Goal: Obtain resource: Download file/media

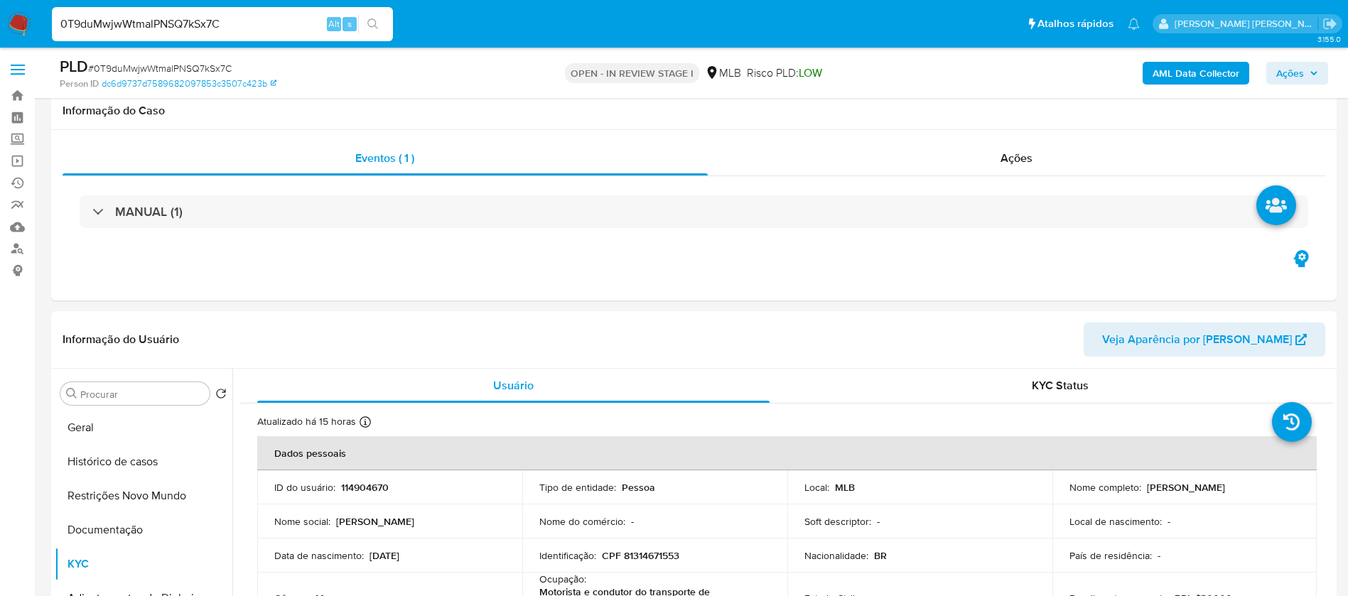
select select "10"
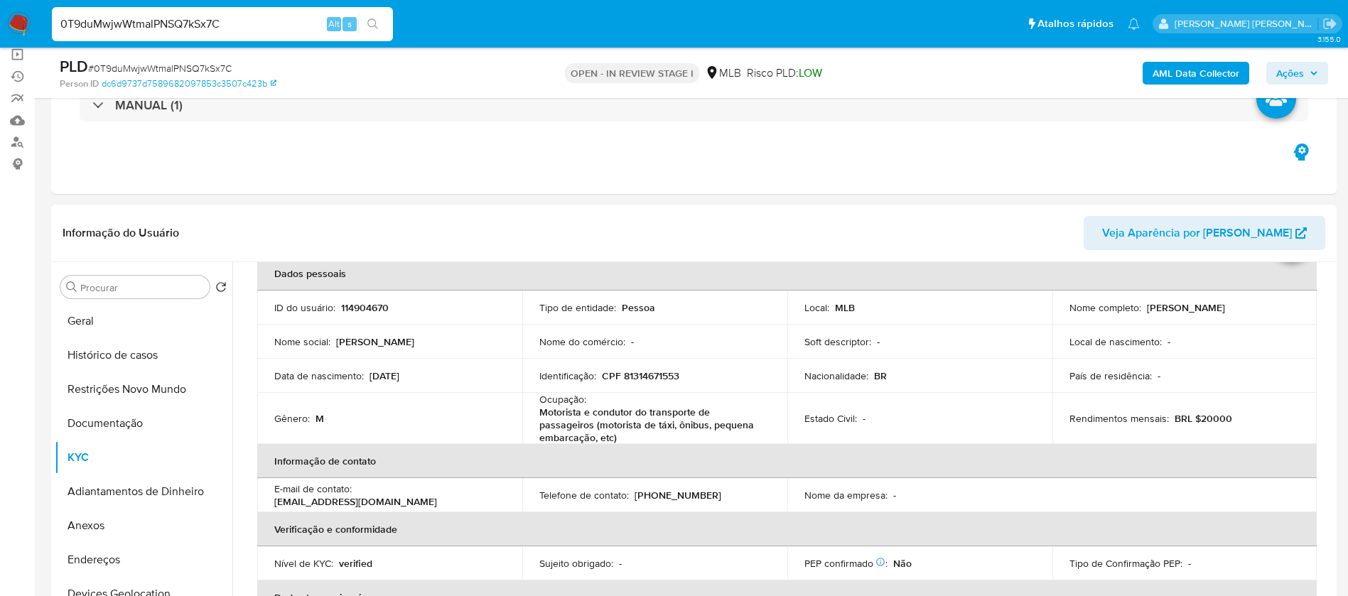
scroll to position [107, 0]
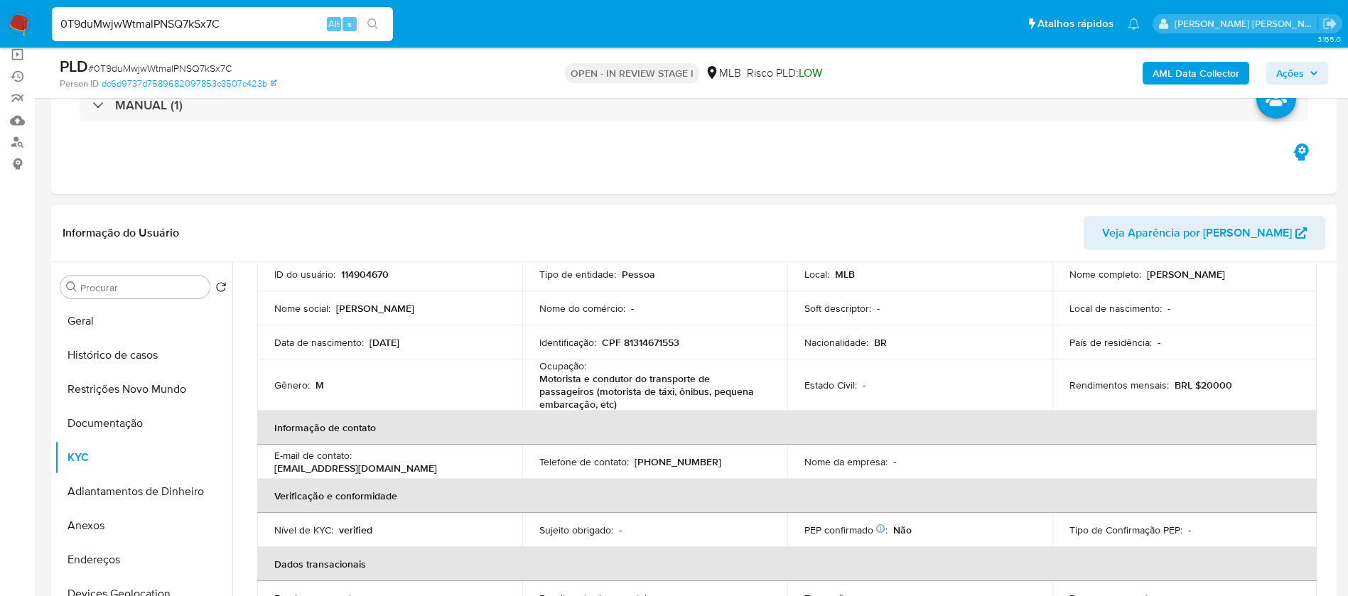
click at [664, 339] on p "CPF 81314671553" at bounding box center [640, 342] width 77 height 13
copy p "81314671553"
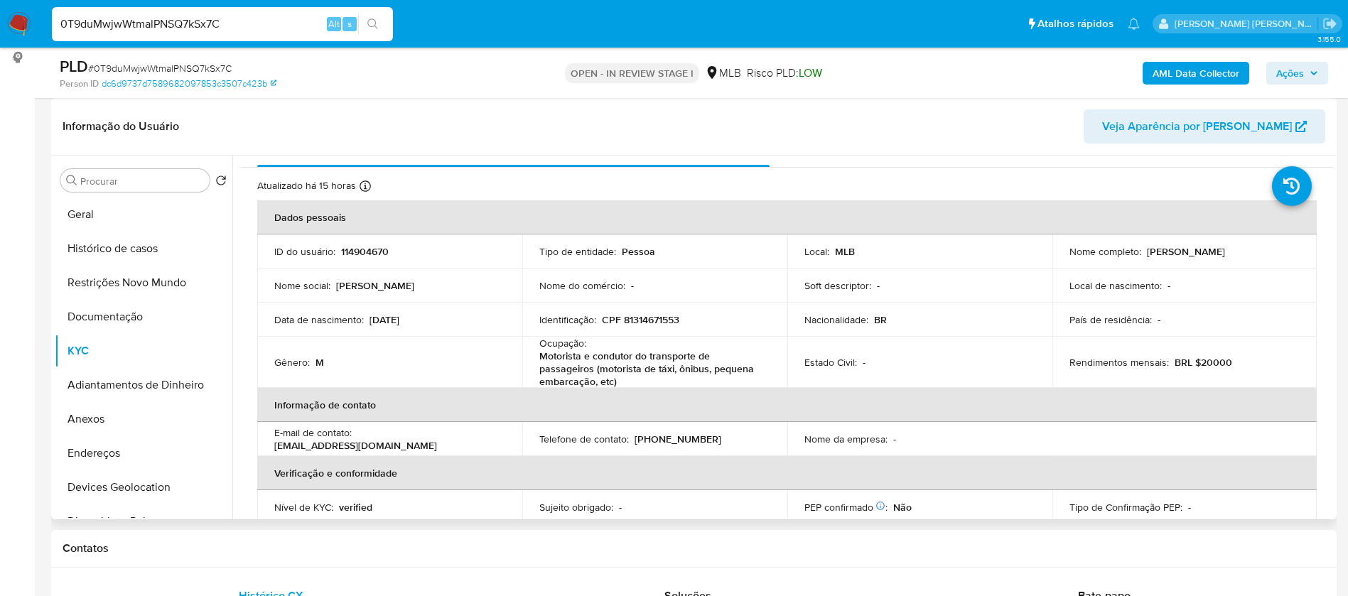
scroll to position [0, 0]
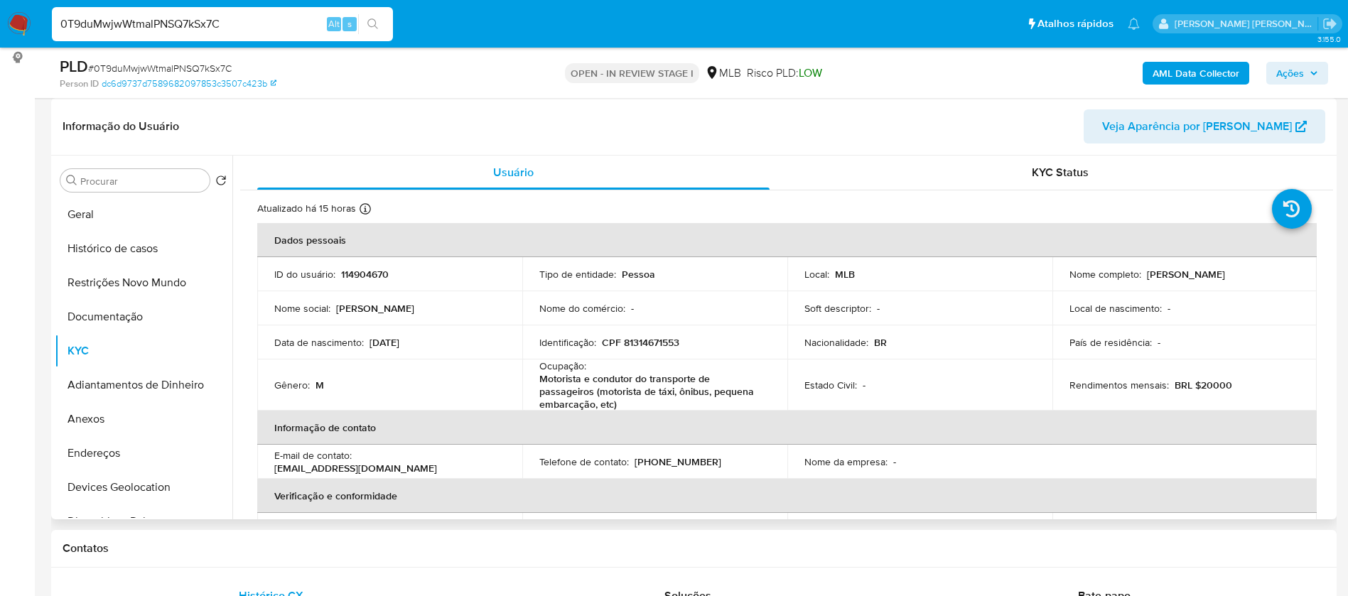
click at [367, 269] on p "114904670" at bounding box center [365, 274] width 48 height 13
copy p "114904670"
click at [114, 219] on button "Geral" at bounding box center [138, 215] width 166 height 34
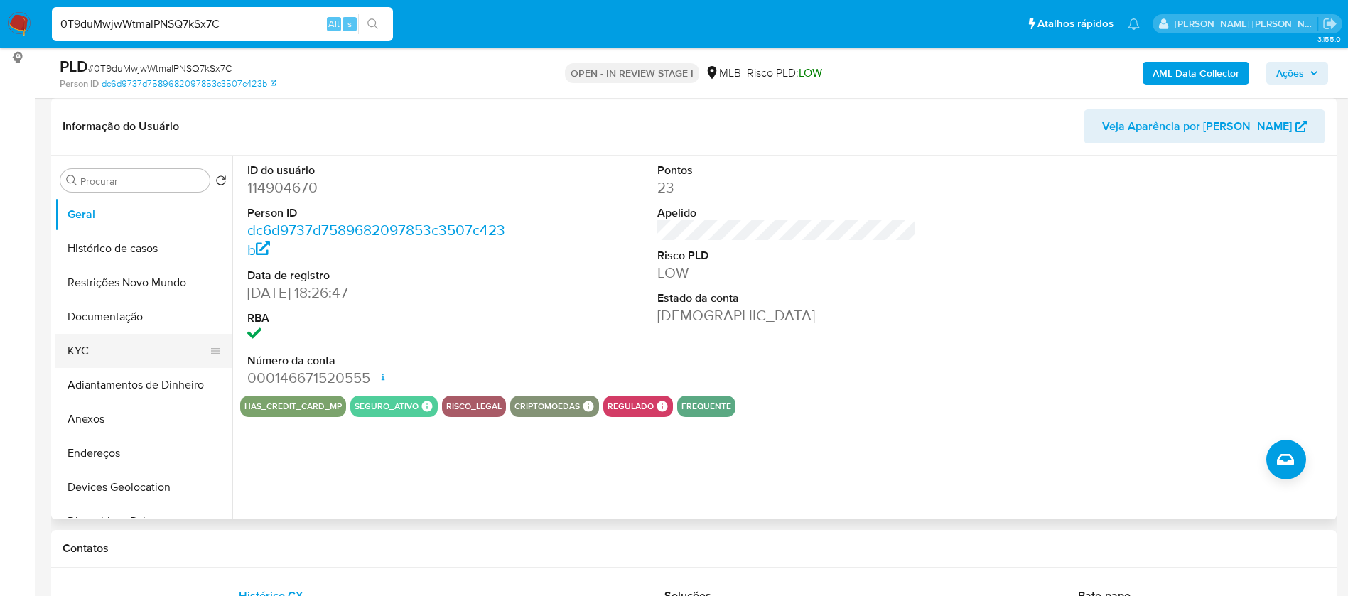
click at [126, 337] on button "KYC" at bounding box center [138, 351] width 166 height 34
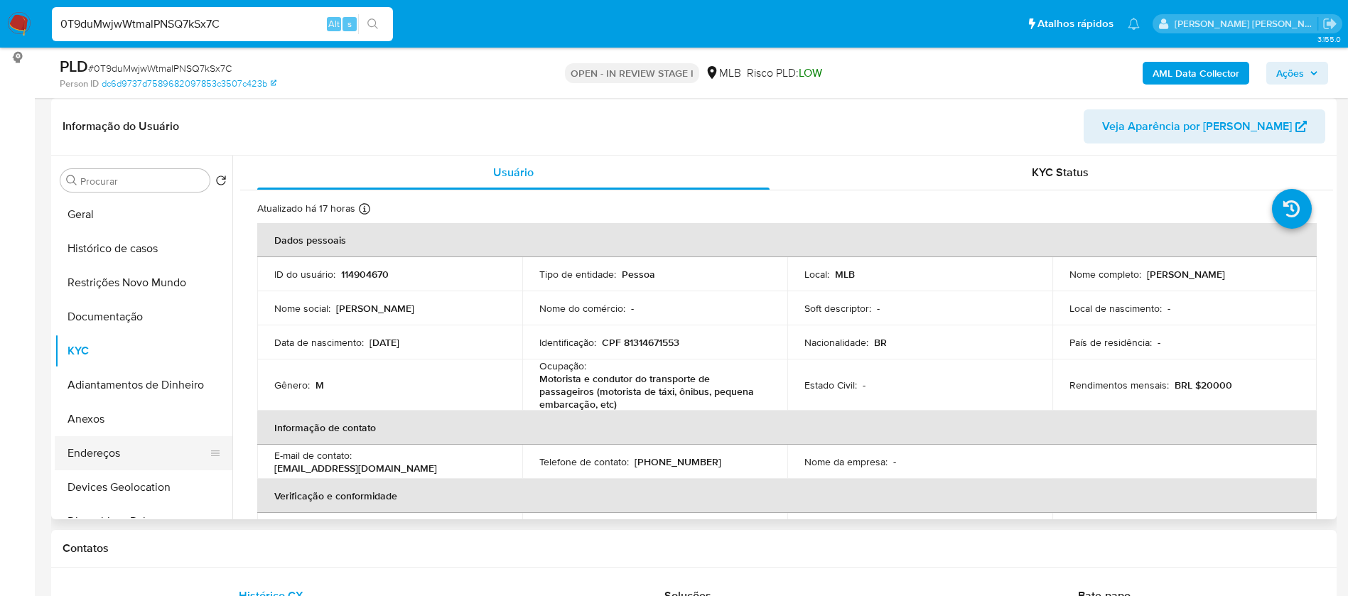
click at [121, 444] on button "Endereços" at bounding box center [138, 453] width 166 height 34
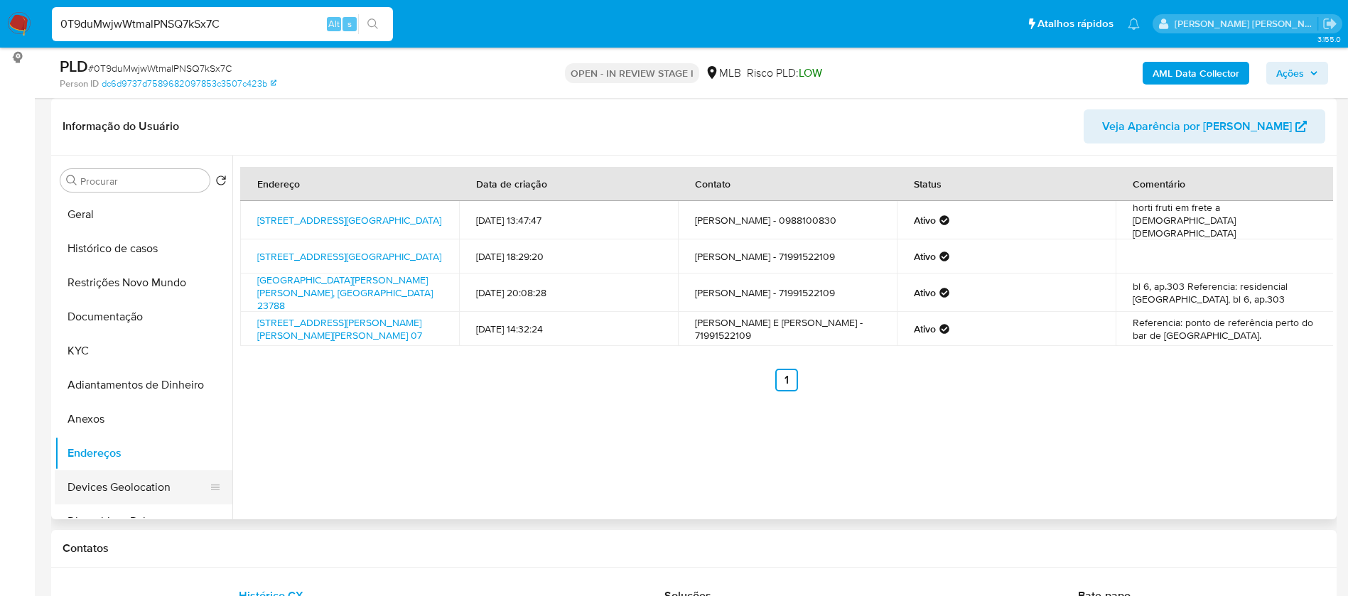
click at [131, 490] on button "Devices Geolocation" at bounding box center [138, 487] width 166 height 34
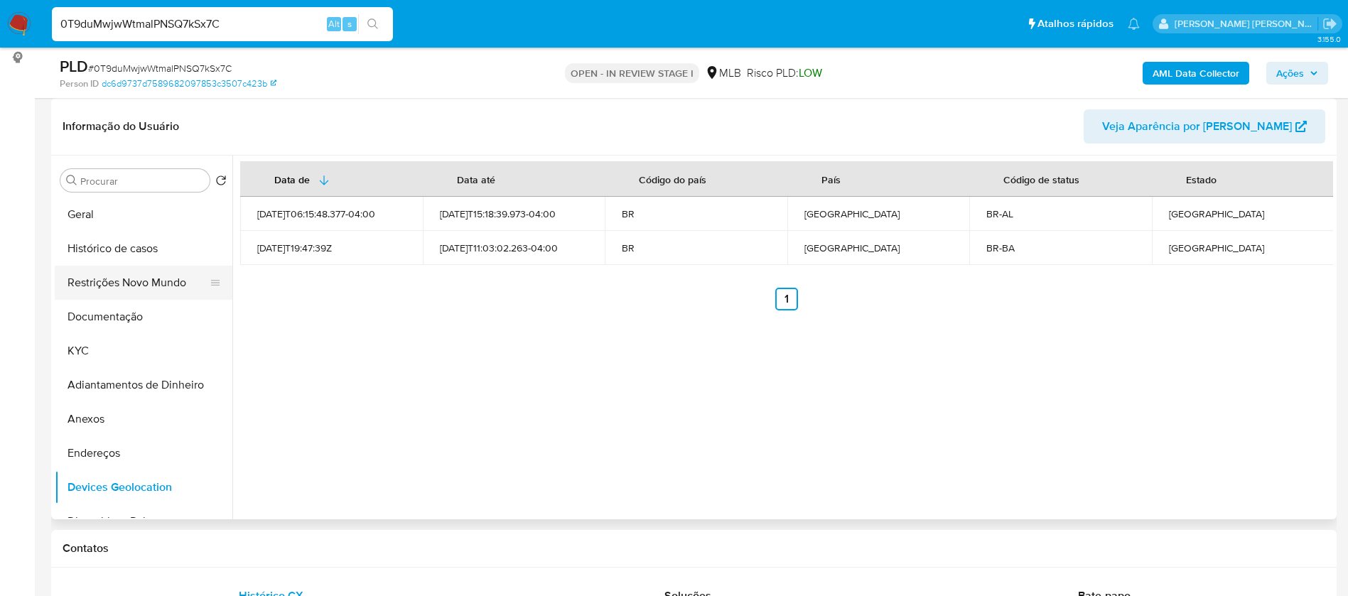
click at [156, 279] on button "Restrições Novo Mundo" at bounding box center [138, 283] width 166 height 34
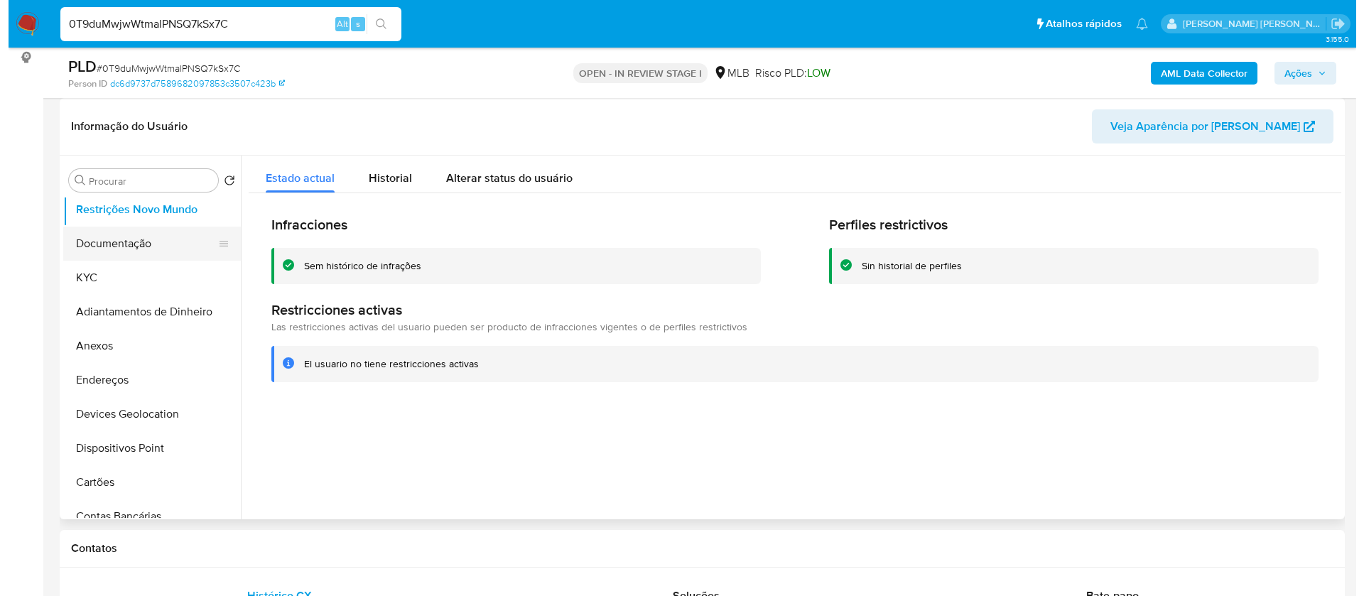
scroll to position [107, 0]
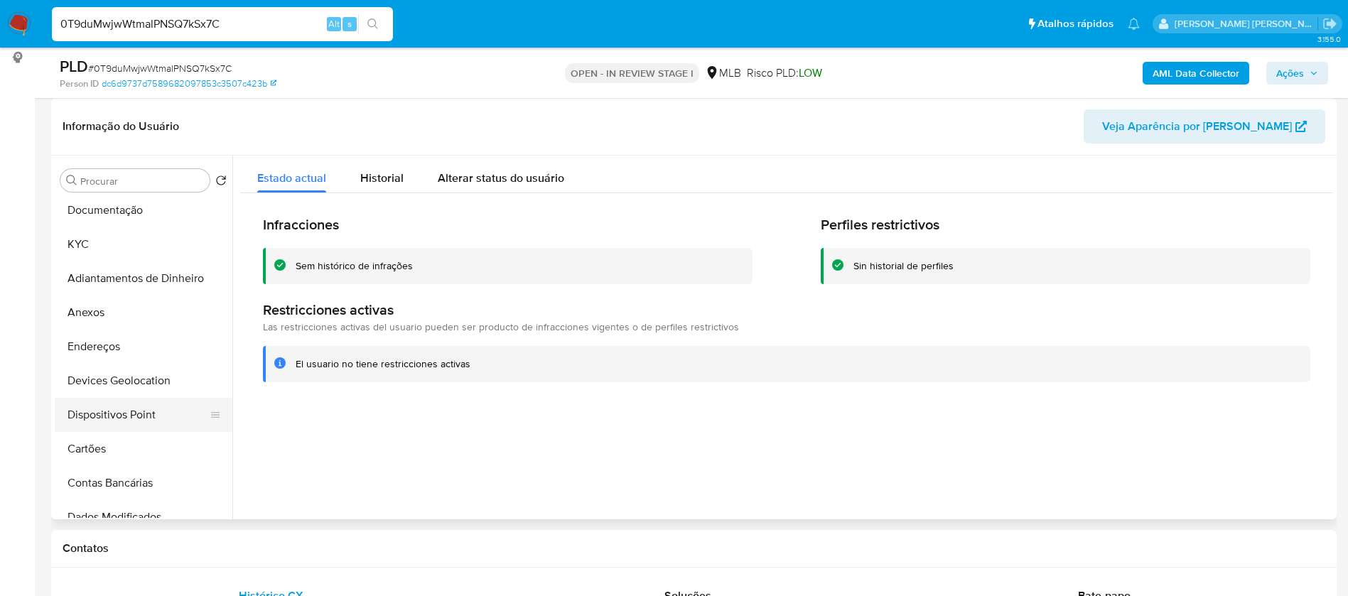
click at [136, 412] on button "Dispositivos Point" at bounding box center [138, 415] width 166 height 34
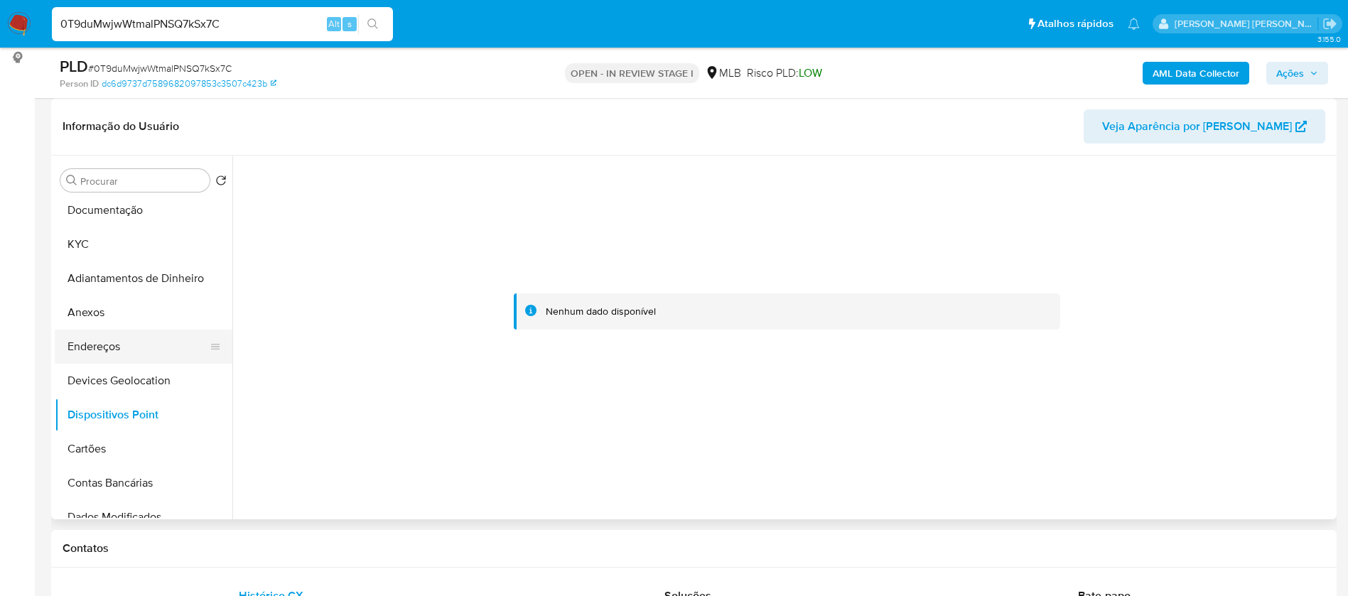
click at [129, 350] on button "Endereços" at bounding box center [138, 347] width 166 height 34
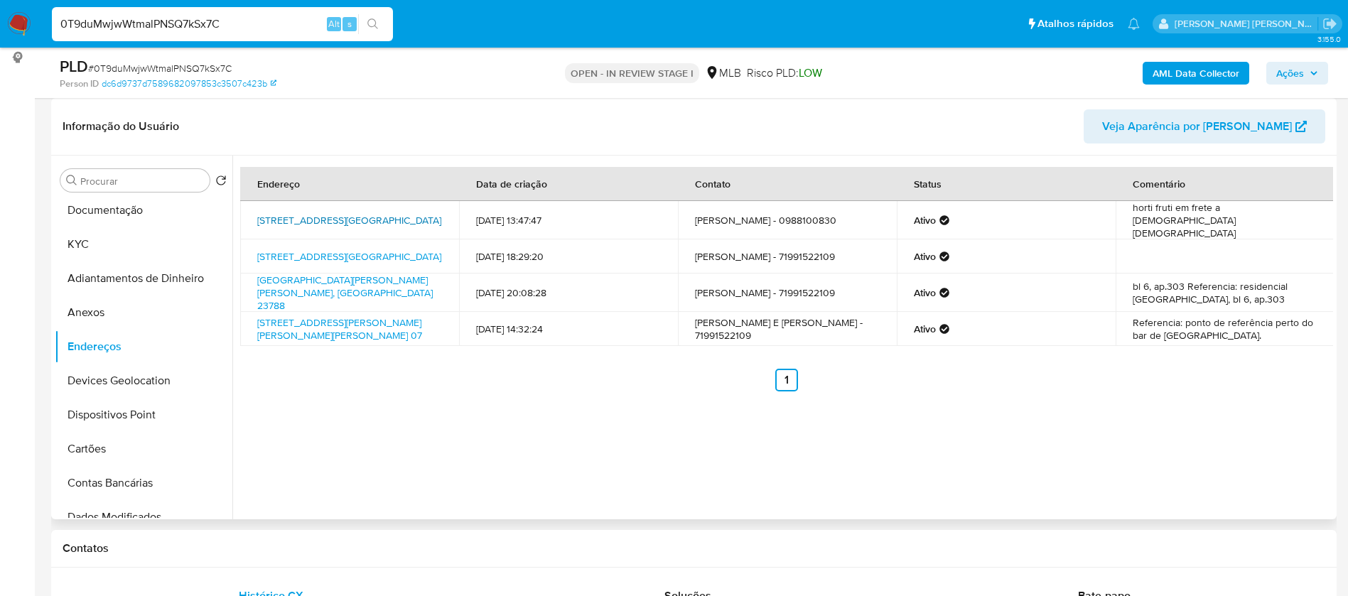
click at [349, 220] on link "[STREET_ADDRESS][GEOGRAPHIC_DATA]" at bounding box center [349, 220] width 184 height 14
click at [120, 317] on button "Anexos" at bounding box center [138, 313] width 166 height 34
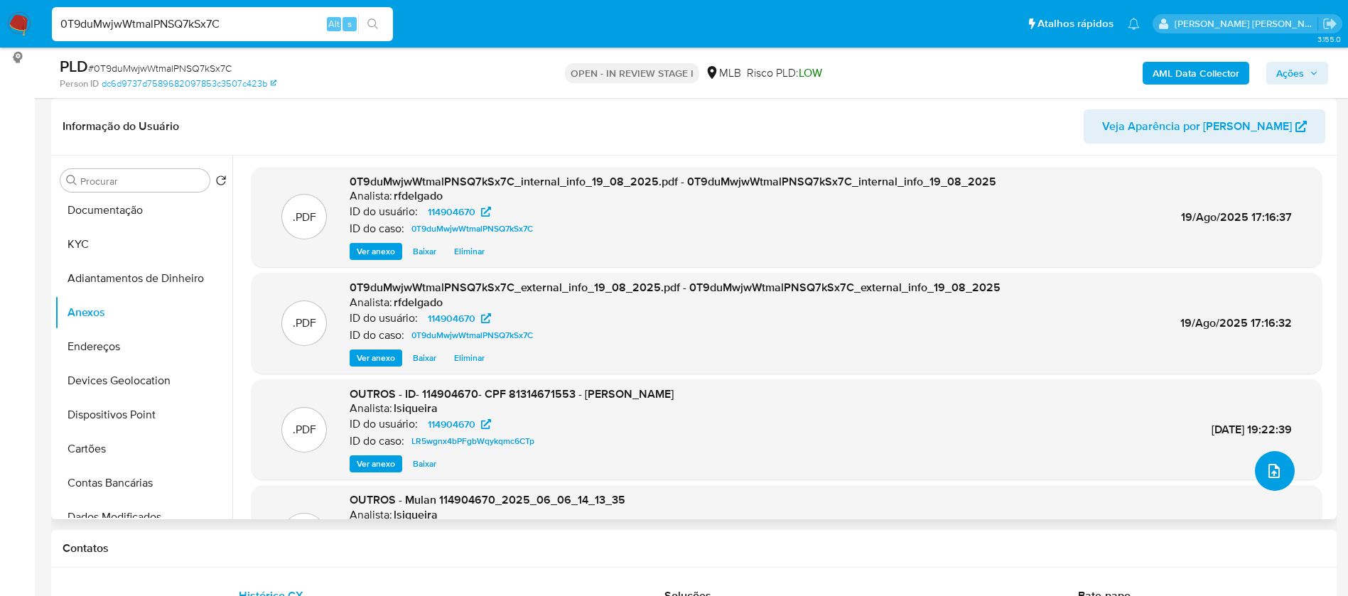
click at [1269, 478] on icon "upload-file" at bounding box center [1273, 471] width 11 height 14
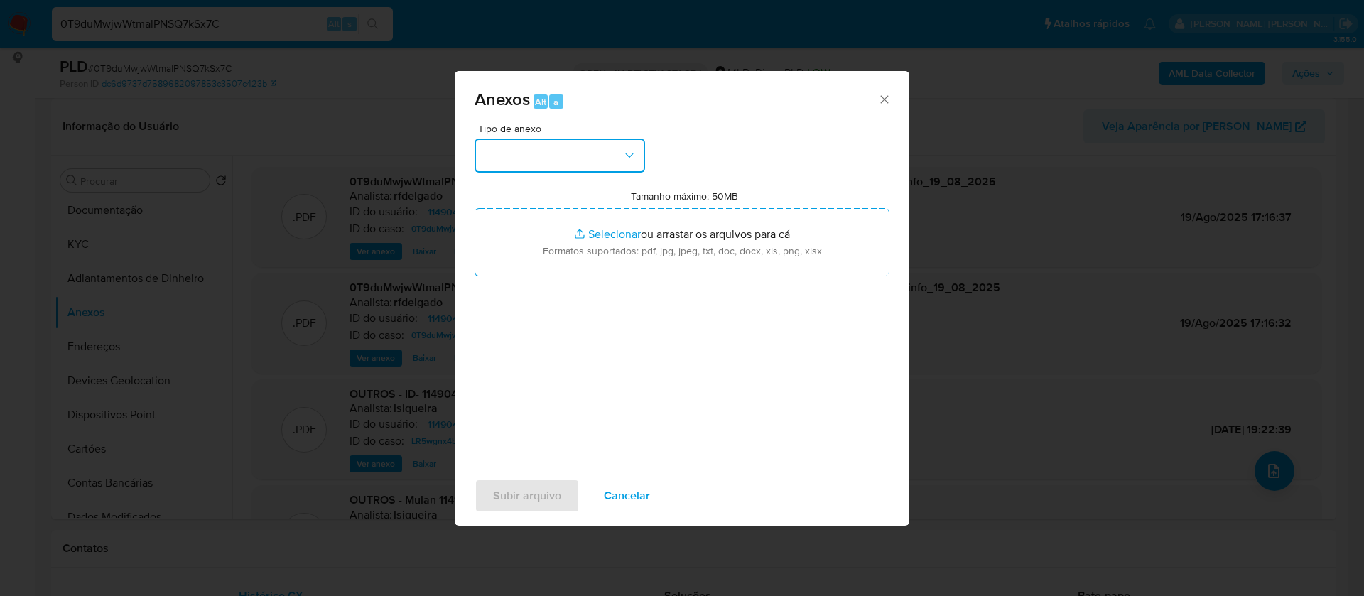
click at [600, 146] on button "button" at bounding box center [560, 156] width 171 height 34
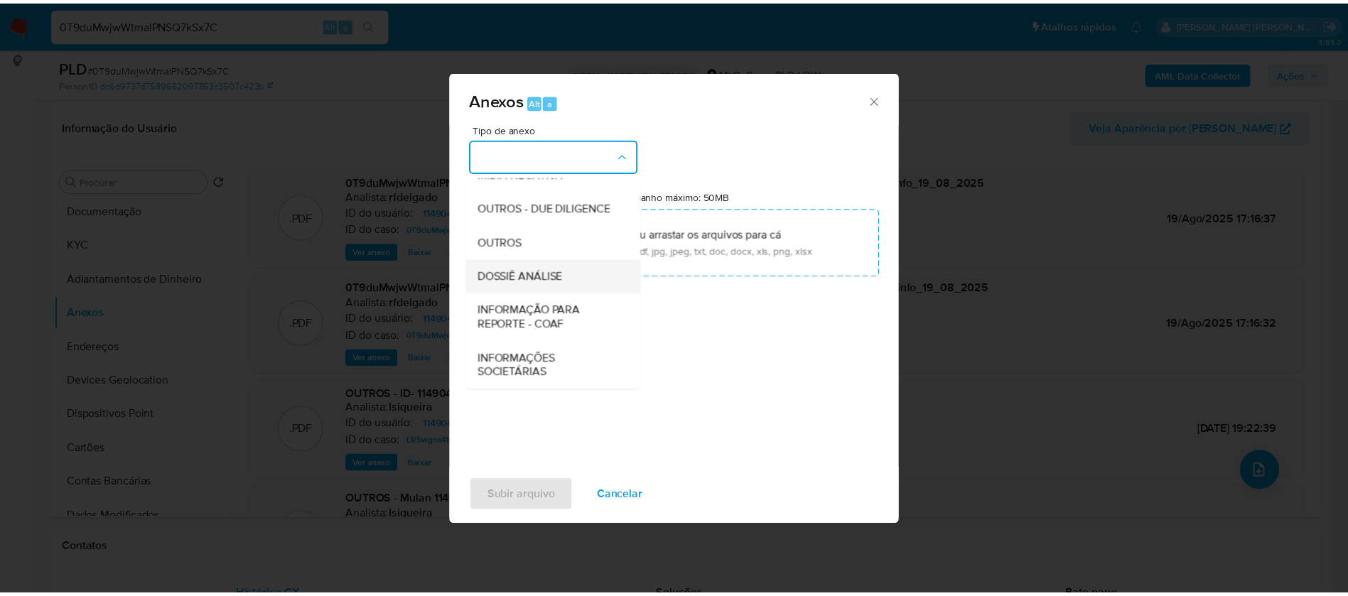
scroll to position [213, 0]
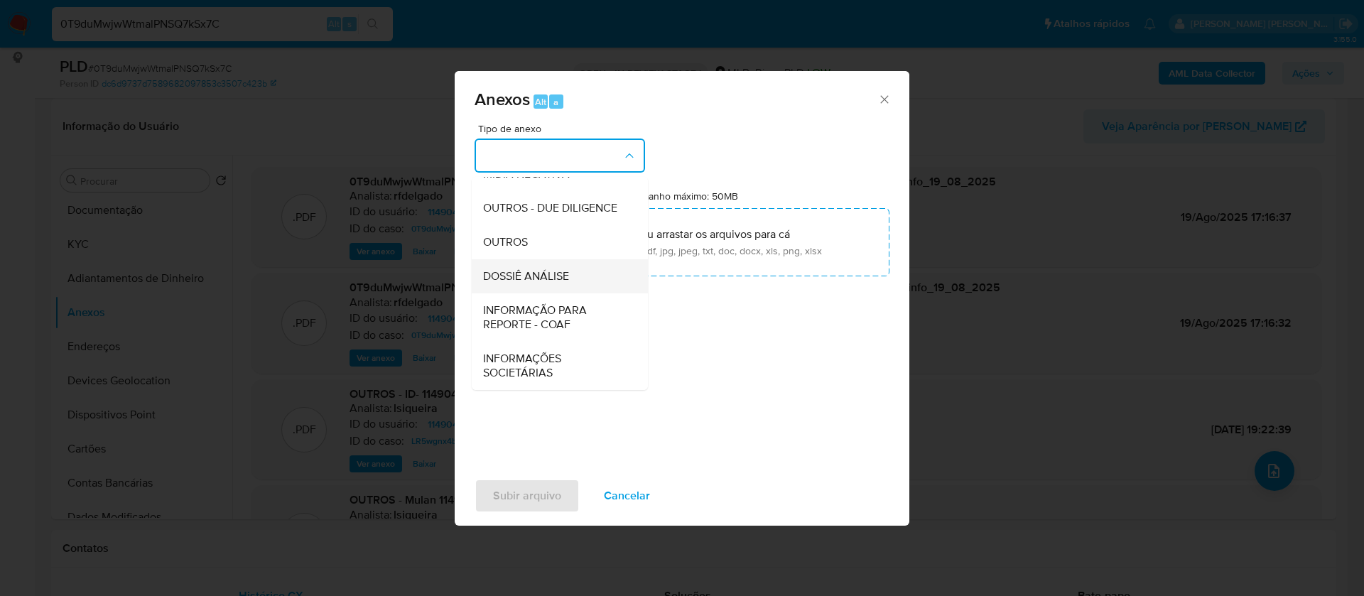
click at [564, 274] on span "DOSSIÊ ANÁLISE" at bounding box center [526, 276] width 86 height 14
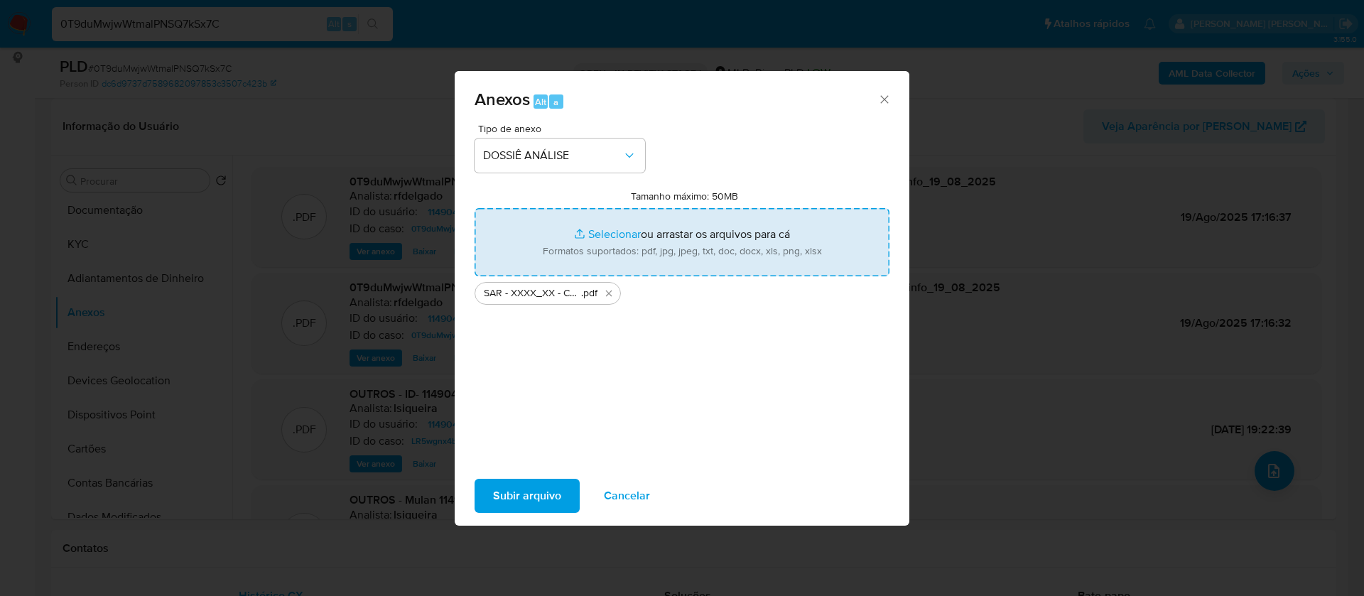
type input "C:\fakepath\Mulan 114904670_2025_08_19_13_21_54.xlsx"
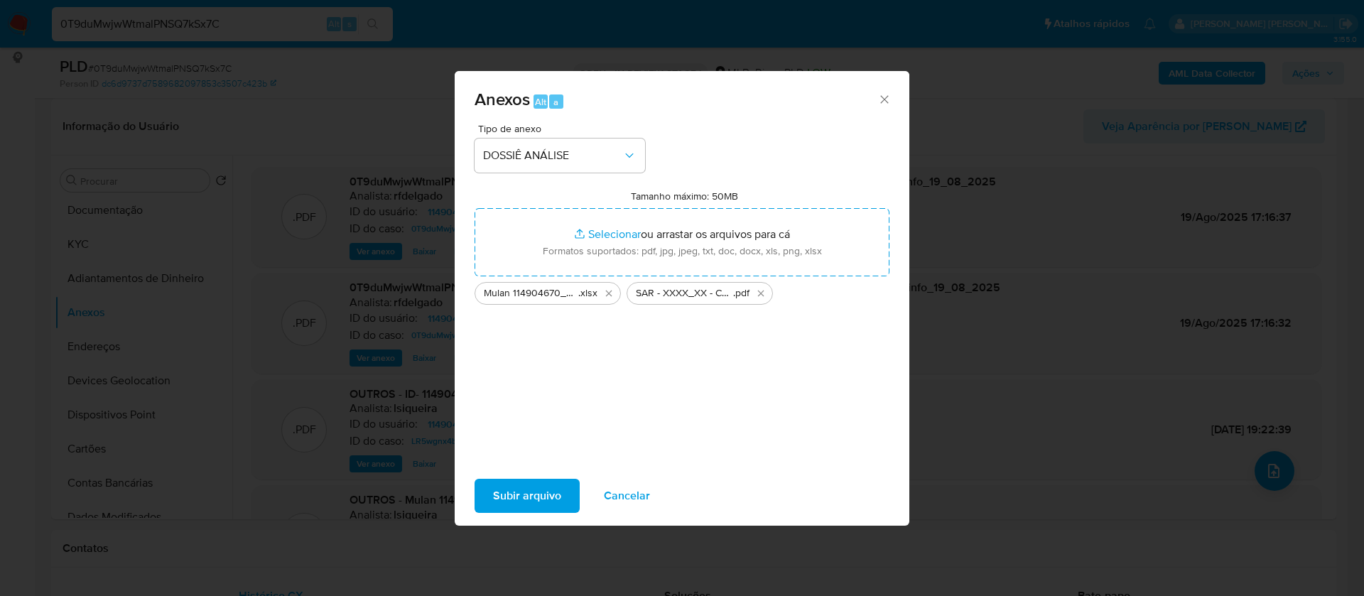
click at [532, 492] on span "Subir arquivo" at bounding box center [527, 495] width 68 height 31
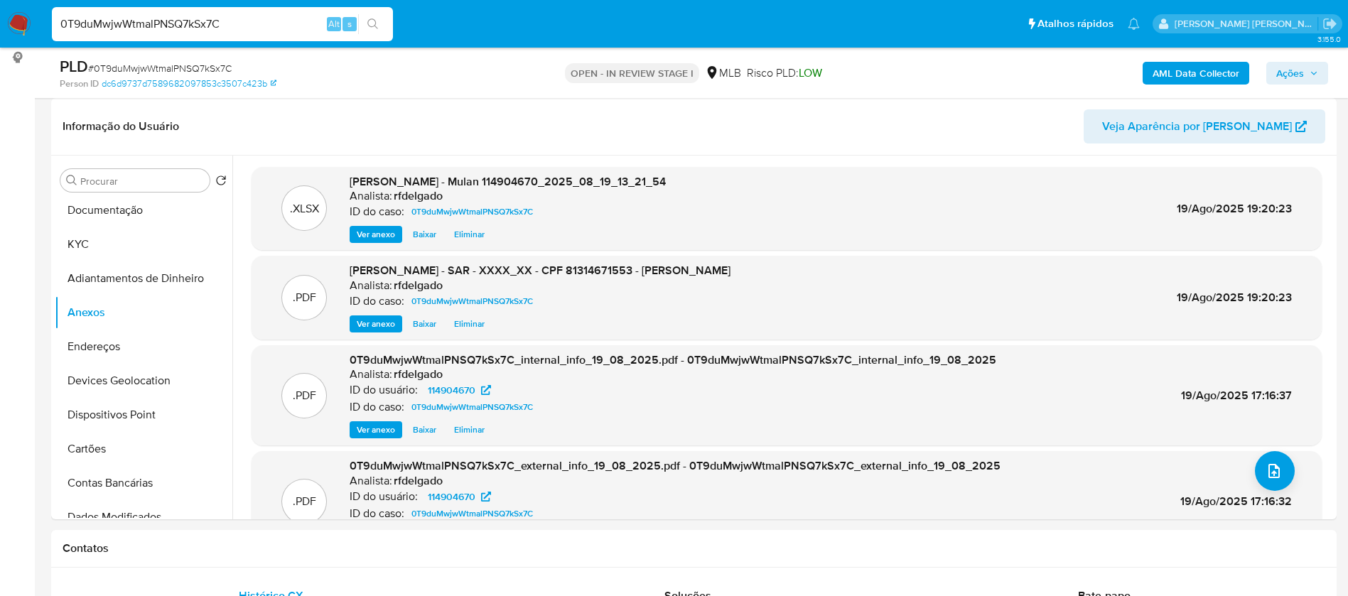
click at [1288, 70] on span "Ações" at bounding box center [1290, 73] width 28 height 23
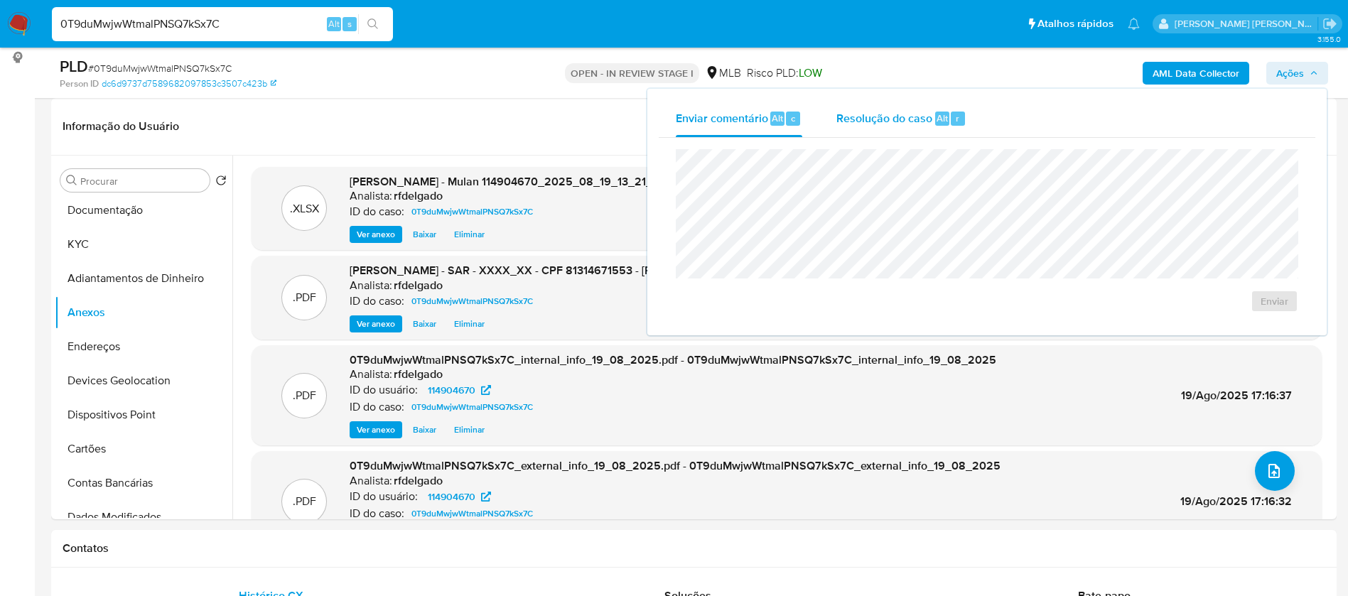
click at [905, 121] on span "Resolução do caso" at bounding box center [884, 117] width 96 height 16
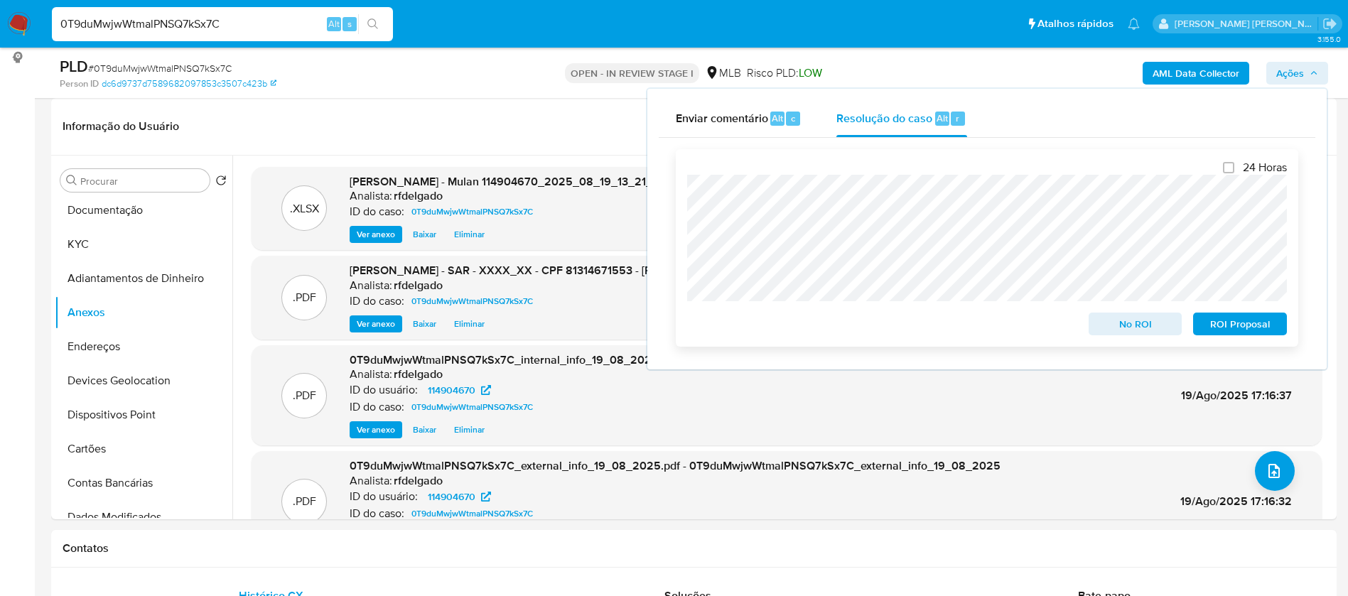
click at [1128, 330] on span "No ROI" at bounding box center [1136, 324] width 74 height 20
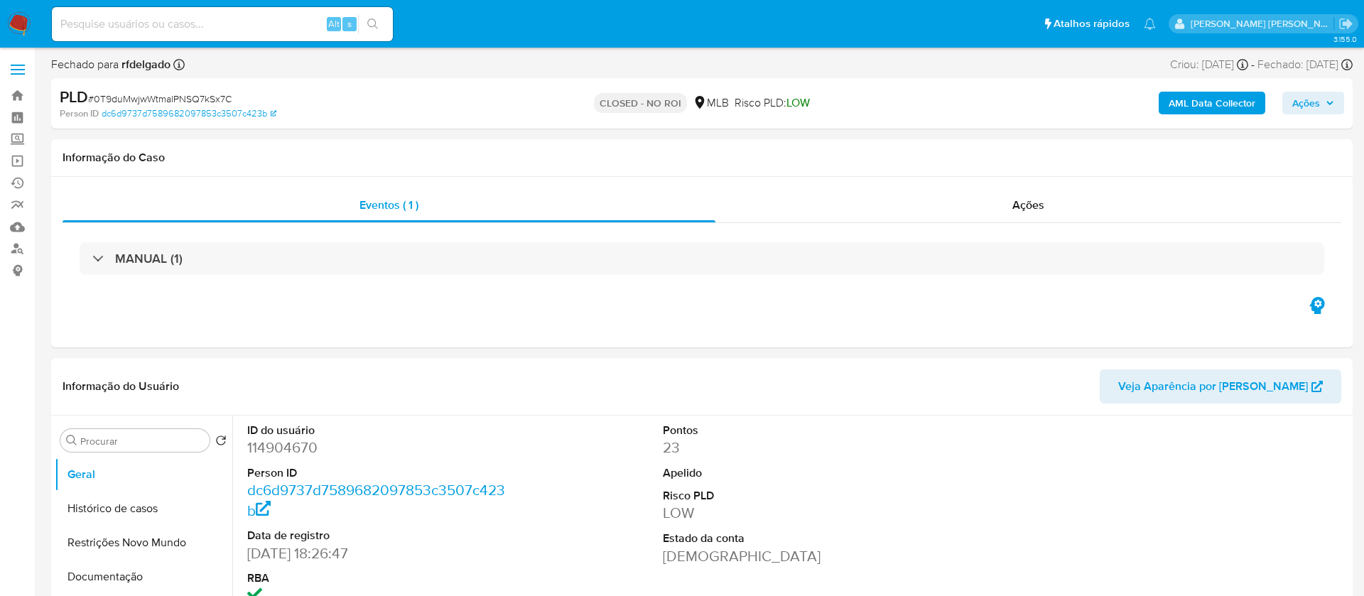
select select "10"
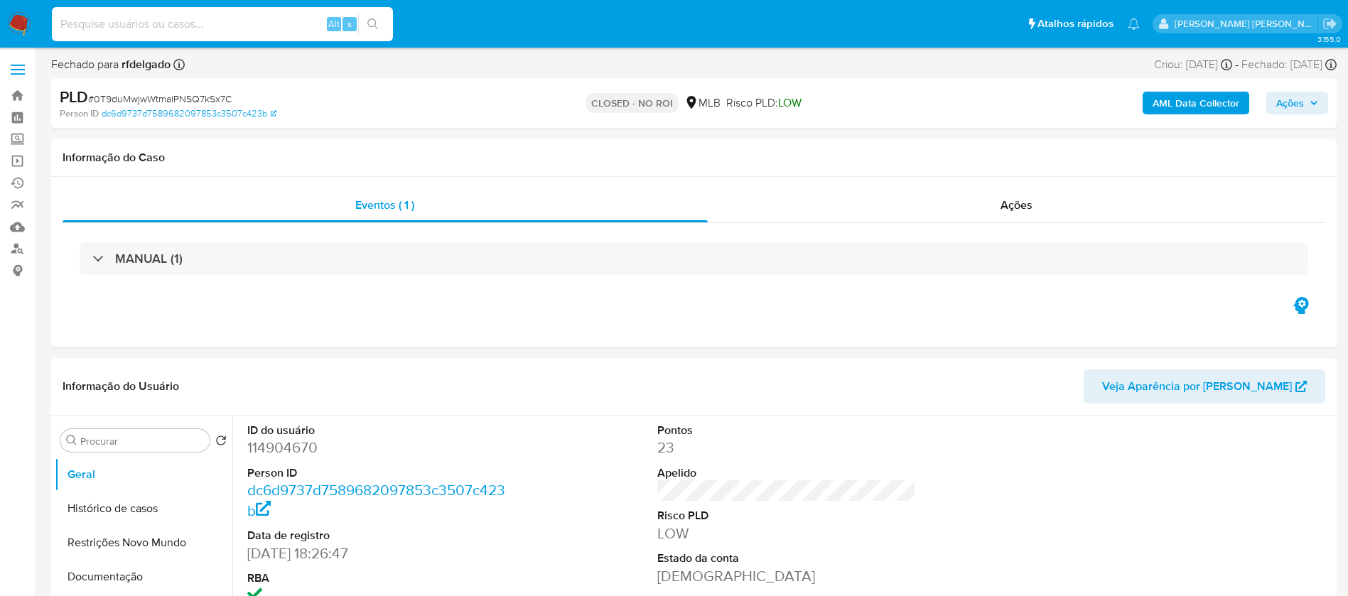
click at [269, 28] on input at bounding box center [222, 24] width 341 height 18
paste input "llPkIqS80zT0HlulBmHeIXlk"
type input "llPkIqS80zT0HlulBmHeIXlk"
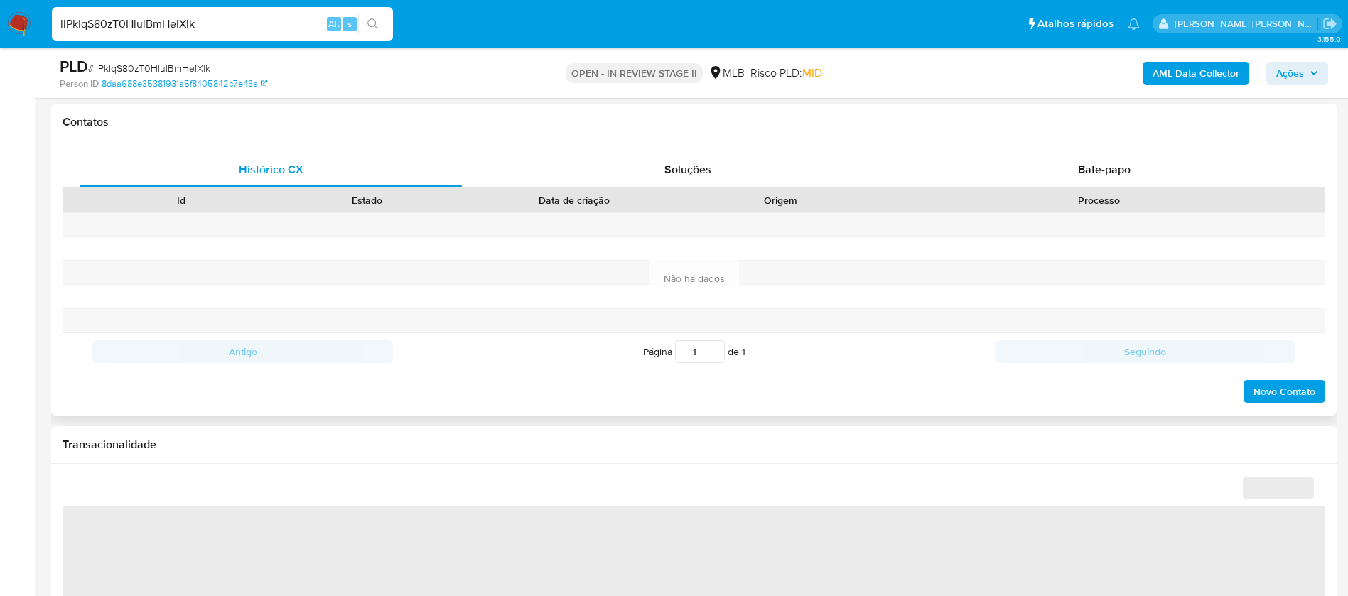
select select "10"
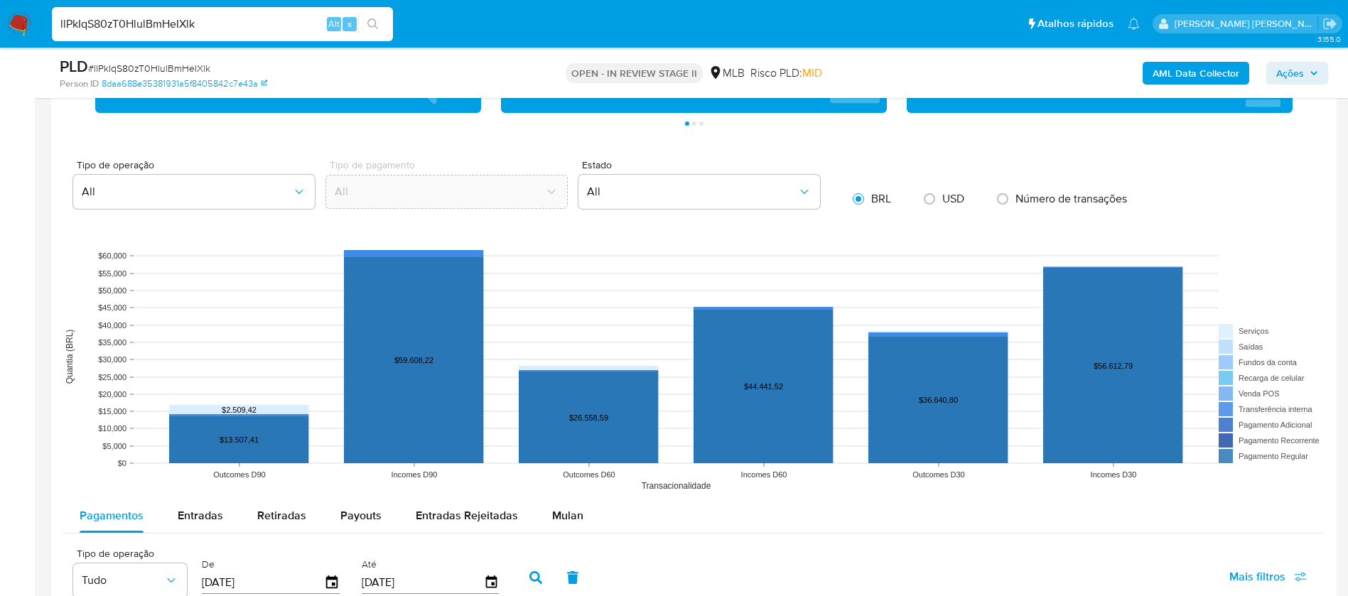
scroll to position [1279, 0]
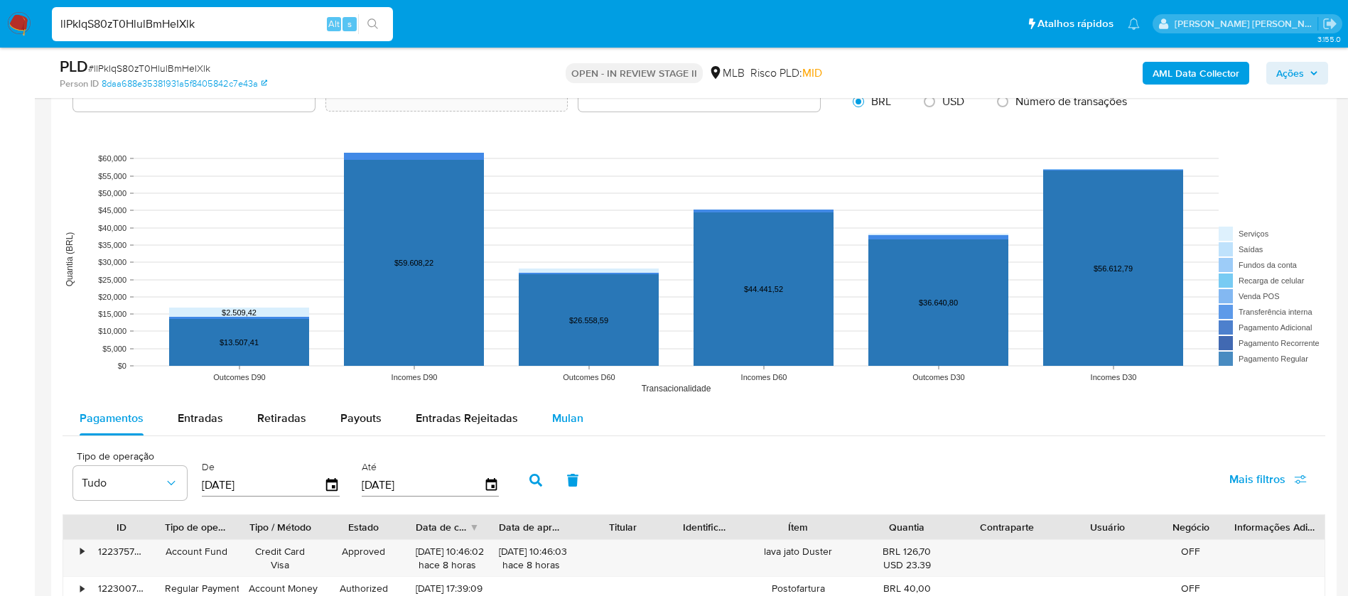
click at [572, 419] on span "Mulan" at bounding box center [567, 418] width 31 height 16
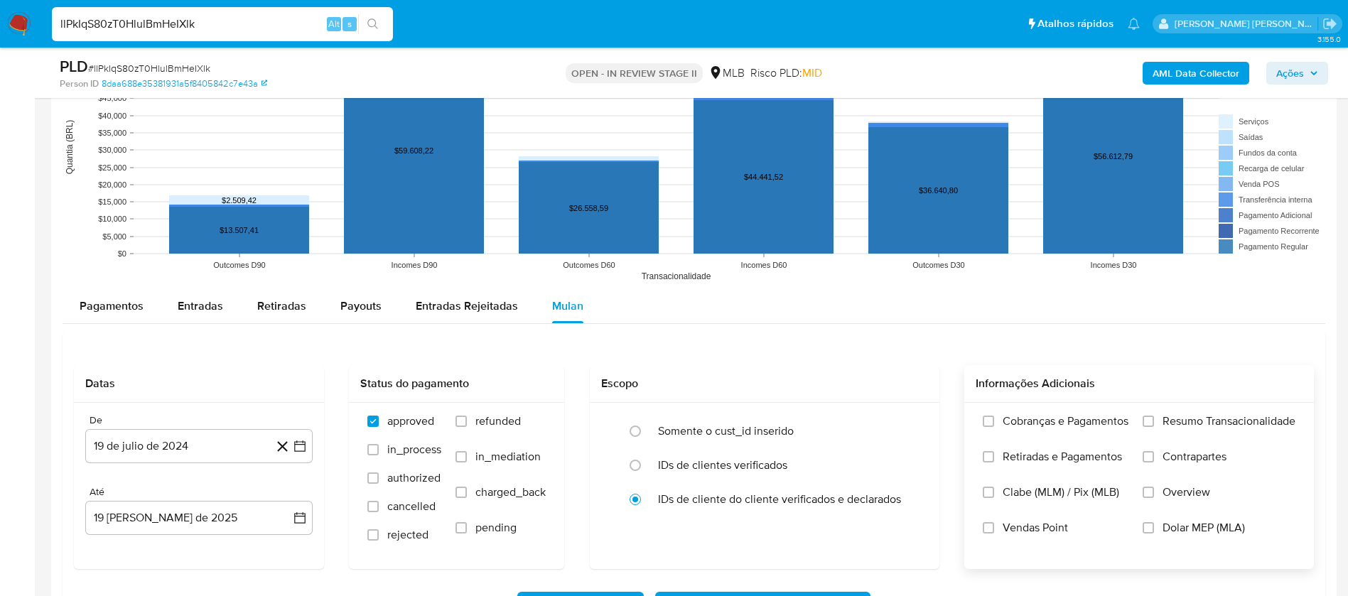
scroll to position [1440, 0]
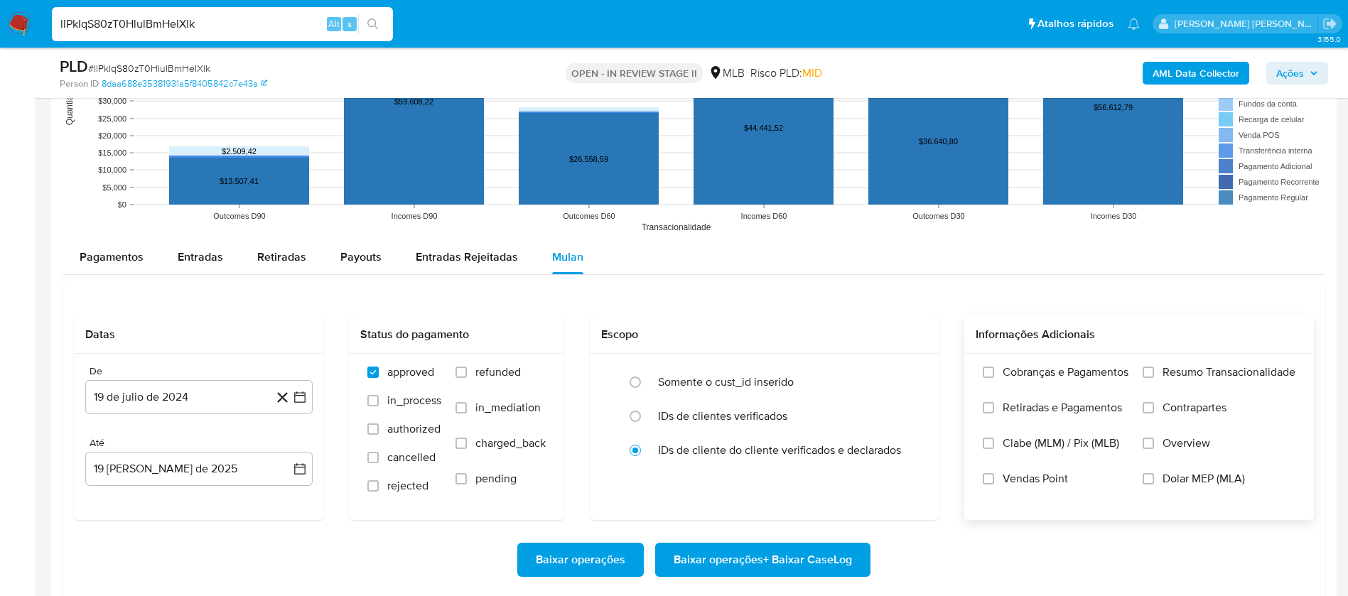
click at [1224, 368] on span "Resumo Transacionalidade" at bounding box center [1229, 372] width 133 height 14
click at [1154, 368] on input "Resumo Transacionalidade" at bounding box center [1148, 372] width 11 height 11
click at [1047, 478] on span "Vendas Point" at bounding box center [1035, 479] width 65 height 14
click at [994, 478] on input "Vendas Point" at bounding box center [988, 478] width 11 height 11
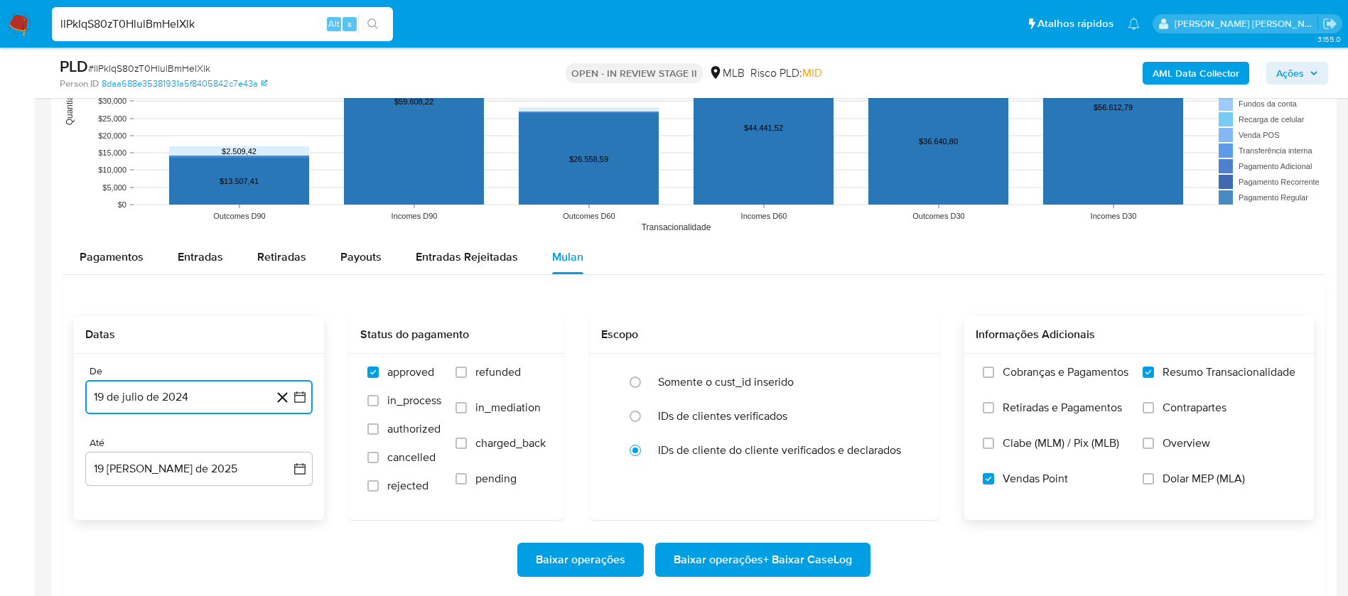
click at [203, 395] on button "19 de julio de 2024" at bounding box center [198, 397] width 227 height 34
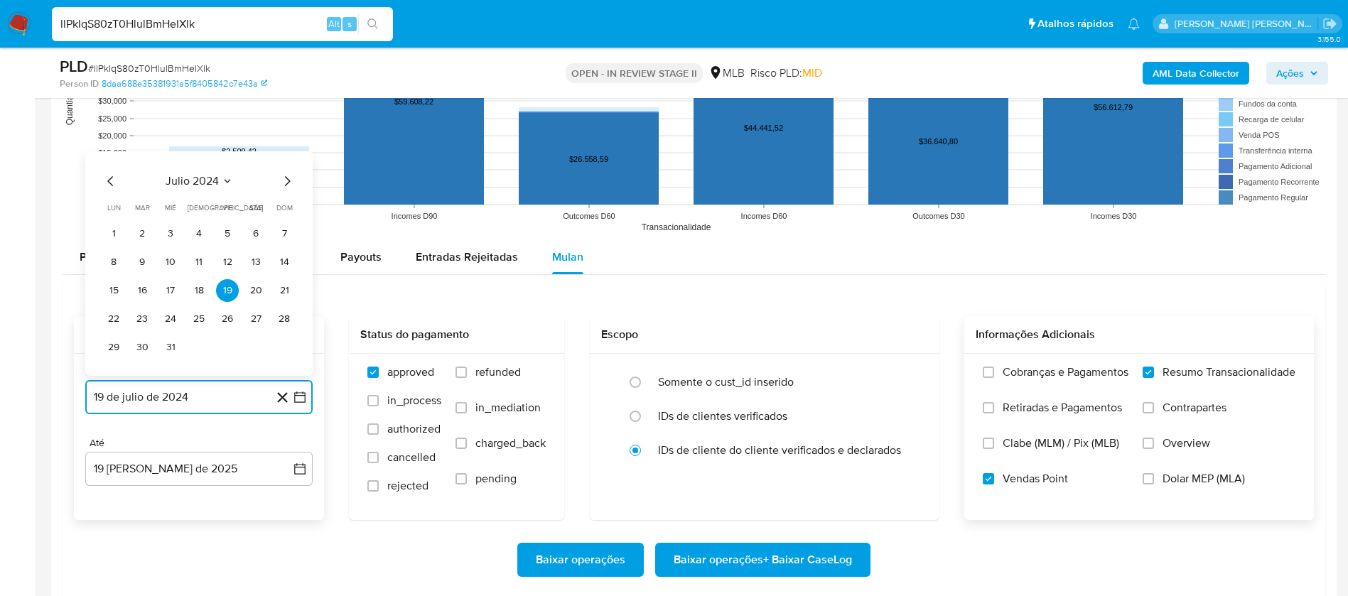
click at [215, 179] on span "julio 2024" at bounding box center [192, 181] width 53 height 14
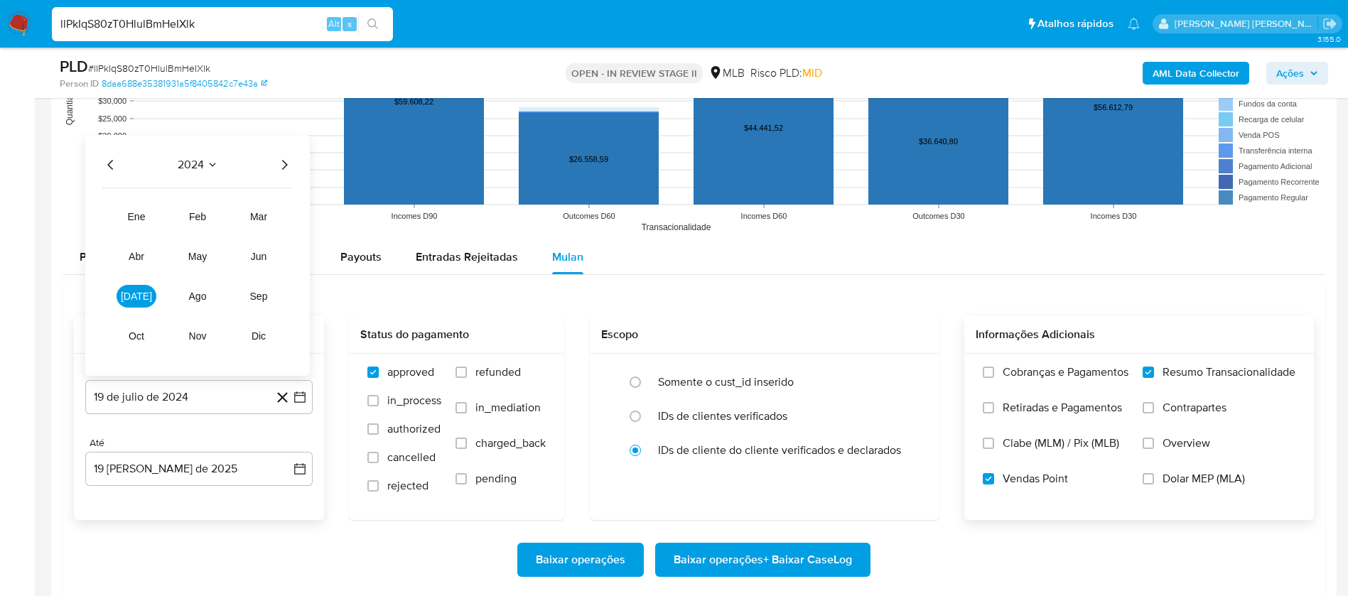
click at [283, 164] on icon "Año siguiente" at bounding box center [284, 164] width 17 height 17
click at [136, 292] on span "jul" at bounding box center [136, 296] width 31 height 11
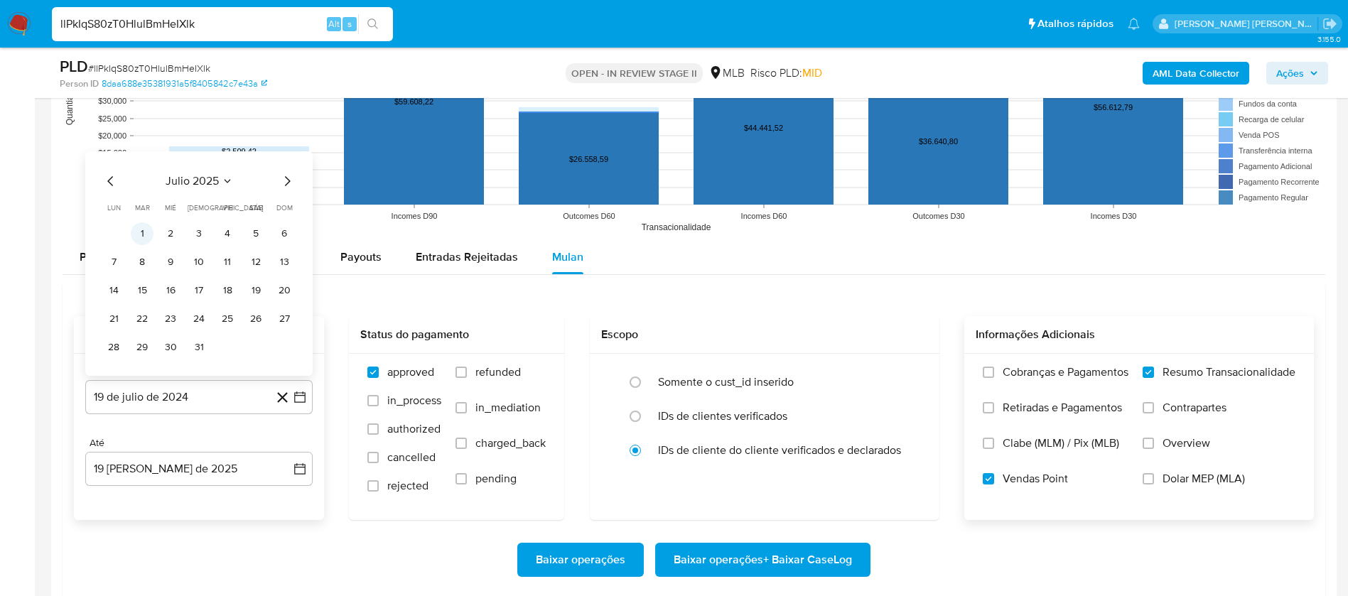
click at [141, 234] on button "1" at bounding box center [142, 233] width 23 height 23
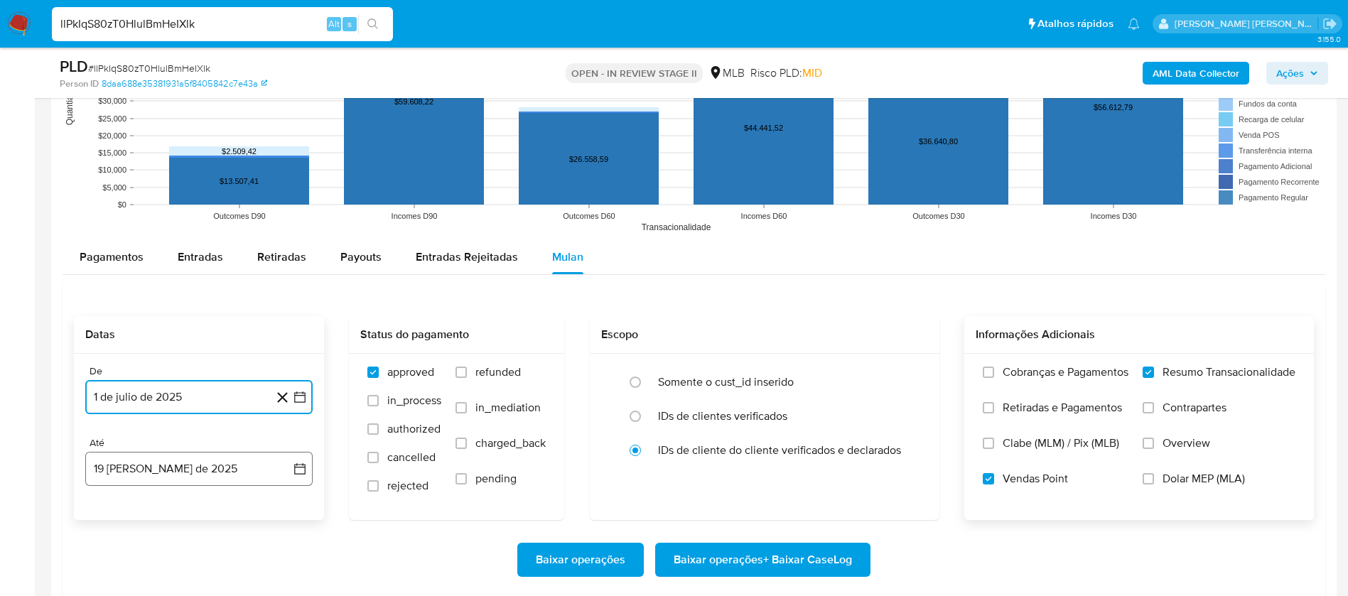
click at [209, 463] on button "19 de agosto de 2025" at bounding box center [198, 469] width 227 height 34
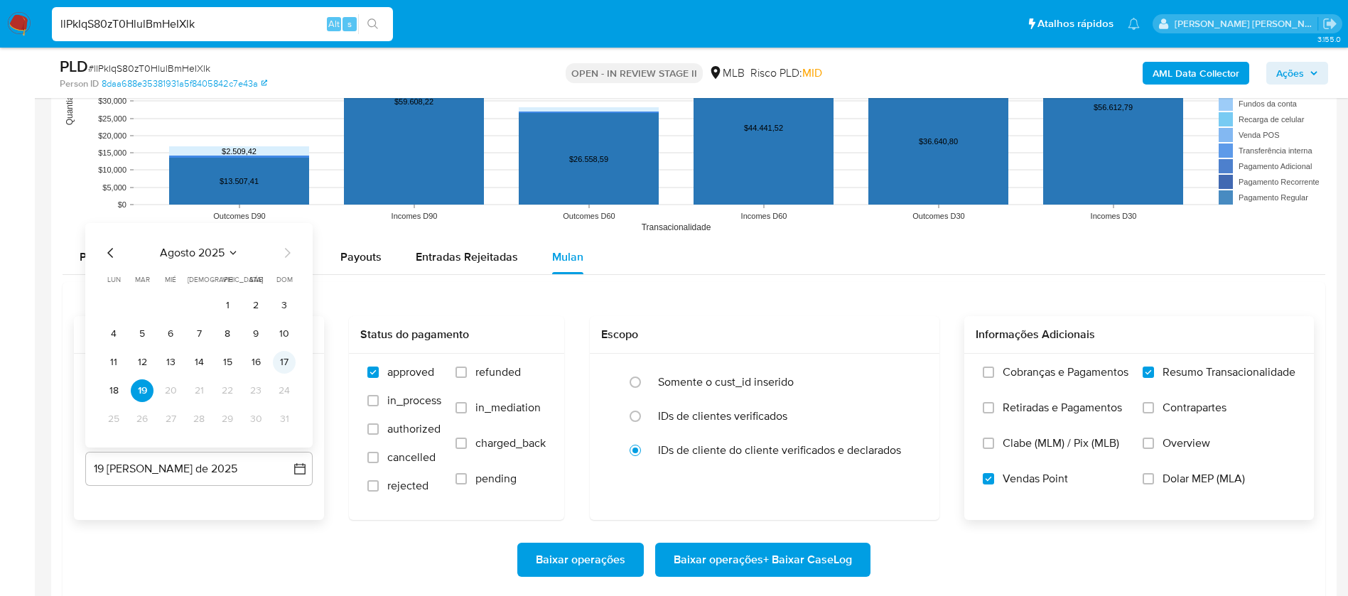
click at [286, 357] on button "17" at bounding box center [284, 362] width 23 height 23
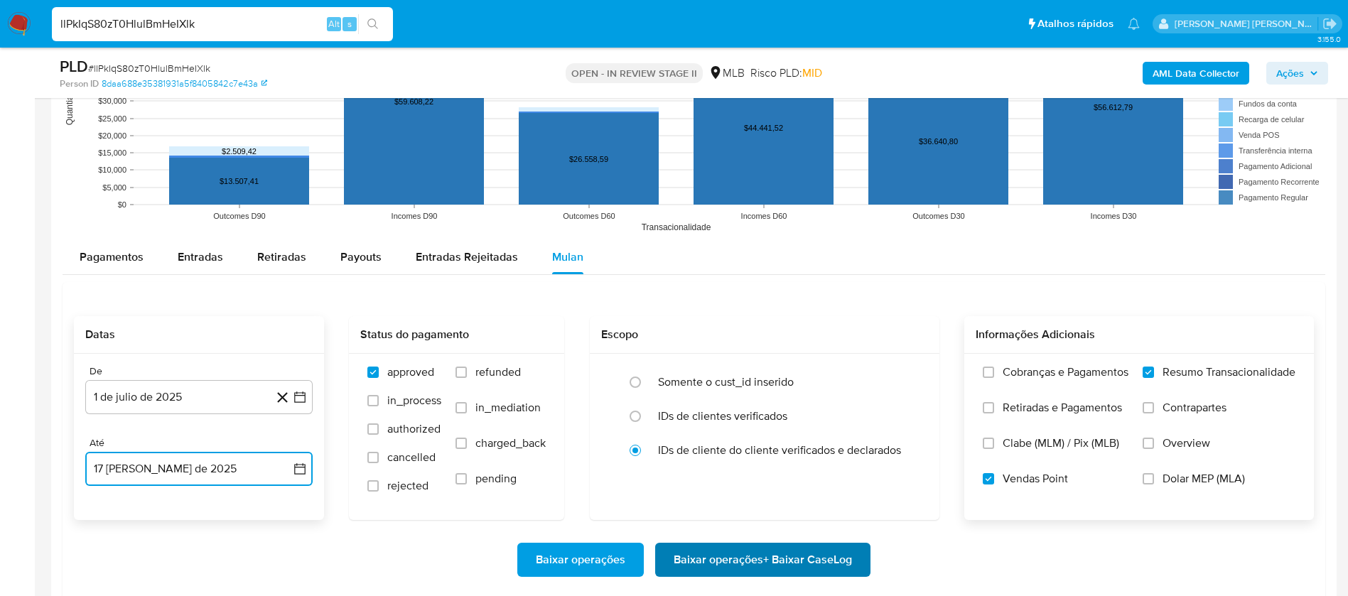
click at [789, 549] on span "Baixar operações + Baixar CaseLog" at bounding box center [763, 559] width 178 height 31
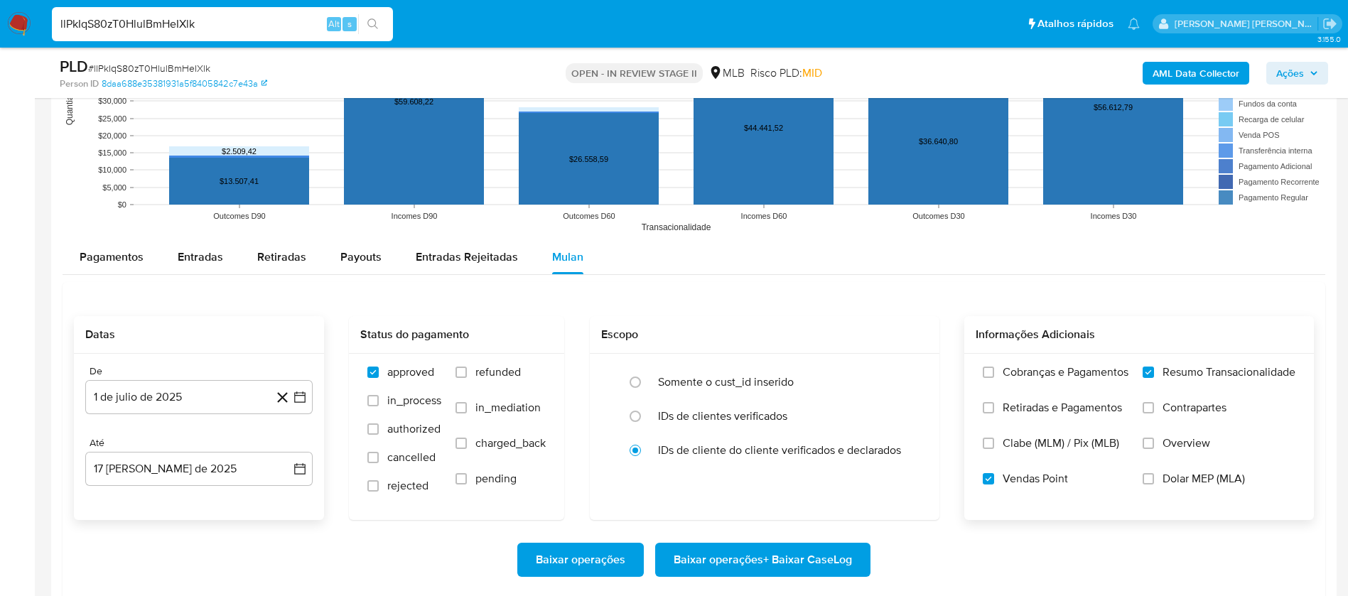
click at [256, 23] on input "llPkIqS80zT0HlulBmHeIXlk" at bounding box center [222, 24] width 341 height 18
paste input "saULCCzyAvThKgGzpkbNr7Jg"
type input "saULCCzyAvThKgGzpkbNr7Jg"
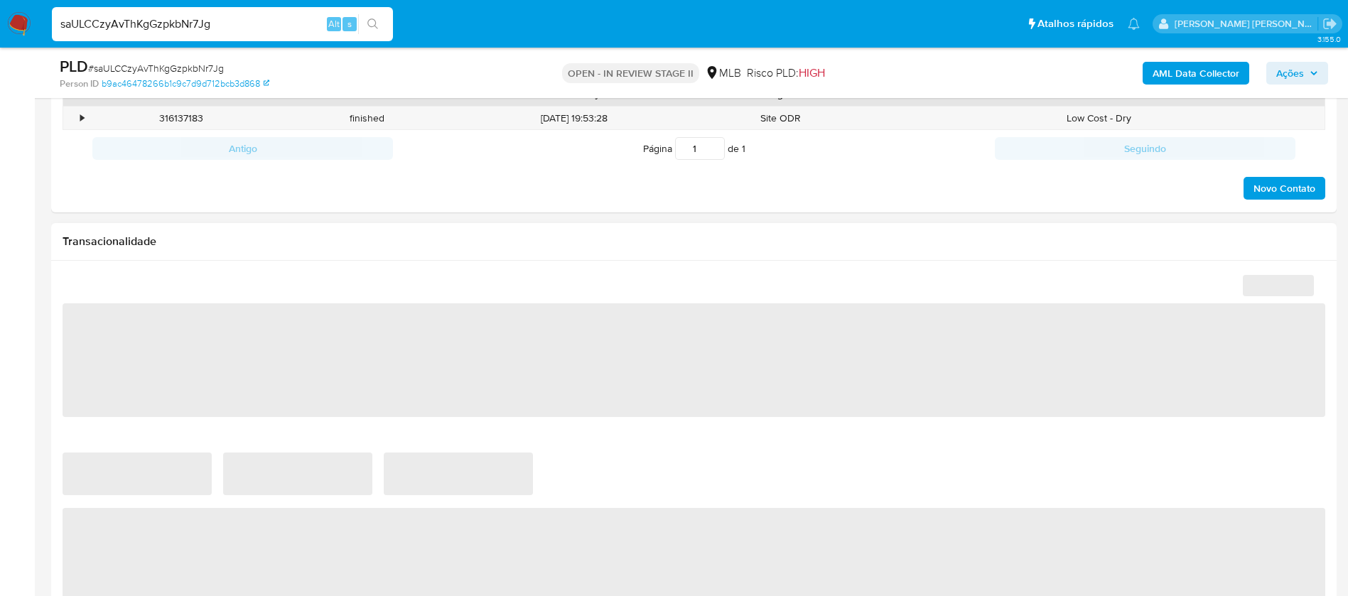
select select "10"
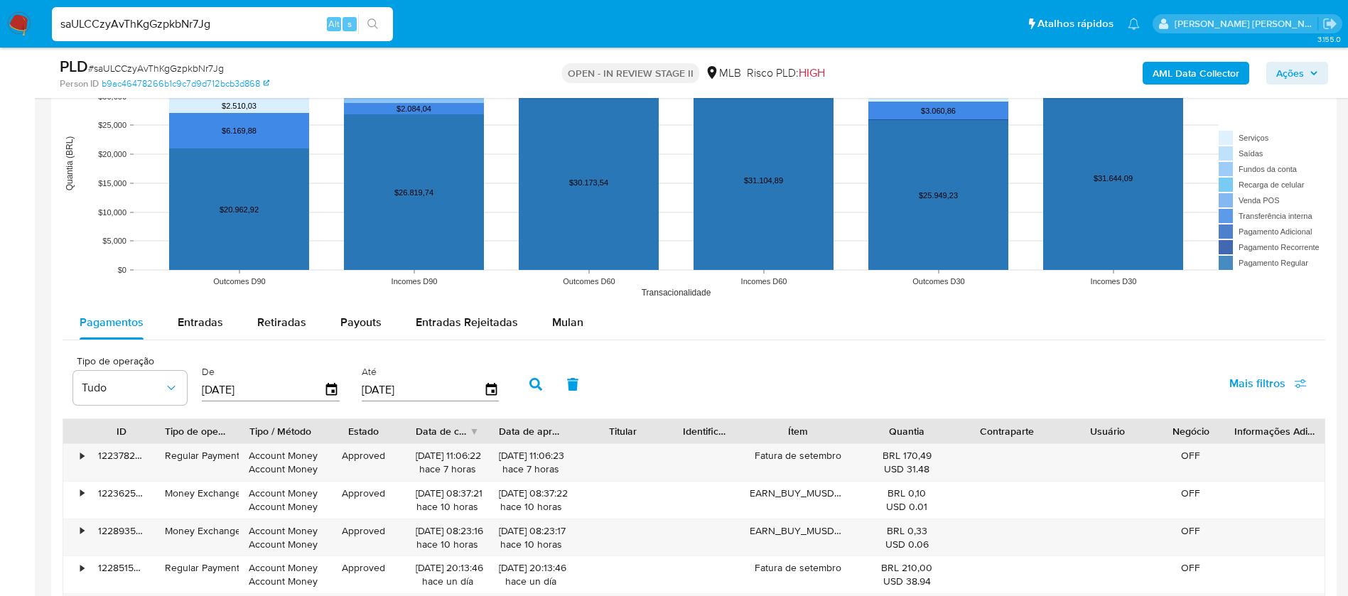
scroll to position [1279, 0]
click at [568, 320] on span "Mulan" at bounding box center [567, 321] width 31 height 16
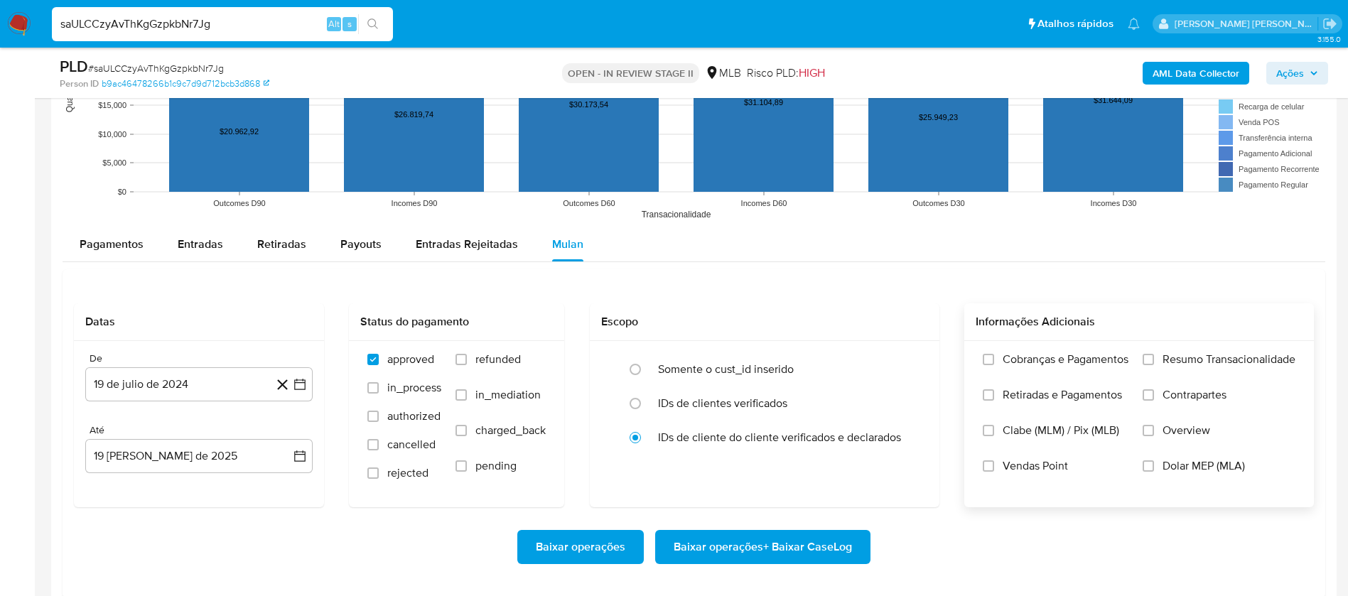
scroll to position [1386, 0]
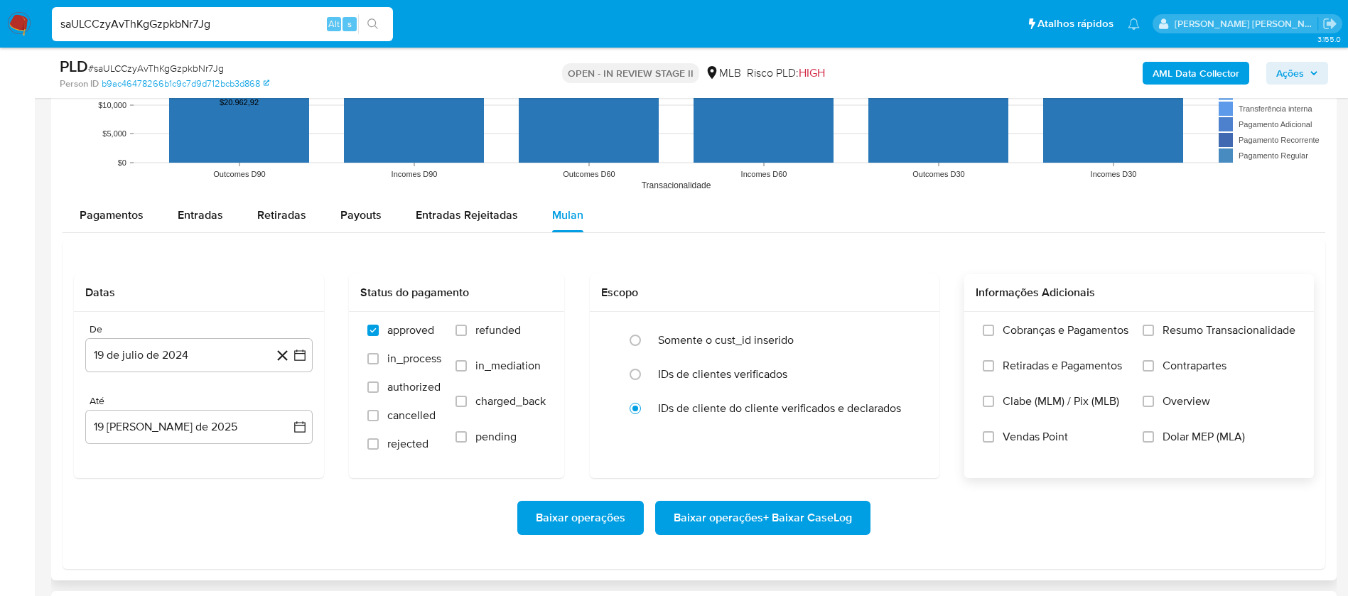
click at [1204, 328] on span "Resumo Transacionalidade" at bounding box center [1229, 330] width 133 height 14
click at [1154, 328] on input "Resumo Transacionalidade" at bounding box center [1148, 330] width 11 height 11
click at [1039, 434] on span "Vendas Point" at bounding box center [1035, 437] width 65 height 14
click at [994, 434] on input "Vendas Point" at bounding box center [988, 436] width 11 height 11
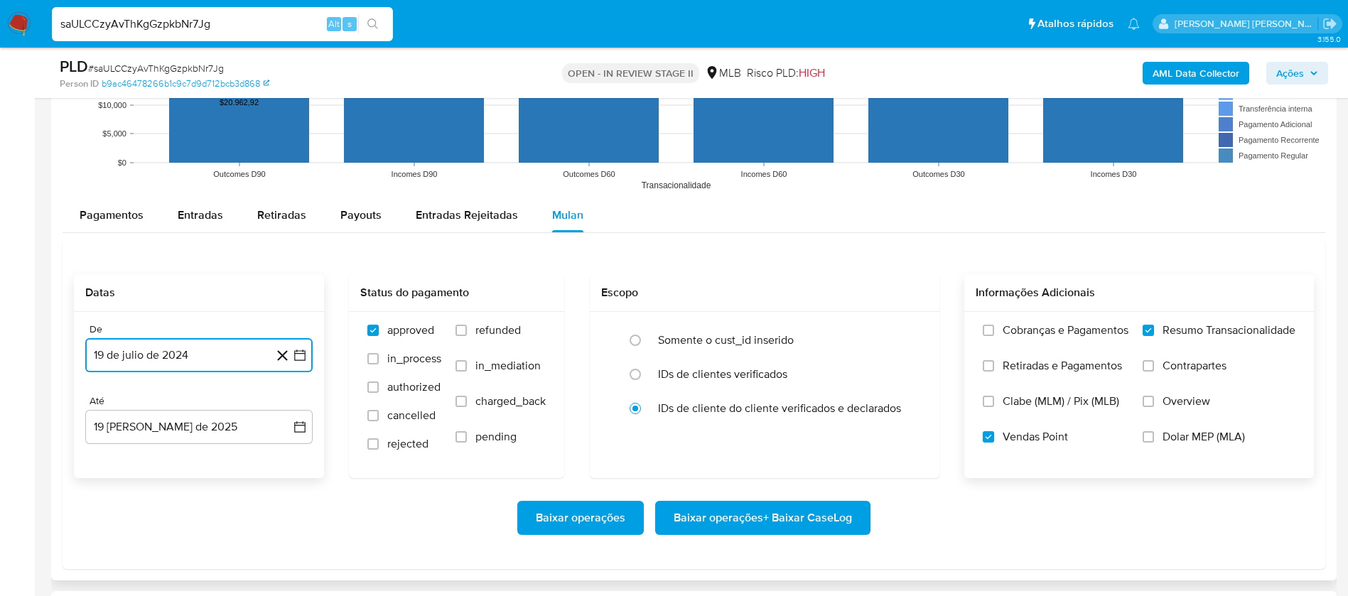
click at [171, 356] on button "19 de julio de 2024" at bounding box center [198, 355] width 227 height 34
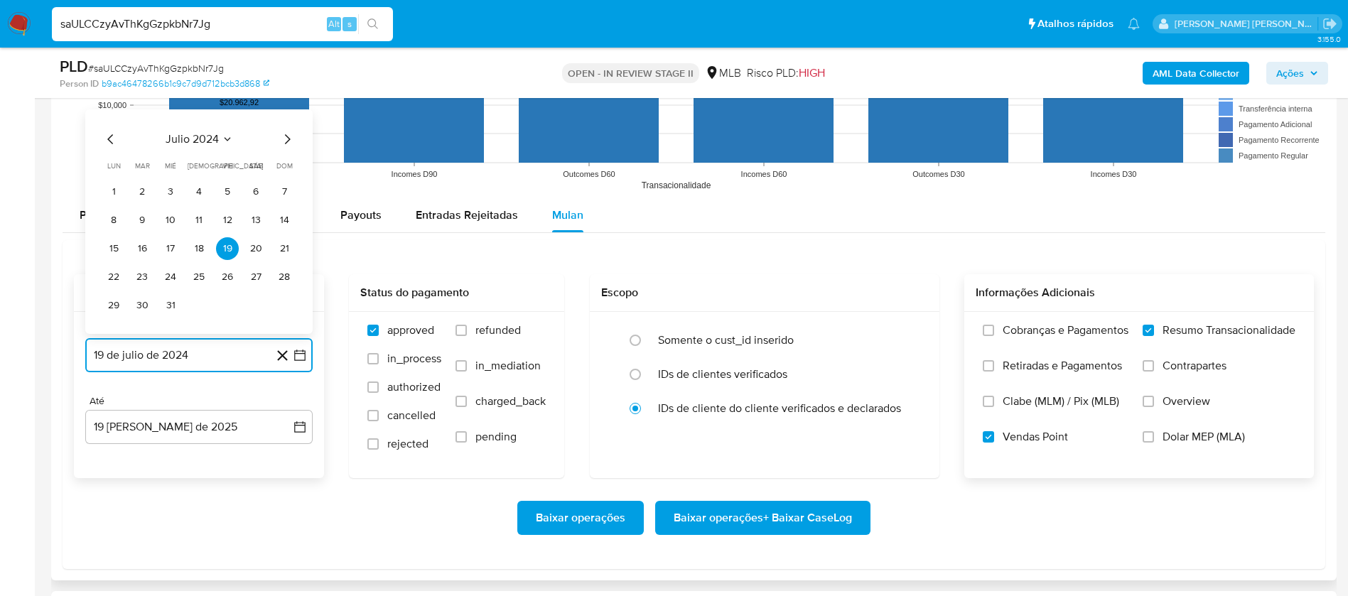
click at [185, 144] on span "julio 2024" at bounding box center [192, 139] width 53 height 14
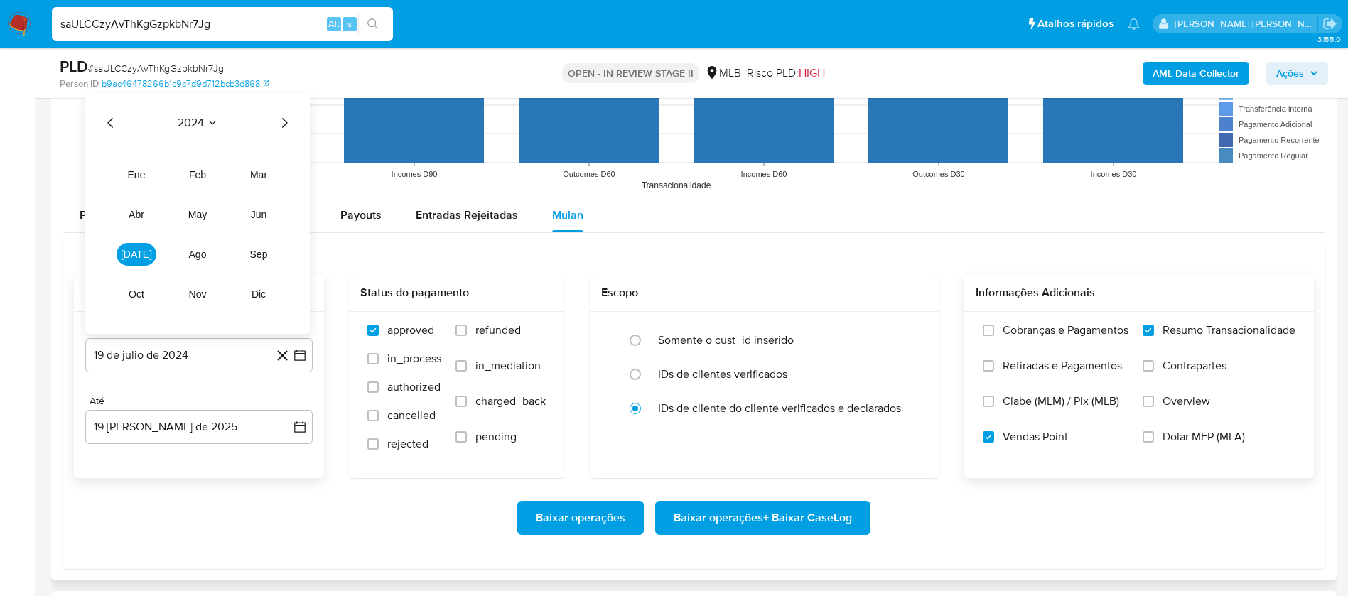
click at [282, 124] on icon "Año siguiente" at bounding box center [284, 122] width 17 height 17
click at [145, 257] on button "jul" at bounding box center [137, 254] width 40 height 23
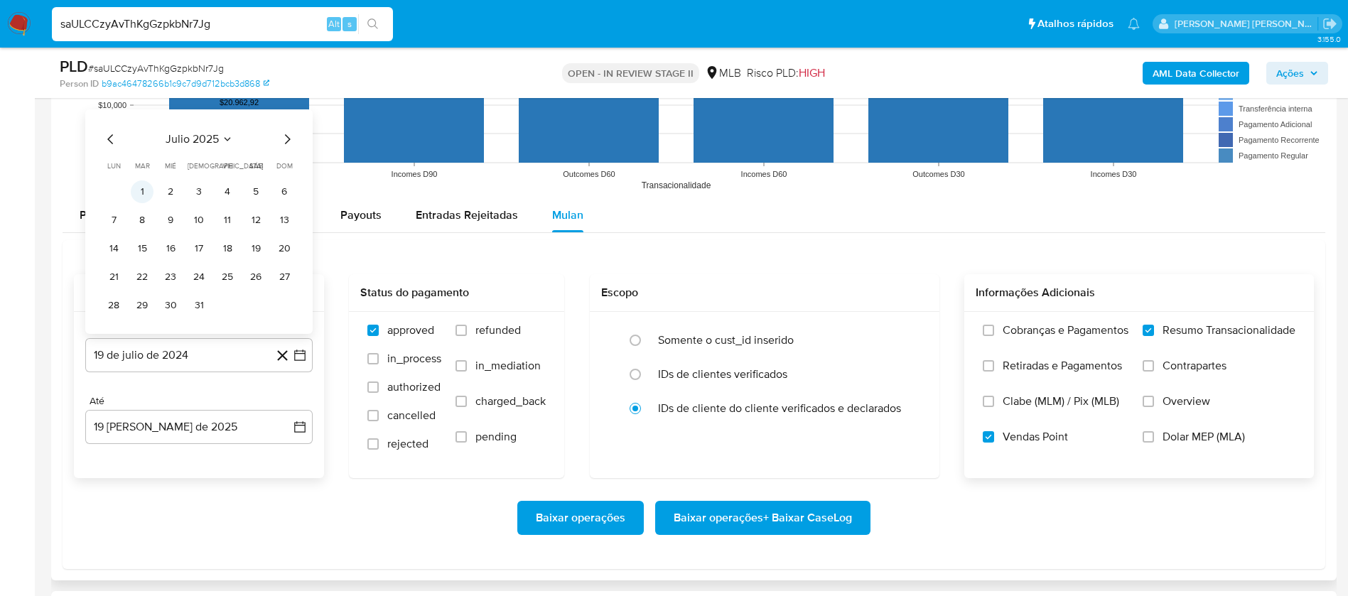
click at [146, 186] on button "1" at bounding box center [142, 191] width 23 height 23
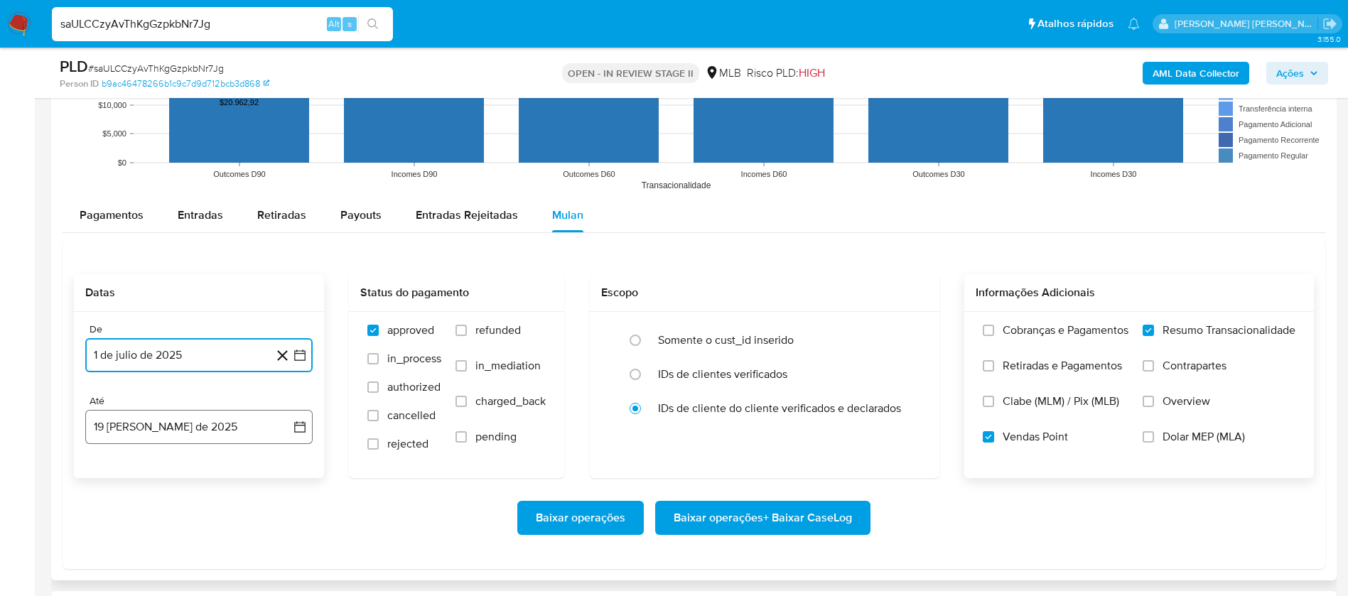
click at [219, 435] on button "19 de agosto de 2025" at bounding box center [198, 427] width 227 height 34
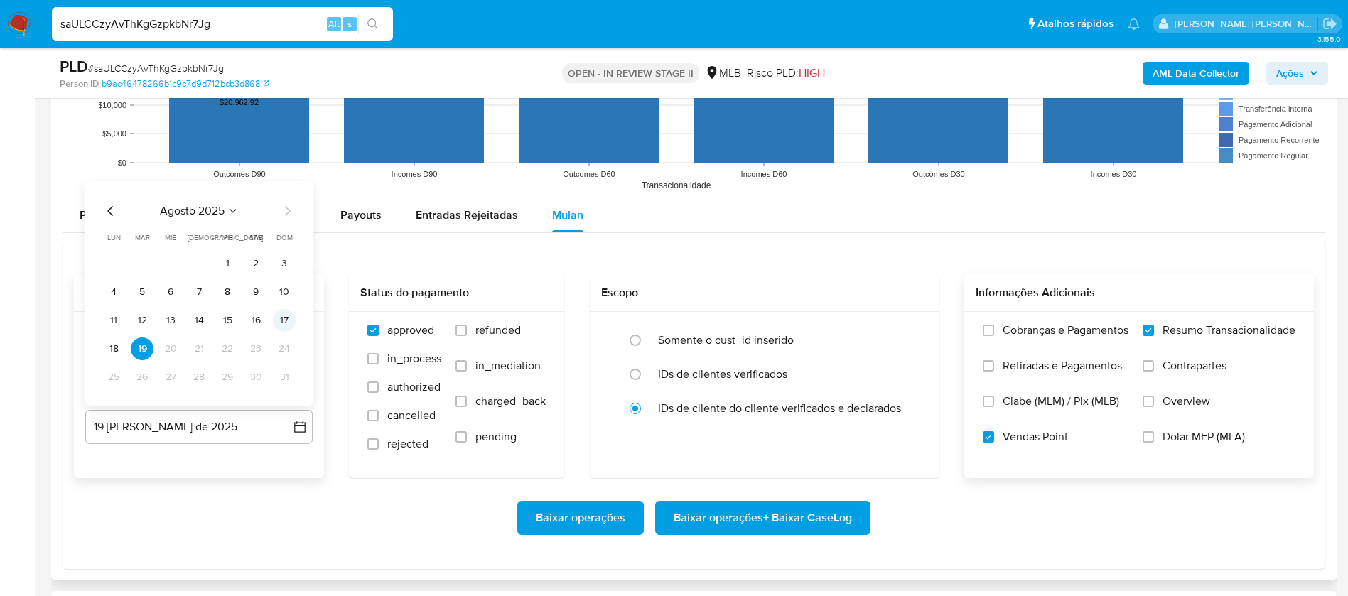
click at [286, 314] on button "17" at bounding box center [284, 320] width 23 height 23
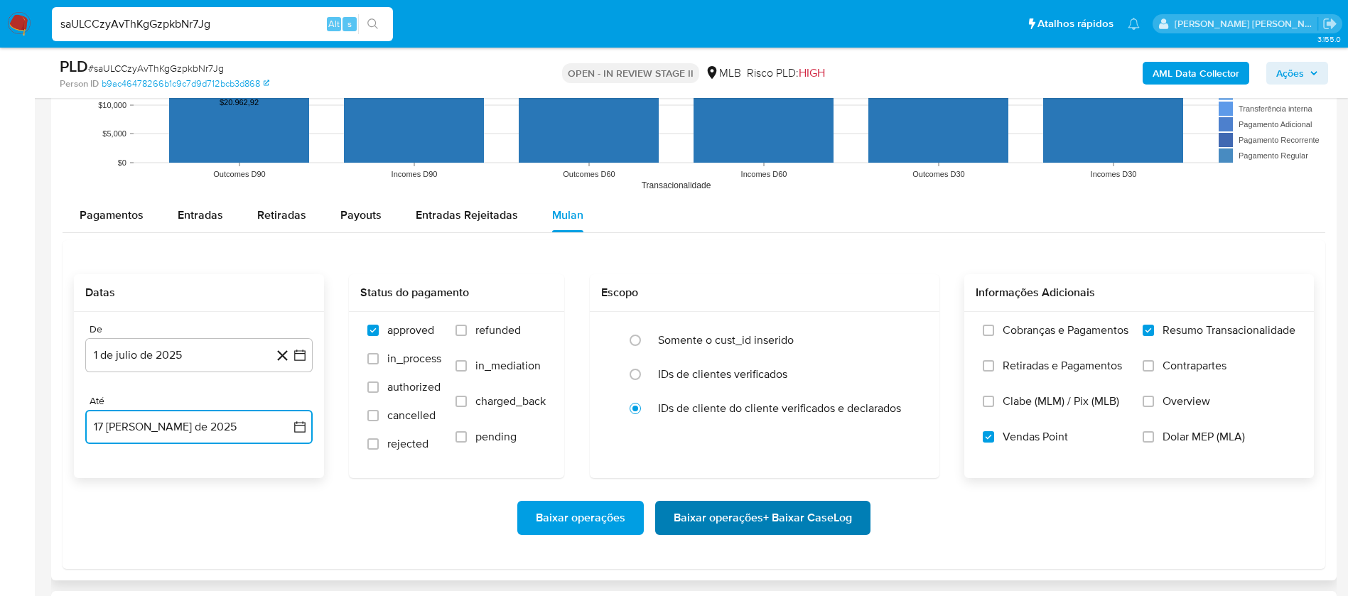
click at [820, 517] on span "Baixar operações + Baixar CaseLog" at bounding box center [763, 517] width 178 height 31
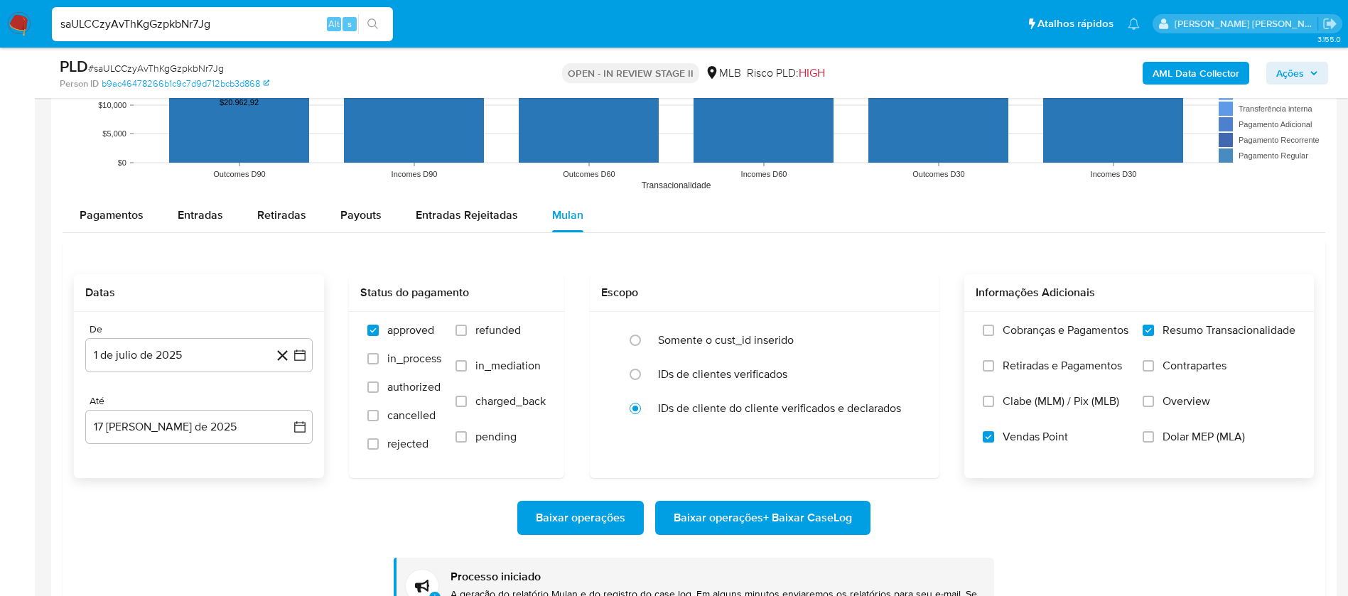
click at [280, 28] on input "saULCCzyAvThKgGzpkbNr7Jg" at bounding box center [222, 24] width 341 height 18
paste input "YEui09LWxVutjFkDwbAVOQ9C"
type input "YEui09LWxVutjFkDwbAVOQ9C"
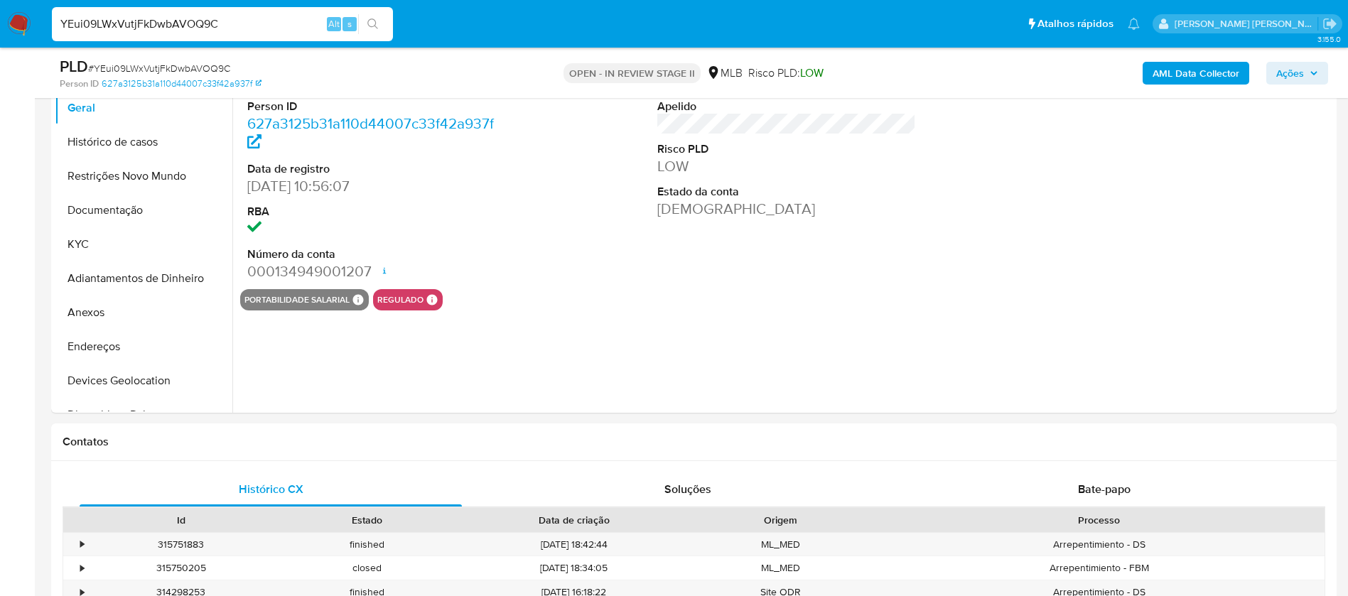
select select "10"
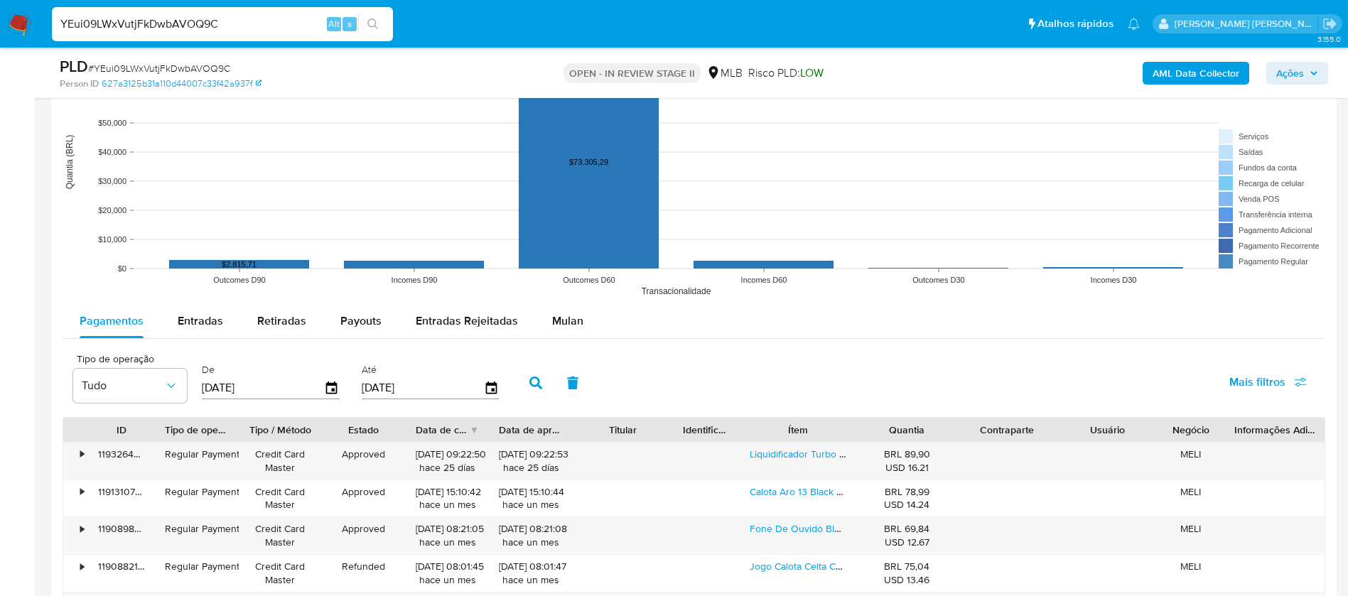
scroll to position [1386, 0]
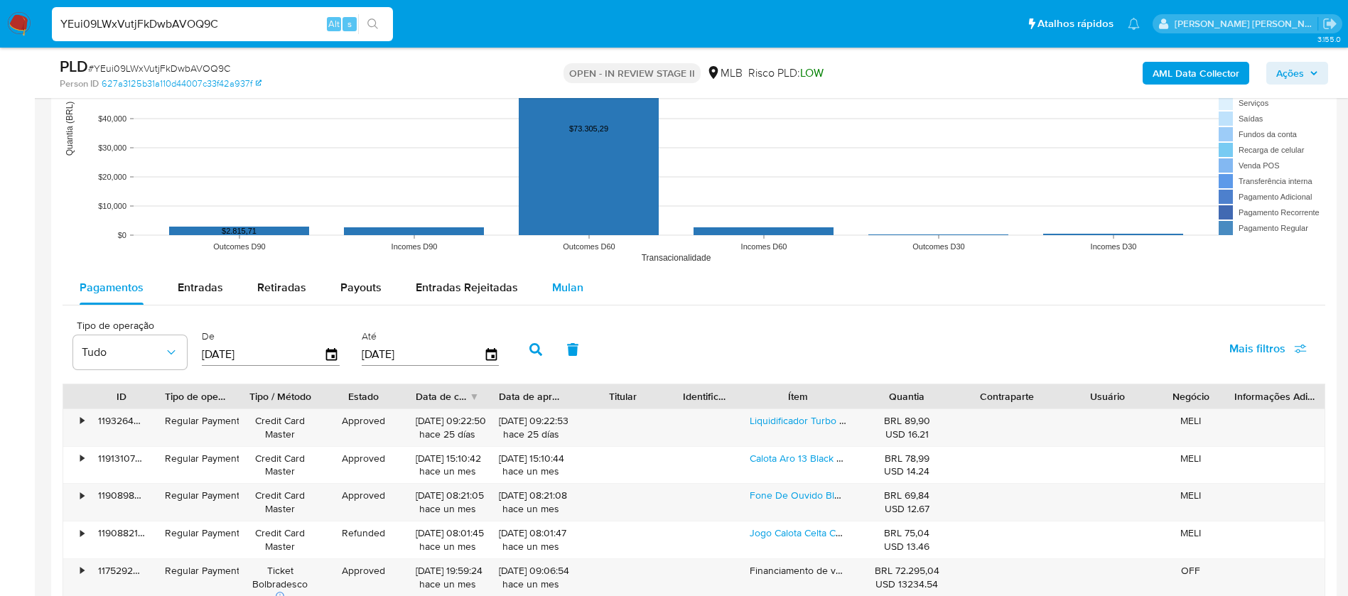
click at [566, 286] on span "Mulan" at bounding box center [567, 287] width 31 height 16
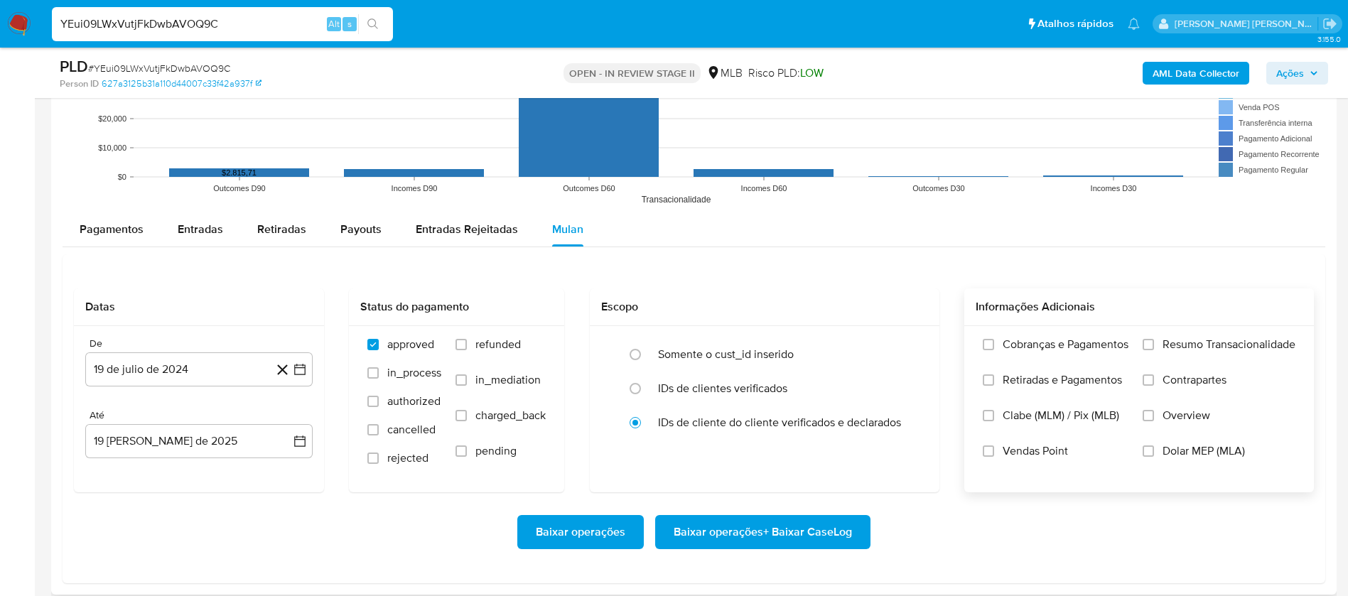
scroll to position [1492, 0]
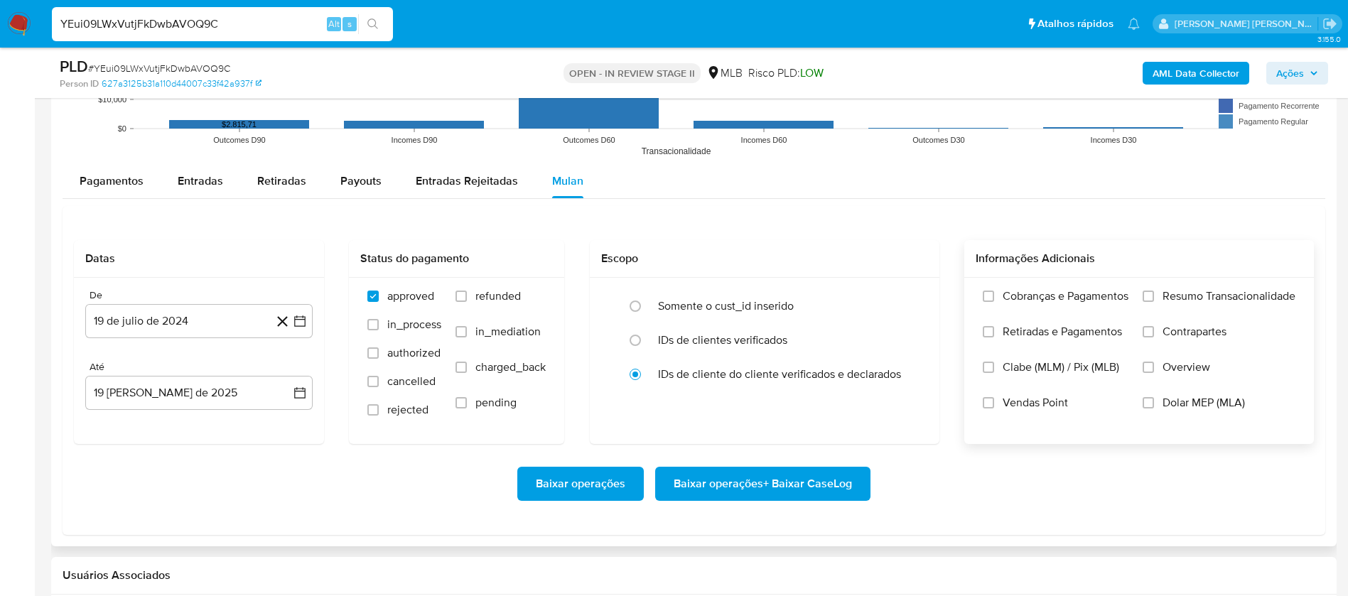
click at [1196, 296] on span "Resumo Transacionalidade" at bounding box center [1229, 296] width 133 height 14
click at [1154, 296] on input "Resumo Transacionalidade" at bounding box center [1148, 296] width 11 height 11
click at [1023, 398] on span "Vendas Point" at bounding box center [1035, 403] width 65 height 14
click at [994, 398] on input "Vendas Point" at bounding box center [988, 402] width 11 height 11
click at [188, 318] on button "19 de julio de 2024" at bounding box center [198, 321] width 227 height 34
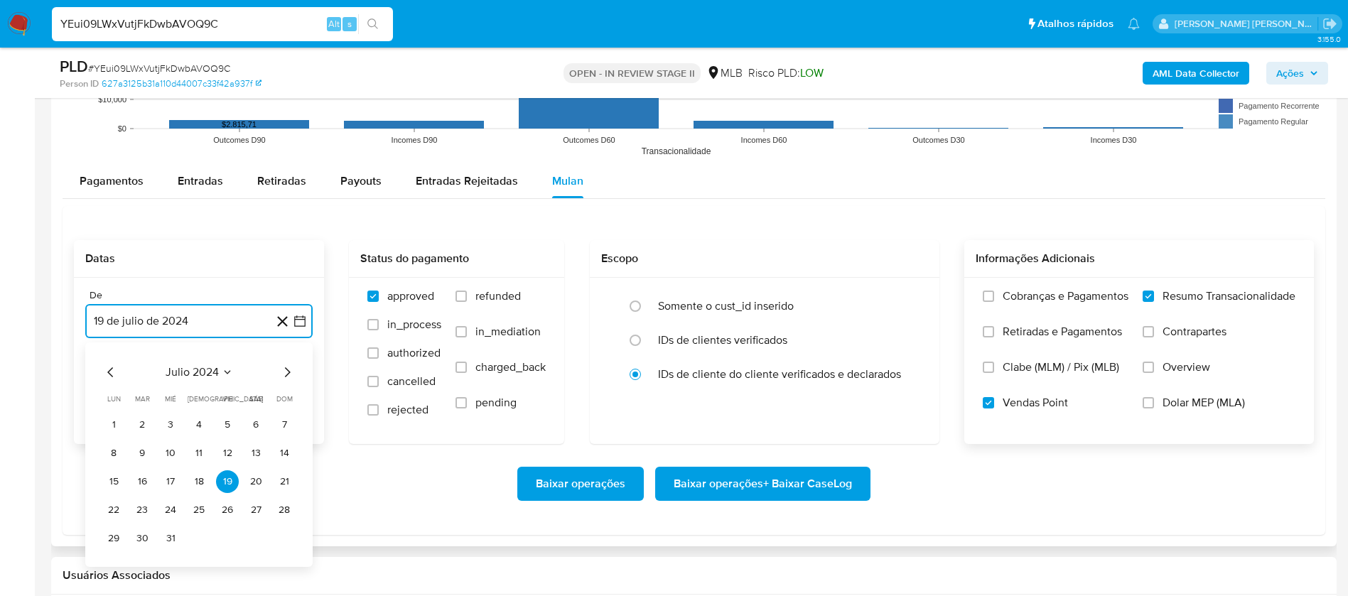
click at [200, 373] on span "julio 2024" at bounding box center [192, 372] width 53 height 14
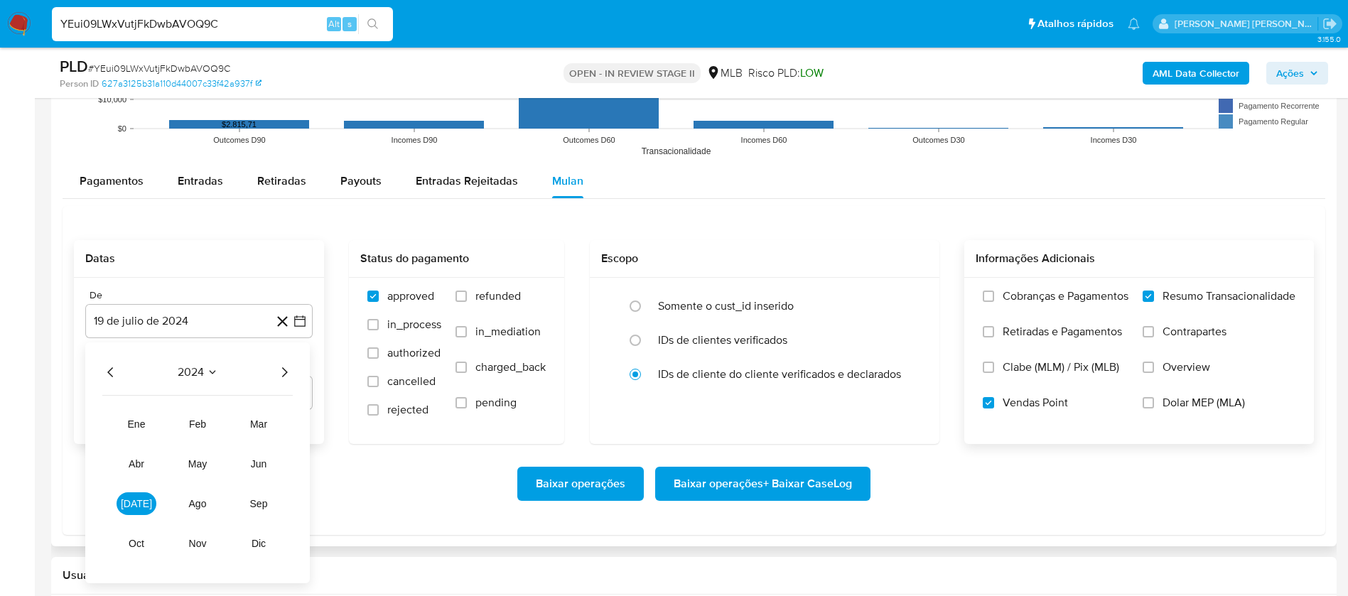
click at [288, 370] on icon "Año siguiente" at bounding box center [284, 372] width 17 height 17
click at [146, 502] on button "jul" at bounding box center [137, 503] width 40 height 23
click at [139, 426] on button "1" at bounding box center [142, 425] width 23 height 23
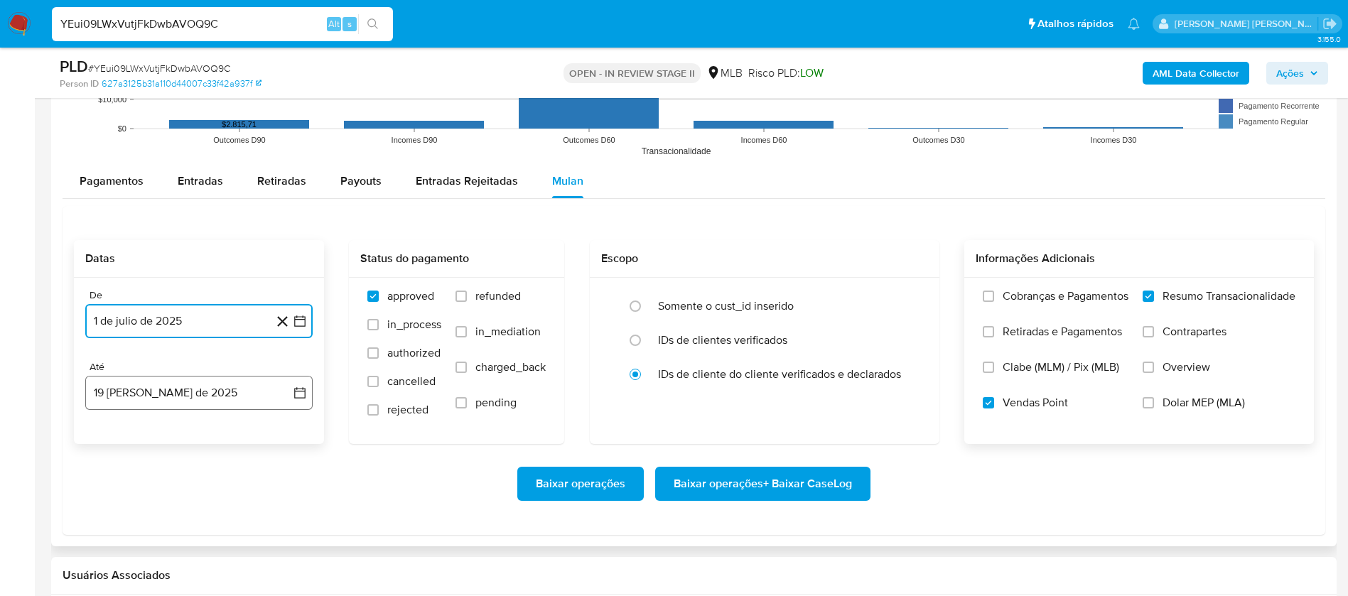
click at [141, 404] on button "19 de agosto de 2025" at bounding box center [198, 393] width 227 height 34
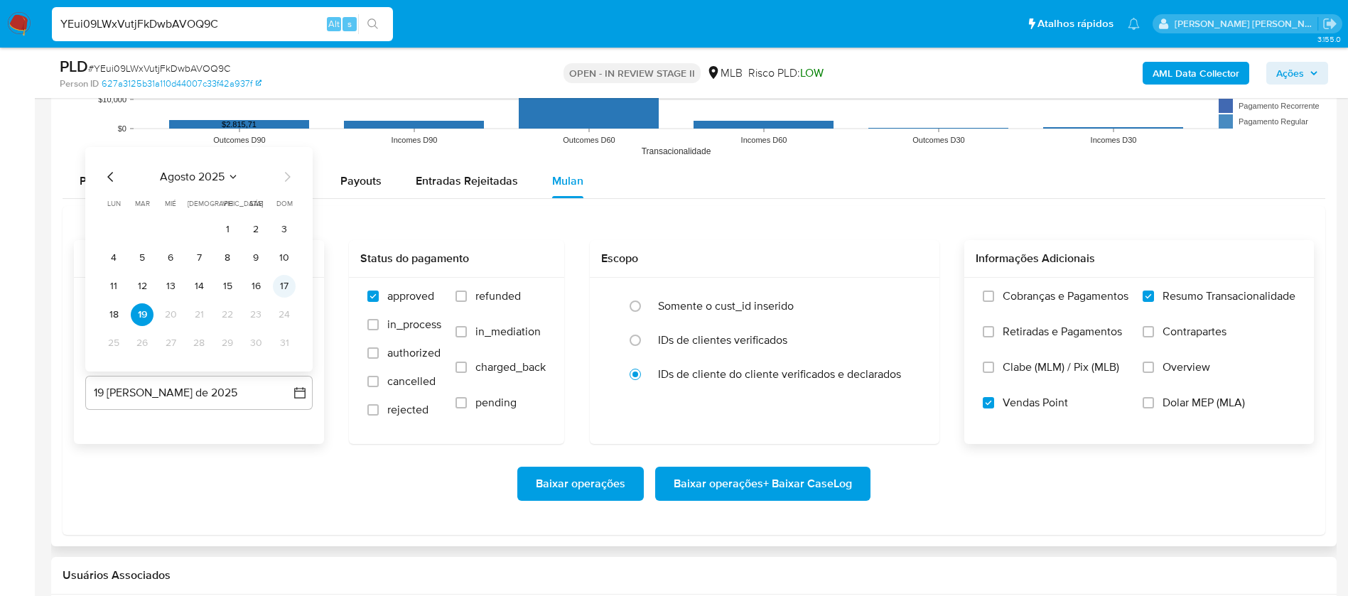
click at [288, 281] on button "17" at bounding box center [284, 286] width 23 height 23
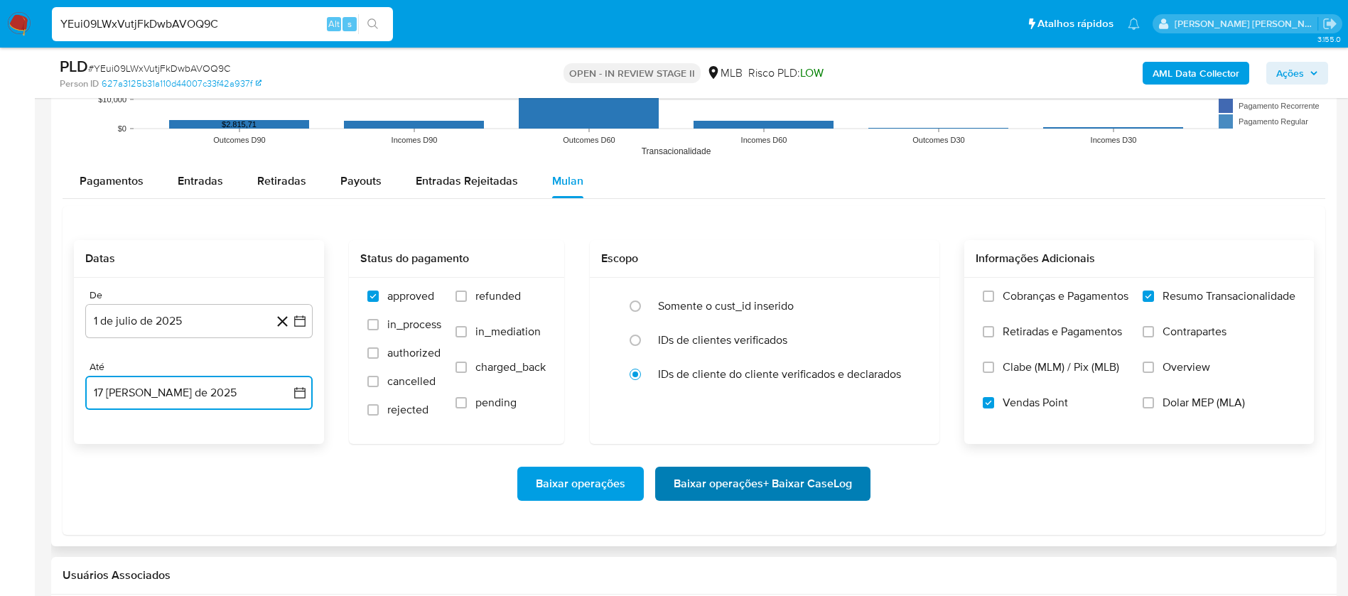
click at [716, 482] on span "Baixar operações + Baixar CaseLog" at bounding box center [763, 483] width 178 height 31
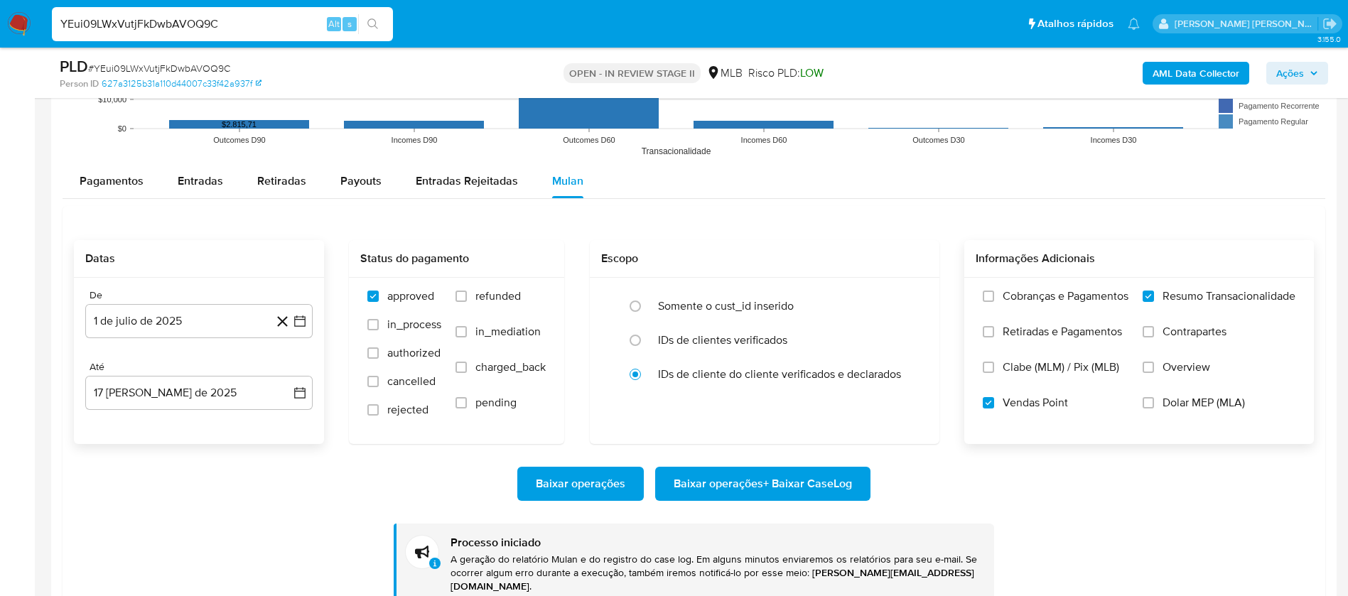
click at [295, 28] on input "YEui09LWxVutjFkDwbAVOQ9C" at bounding box center [222, 24] width 341 height 18
paste input "9JRFIG82BhOlzURL5IbY2tW3"
type input "9JRFIG82BhOlzURL5IbY2tW3"
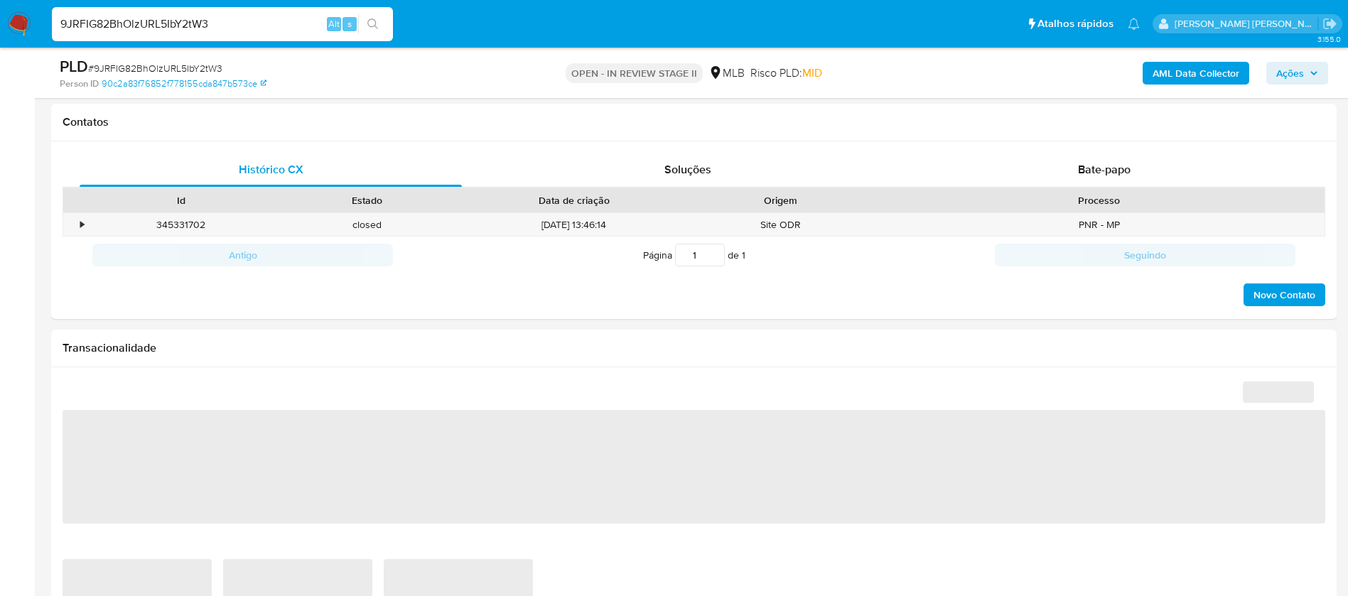
select select "10"
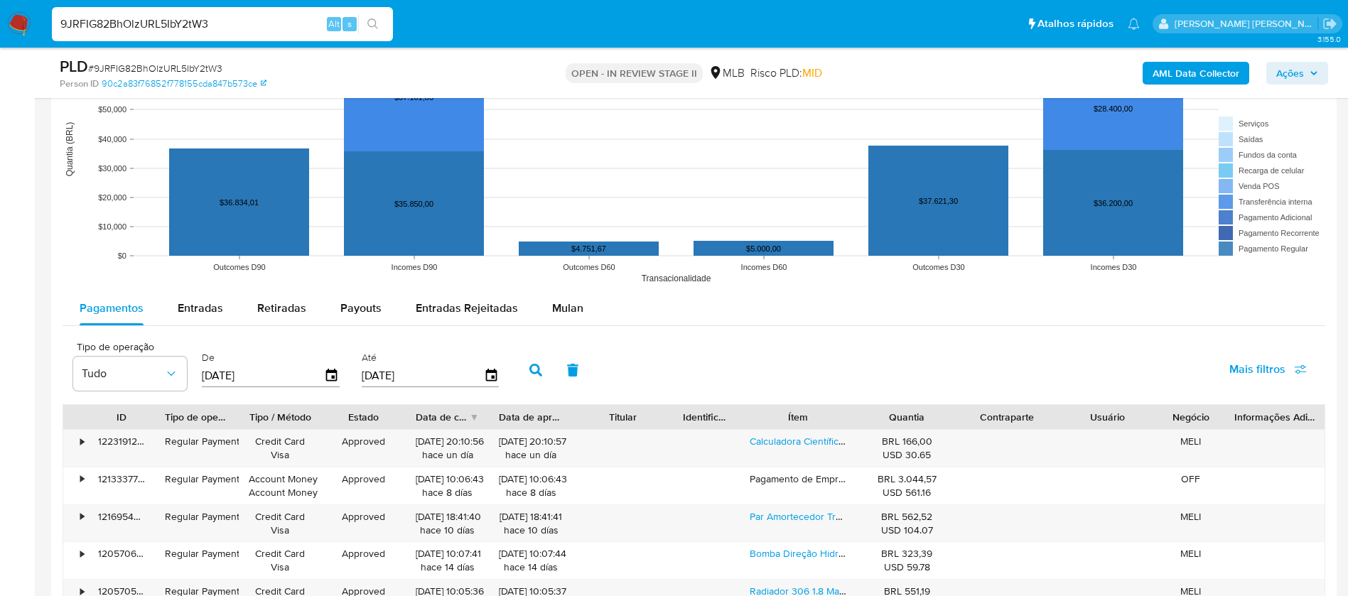
scroll to position [1386, 0]
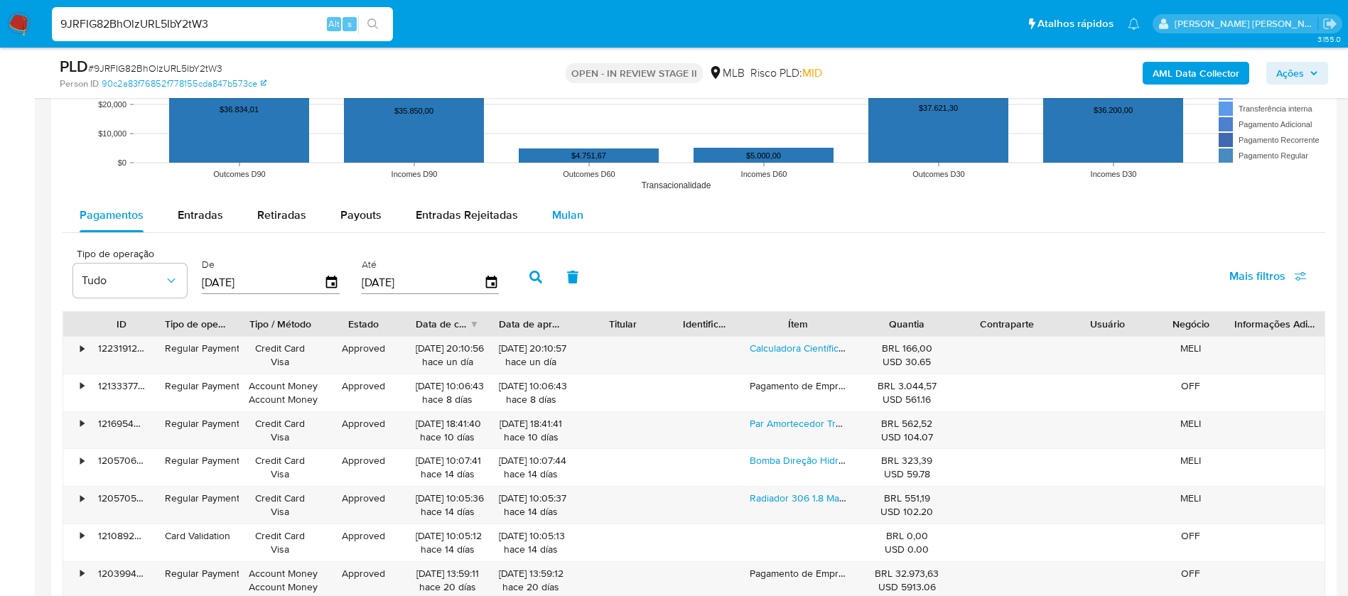
click at [555, 215] on span "Mulan" at bounding box center [567, 215] width 31 height 16
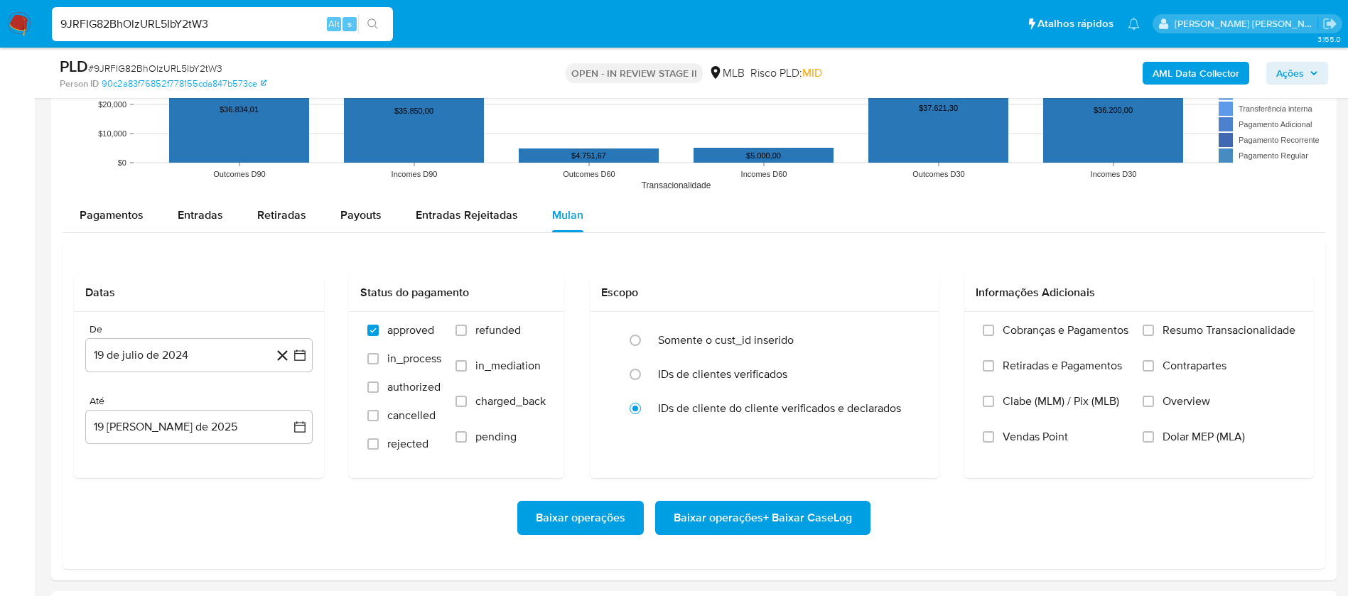
click at [1264, 329] on span "Resumo Transacionalidade" at bounding box center [1229, 330] width 133 height 14
click at [1154, 329] on input "Resumo Transacionalidade" at bounding box center [1148, 330] width 11 height 11
click at [1013, 441] on span "Vendas Point" at bounding box center [1035, 437] width 65 height 14
click at [994, 441] on input "Vendas Point" at bounding box center [988, 436] width 11 height 11
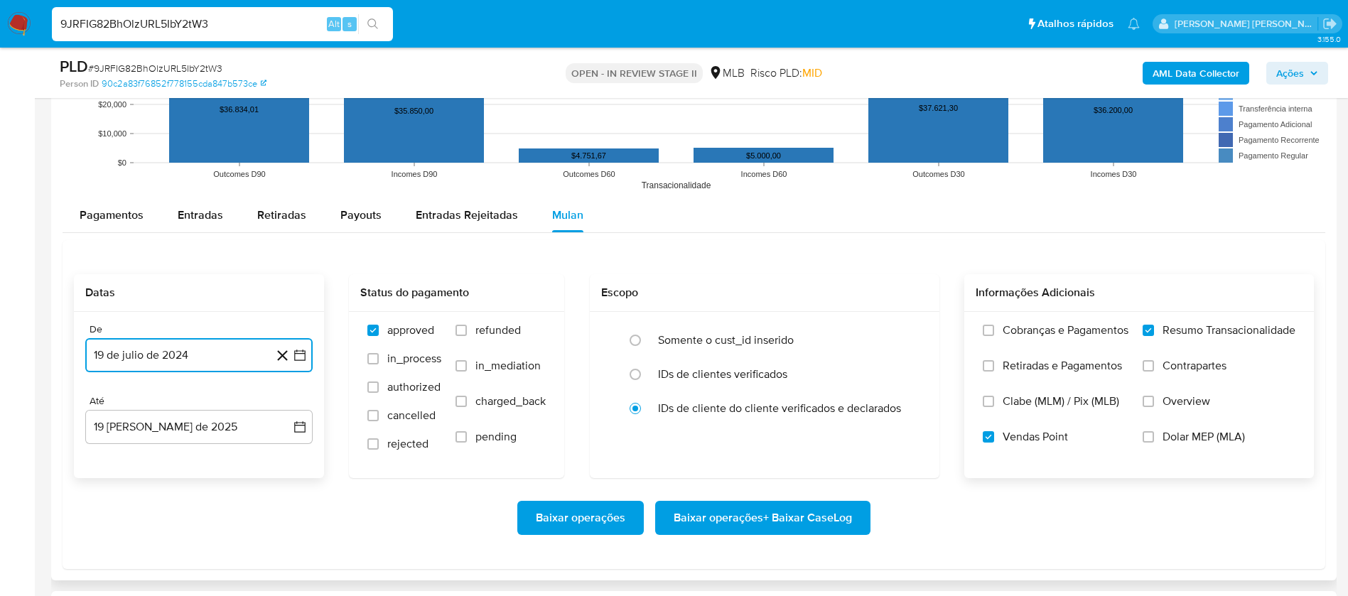
click at [195, 354] on button "19 de julio de 2024" at bounding box center [198, 355] width 227 height 34
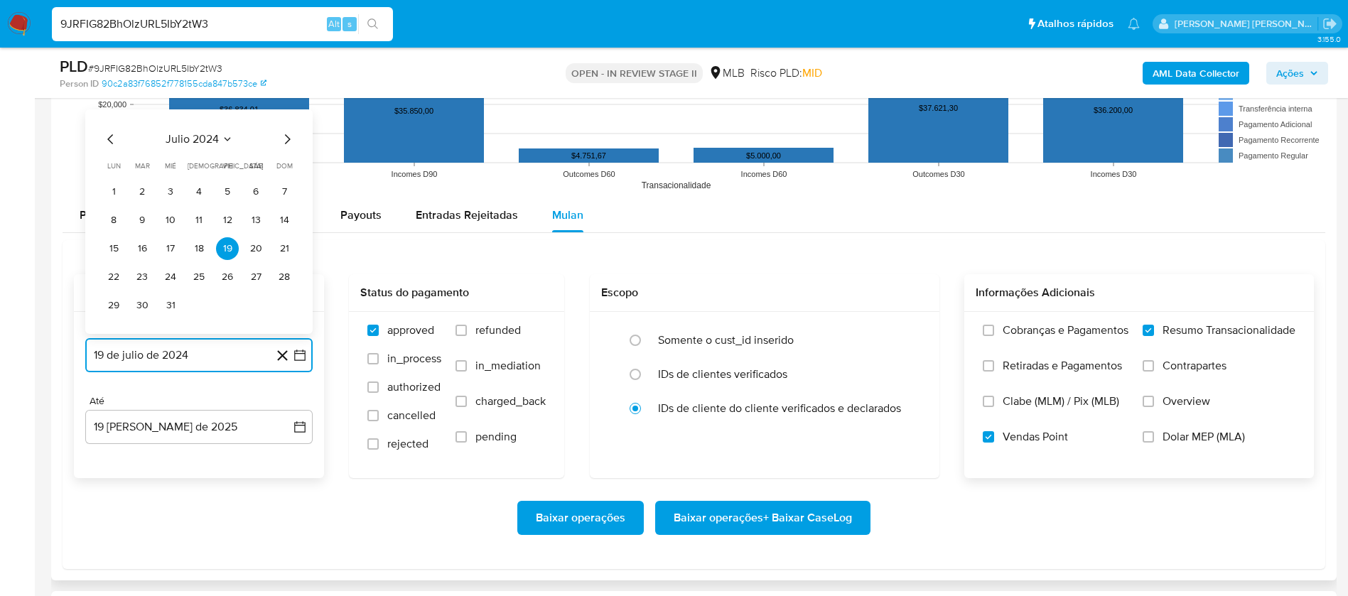
click at [214, 136] on span "julio 2024" at bounding box center [192, 139] width 53 height 14
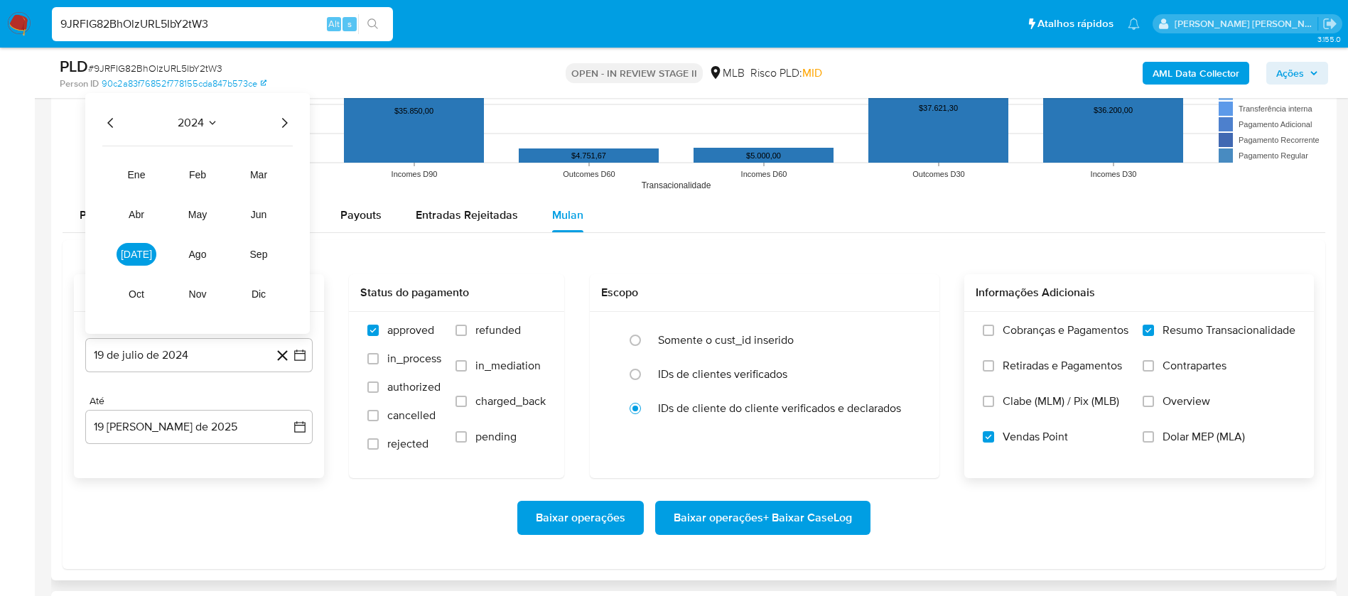
click at [277, 124] on icon "Año siguiente" at bounding box center [284, 122] width 17 height 17
click at [142, 257] on span "jul" at bounding box center [136, 254] width 31 height 11
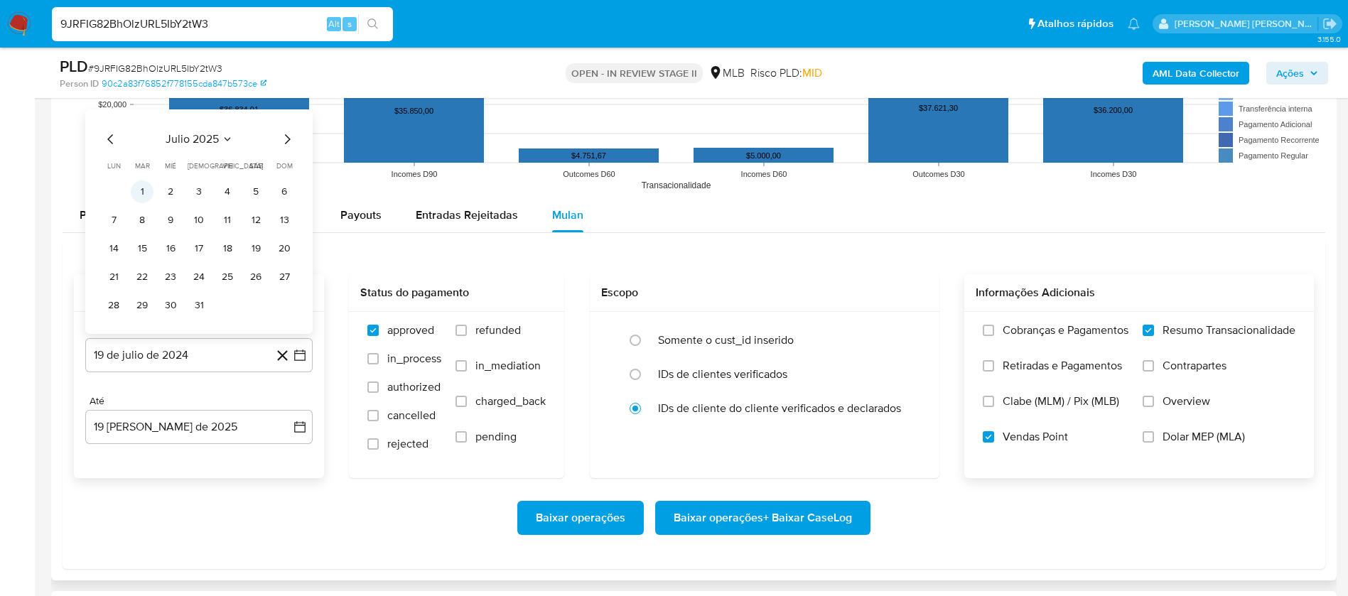
click at [141, 188] on button "1" at bounding box center [142, 191] width 23 height 23
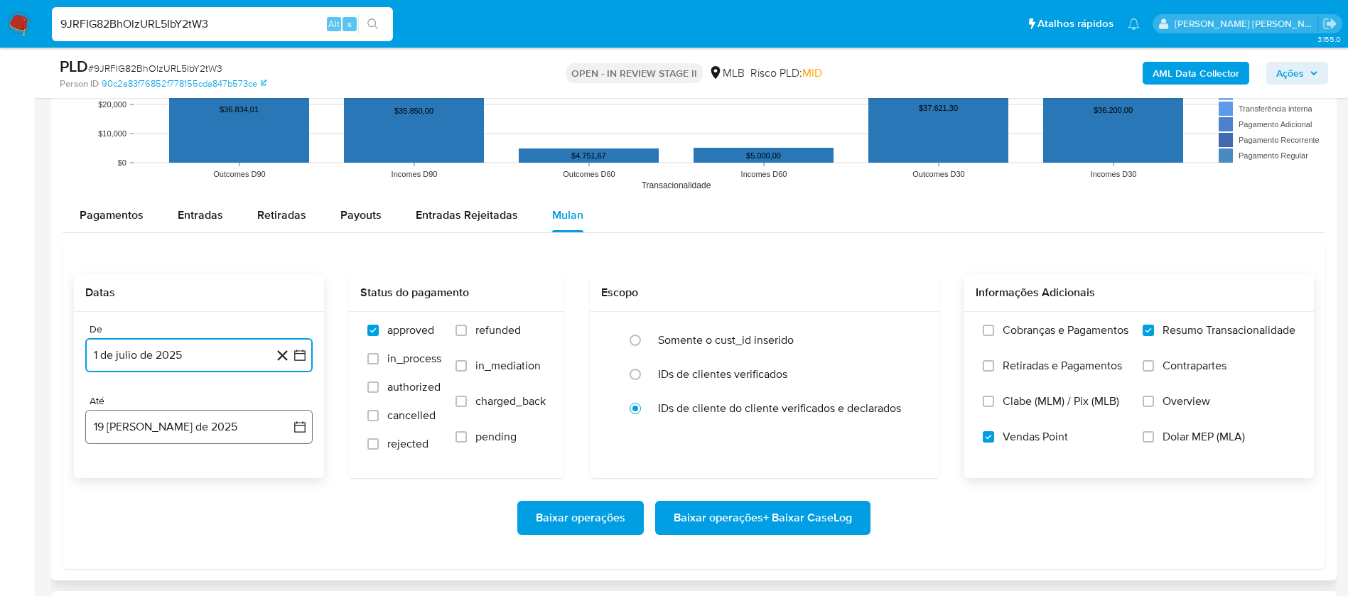
click at [185, 417] on button "19 de agosto de 2025" at bounding box center [198, 427] width 227 height 34
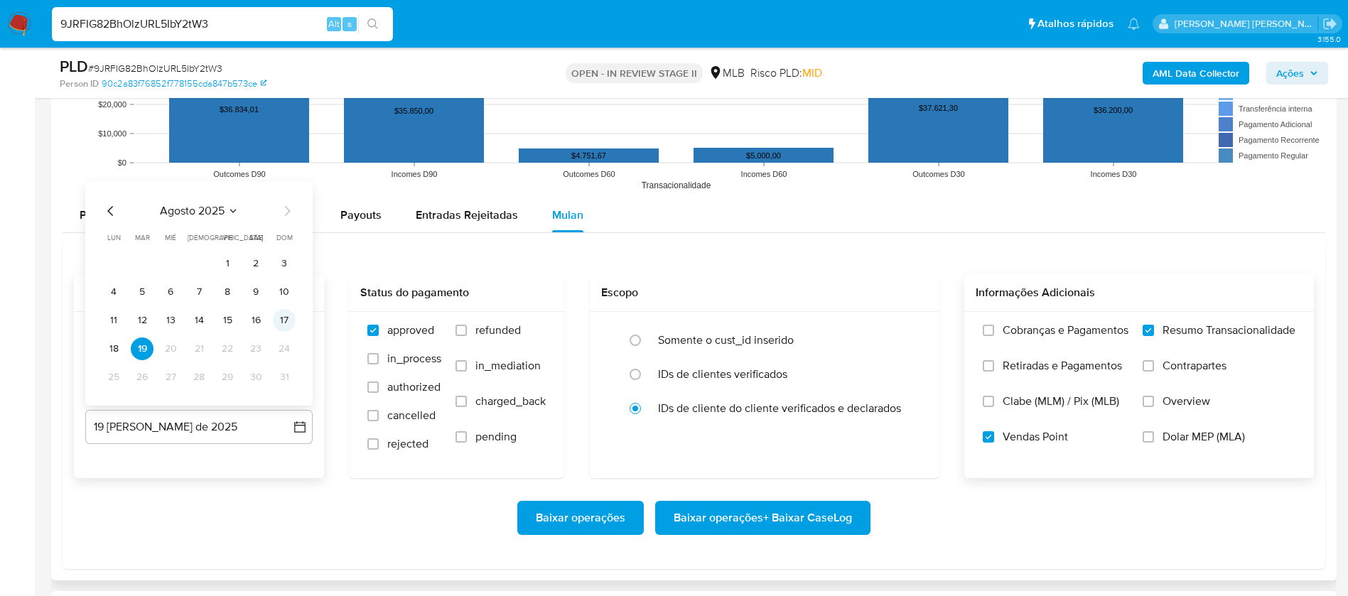
click at [279, 310] on button "17" at bounding box center [284, 320] width 23 height 23
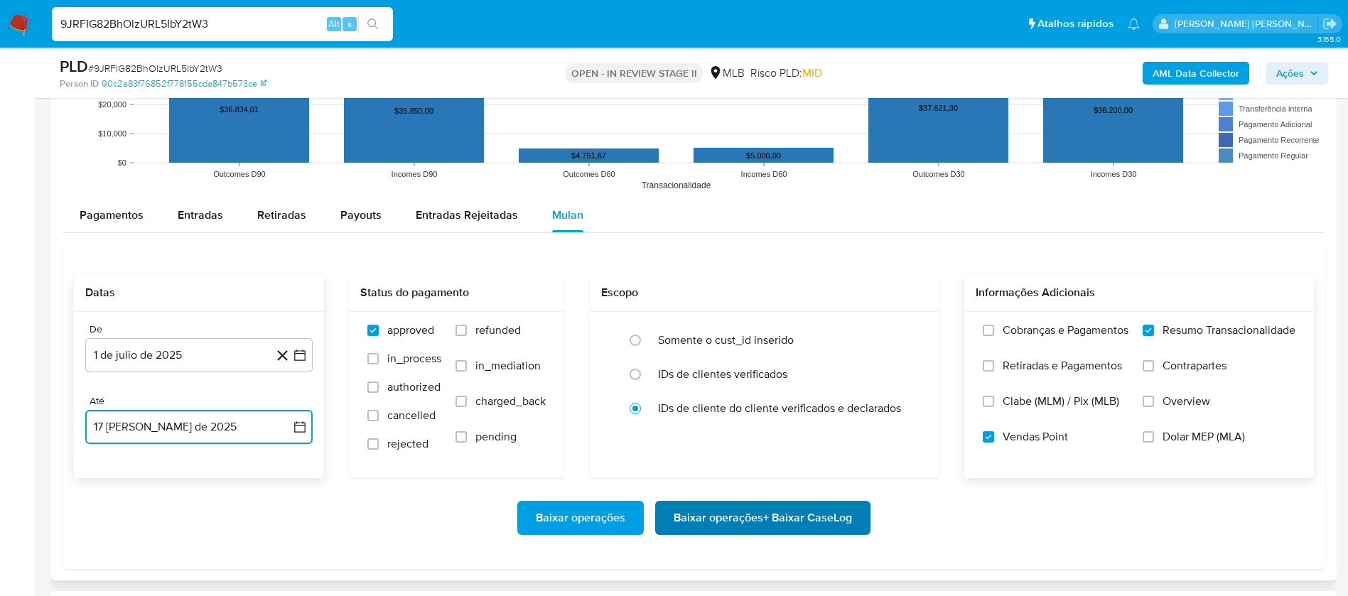
click at [717, 521] on span "Baixar operações + Baixar CaseLog" at bounding box center [763, 517] width 178 height 31
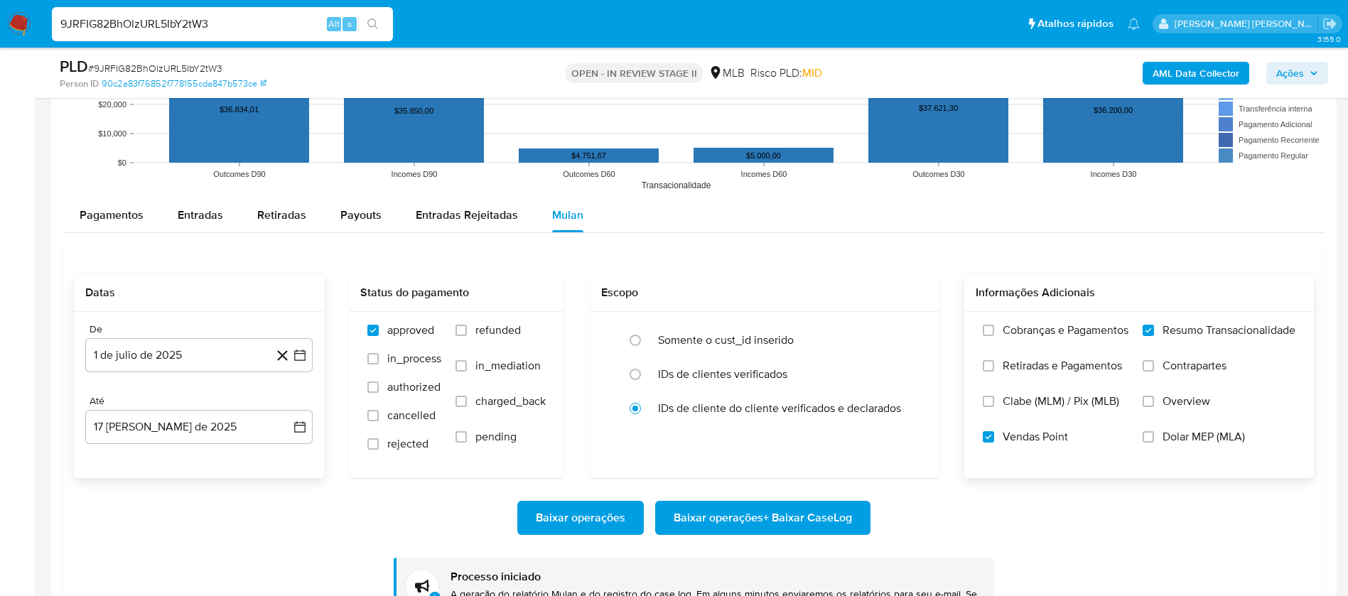
click at [281, 21] on input "9JRFIG82BhOlzURL5IbY2tW3" at bounding box center [222, 24] width 341 height 18
paste input "h7BpbG8gWsxmS64ZTQRTGIX"
type input "9h7BpbG8gWsxmS64ZTQRTGIX"
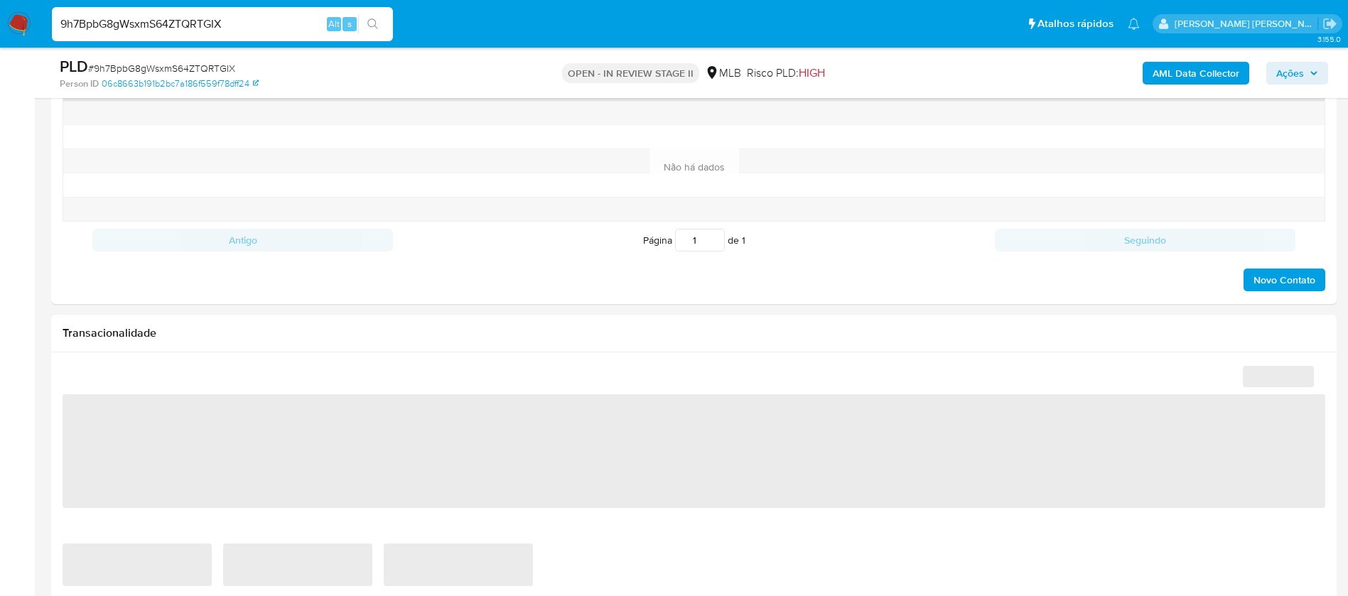
select select "10"
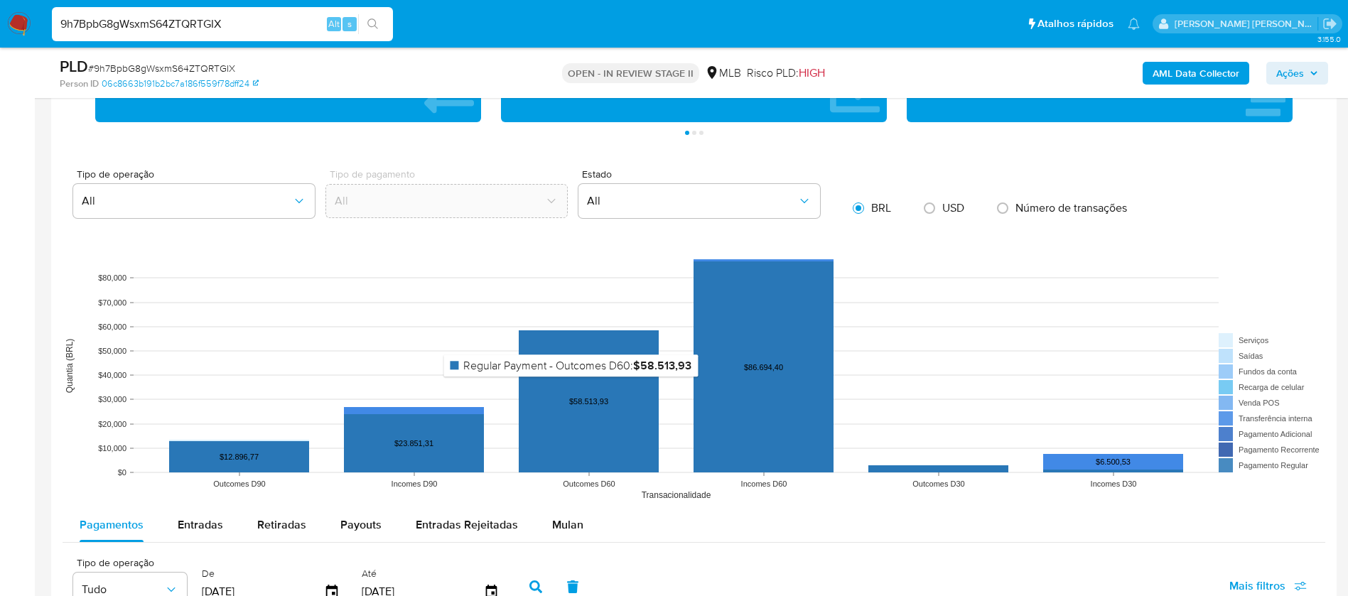
scroll to position [1386, 0]
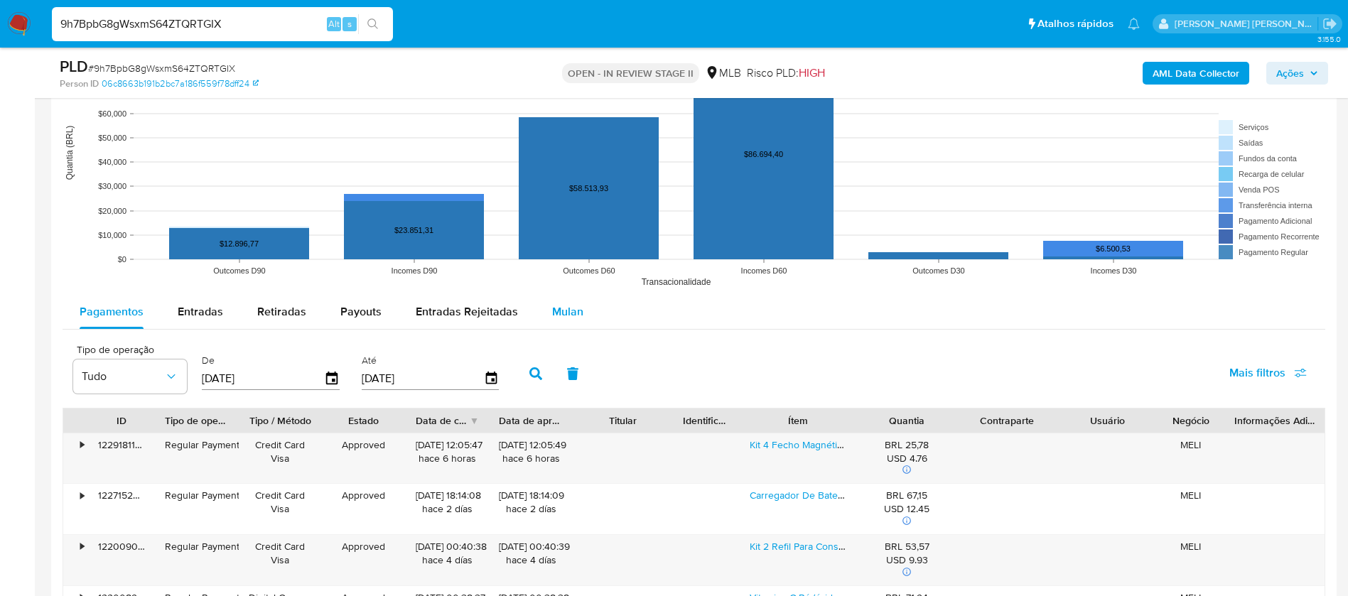
click at [564, 309] on span "Mulan" at bounding box center [567, 311] width 31 height 16
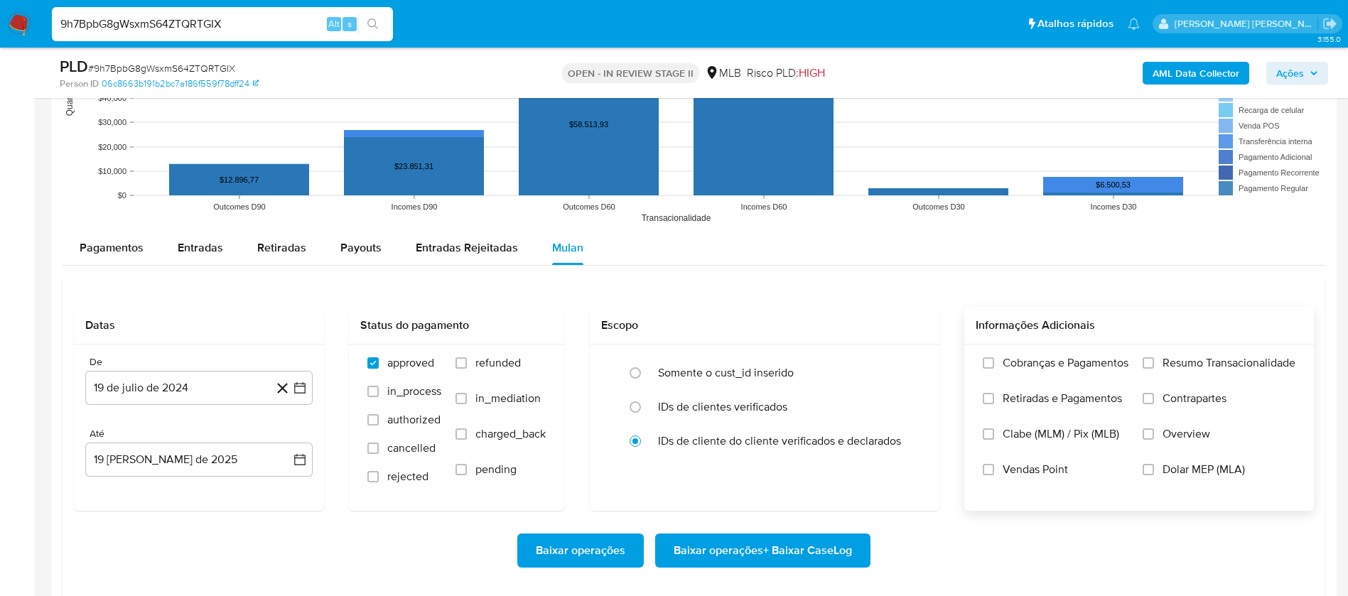
scroll to position [1492, 0]
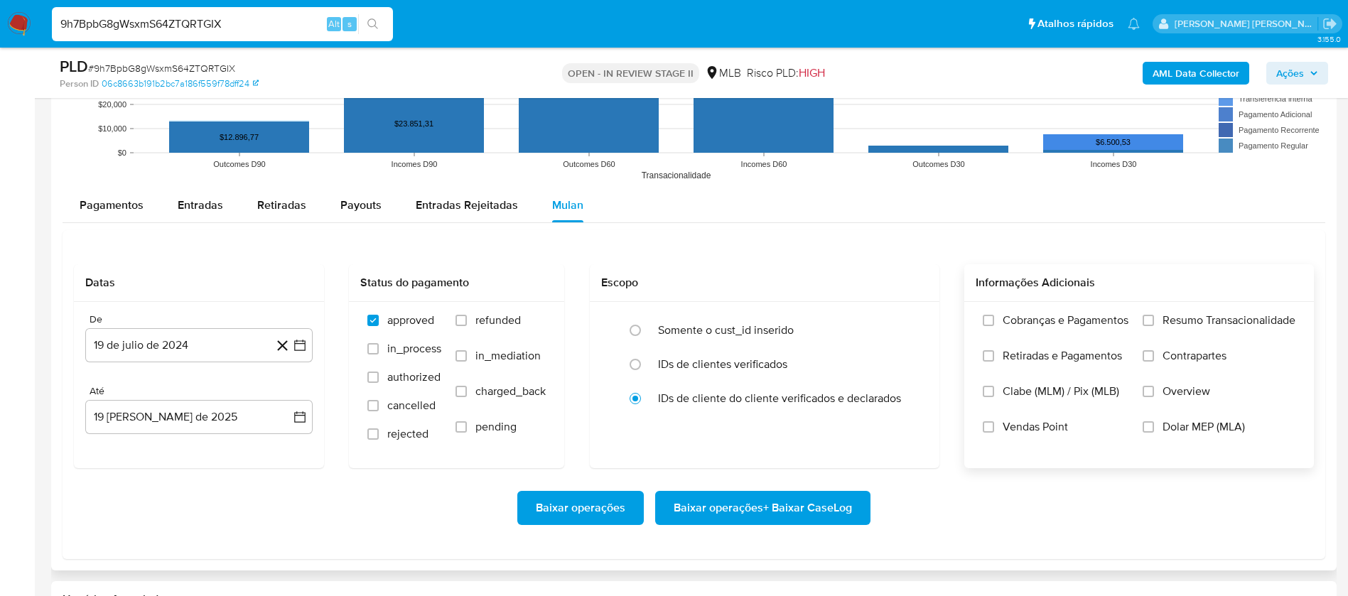
click at [1194, 313] on span "Resumo Transacionalidade" at bounding box center [1229, 320] width 133 height 14
click at [1154, 315] on input "Resumo Transacionalidade" at bounding box center [1148, 320] width 11 height 11
click at [1032, 432] on span "Vendas Point" at bounding box center [1035, 427] width 65 height 14
click at [994, 432] on input "Vendas Point" at bounding box center [988, 426] width 11 height 11
click at [142, 344] on button "19 de julio de 2024" at bounding box center [198, 345] width 227 height 34
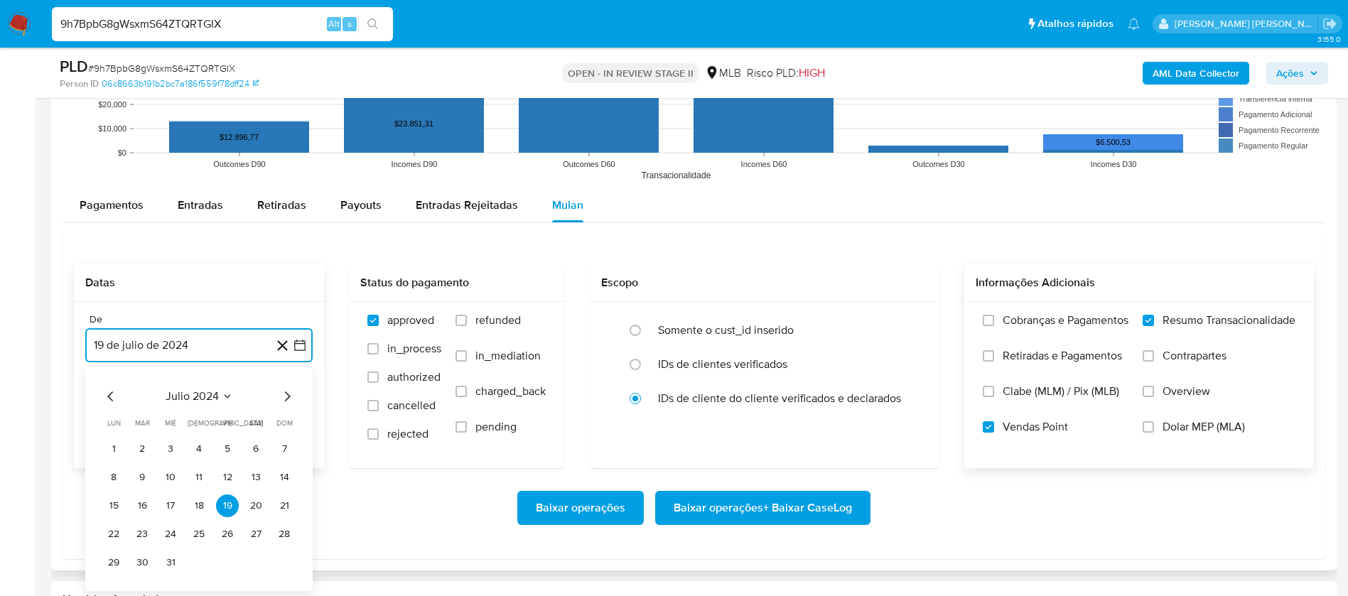
click at [203, 398] on span "julio 2024" at bounding box center [192, 396] width 53 height 14
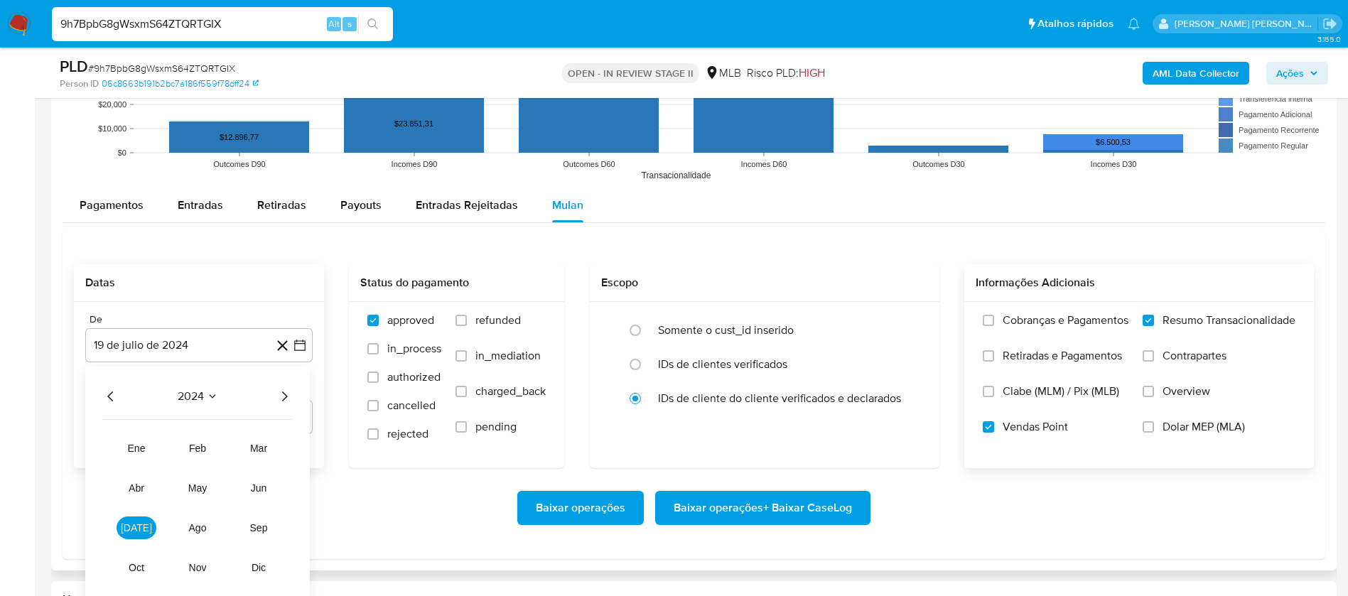
click at [286, 396] on icon "Año siguiente" at bounding box center [285, 397] width 6 height 10
click at [139, 527] on span "jul" at bounding box center [136, 527] width 31 height 11
click at [141, 443] on button "1" at bounding box center [142, 449] width 23 height 23
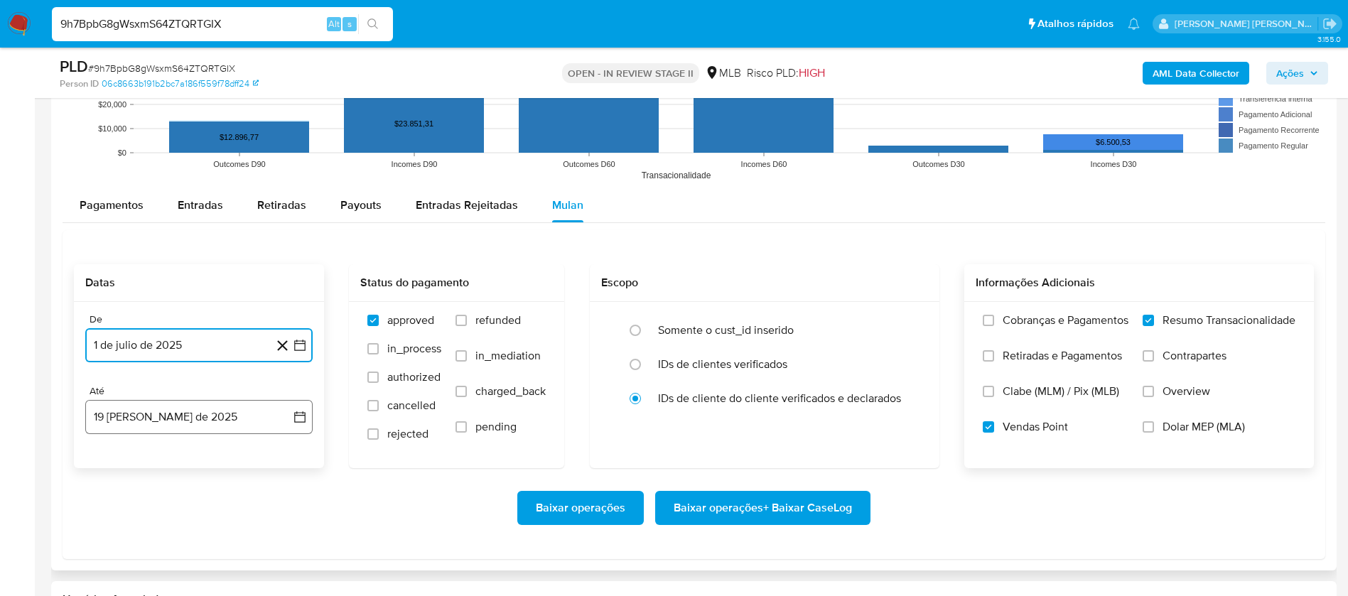
click at [175, 417] on button "19 de agosto de 2025" at bounding box center [198, 417] width 227 height 34
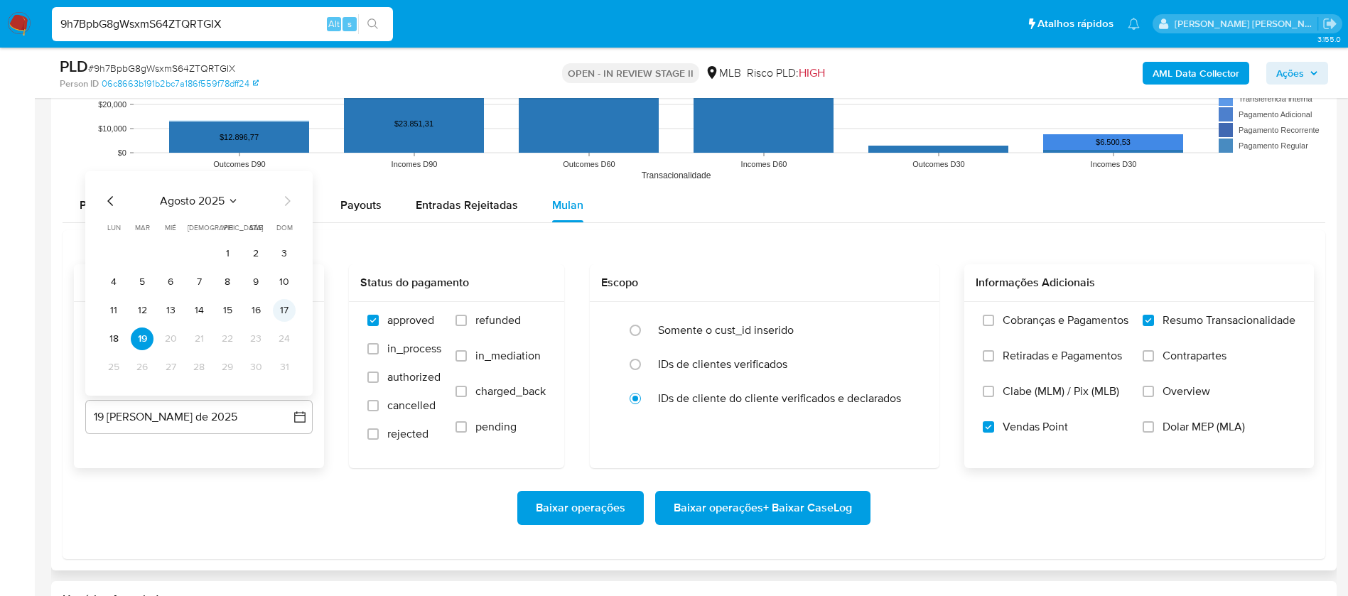
click at [276, 311] on button "17" at bounding box center [284, 310] width 23 height 23
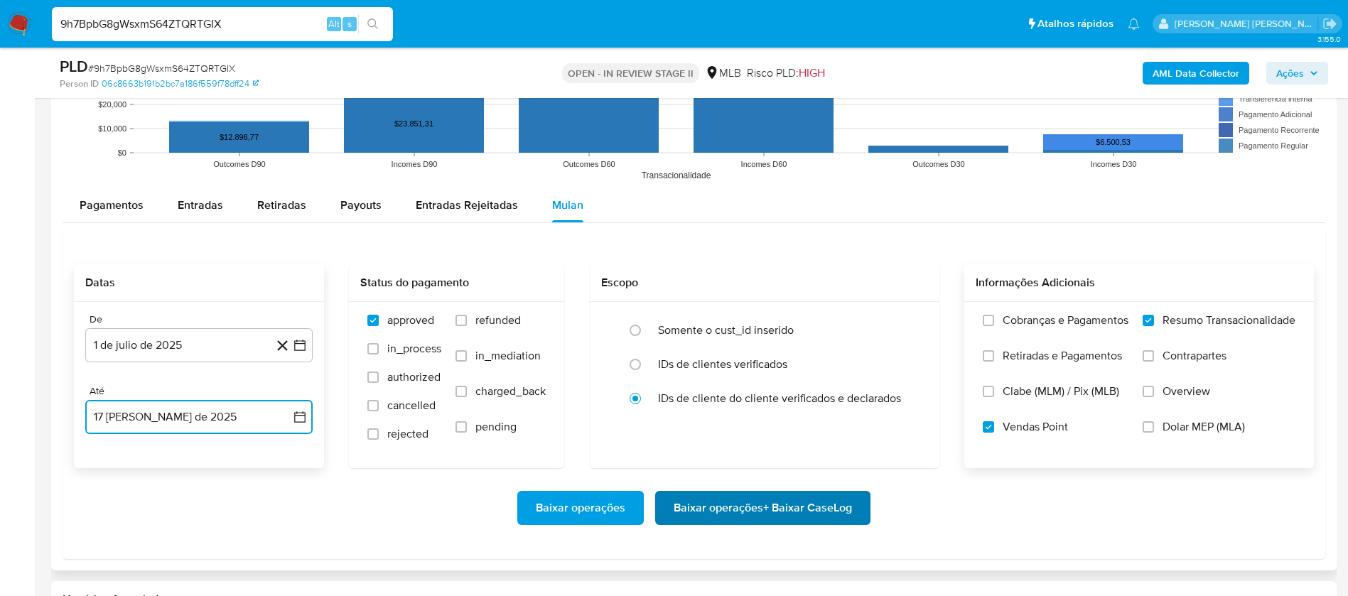
click at [747, 506] on span "Baixar operações + Baixar CaseLog" at bounding box center [763, 507] width 178 height 31
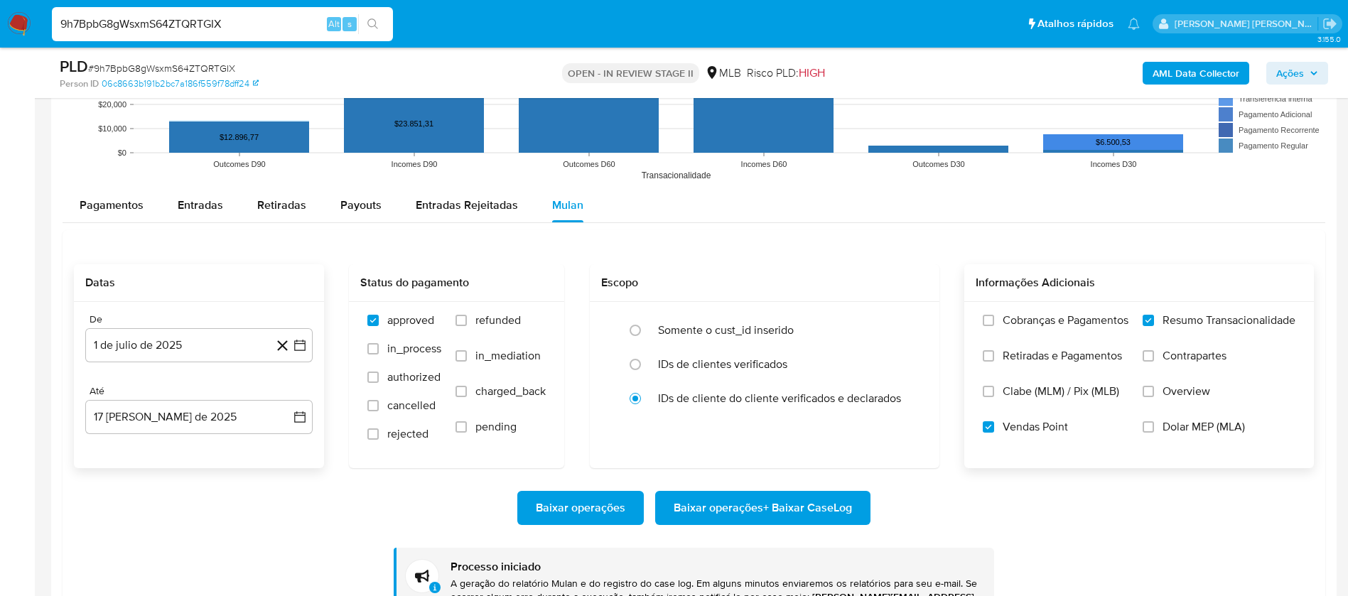
click at [289, 21] on input "9h7BpbG8gWsxmS64ZTQRTGIX" at bounding box center [222, 24] width 341 height 18
paste input "Oh5pojxBnfTKZv9H5Y0JE6q8"
type input "Oh5pojxBnfTKZv9H5Y0JE6q8"
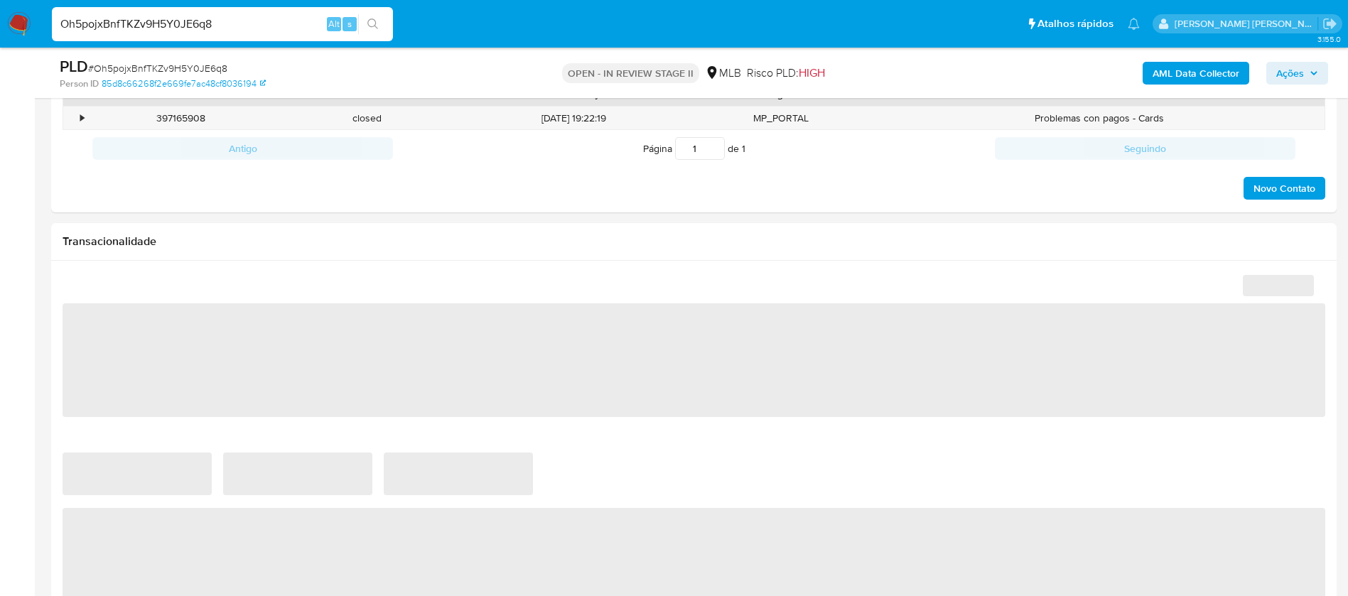
select select "10"
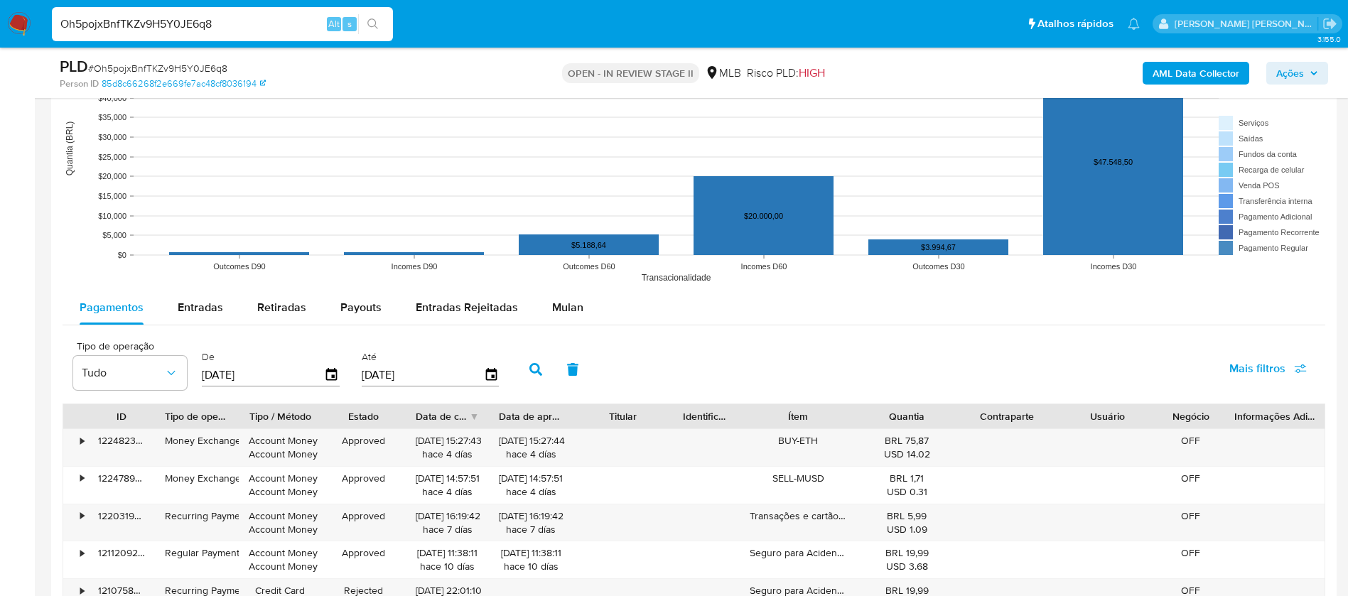
scroll to position [1492, 0]
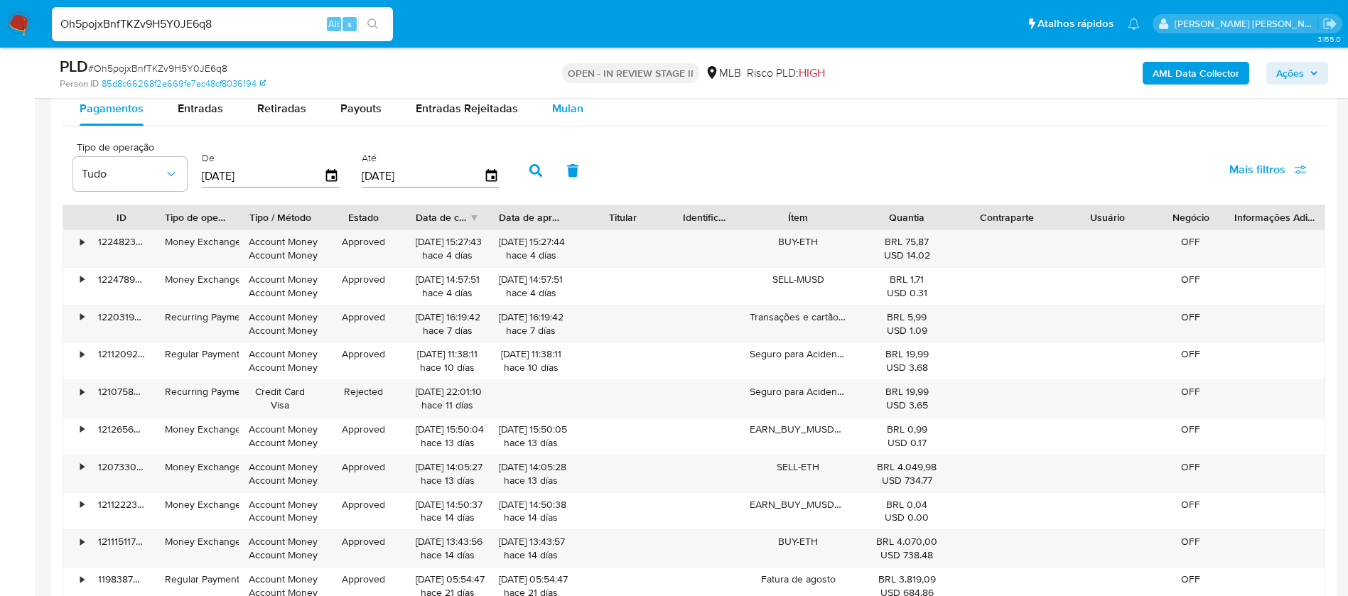
click at [552, 112] on span "Mulan" at bounding box center [567, 108] width 31 height 16
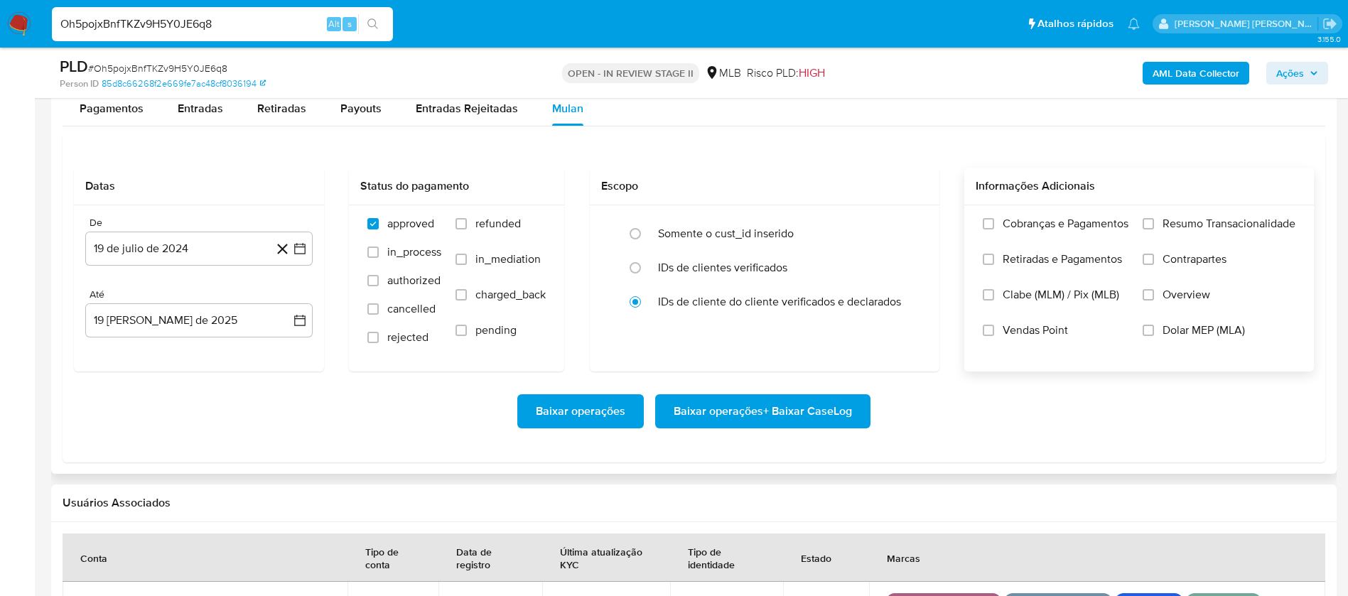
click at [1158, 220] on label "Resumo Transacionalidade" at bounding box center [1219, 235] width 153 height 36
click at [1154, 220] on input "Resumo Transacionalidade" at bounding box center [1148, 223] width 11 height 11
click at [1050, 323] on span "Vendas Point" at bounding box center [1035, 330] width 65 height 14
click at [994, 325] on input "Vendas Point" at bounding box center [988, 330] width 11 height 11
click at [222, 247] on button "19 de julio de 2024" at bounding box center [198, 249] width 227 height 34
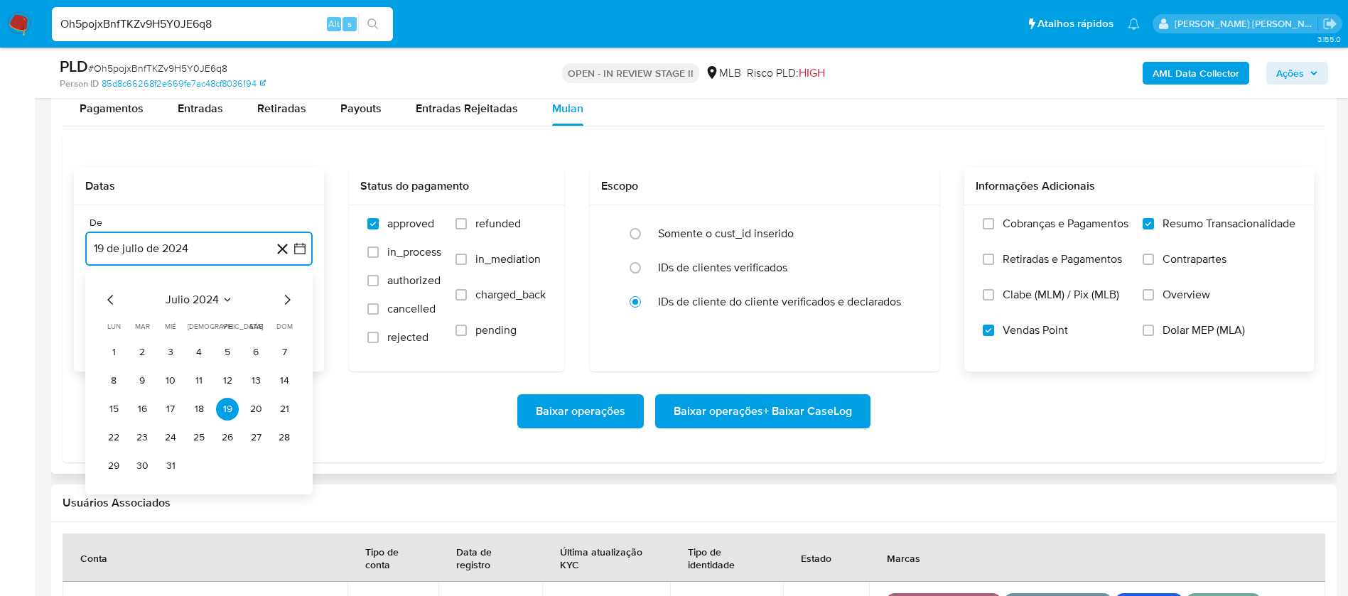
click at [210, 307] on span "julio 2024" at bounding box center [192, 300] width 53 height 14
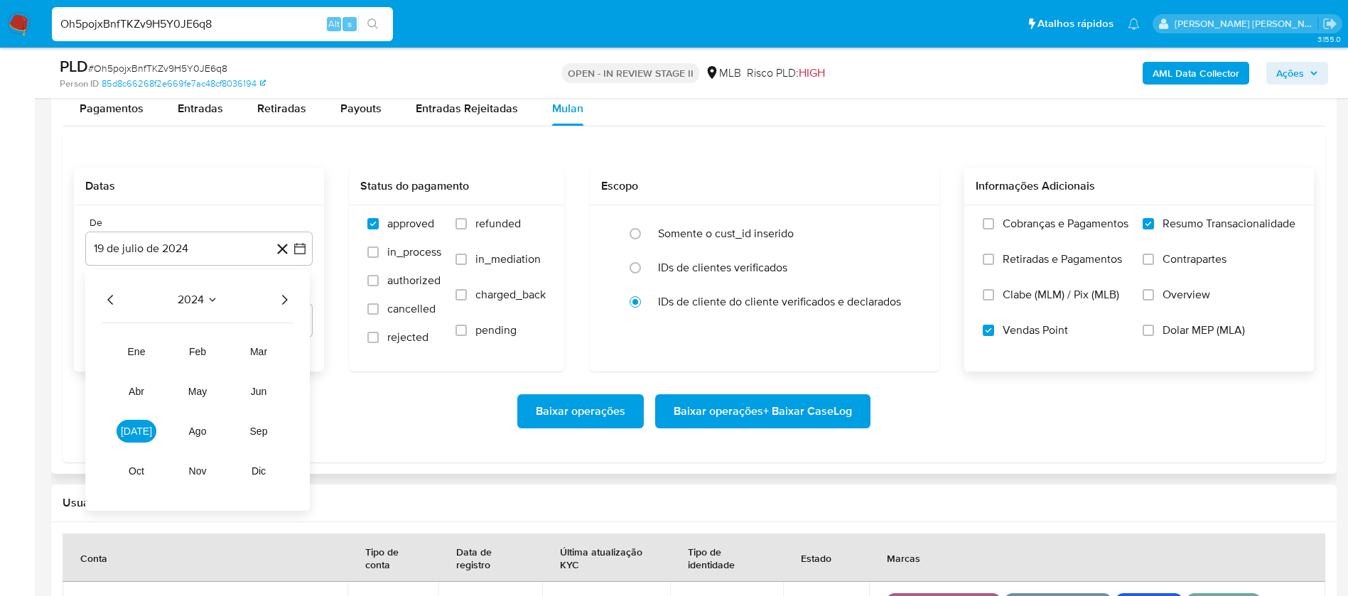
click at [281, 299] on icon "Año siguiente" at bounding box center [284, 299] width 17 height 17
click at [144, 429] on button "jul" at bounding box center [137, 431] width 40 height 23
click at [140, 352] on button "1" at bounding box center [142, 352] width 23 height 23
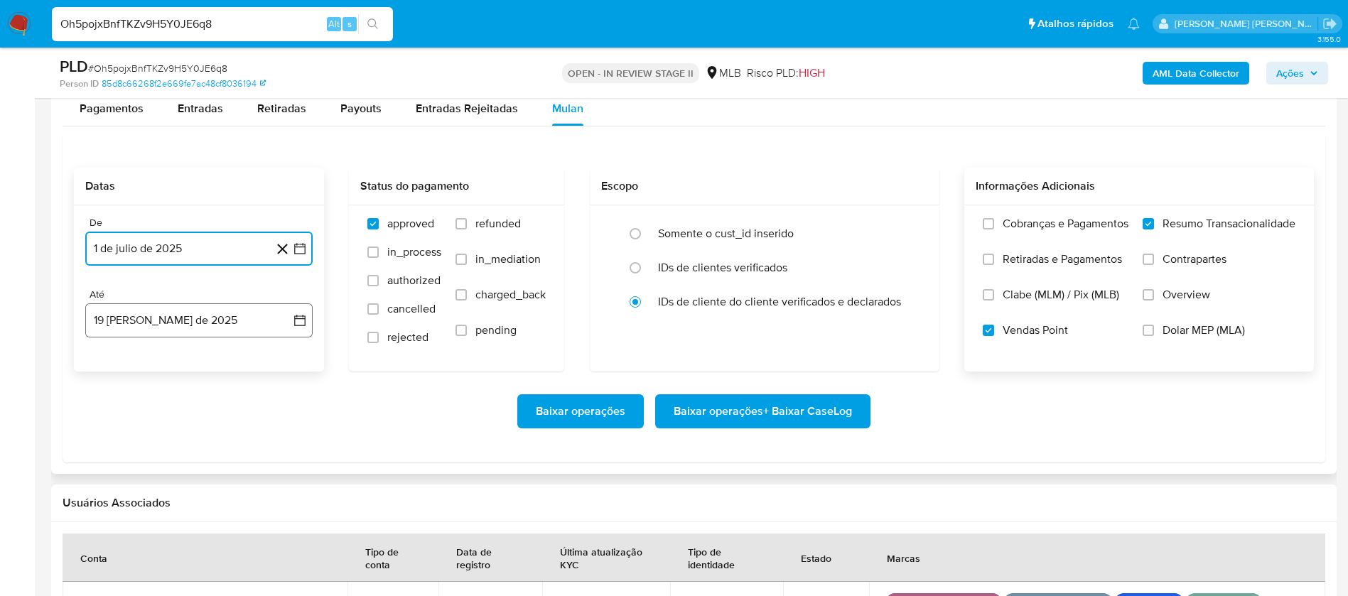
click at [158, 316] on button "19 de agosto de 2025" at bounding box center [198, 320] width 227 height 34
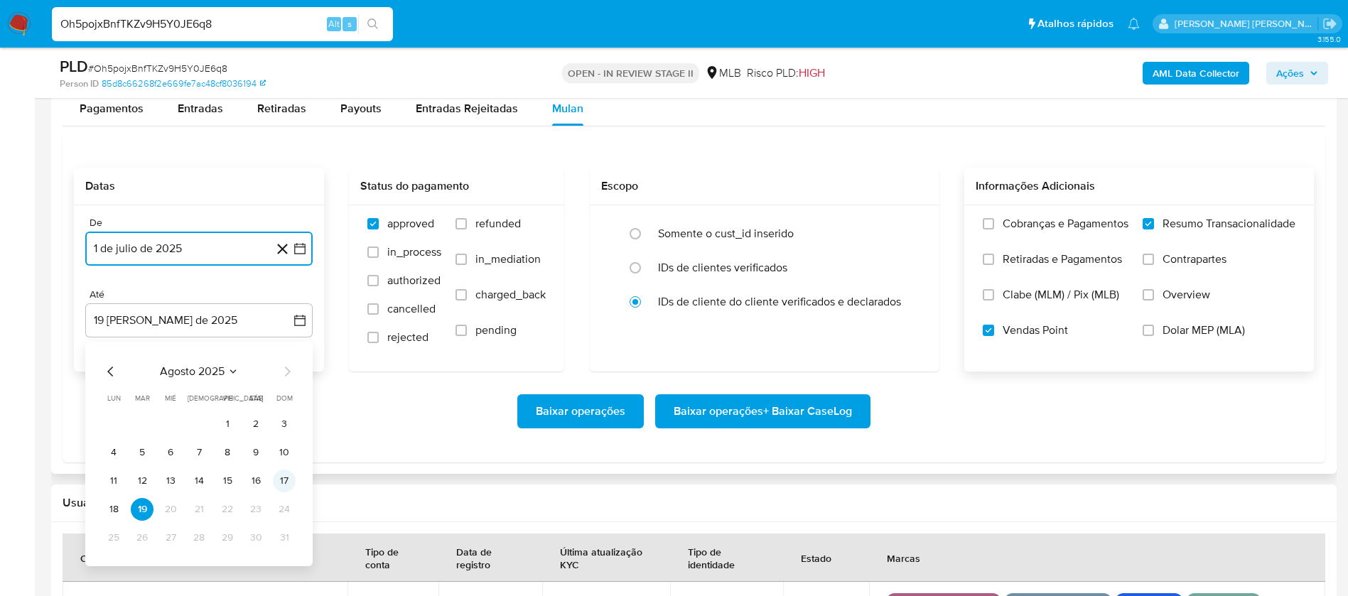
click at [280, 477] on button "17" at bounding box center [284, 481] width 23 height 23
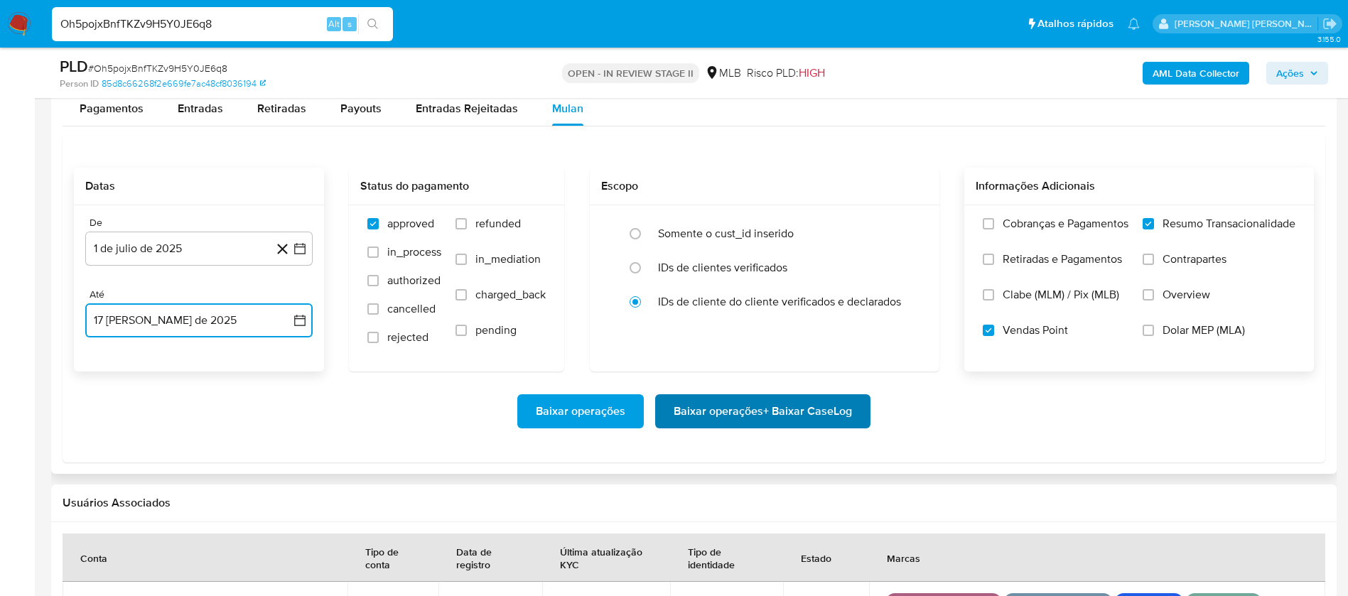
click at [735, 411] on span "Baixar operações + Baixar CaseLog" at bounding box center [763, 411] width 178 height 31
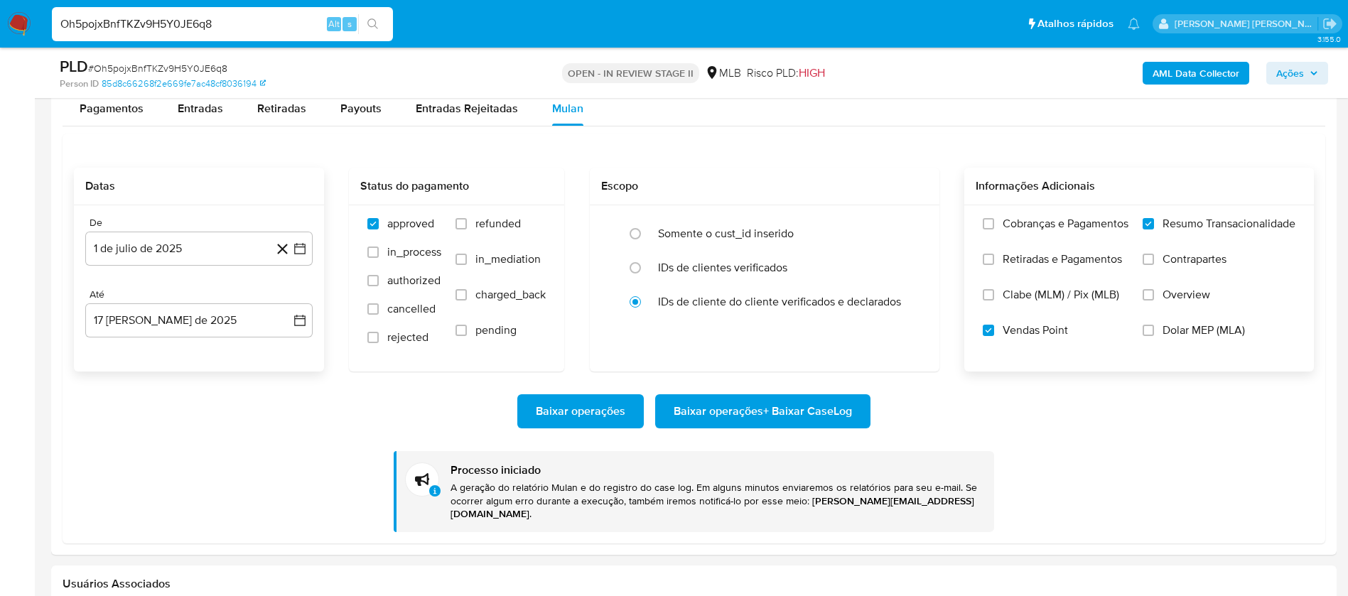
click at [280, 31] on input "Oh5pojxBnfTKZv9H5Y0JE6q8" at bounding box center [222, 24] width 341 height 18
paste input "xbC0PYrOcRAHXntZkJUdMFpJ"
type input "xbC0PYrOcRAHXntZkJUdMFpJ"
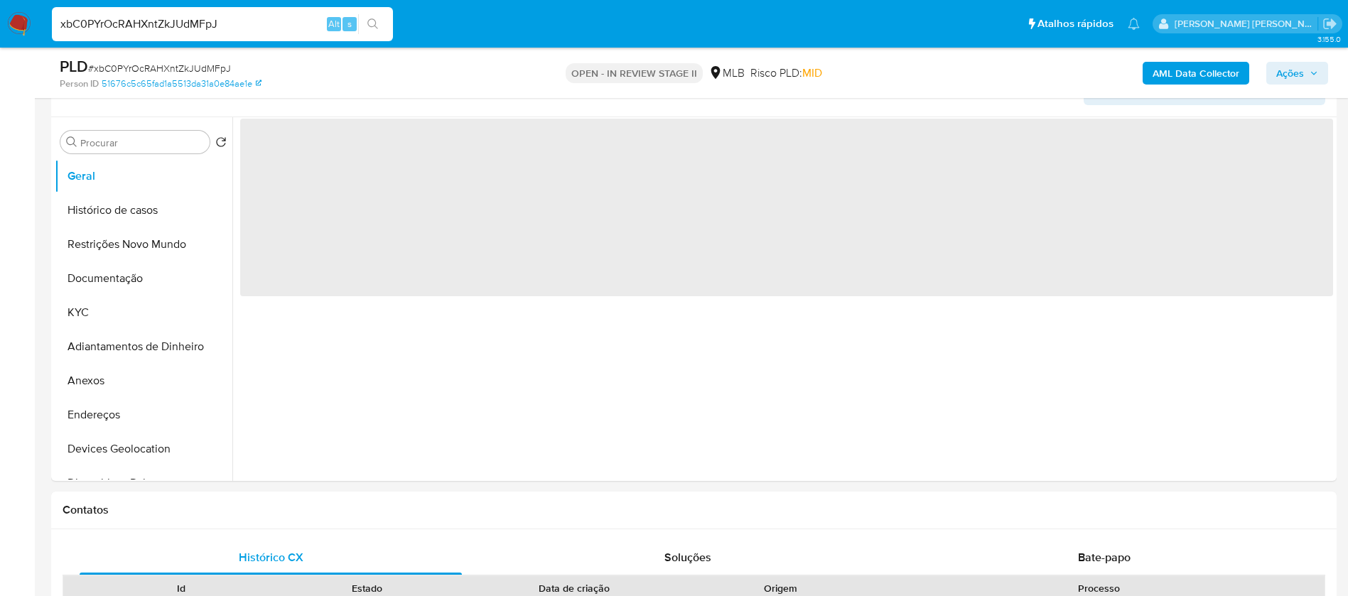
scroll to position [320, 0]
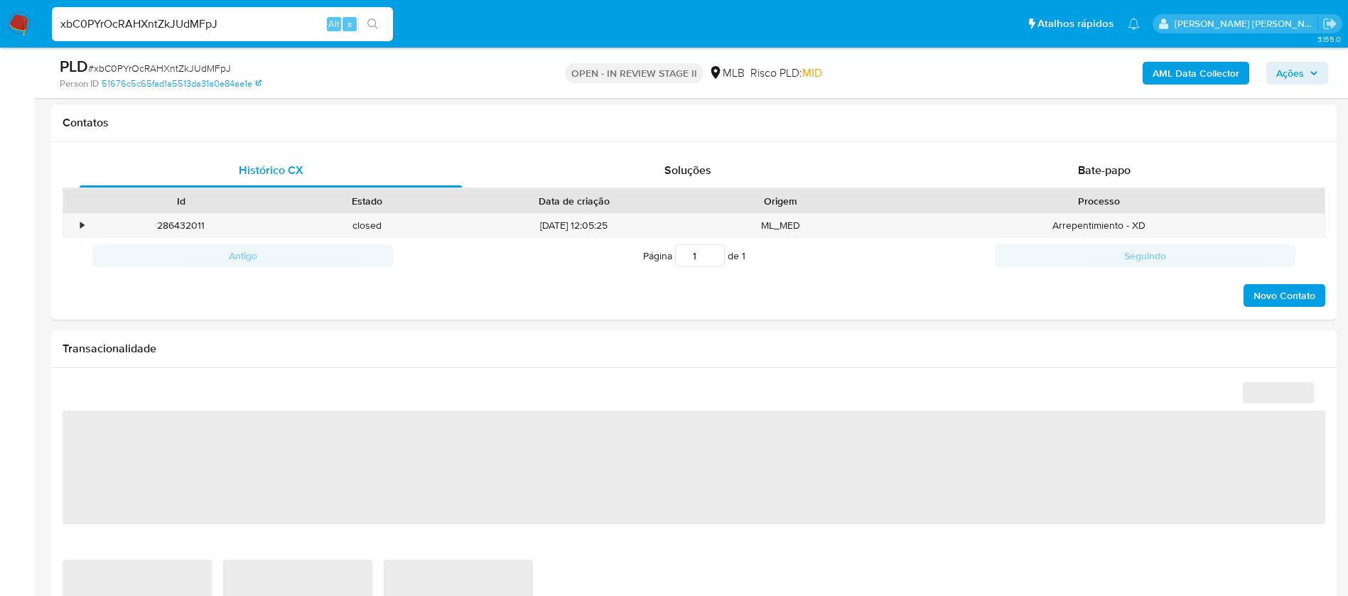
select select "10"
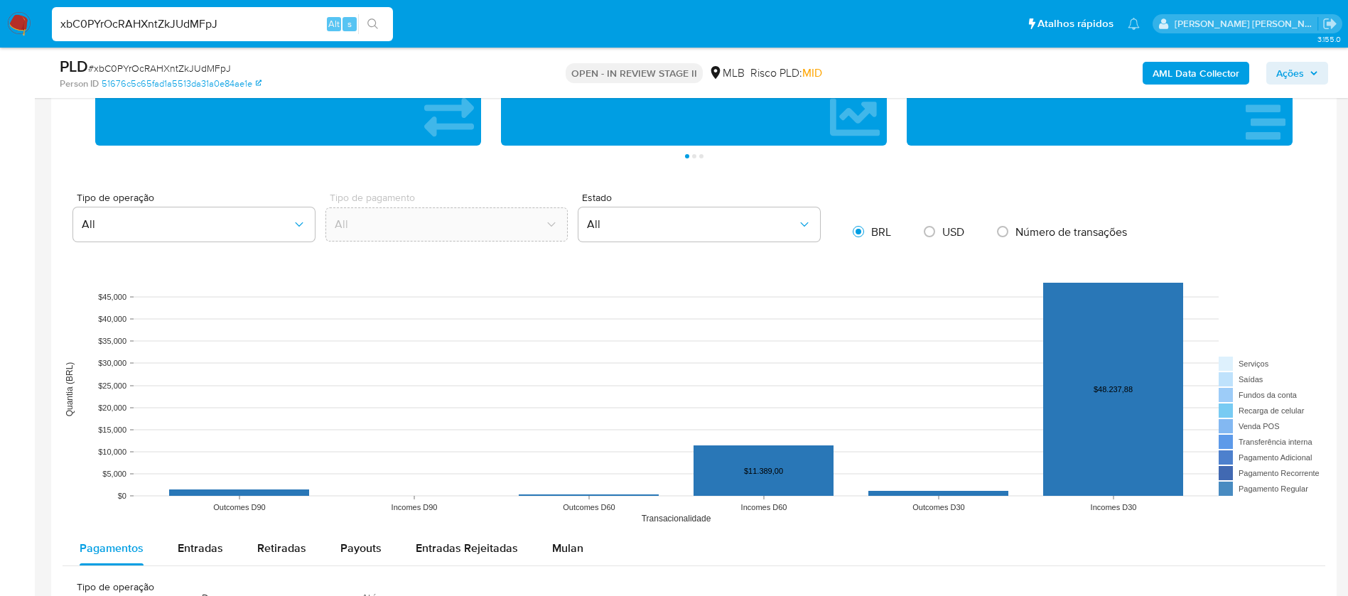
scroll to position [1066, 0]
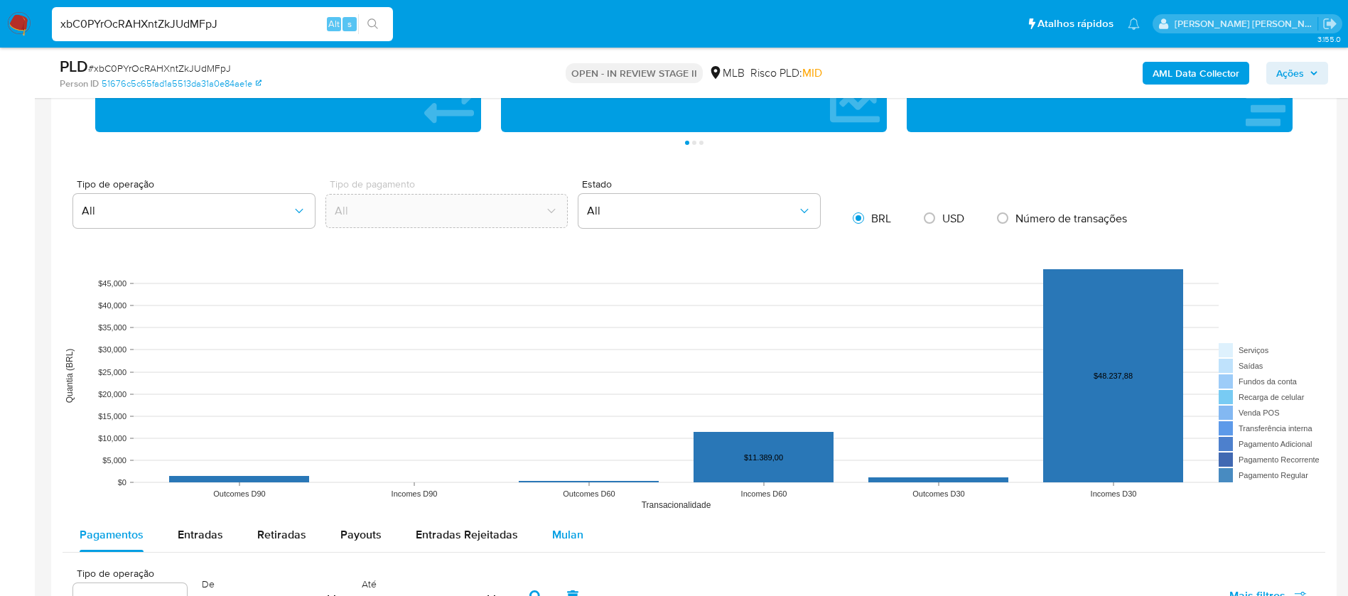
click at [559, 527] on span "Mulan" at bounding box center [567, 535] width 31 height 16
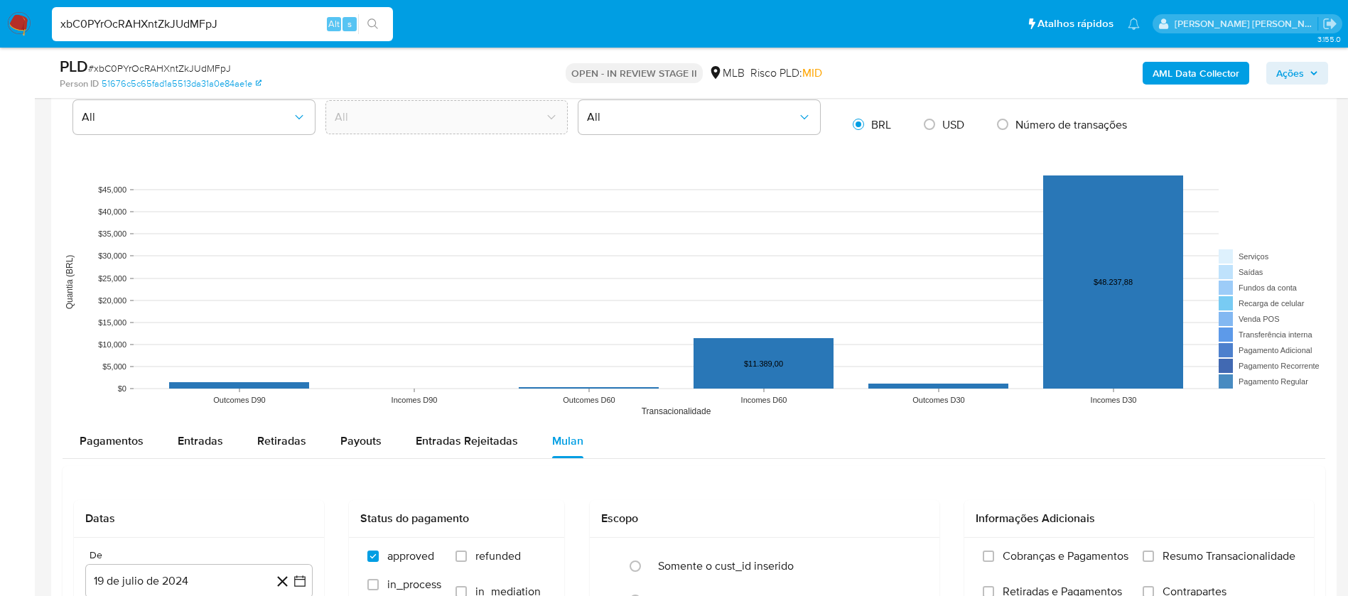
scroll to position [1386, 0]
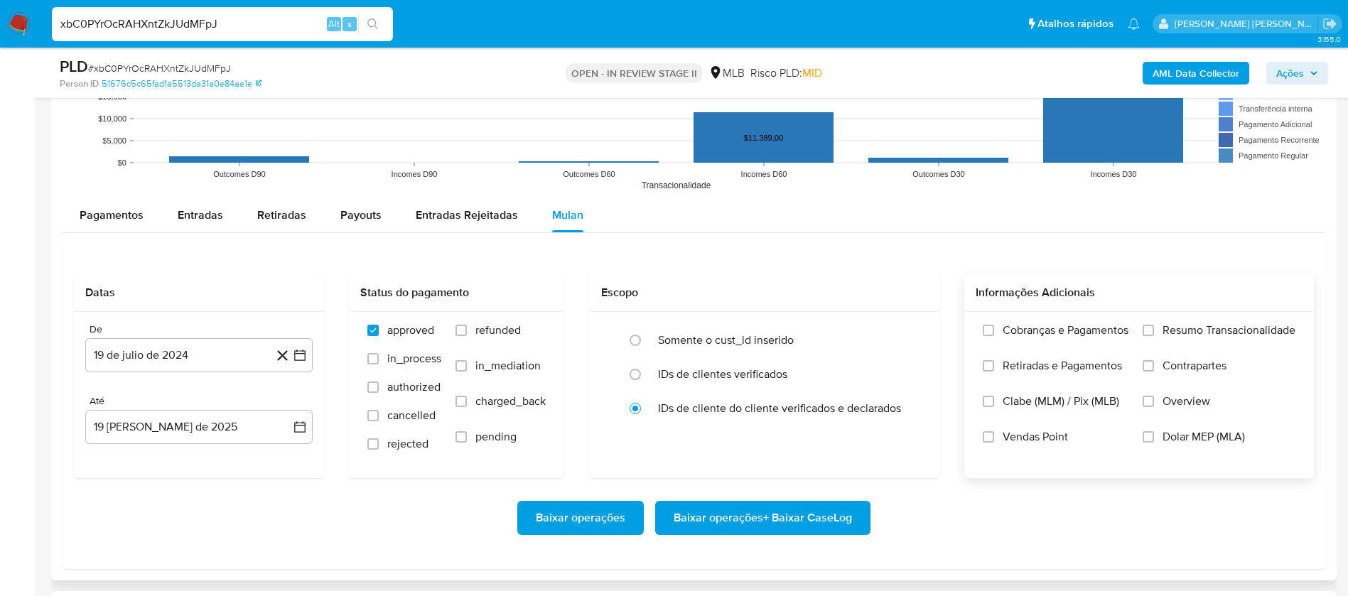
click at [1175, 329] on span "Resumo Transacionalidade" at bounding box center [1229, 330] width 133 height 14
click at [1154, 329] on input "Resumo Transacionalidade" at bounding box center [1148, 330] width 11 height 11
click at [1039, 439] on span "Vendas Point" at bounding box center [1035, 437] width 65 height 14
click at [994, 439] on input "Vendas Point" at bounding box center [988, 436] width 11 height 11
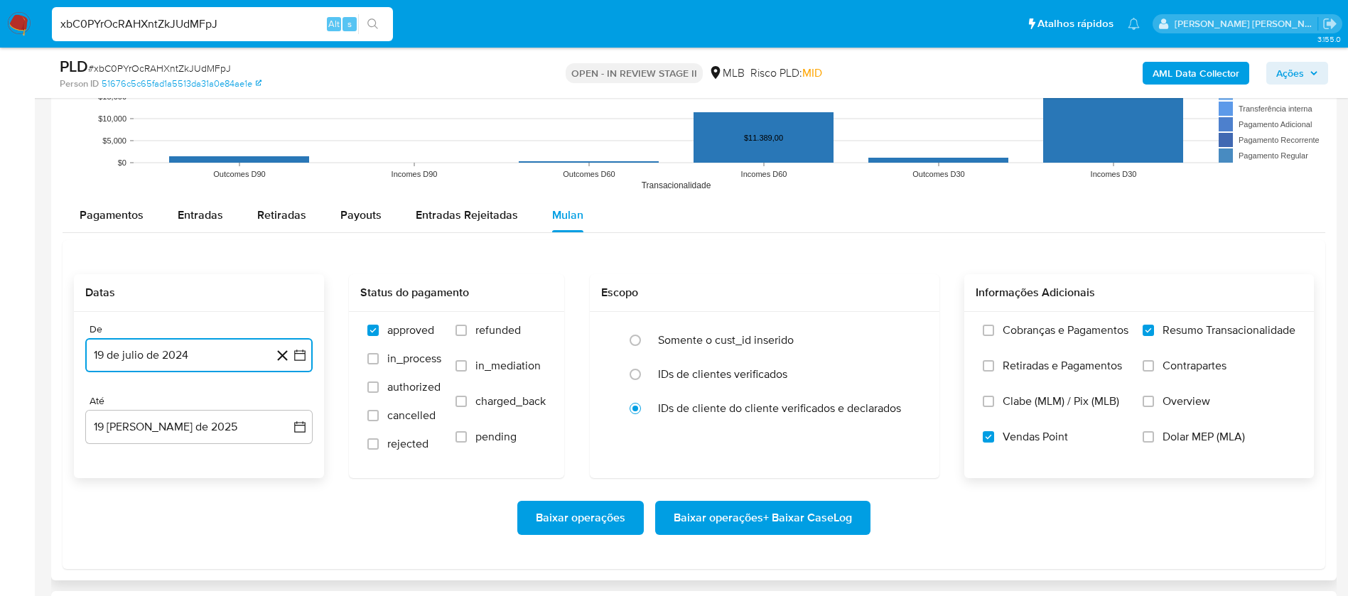
click at [165, 353] on button "19 de julio de 2024" at bounding box center [198, 355] width 227 height 34
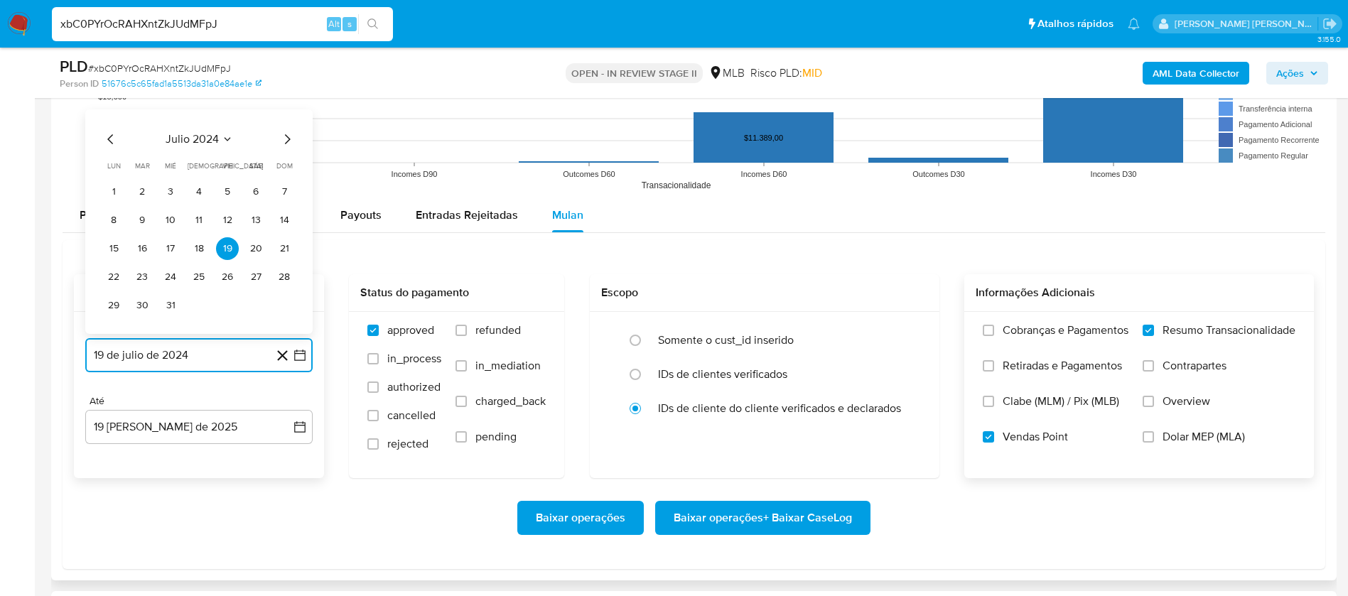
click at [201, 137] on span "julio 2024" at bounding box center [192, 139] width 53 height 14
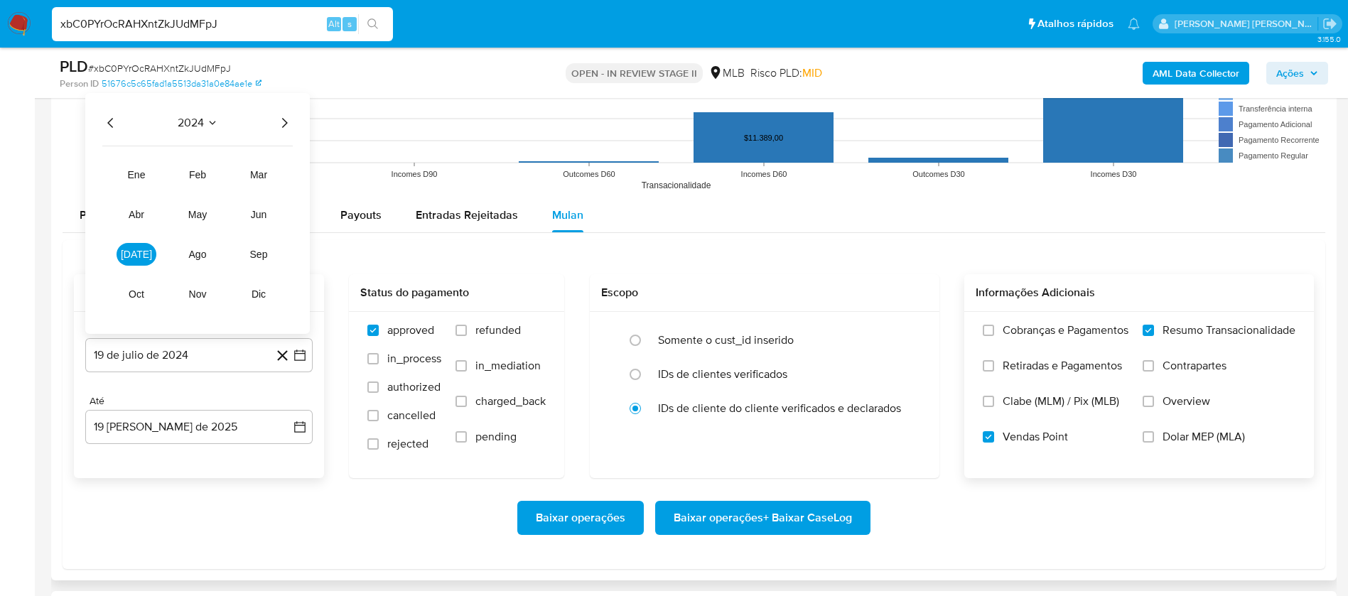
click at [283, 124] on icon "Año siguiente" at bounding box center [284, 122] width 17 height 17
click at [145, 249] on button "jul" at bounding box center [137, 254] width 40 height 23
click at [148, 190] on button "1" at bounding box center [142, 191] width 23 height 23
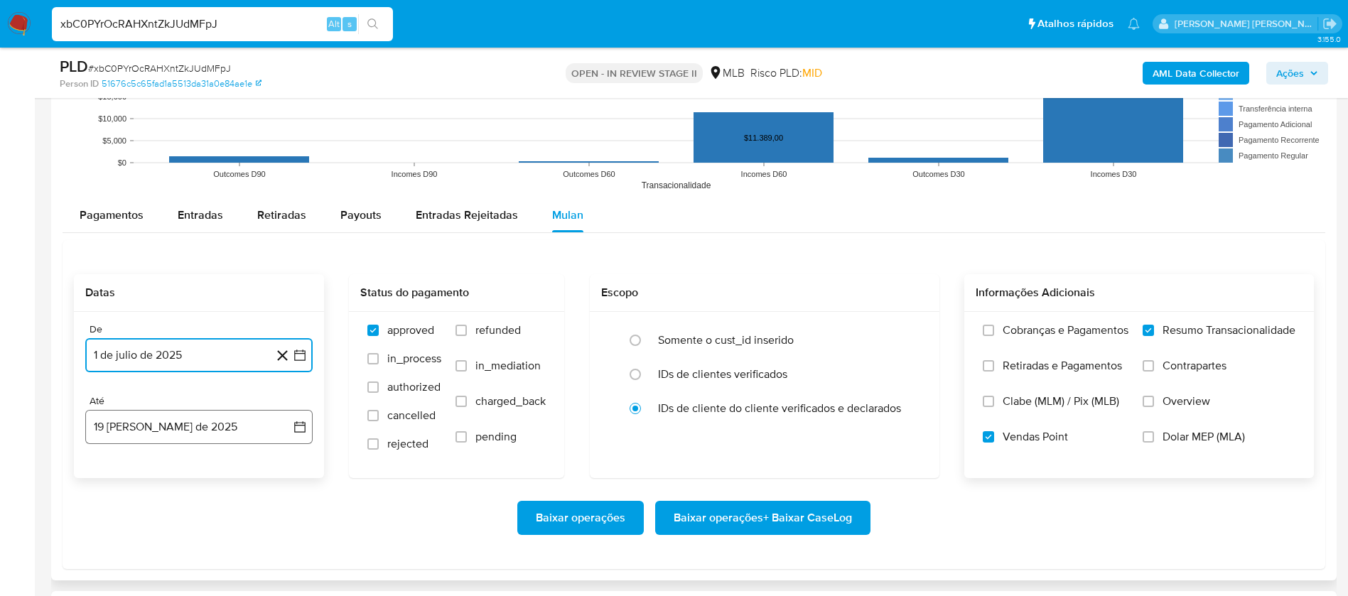
click at [216, 429] on button "19 de agosto de 2025" at bounding box center [198, 427] width 227 height 34
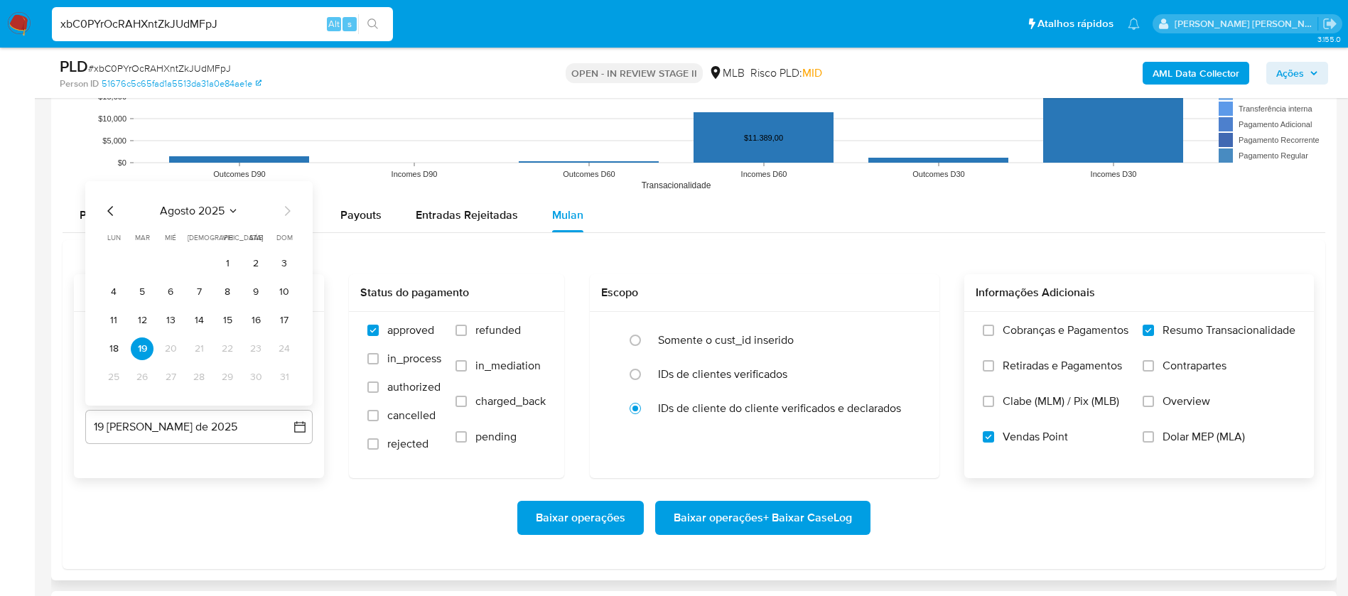
click at [281, 320] on button "17" at bounding box center [284, 320] width 23 height 23
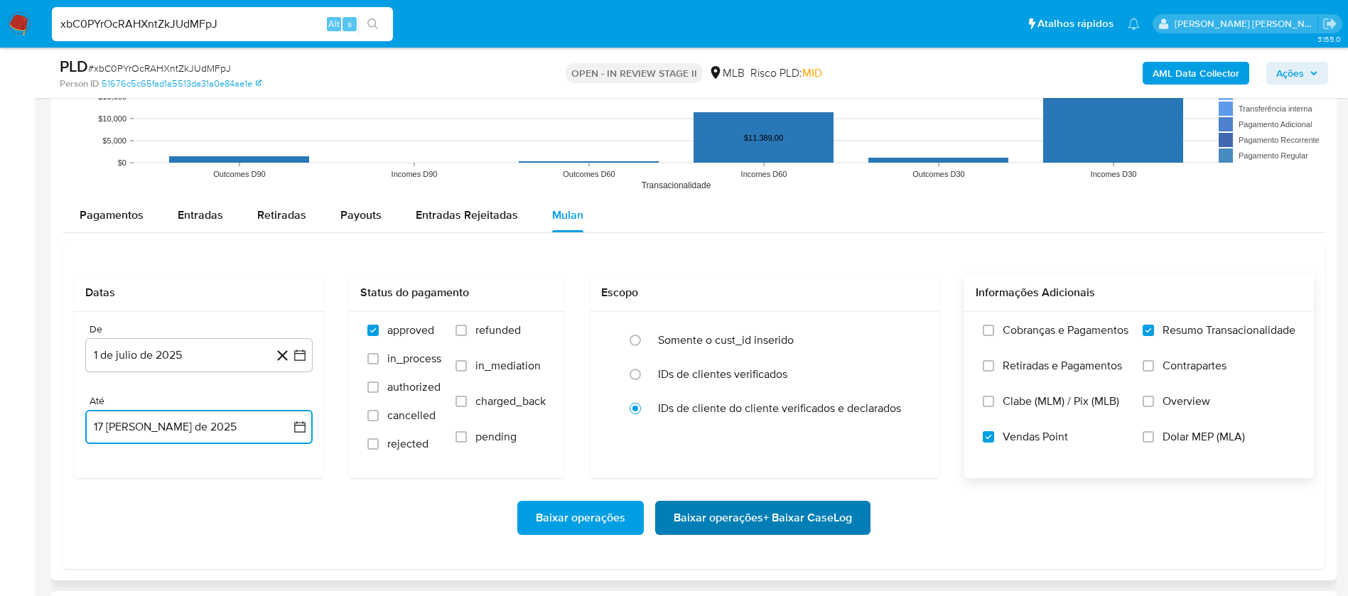
click at [713, 517] on span "Baixar operações + Baixar CaseLog" at bounding box center [763, 517] width 178 height 31
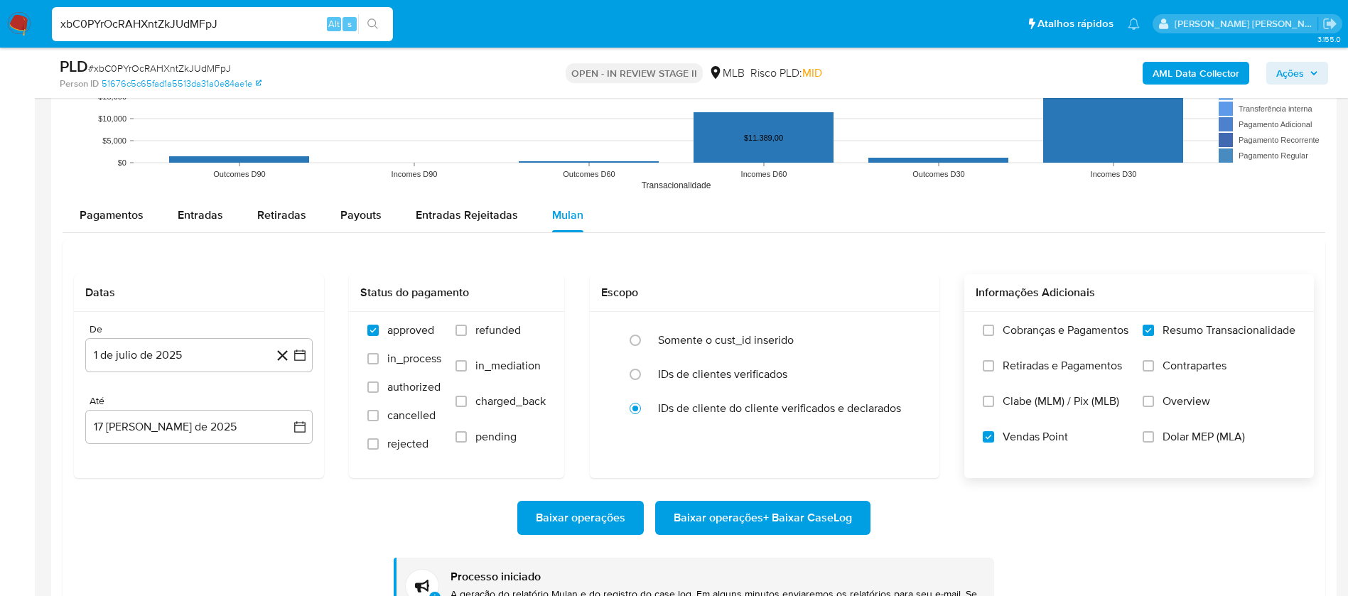
click at [295, 21] on input "xbC0PYrOcRAHXntZkJUdMFpJ" at bounding box center [222, 24] width 341 height 18
paste input "A8Lp9ZEM0td5TpABkLVXnDa3"
type input "A8Lp9ZEM0td5TpABkLVXnDa3"
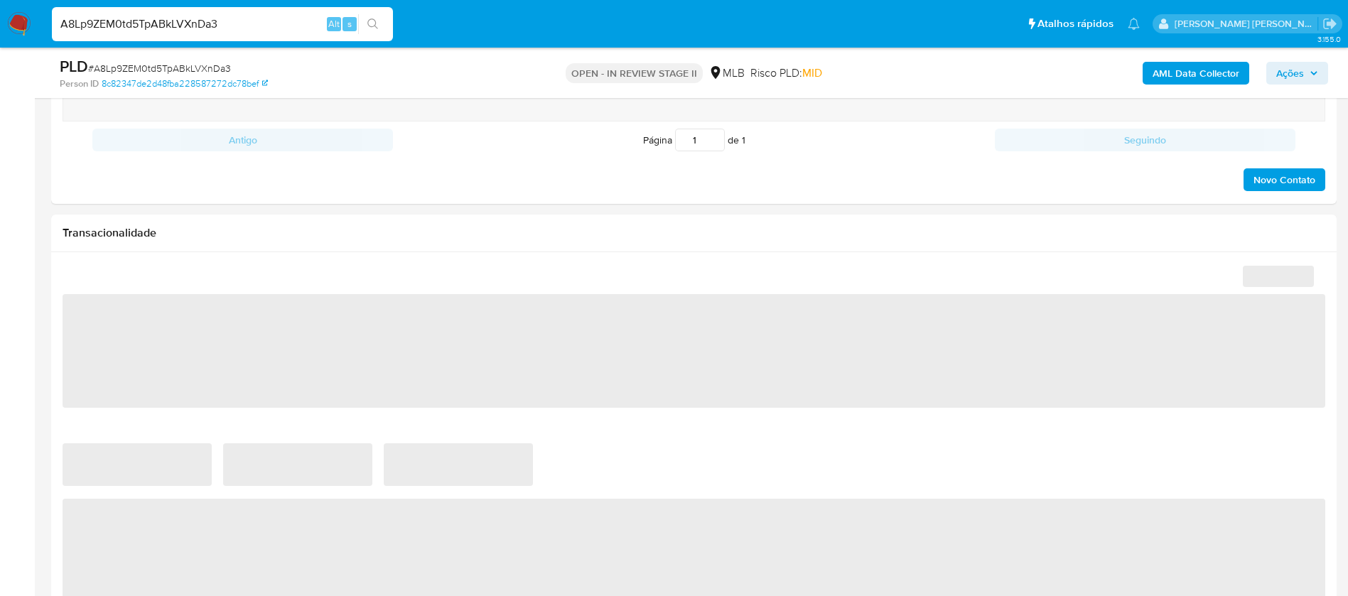
select select "10"
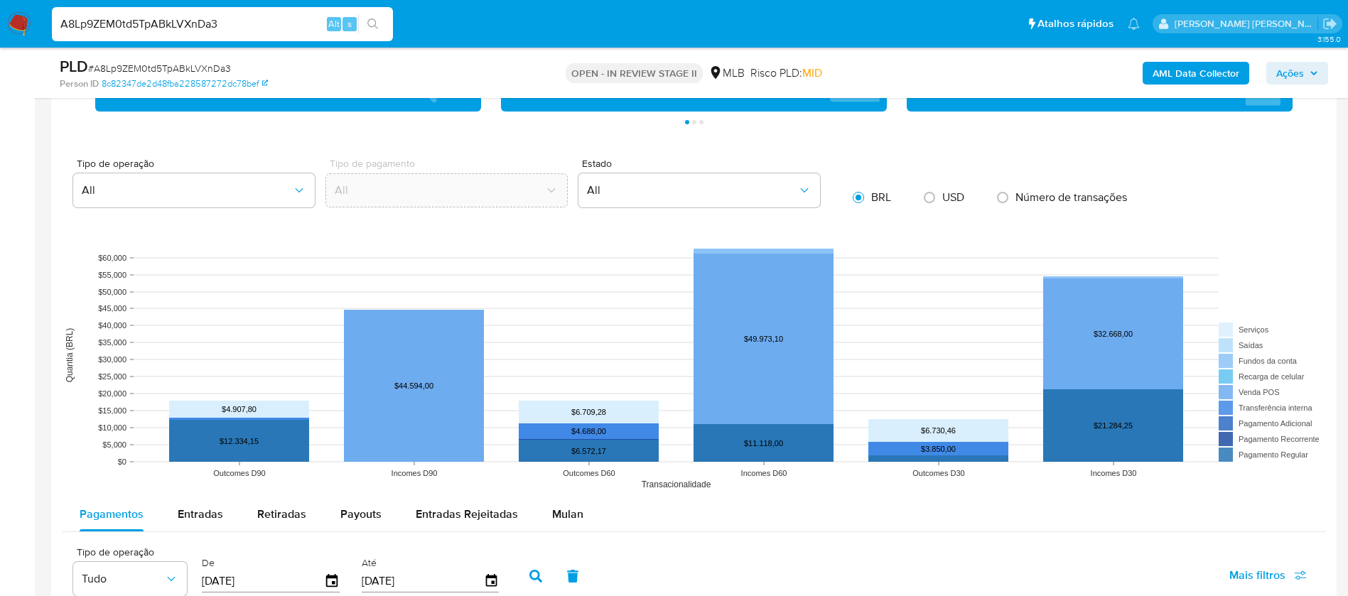
scroll to position [1386, 0]
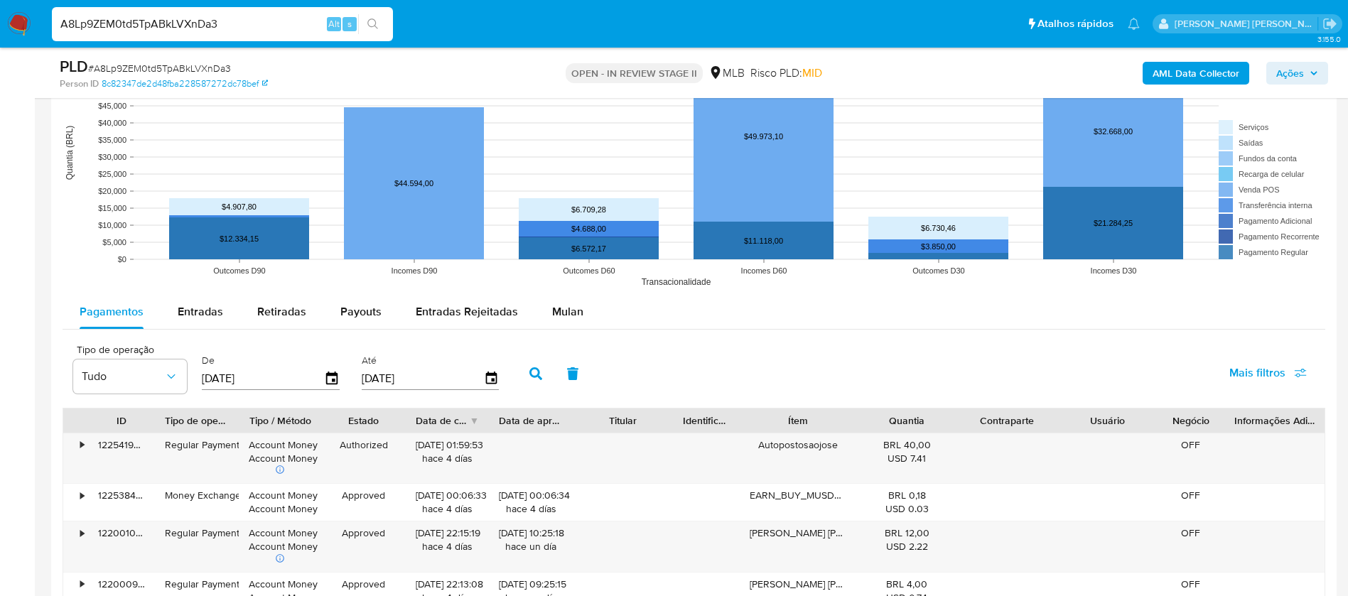
click at [553, 329] on div "Pagamentos Entradas Retiradas Payouts Entradas Rejeitadas Mulan" at bounding box center [694, 312] width 1263 height 35
click at [564, 308] on span "Mulan" at bounding box center [567, 311] width 31 height 16
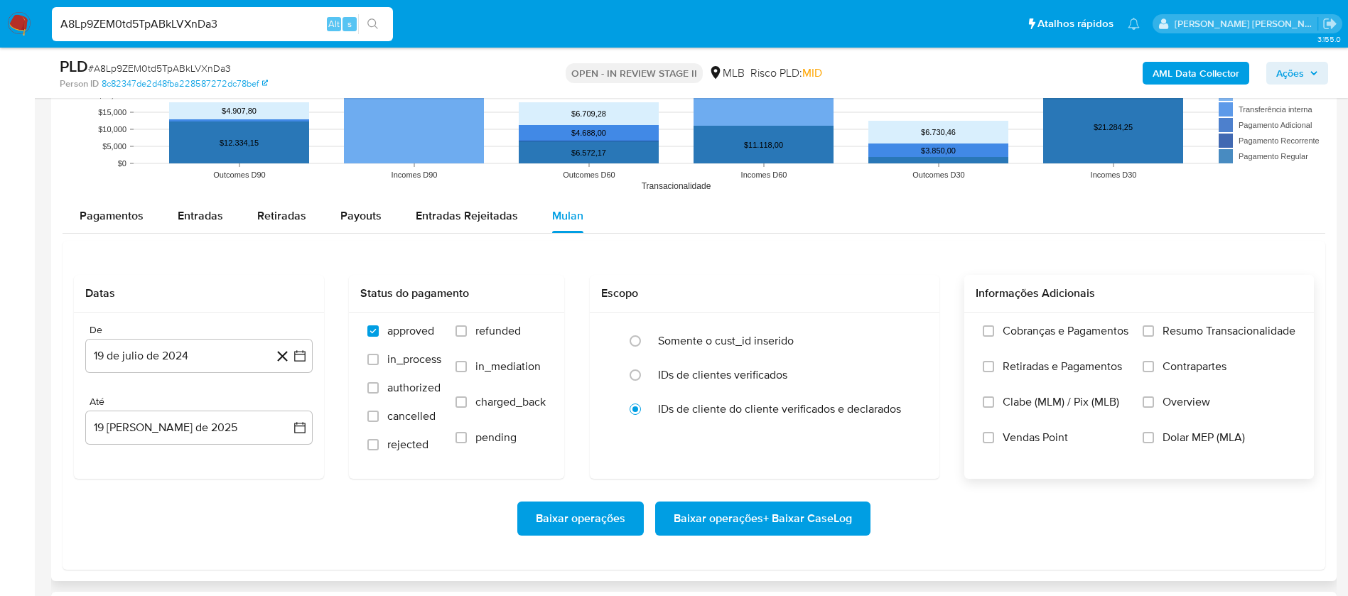
scroll to position [1599, 0]
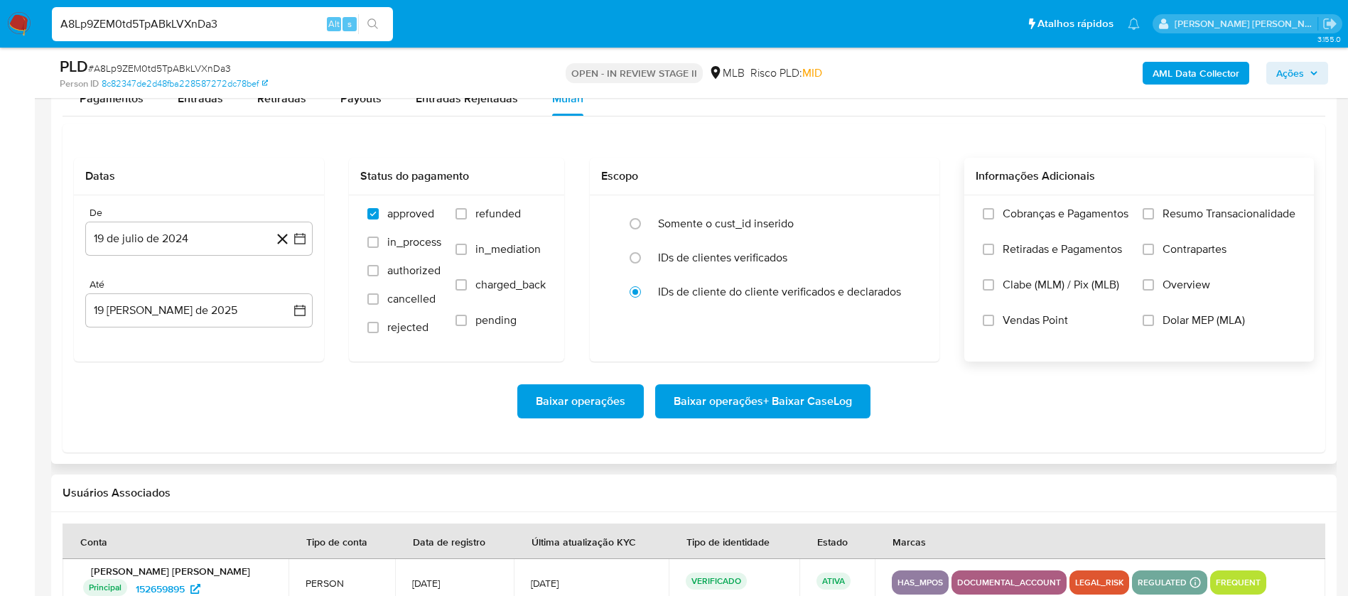
click at [1212, 210] on span "Resumo Transacionalidade" at bounding box center [1229, 214] width 133 height 14
click at [1154, 210] on input "Resumo Transacionalidade" at bounding box center [1148, 213] width 11 height 11
click at [994, 323] on label "Vendas Point" at bounding box center [1056, 331] width 146 height 36
click at [994, 323] on input "Vendas Point" at bounding box center [988, 320] width 11 height 11
click at [228, 249] on button "19 de julio de 2024" at bounding box center [198, 239] width 227 height 34
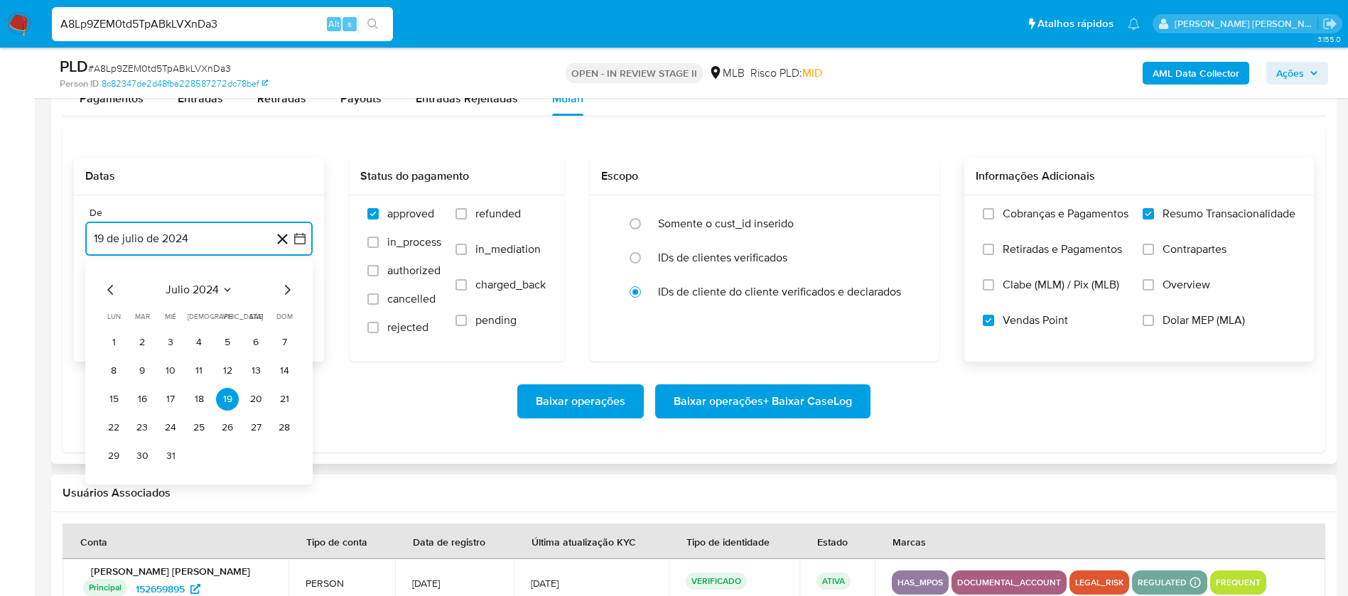
click at [215, 292] on span "julio 2024" at bounding box center [192, 290] width 53 height 14
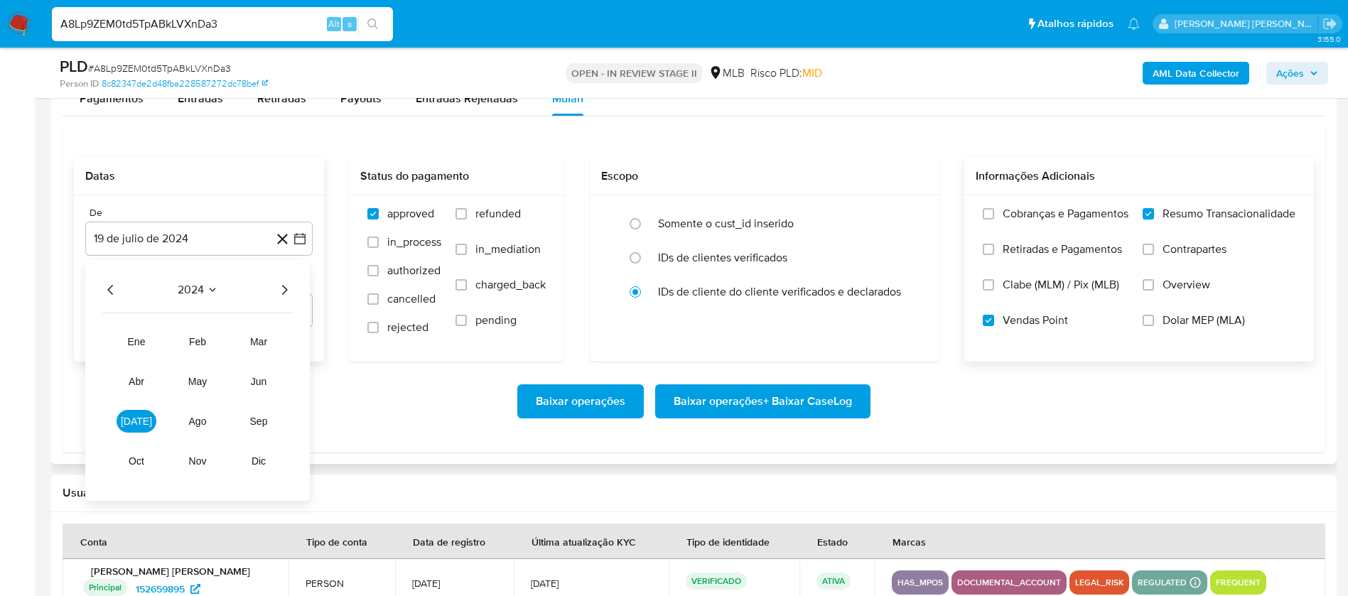
click at [284, 283] on icon "Año siguiente" at bounding box center [284, 289] width 17 height 17
click at [138, 416] on span "jul" at bounding box center [136, 421] width 31 height 11
click at [146, 333] on button "1" at bounding box center [142, 342] width 23 height 23
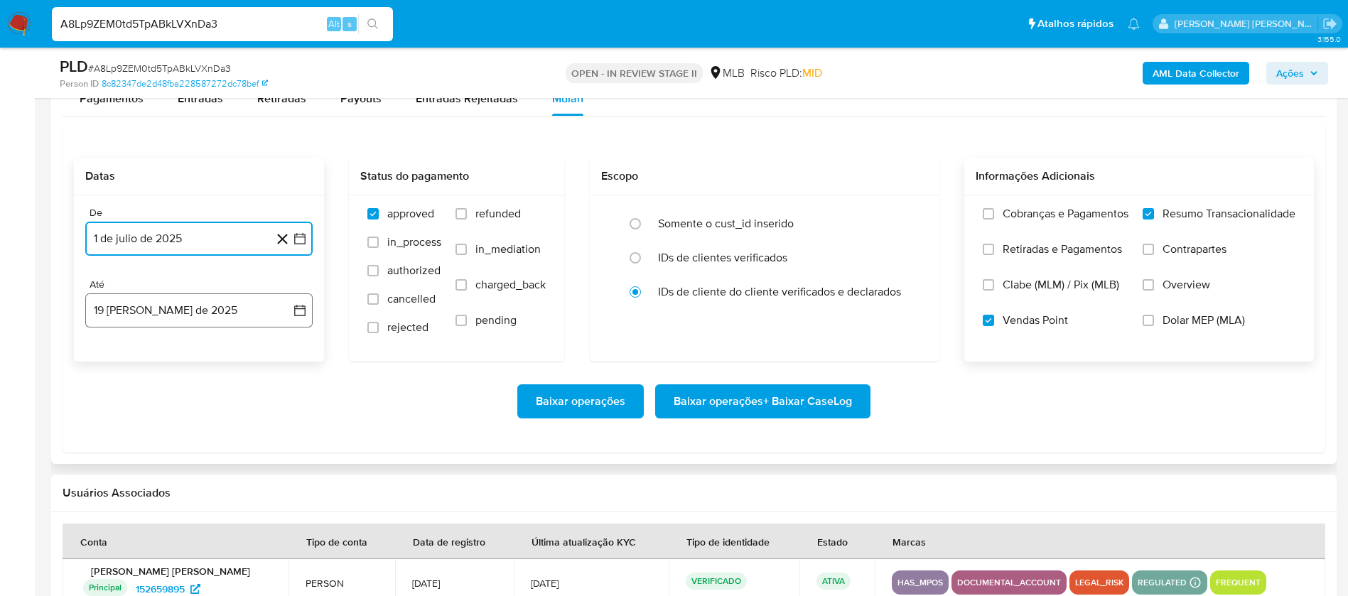
click at [155, 303] on button "19 de agosto de 2025" at bounding box center [198, 310] width 227 height 34
click at [282, 465] on button "17" at bounding box center [284, 471] width 23 height 23
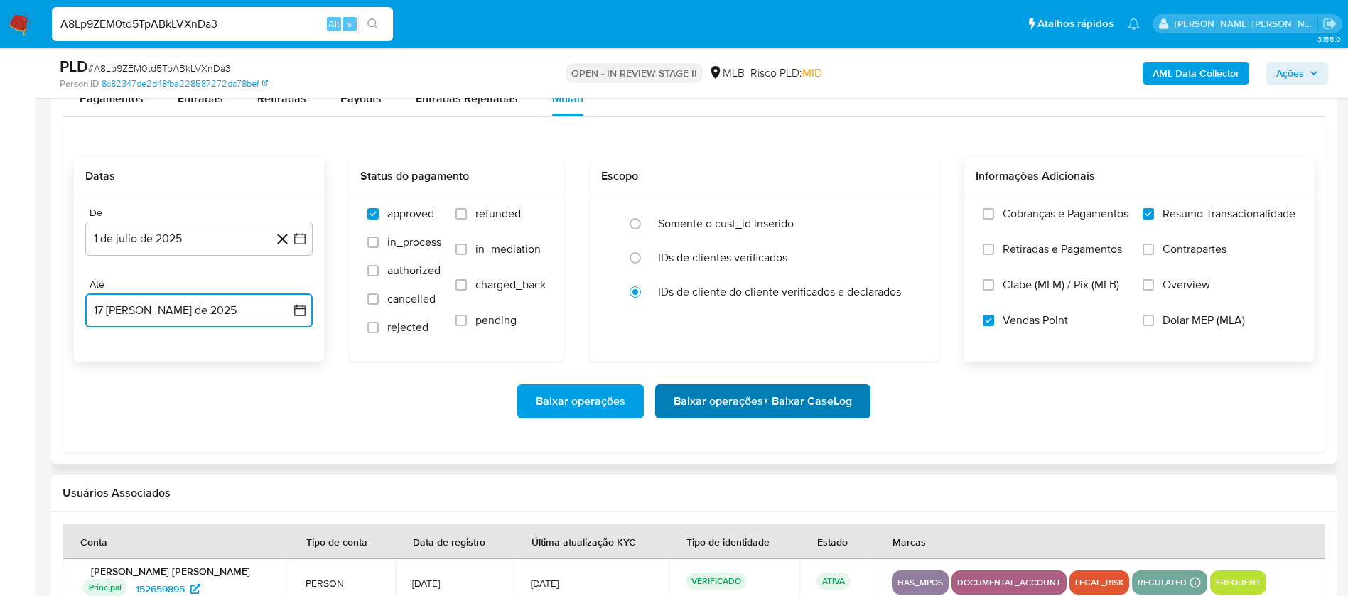
click at [717, 404] on span "Baixar operações + Baixar CaseLog" at bounding box center [763, 401] width 178 height 31
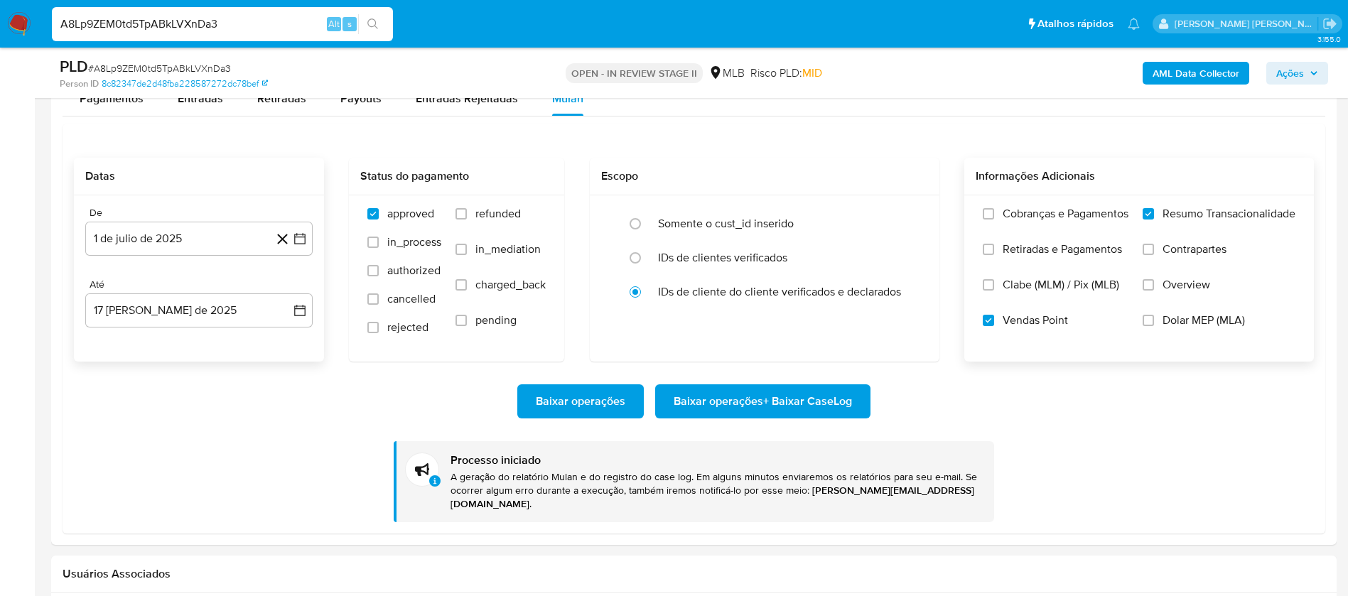
click at [286, 26] on input "A8Lp9ZEM0td5TpABkLVXnDa3" at bounding box center [222, 24] width 341 height 18
paste input "L6d8OuDqGFukNGcxqWIKesd8"
type input "L6d8OuDqGFukNGcxqWIKesd8"
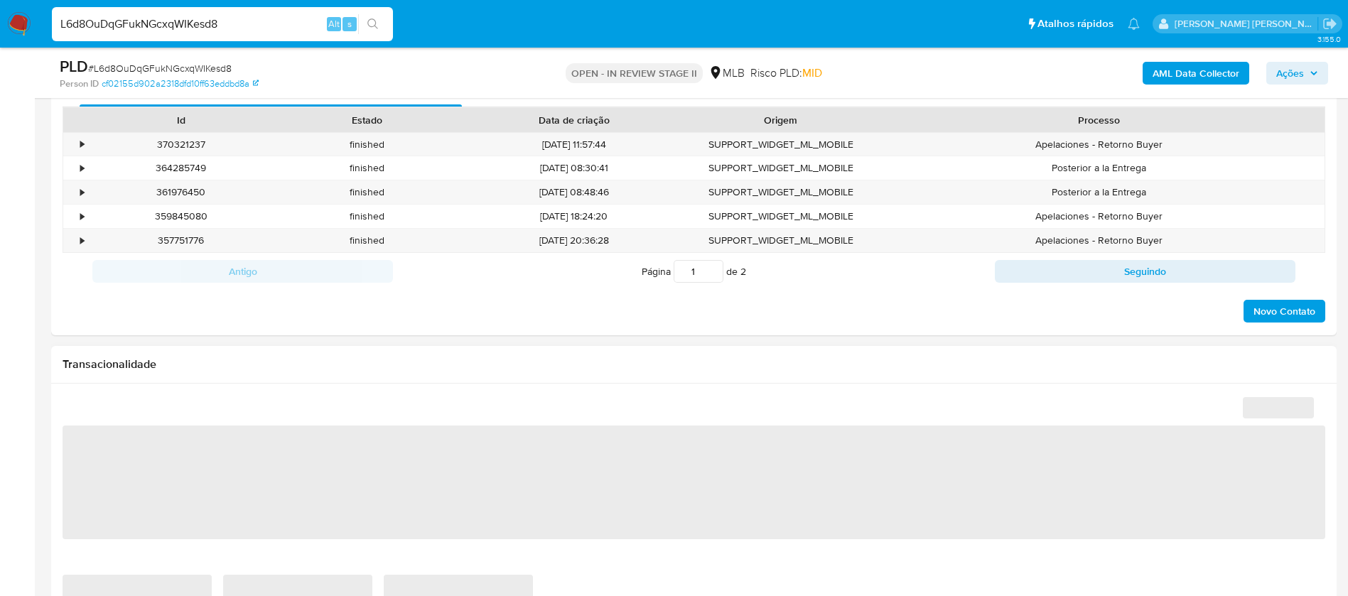
select select "10"
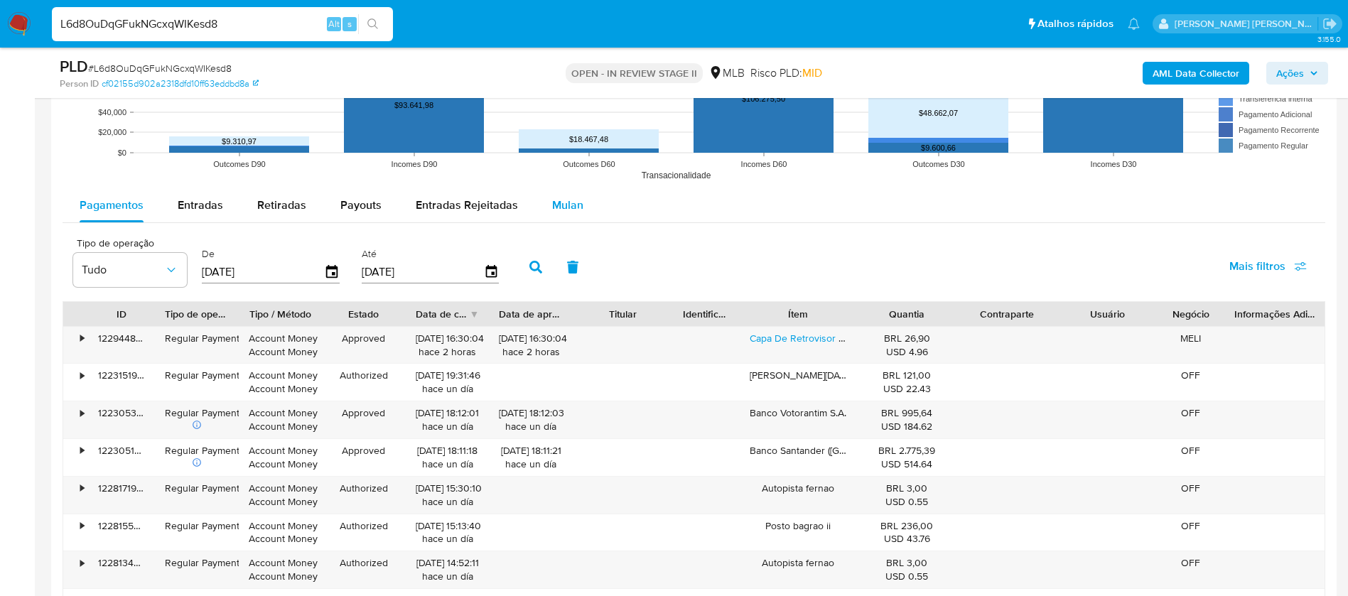
click at [566, 202] on span "Mulan" at bounding box center [567, 205] width 31 height 16
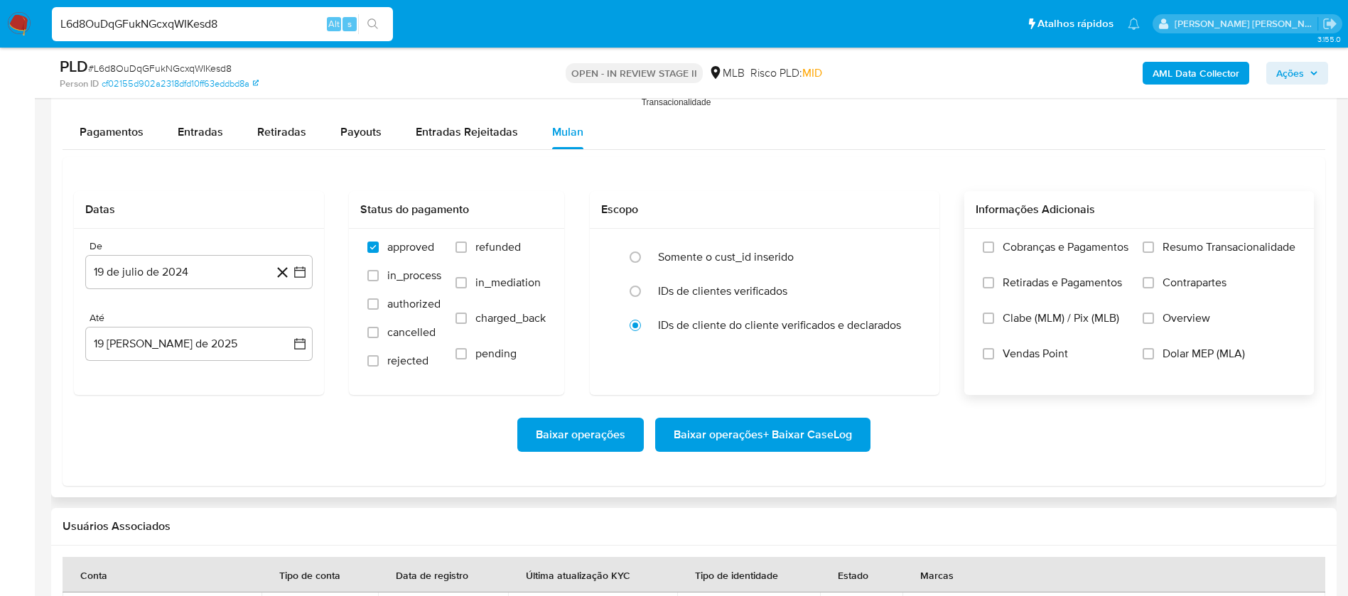
scroll to position [1599, 0]
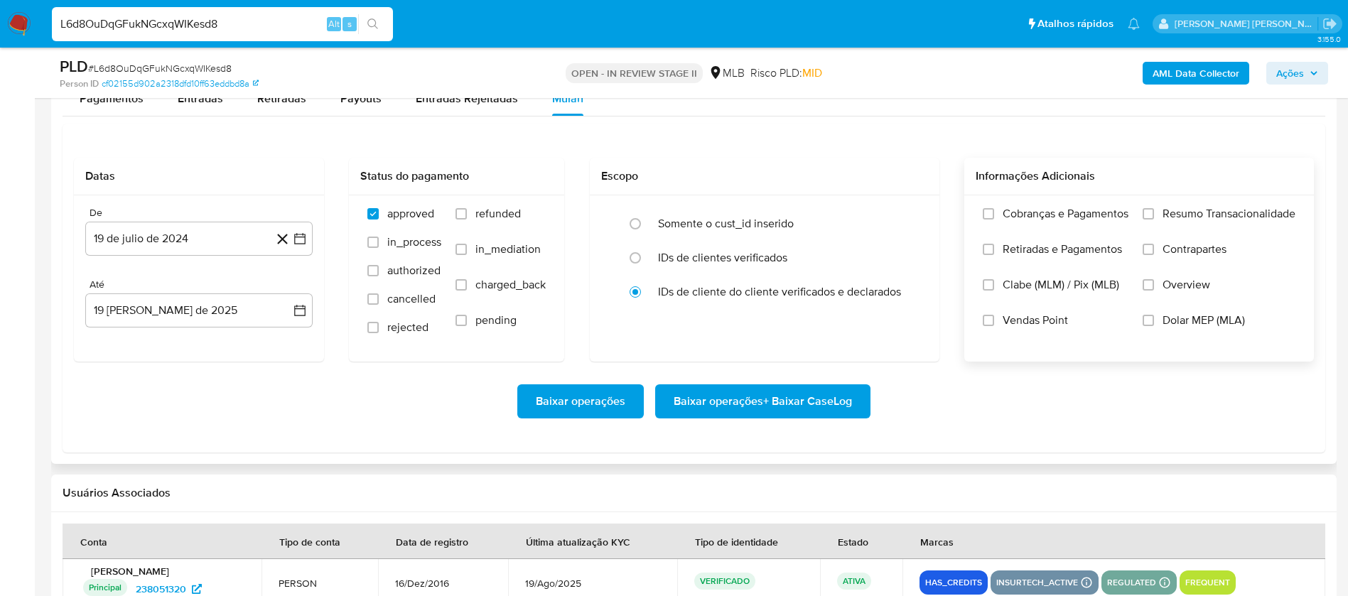
click at [1194, 217] on span "Resumo Transacionalidade" at bounding box center [1229, 214] width 133 height 14
click at [1154, 217] on input "Resumo Transacionalidade" at bounding box center [1148, 213] width 11 height 11
click at [1031, 319] on span "Vendas Point" at bounding box center [1035, 320] width 65 height 14
click at [994, 319] on input "Vendas Point" at bounding box center [988, 320] width 11 height 11
click at [247, 237] on button "19 de julio de 2024" at bounding box center [198, 239] width 227 height 34
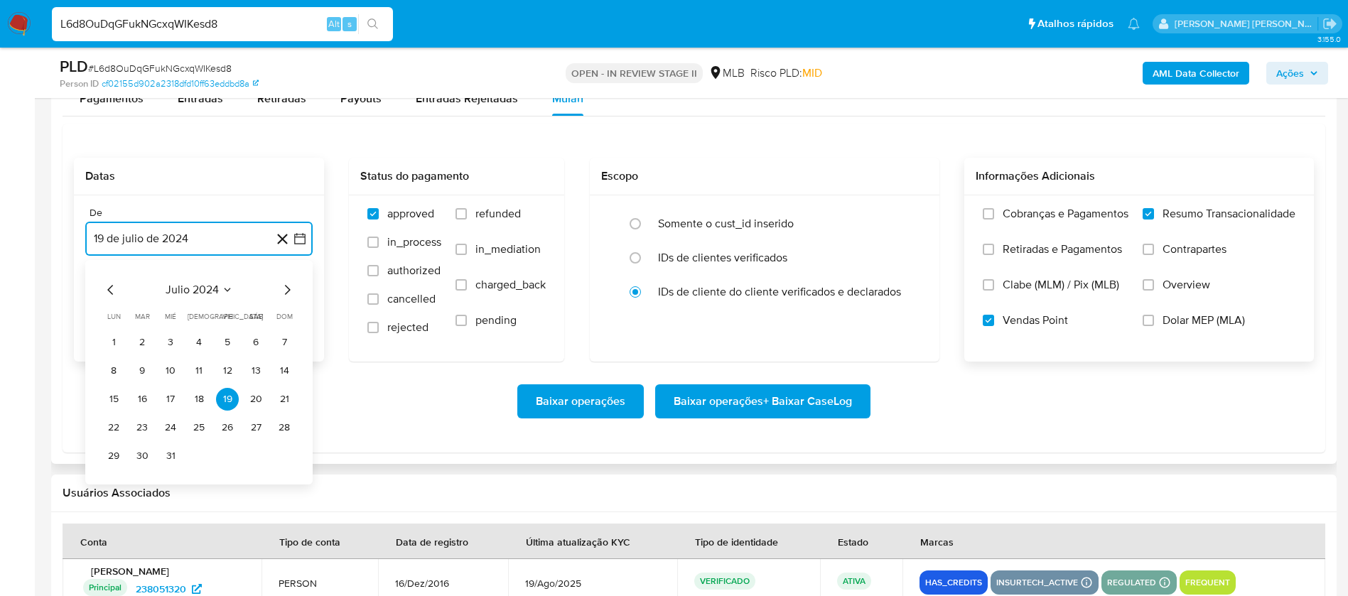
click at [205, 291] on span "julio 2024" at bounding box center [192, 290] width 53 height 14
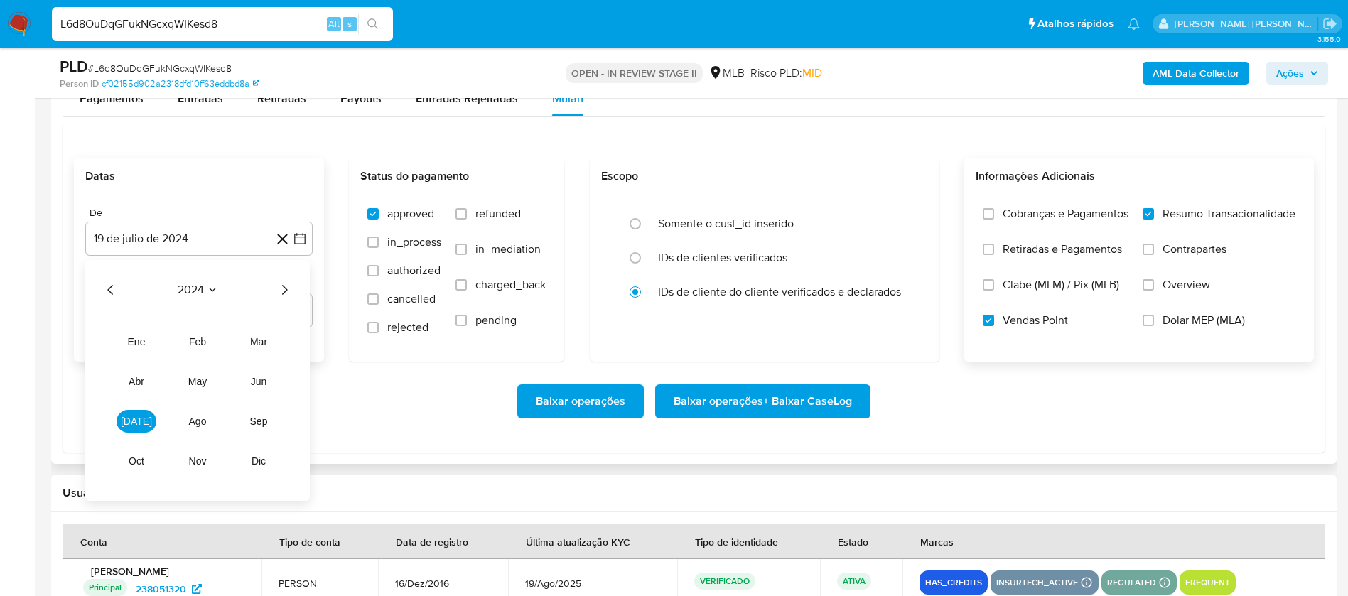
click at [279, 286] on icon "Año siguiente" at bounding box center [284, 289] width 17 height 17
click at [145, 418] on button "jul" at bounding box center [137, 421] width 40 height 23
click at [145, 349] on button "1" at bounding box center [142, 342] width 23 height 23
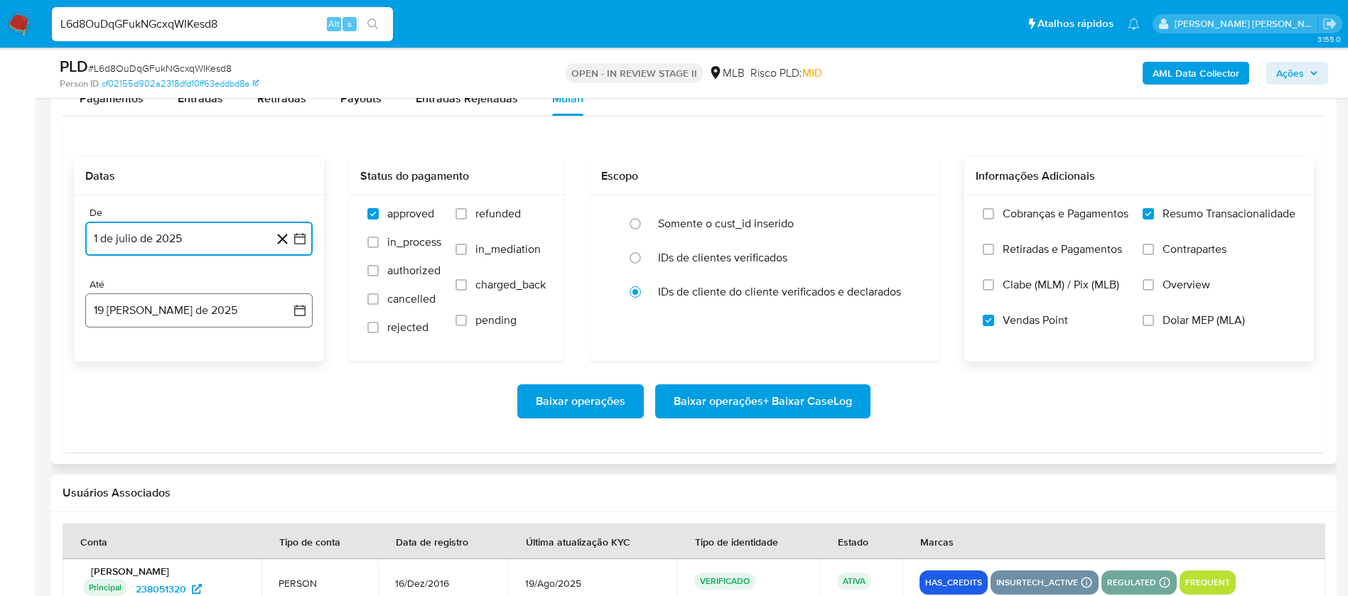
click at [166, 306] on button "19 de agosto de 2025" at bounding box center [198, 310] width 227 height 34
click at [284, 475] on button "17" at bounding box center [284, 471] width 23 height 23
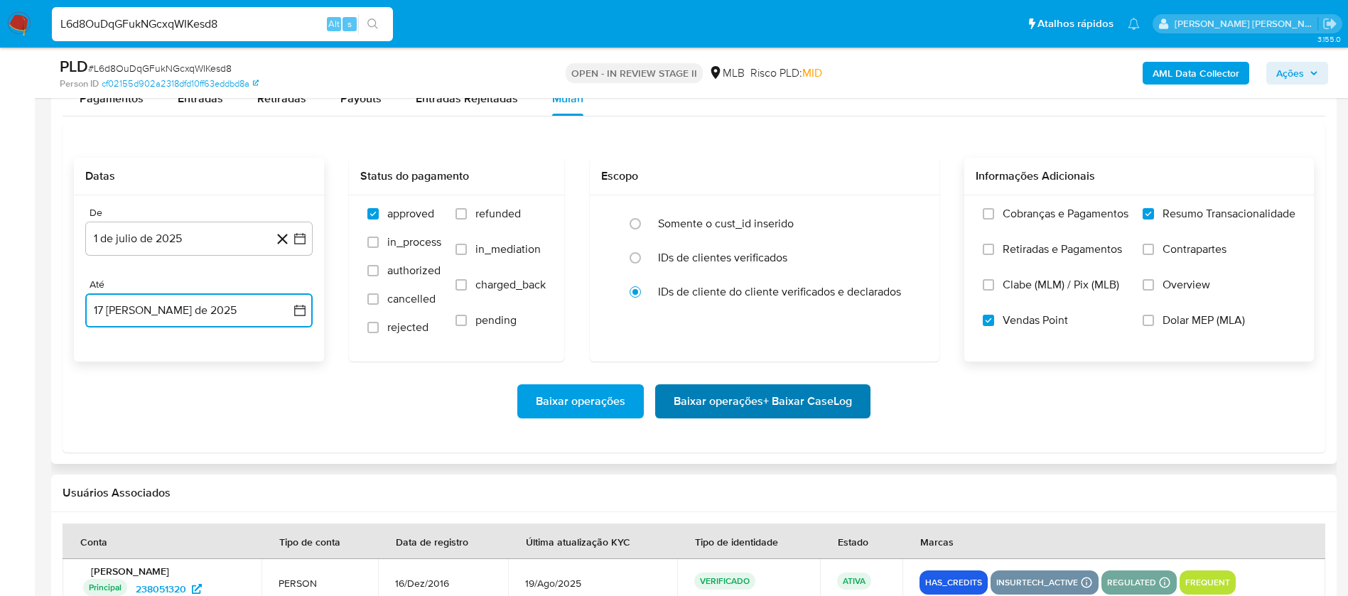
click at [730, 401] on span "Baixar operações + Baixar CaseLog" at bounding box center [763, 401] width 178 height 31
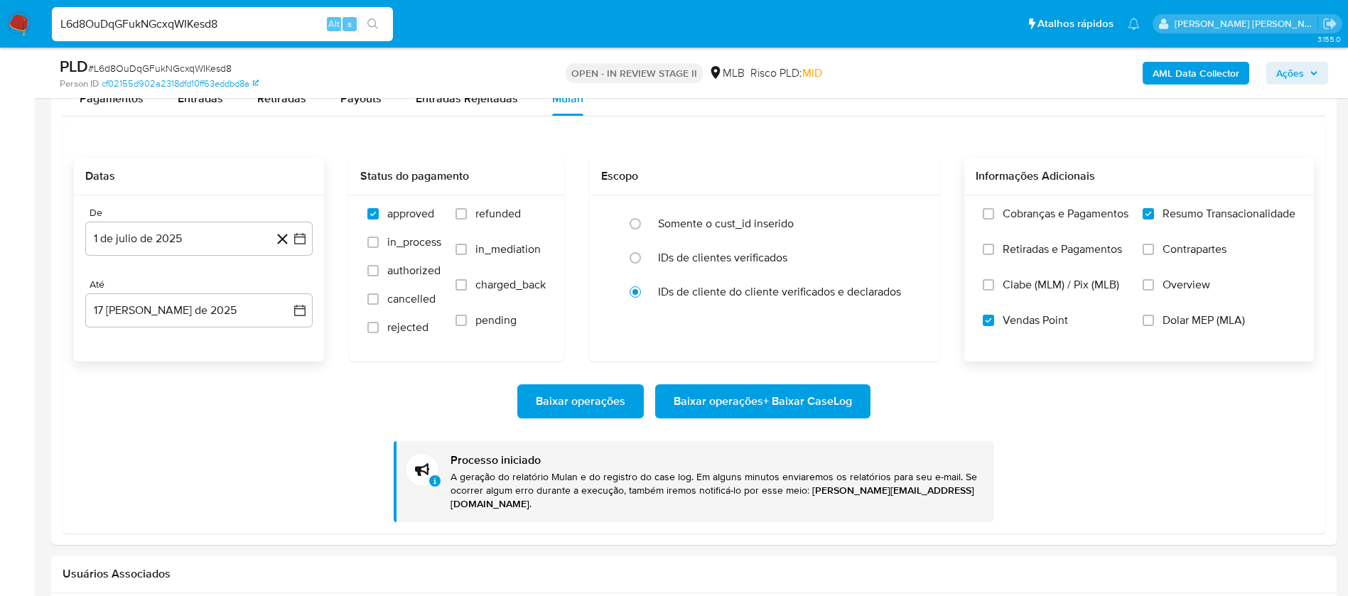
click at [255, 29] on input "L6d8OuDqGFukNGcxqWIKesd8" at bounding box center [222, 24] width 341 height 18
paste input "Yfat6OJgtfOB9B3siWHZald7"
type input "Yfat6OJgtfOB9B3siWHZald7"
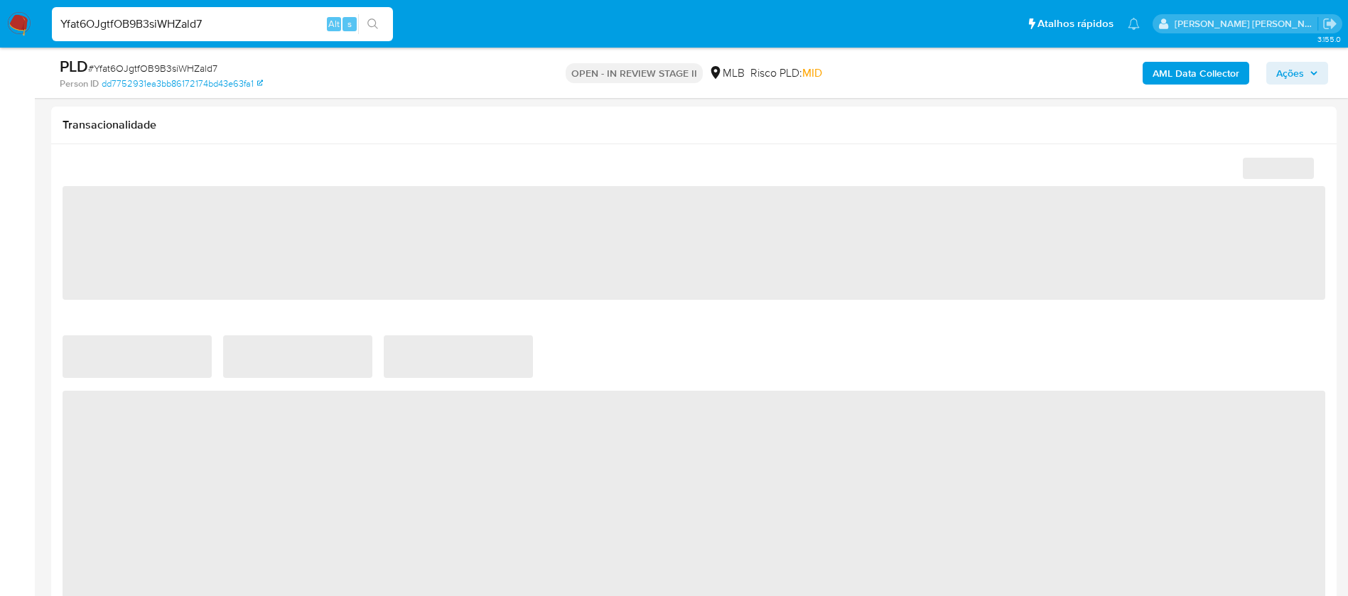
select select "10"
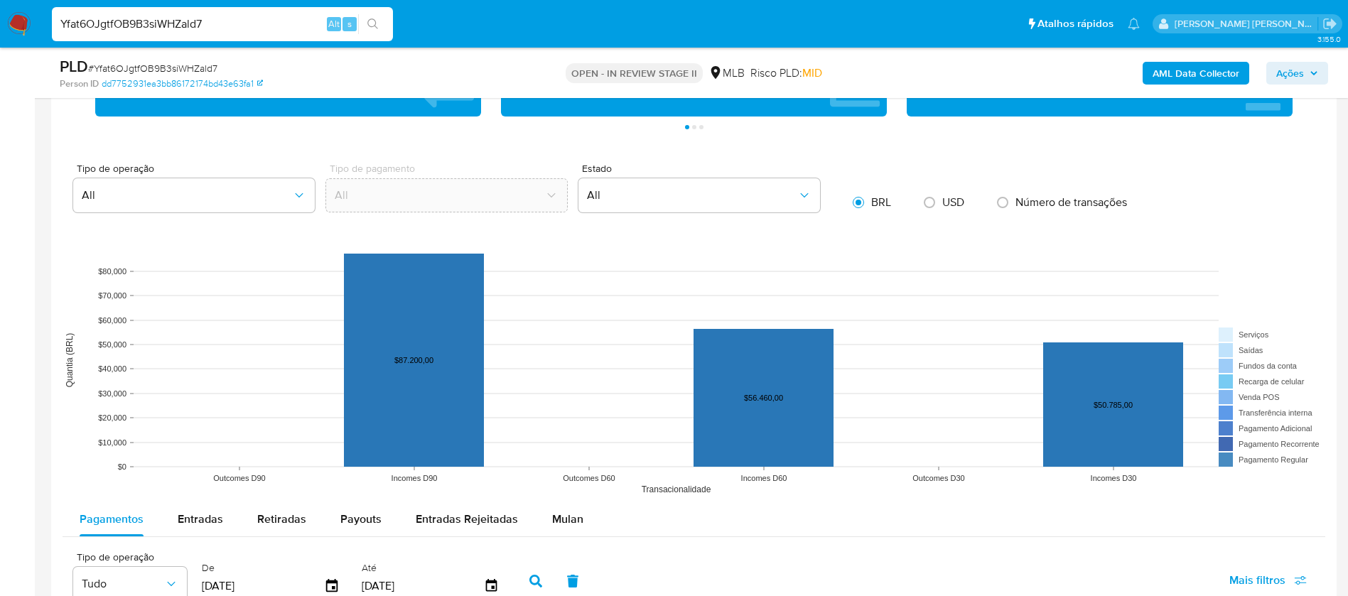
scroll to position [1386, 0]
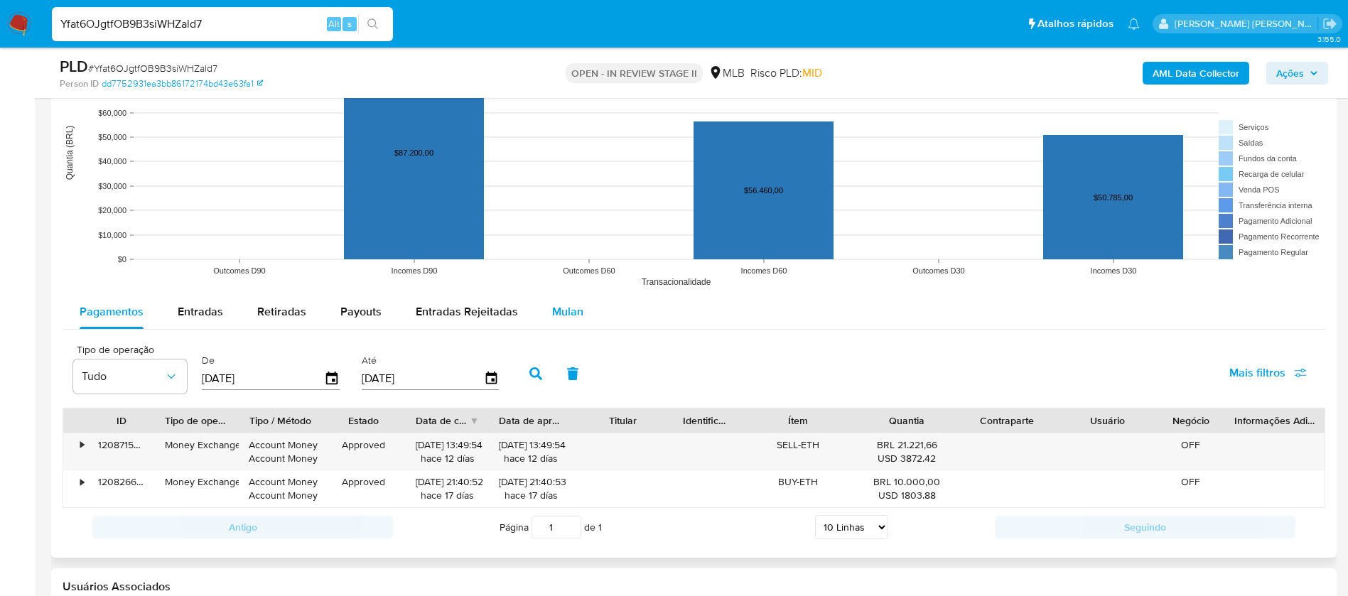
click at [568, 305] on span "Mulan" at bounding box center [567, 311] width 31 height 16
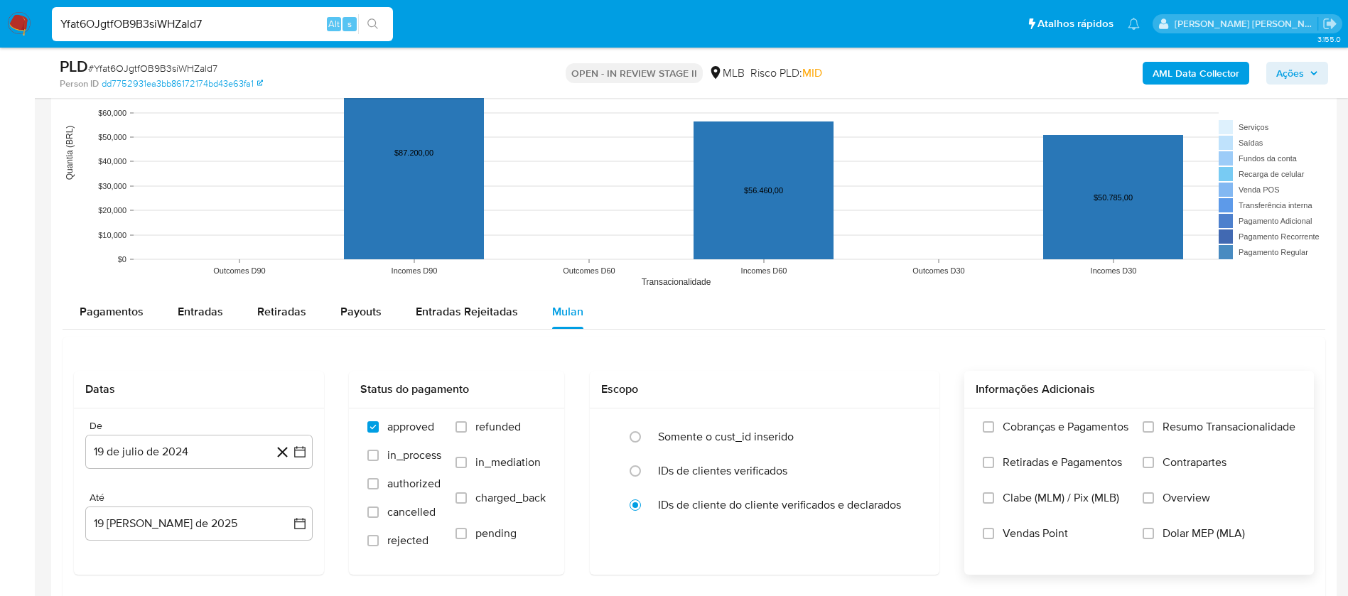
click at [1183, 421] on span "Resumo Transacionalidade" at bounding box center [1229, 427] width 133 height 14
click at [1154, 421] on input "Resumo Transacionalidade" at bounding box center [1148, 426] width 11 height 11
click at [1049, 528] on span "Vendas Point" at bounding box center [1035, 534] width 65 height 14
click at [994, 528] on input "Vendas Point" at bounding box center [988, 533] width 11 height 11
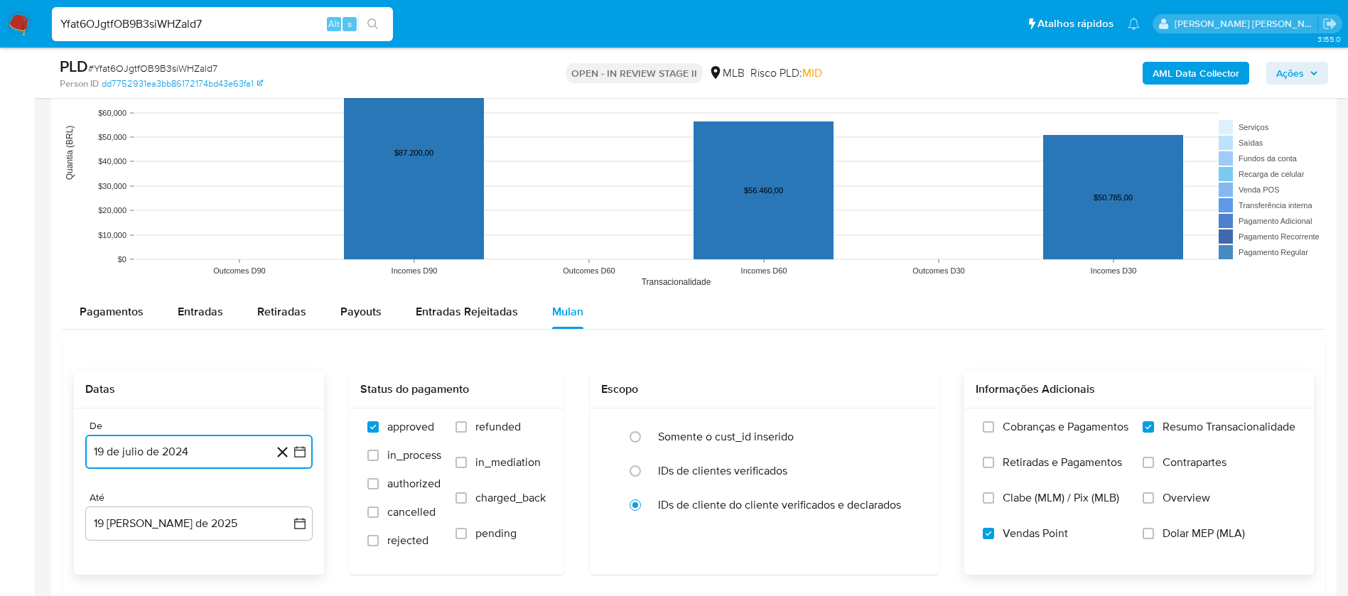
click at [153, 448] on button "19 de julio de 2024" at bounding box center [198, 452] width 227 height 34
click at [190, 233] on span "julio 2024" at bounding box center [192, 236] width 53 height 14
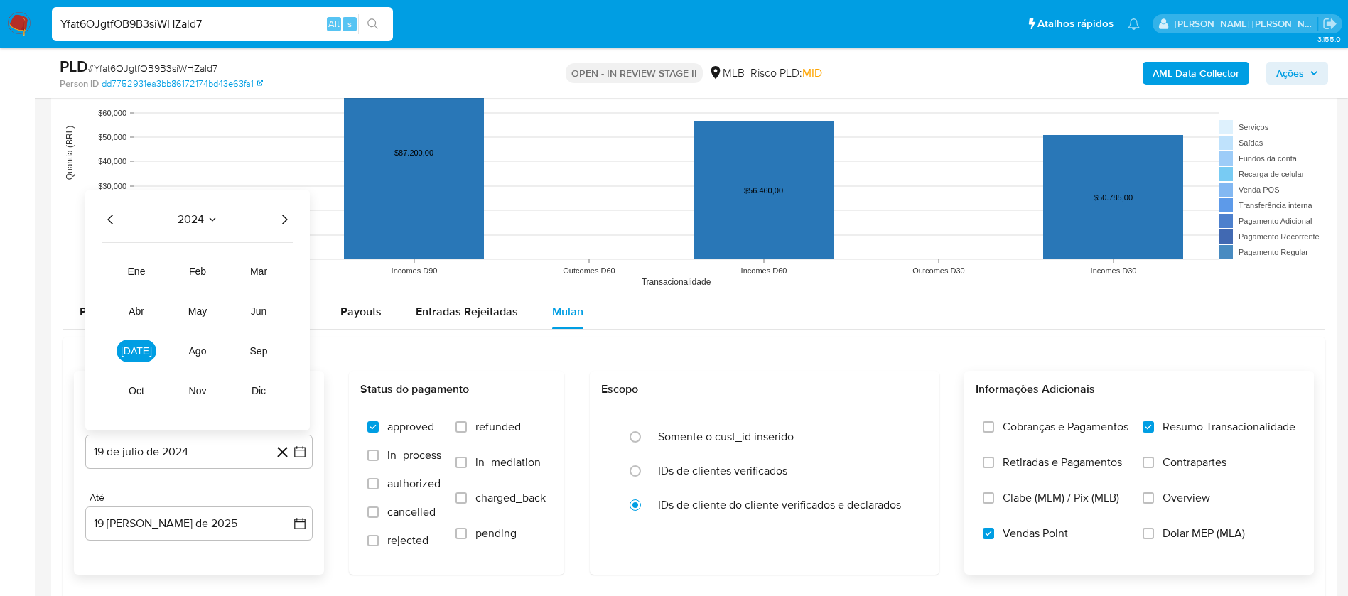
click at [279, 220] on icon "Año siguiente" at bounding box center [284, 219] width 17 height 17
click at [141, 350] on span "jul" at bounding box center [136, 350] width 31 height 11
click at [144, 289] on button "1" at bounding box center [142, 288] width 23 height 23
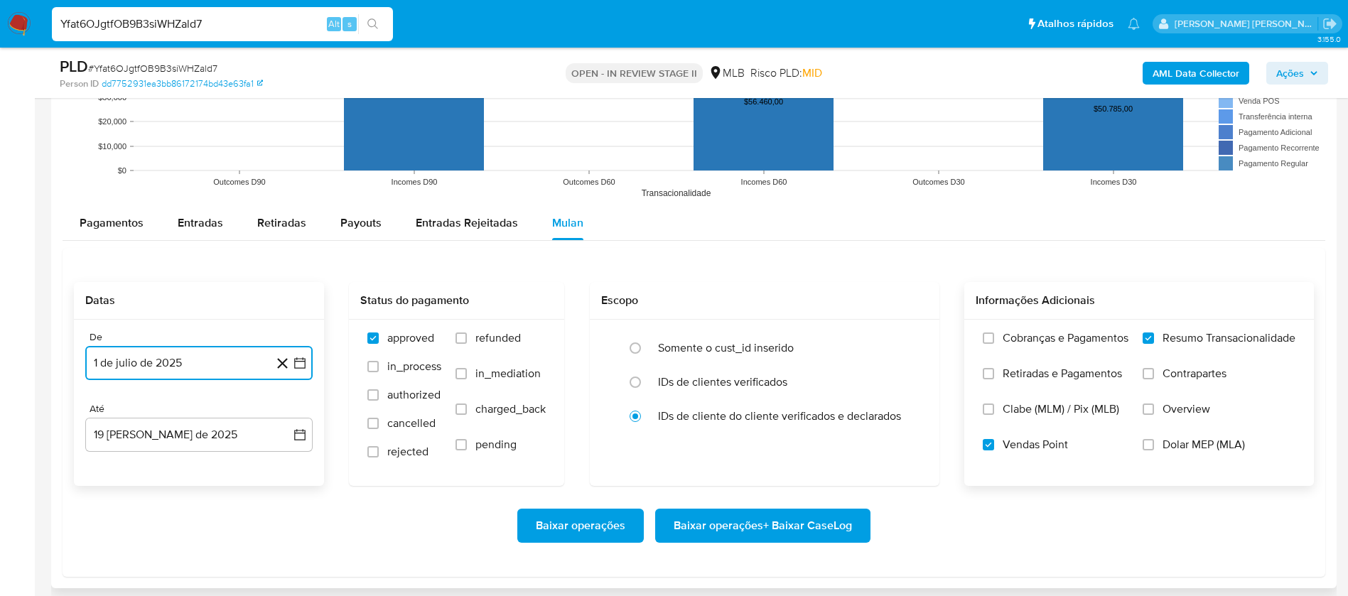
scroll to position [1599, 0]
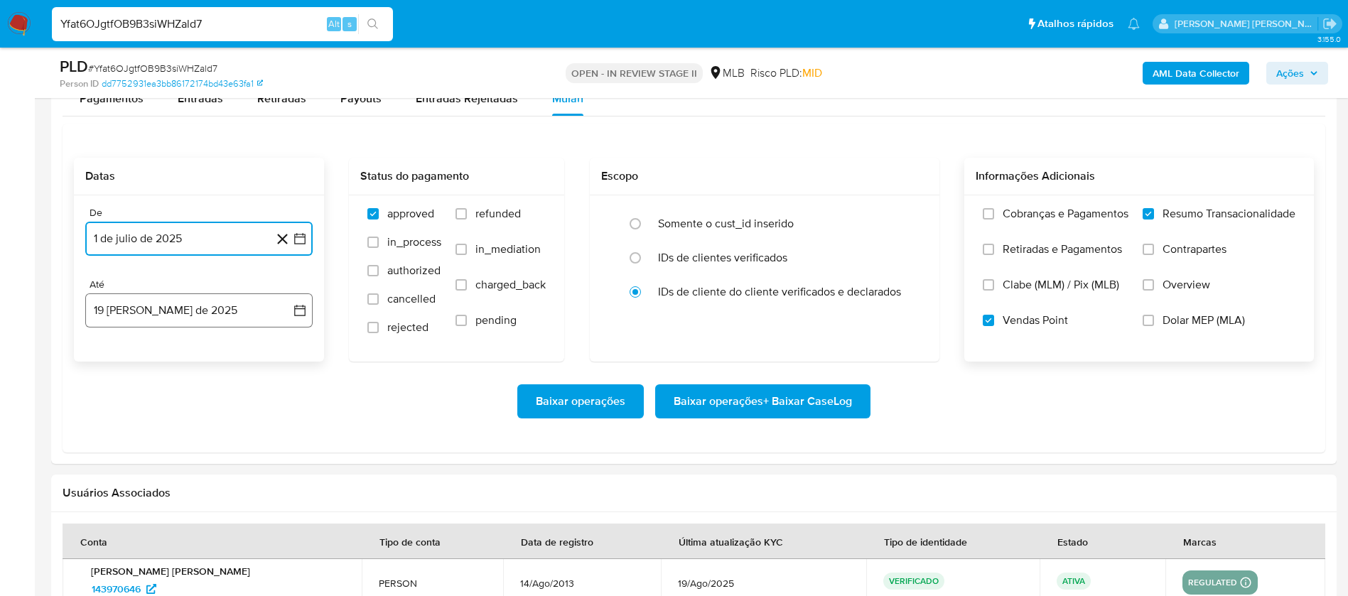
click at [203, 312] on button "19 de agosto de 2025" at bounding box center [198, 310] width 227 height 34
click at [288, 470] on button "17" at bounding box center [284, 471] width 23 height 23
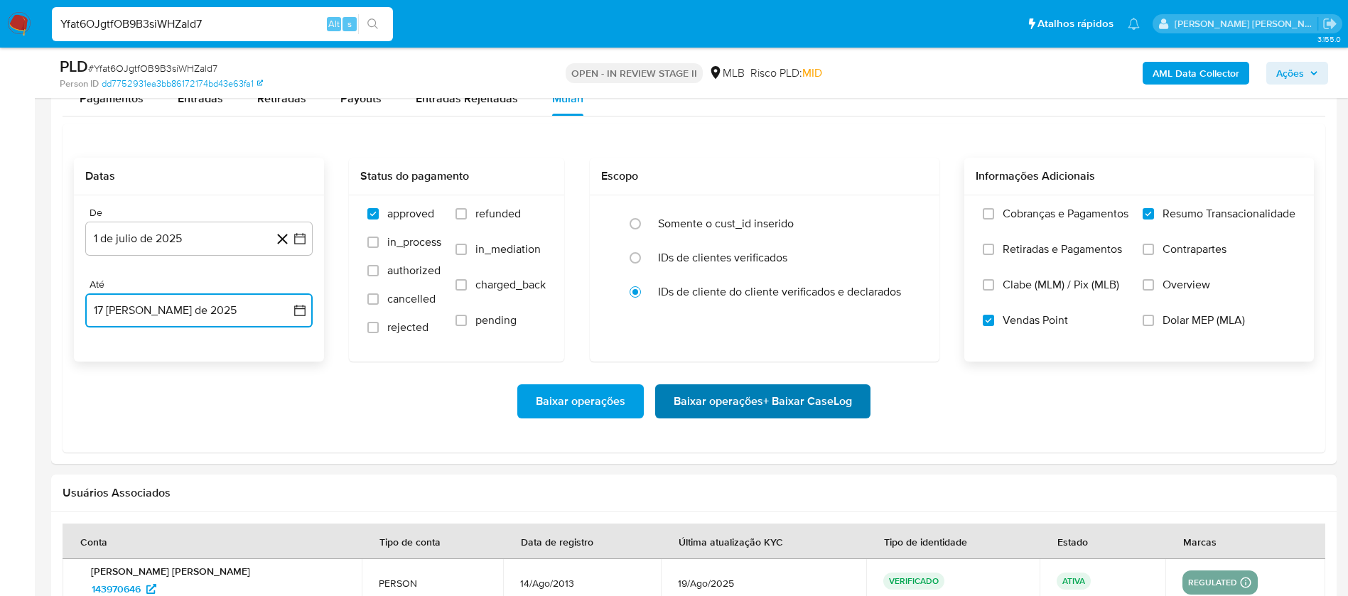
click at [727, 409] on span "Baixar operações + Baixar CaseLog" at bounding box center [763, 401] width 178 height 31
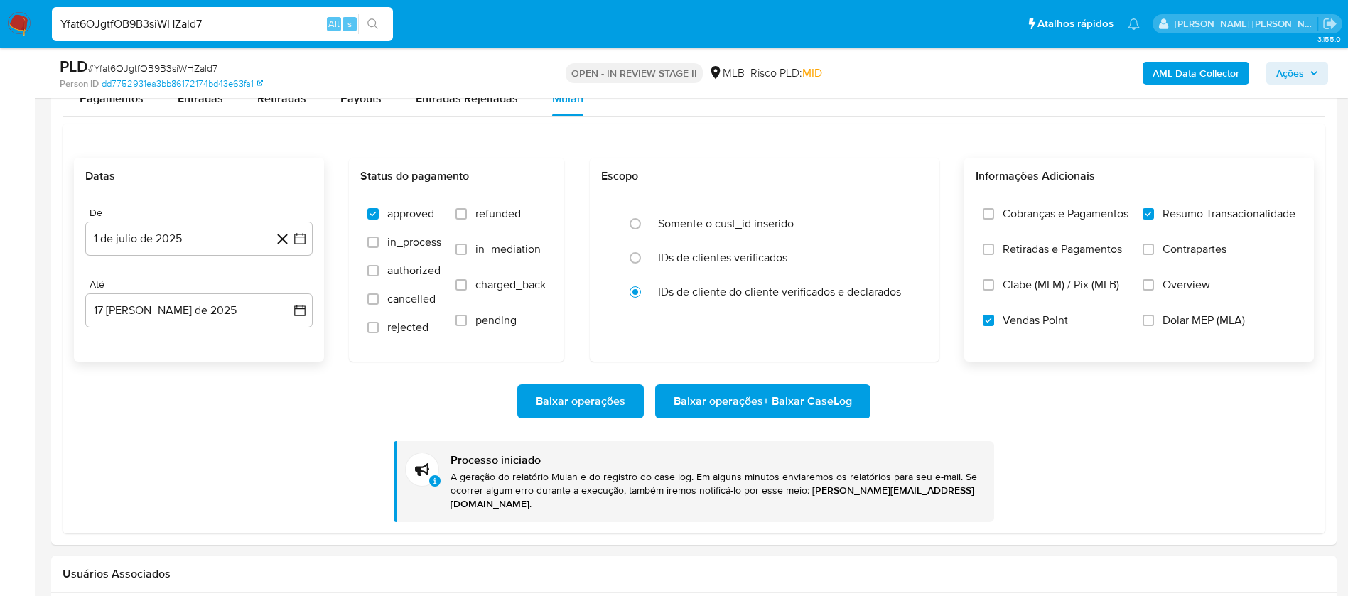
click at [232, 21] on input "Yfat6OJgtfOB9B3siWHZald7" at bounding box center [222, 24] width 341 height 18
paste input "UJa1cqqo2ktoXK6qTXhcdaGR"
type input "UJa1cqqo2ktoXK6qTXhcdaGR"
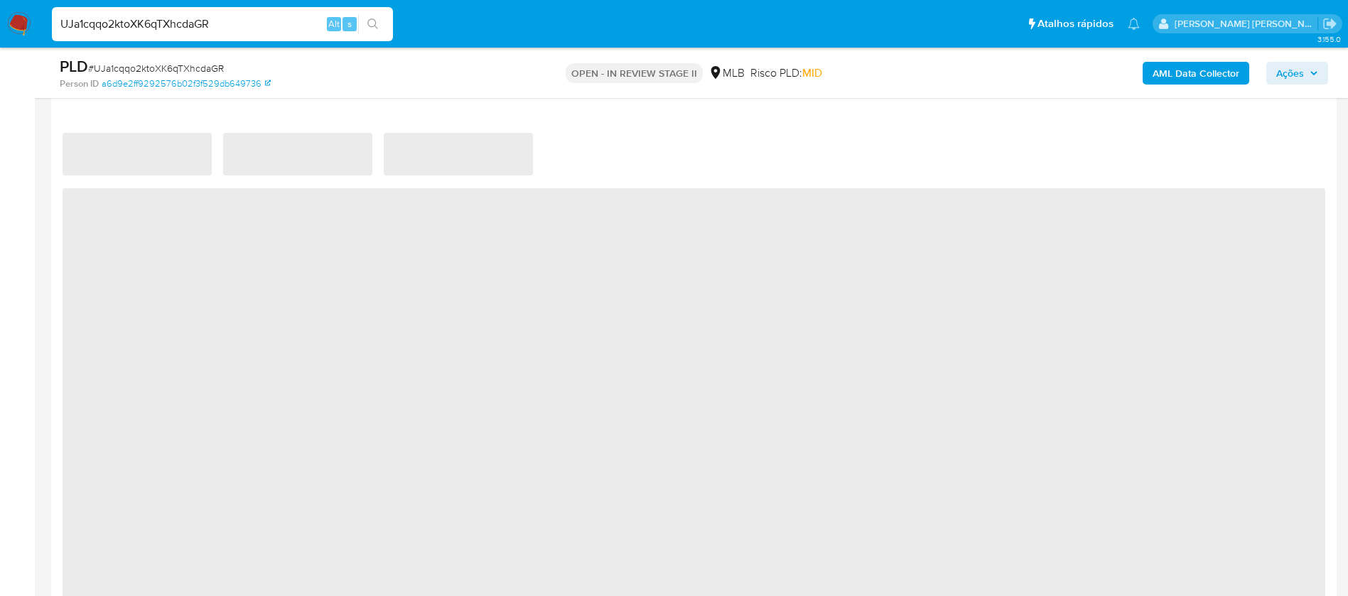
select select "10"
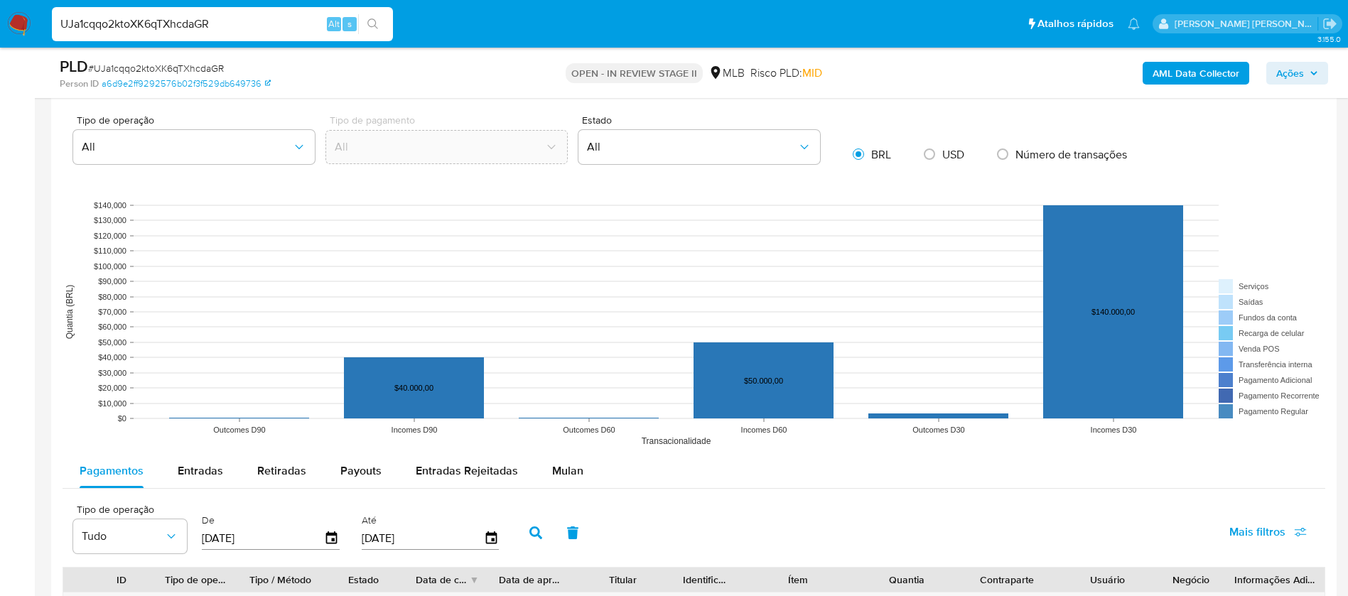
scroll to position [1386, 0]
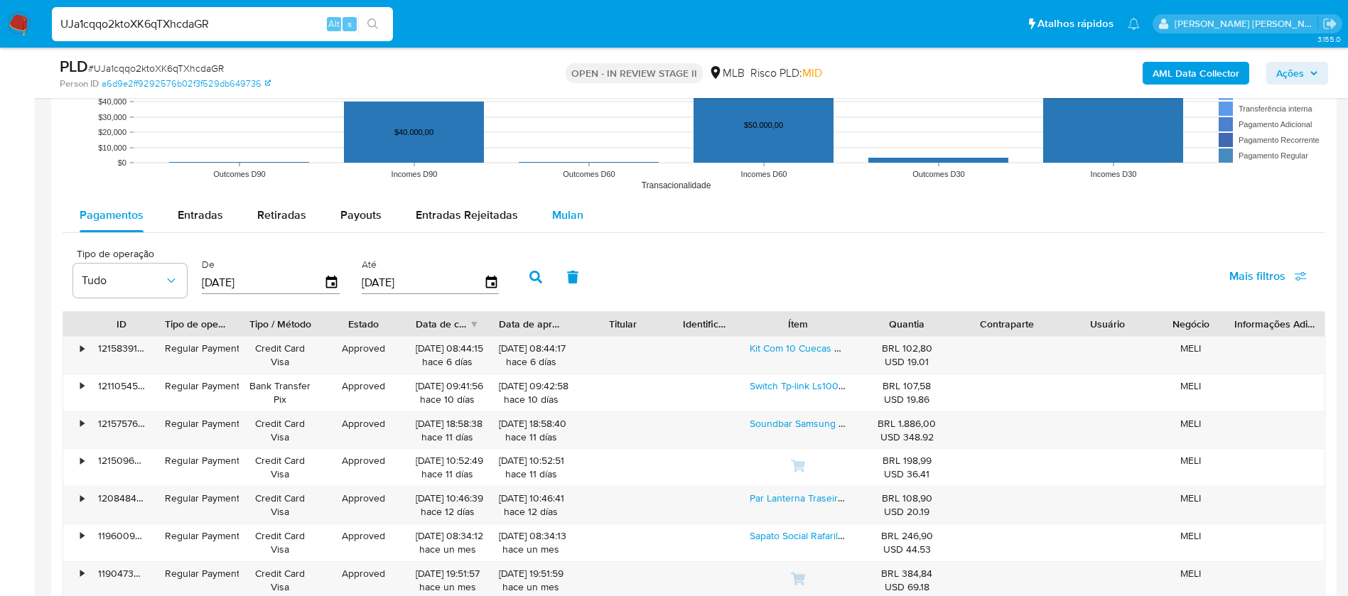
click at [567, 210] on span "Mulan" at bounding box center [567, 215] width 31 height 16
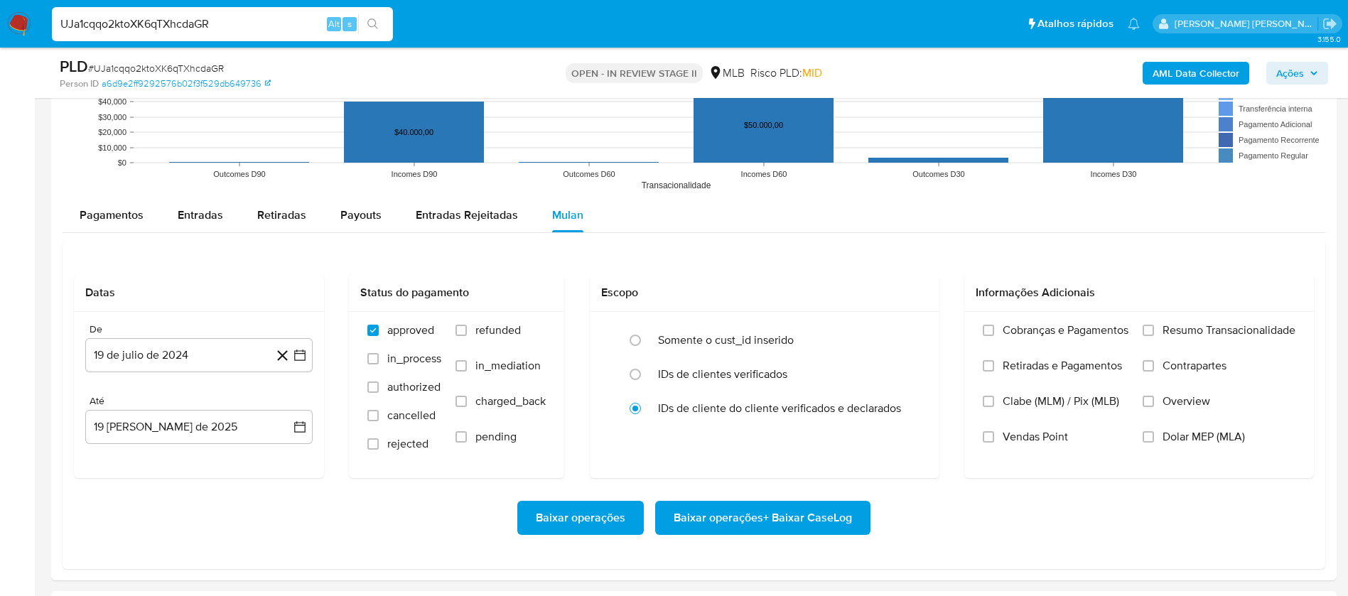
click at [1219, 330] on span "Resumo Transacionalidade" at bounding box center [1229, 330] width 133 height 14
click at [1154, 330] on input "Resumo Transacionalidade" at bounding box center [1148, 330] width 11 height 11
click at [1032, 441] on span "Vendas Point" at bounding box center [1035, 437] width 65 height 14
click at [994, 441] on input "Vendas Point" at bounding box center [988, 436] width 11 height 11
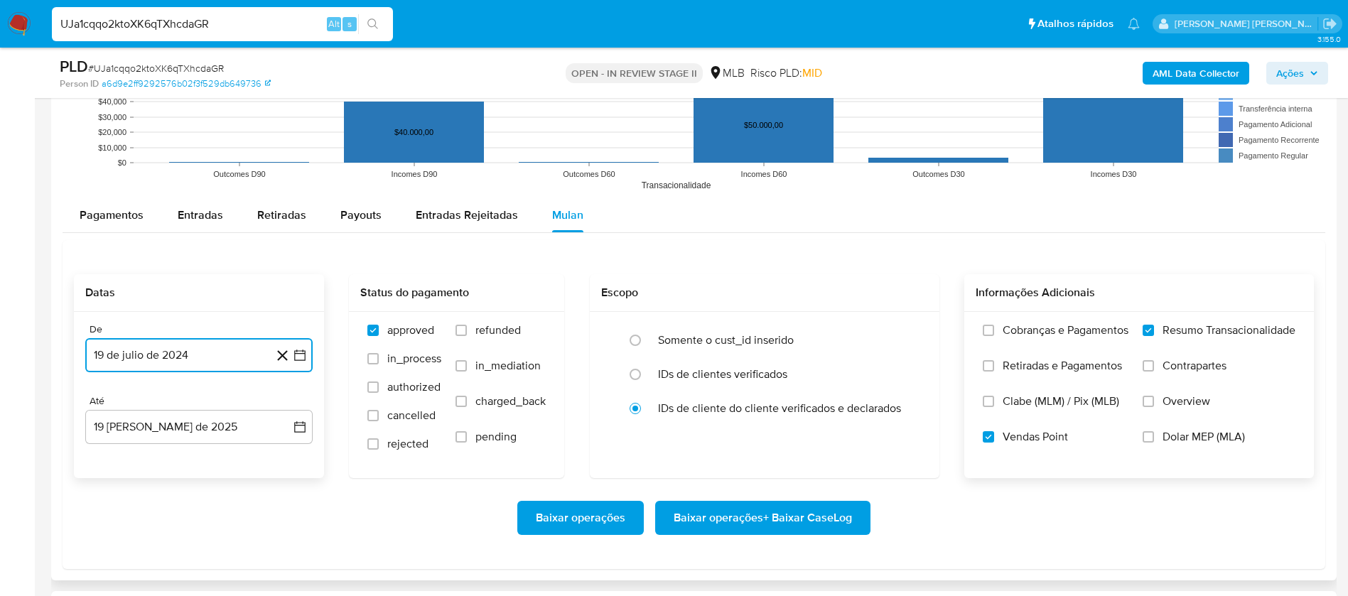
click at [153, 360] on button "19 de julio de 2024" at bounding box center [198, 355] width 227 height 34
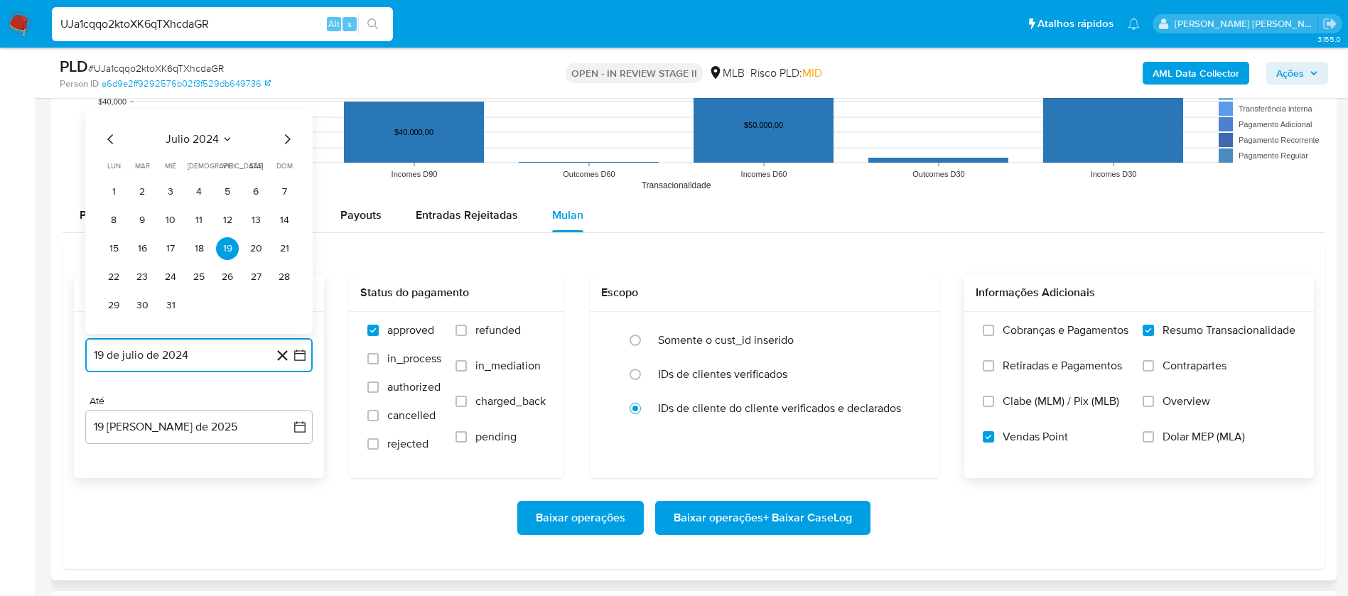
click at [201, 139] on span "julio 2024" at bounding box center [192, 139] width 53 height 14
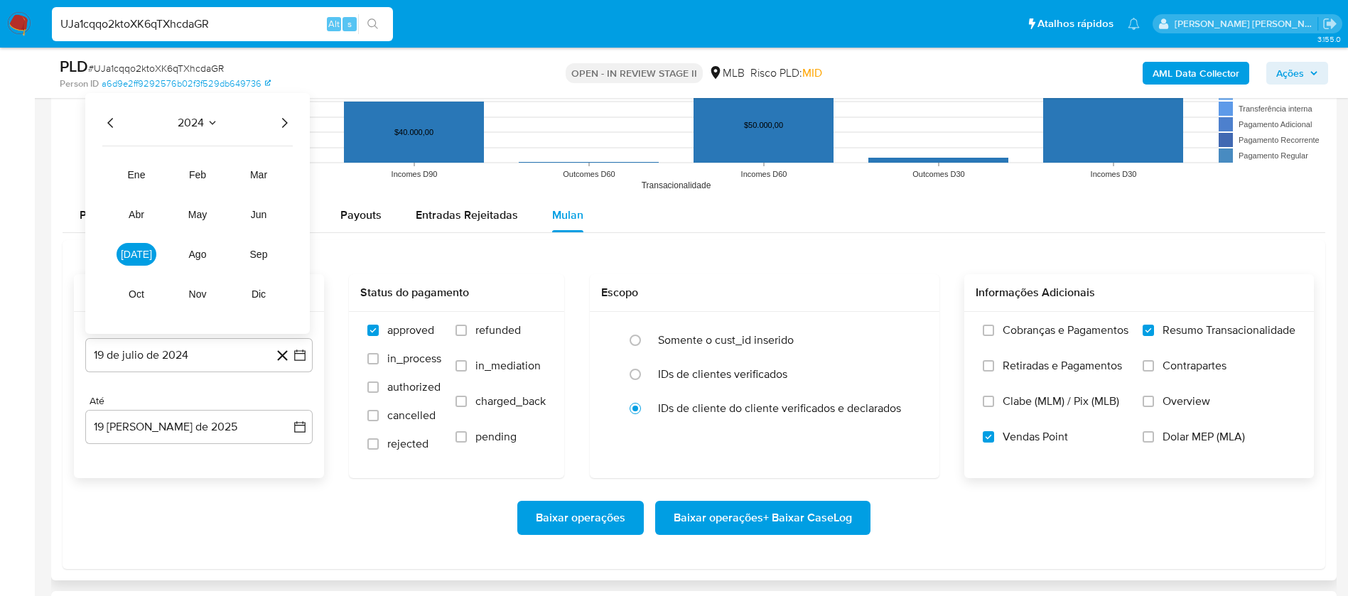
click at [283, 115] on icon "Año siguiente" at bounding box center [284, 122] width 17 height 17
click at [139, 253] on span "jul" at bounding box center [136, 254] width 31 height 11
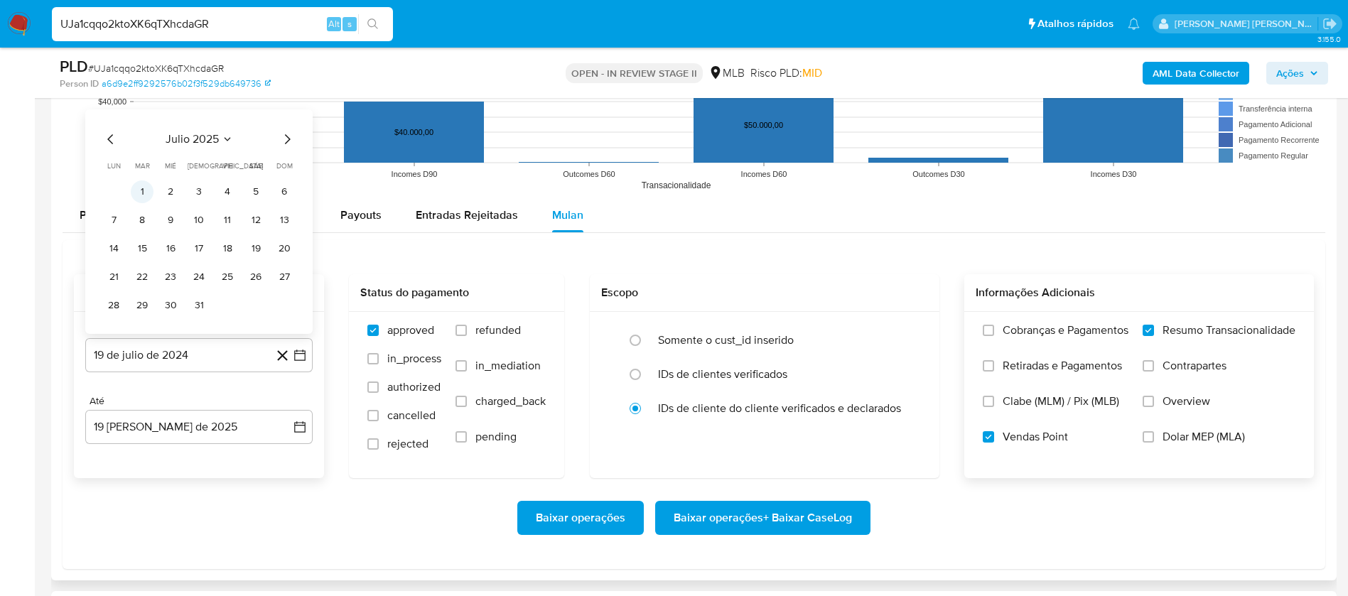
click at [146, 188] on button "1" at bounding box center [142, 191] width 23 height 23
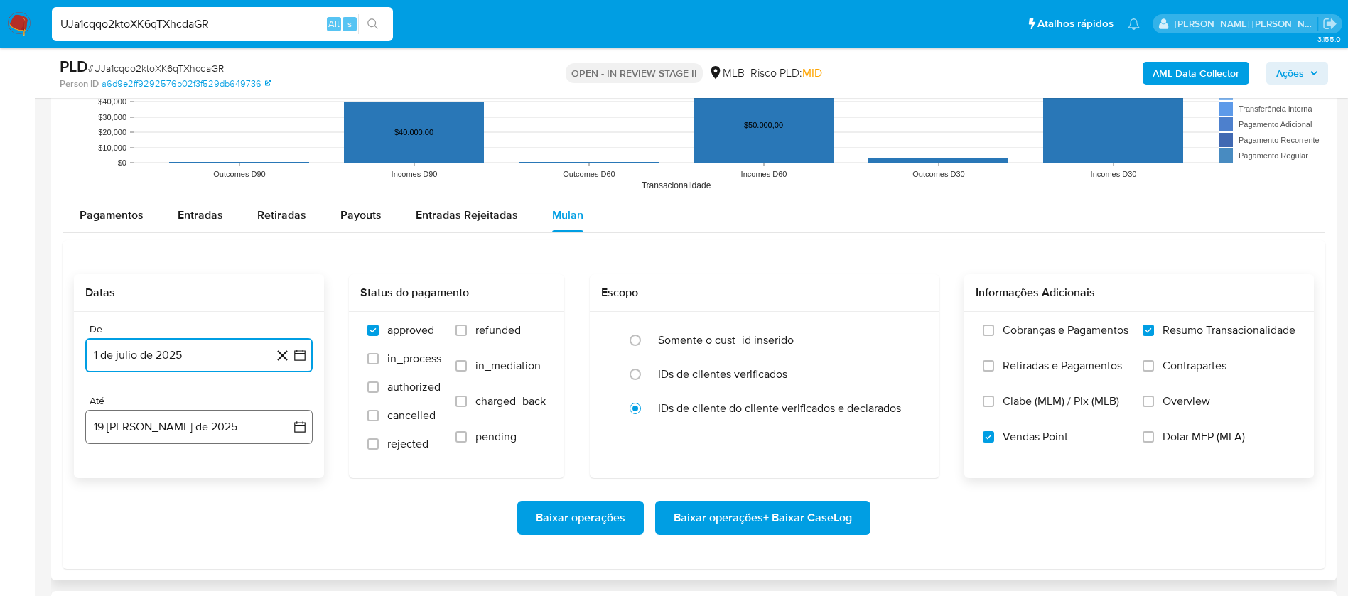
click at [244, 419] on button "19 de agosto de 2025" at bounding box center [198, 427] width 227 height 34
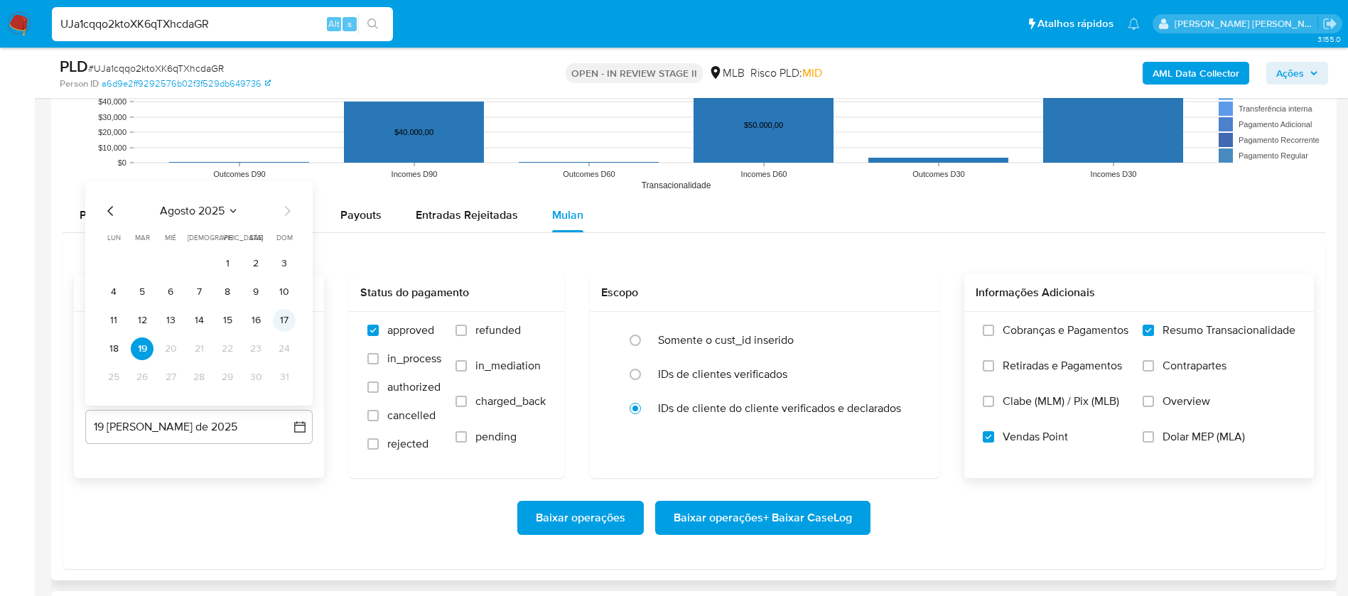
click at [283, 321] on button "17" at bounding box center [284, 320] width 23 height 23
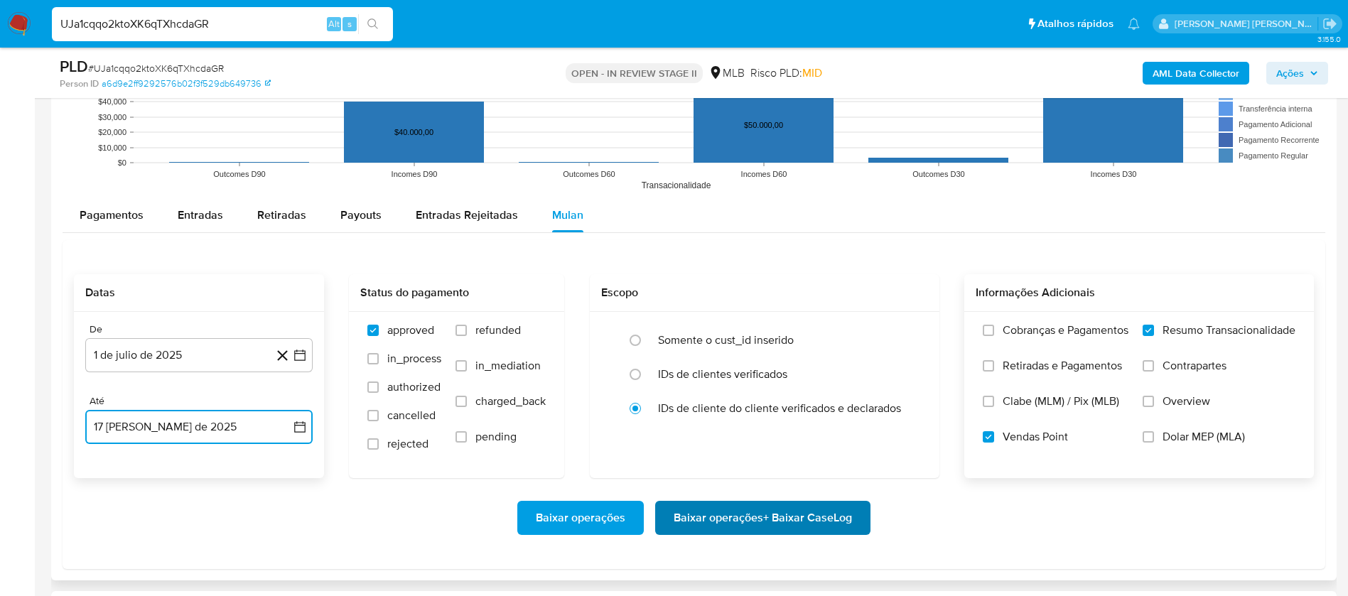
click at [740, 517] on span "Baixar operações + Baixar CaseLog" at bounding box center [763, 517] width 178 height 31
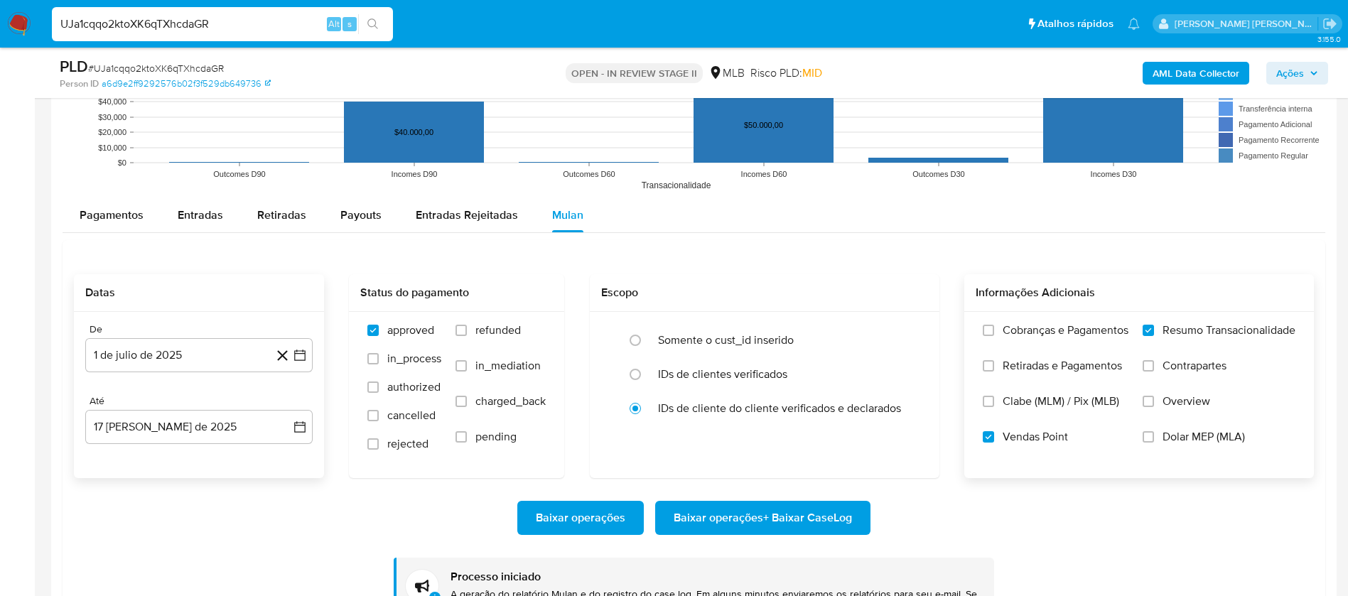
click at [272, 28] on input "UJa1cqqo2ktoXK6qTXhcdaGR" at bounding box center [222, 24] width 341 height 18
paste input "nq3u0w4tcAnVfVhloguBsTQI"
type input "nq3u0w4tcAnVfVhloguBsTQI"
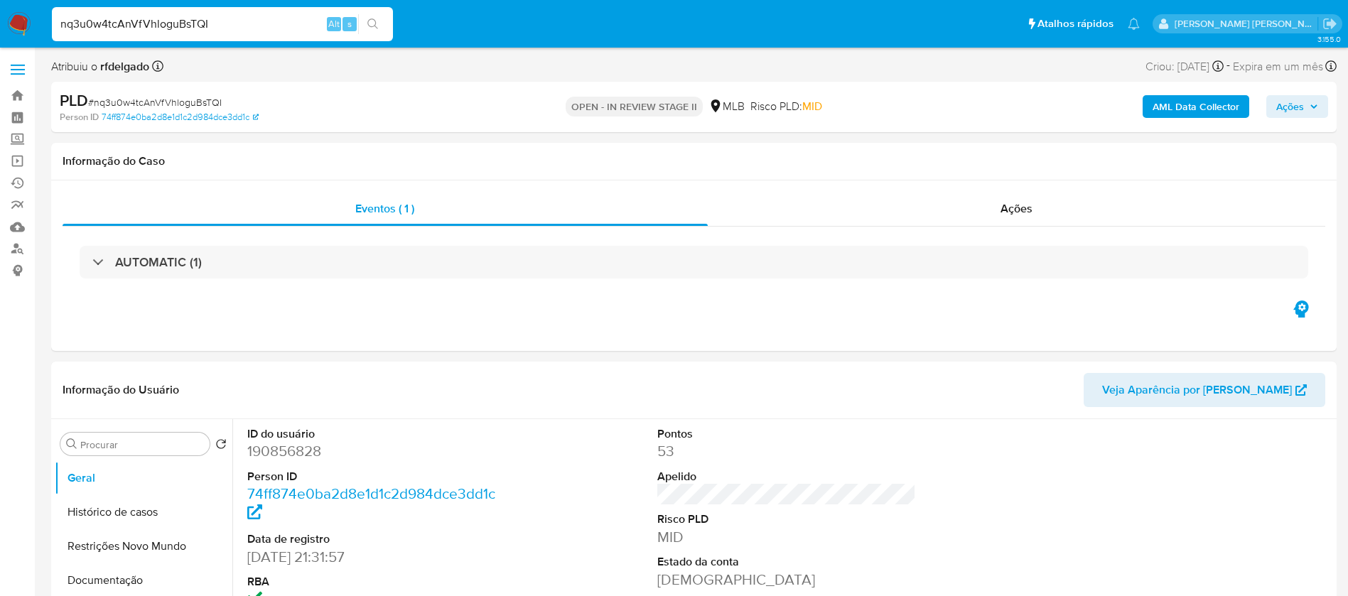
select select "10"
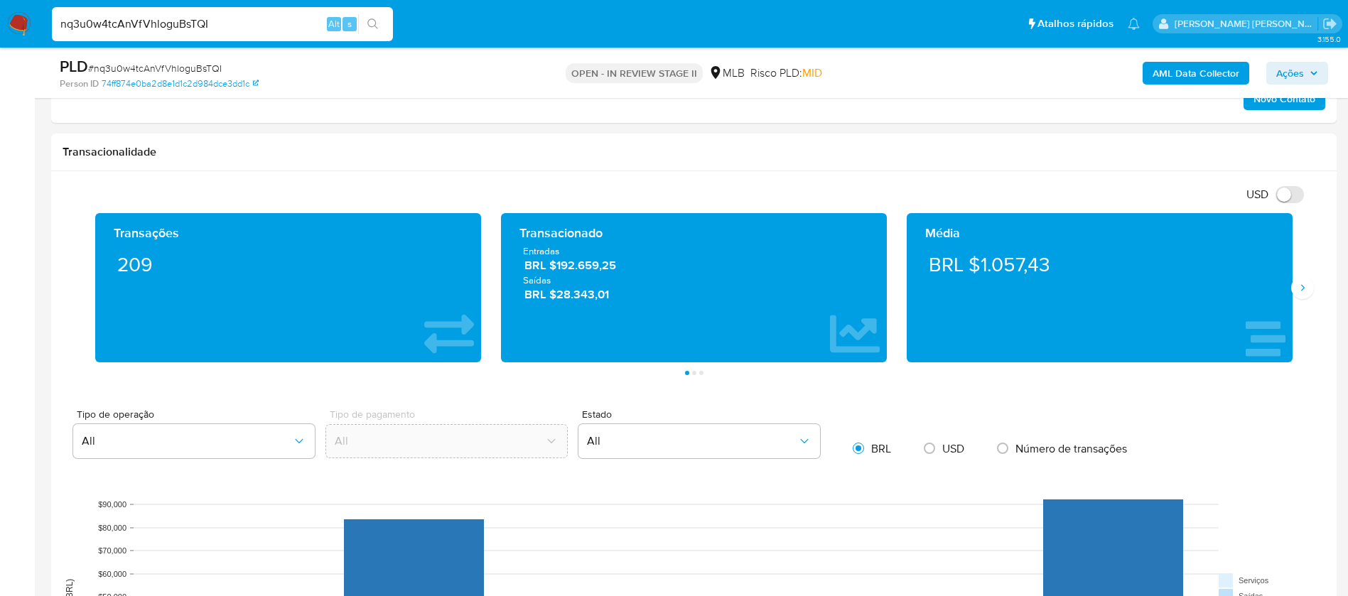
scroll to position [1172, 0]
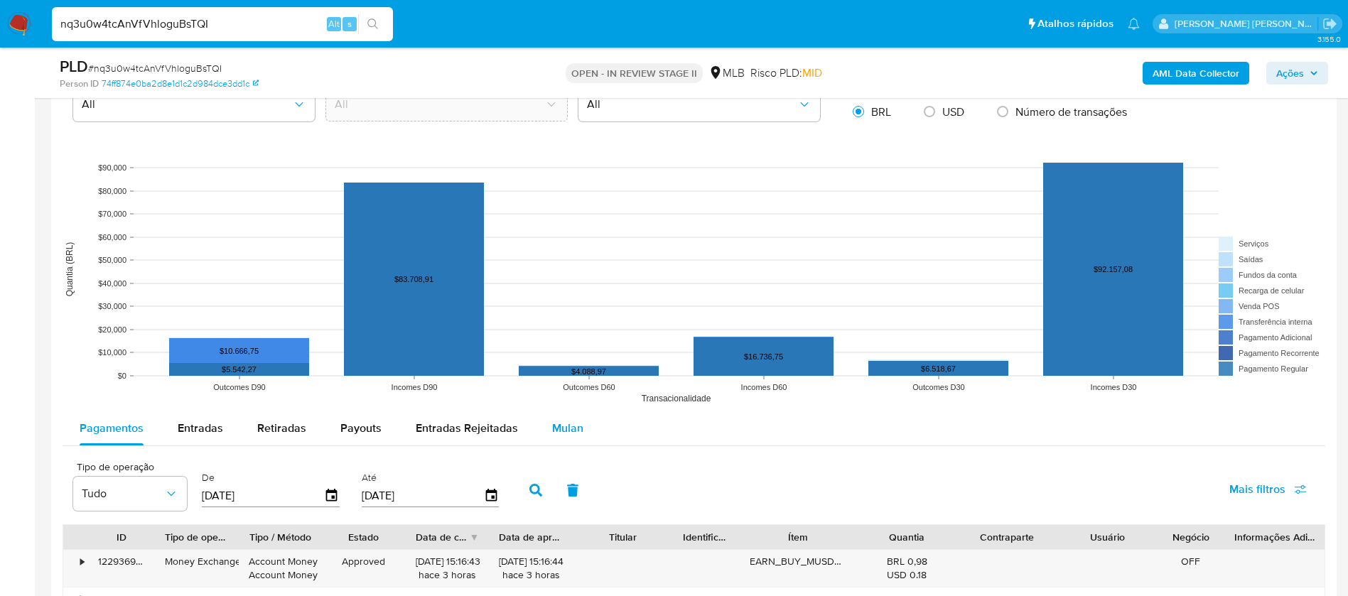
click at [571, 421] on span "Mulan" at bounding box center [567, 428] width 31 height 16
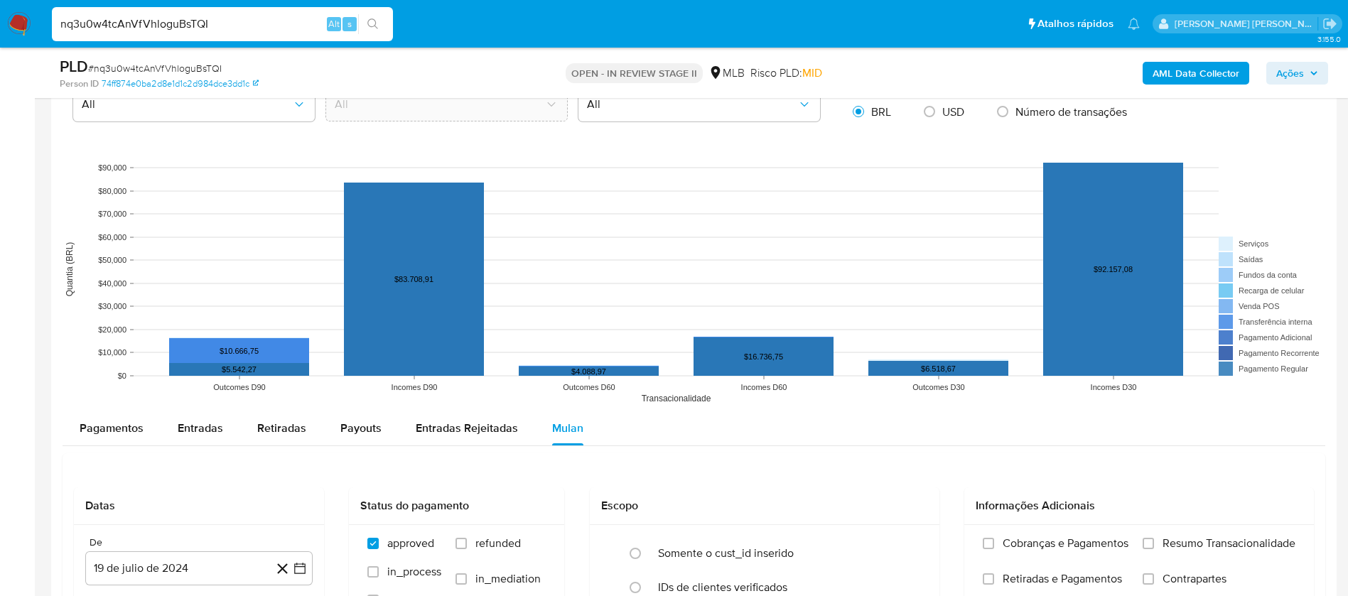
scroll to position [1386, 0]
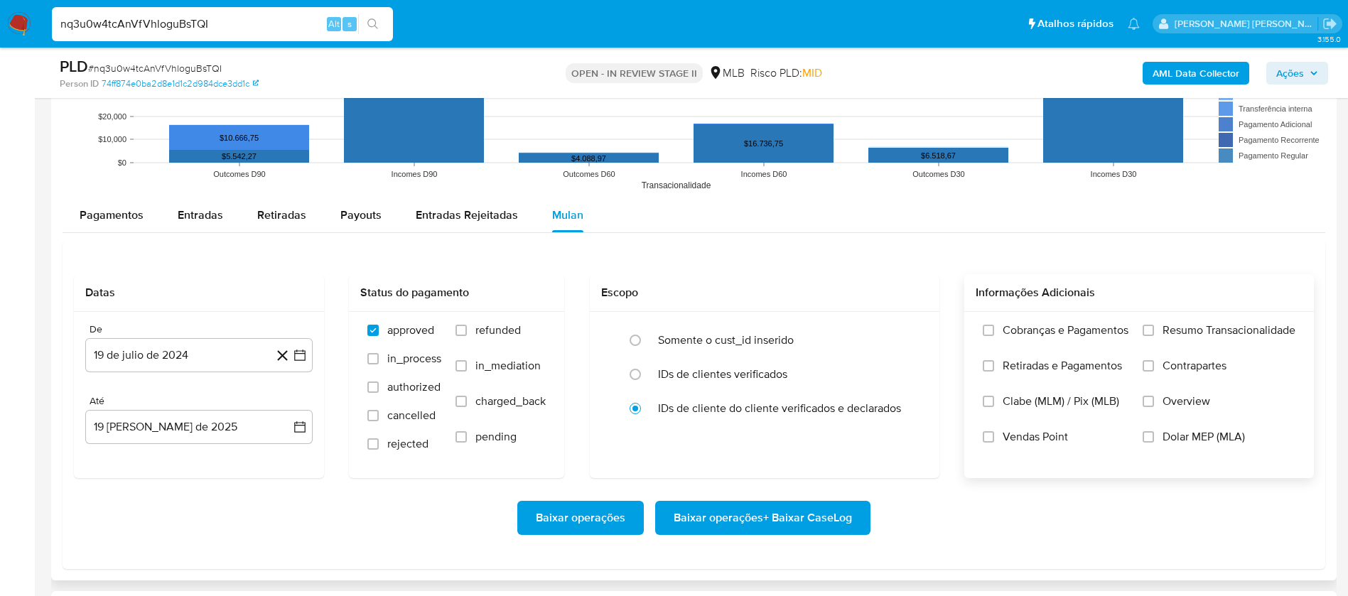
click at [1208, 328] on span "Resumo Transacionalidade" at bounding box center [1229, 330] width 133 height 14
click at [1154, 328] on input "Resumo Transacionalidade" at bounding box center [1148, 330] width 11 height 11
click at [1045, 443] on span "Vendas Point" at bounding box center [1035, 437] width 65 height 14
click at [994, 443] on input "Vendas Point" at bounding box center [988, 436] width 11 height 11
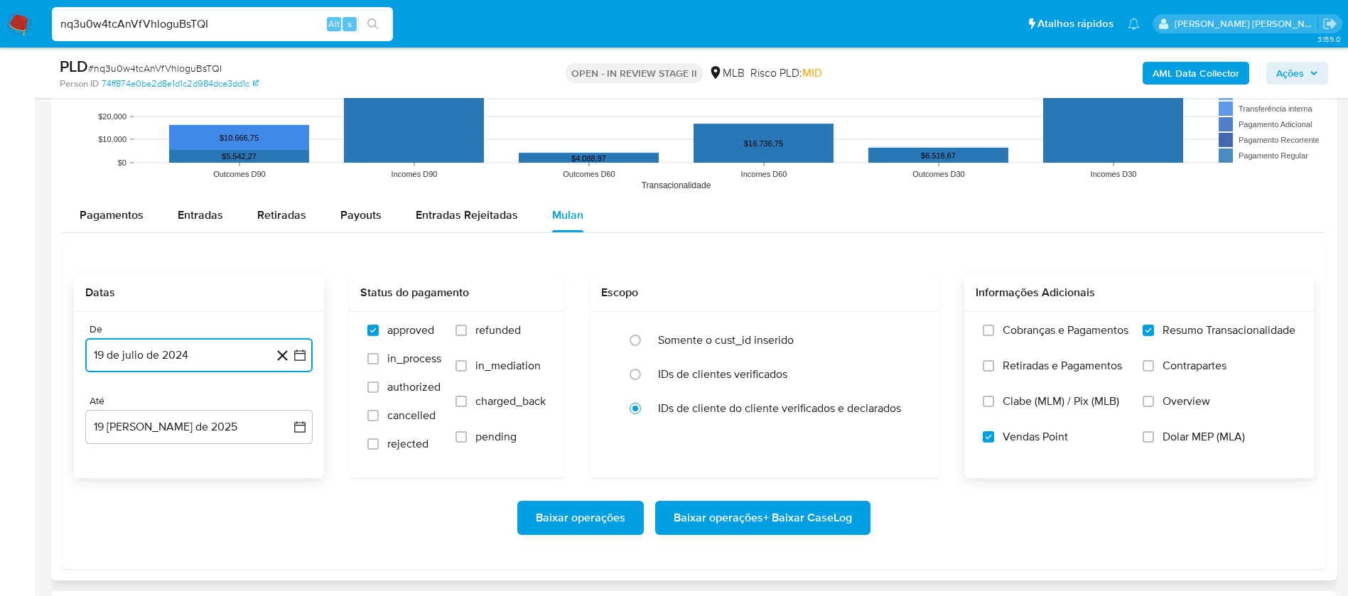
click at [226, 352] on button "19 de julio de 2024" at bounding box center [198, 355] width 227 height 34
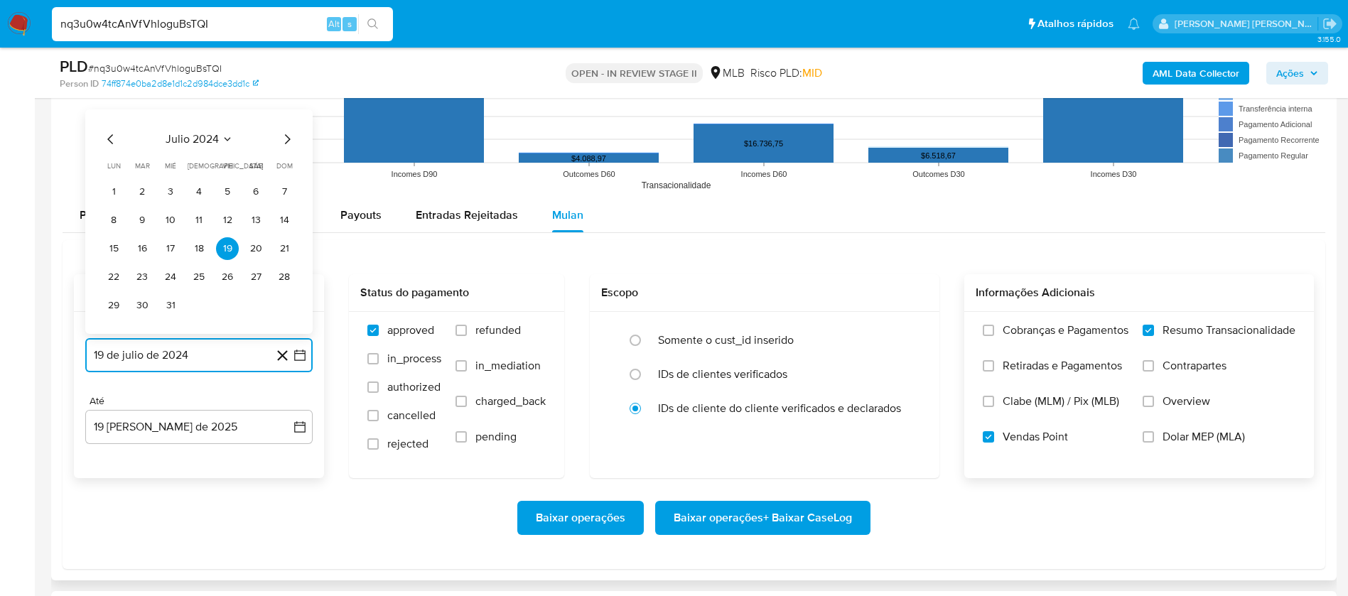
click at [197, 141] on span "julio 2024" at bounding box center [192, 139] width 53 height 14
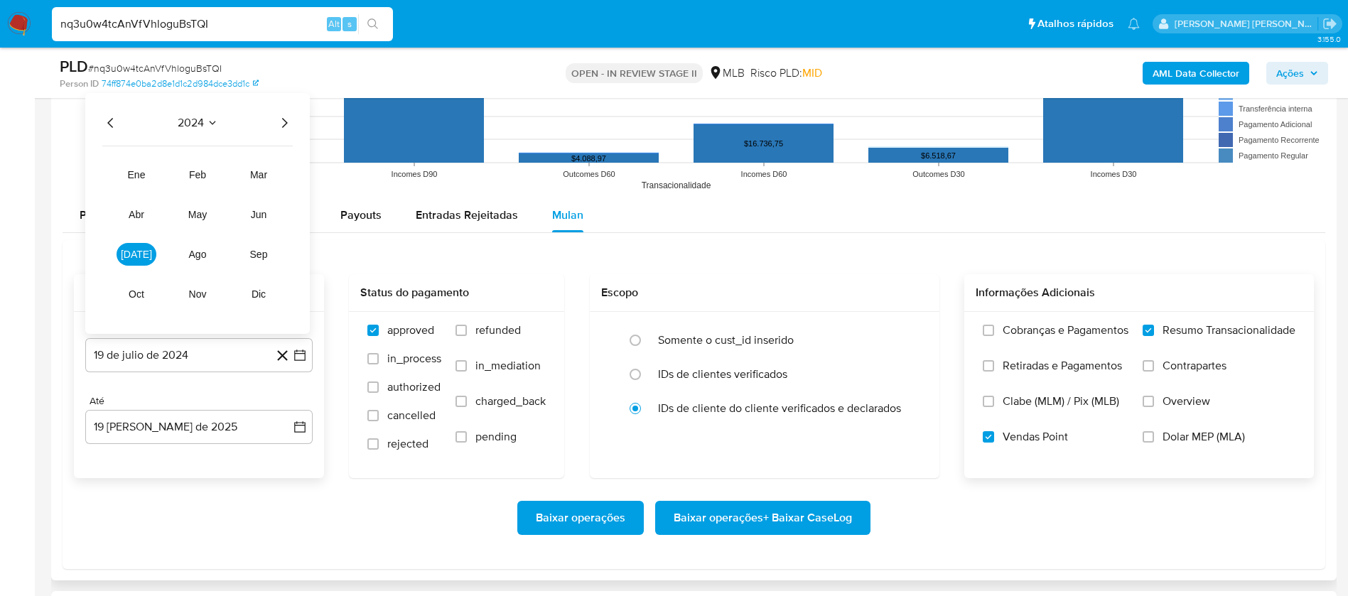
click at [285, 123] on icon "Año siguiente" at bounding box center [284, 122] width 17 height 17
click at [144, 254] on button "jul" at bounding box center [137, 254] width 40 height 23
click at [146, 188] on button "1" at bounding box center [142, 191] width 23 height 23
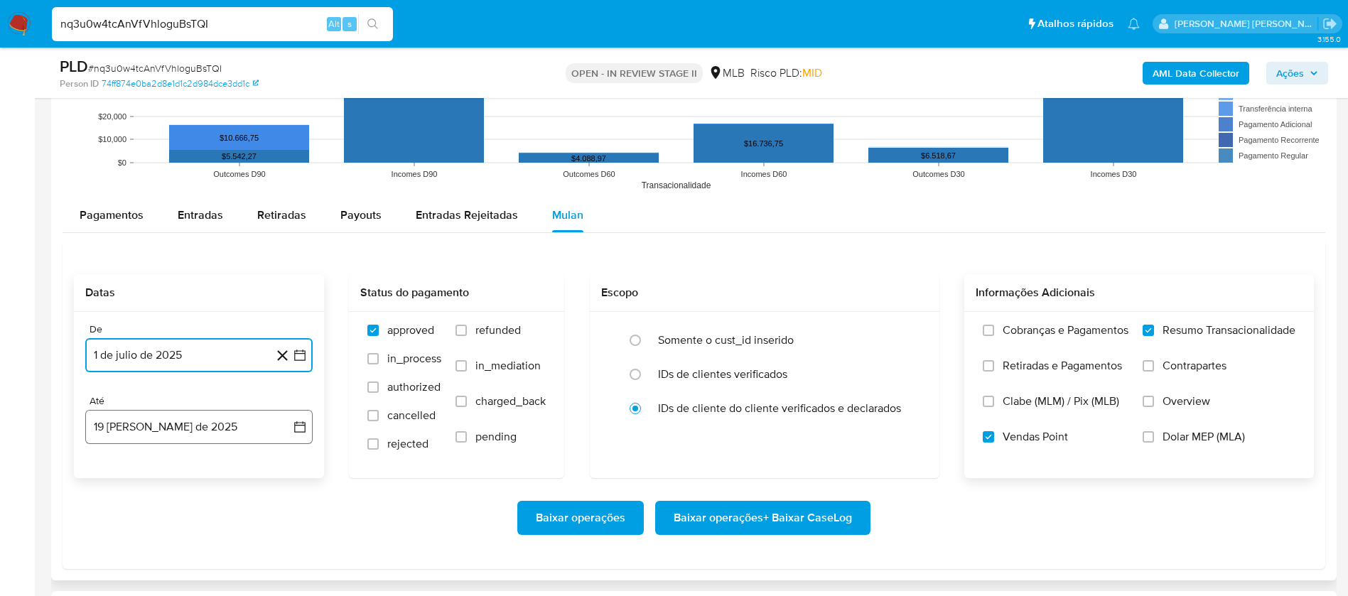
click at [189, 427] on button "19 de agosto de 2025" at bounding box center [198, 427] width 227 height 34
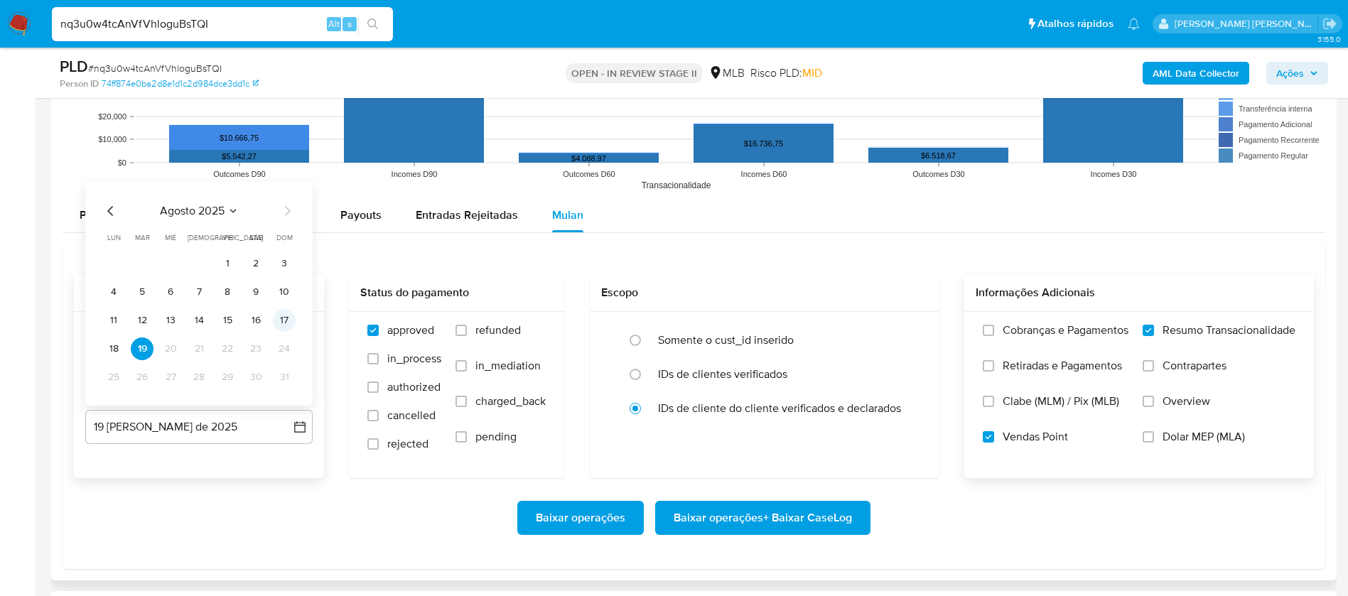
click at [280, 315] on button "17" at bounding box center [284, 320] width 23 height 23
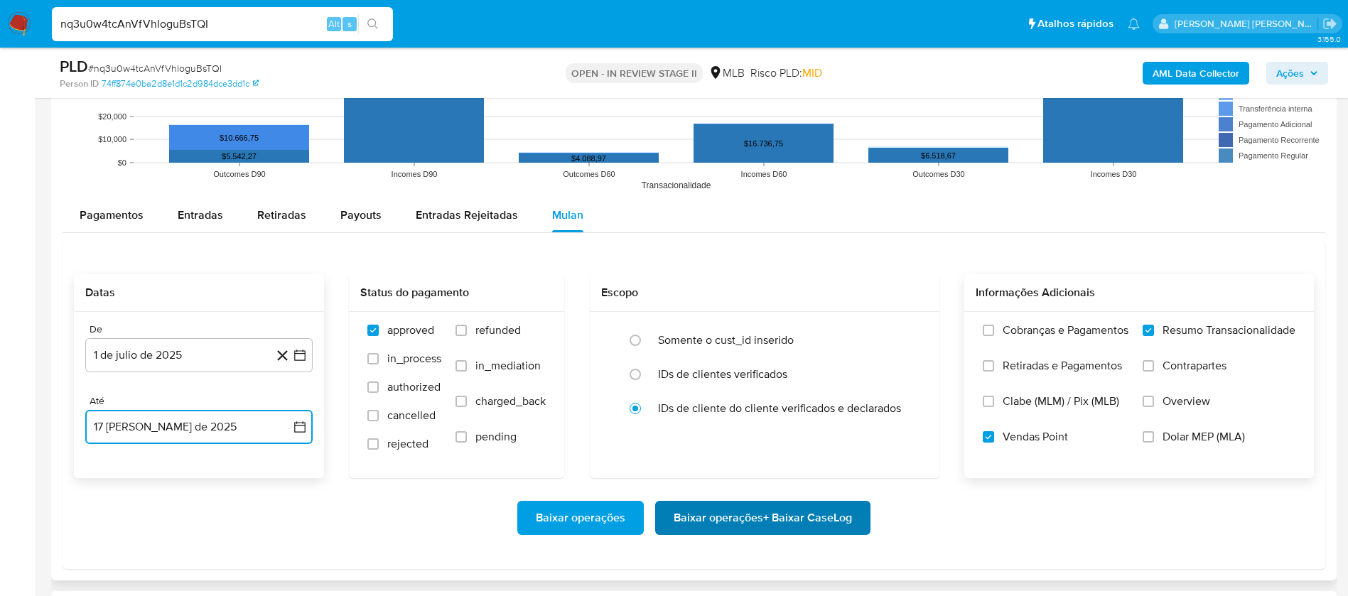
click at [760, 508] on span "Baixar operações + Baixar CaseLog" at bounding box center [763, 517] width 178 height 31
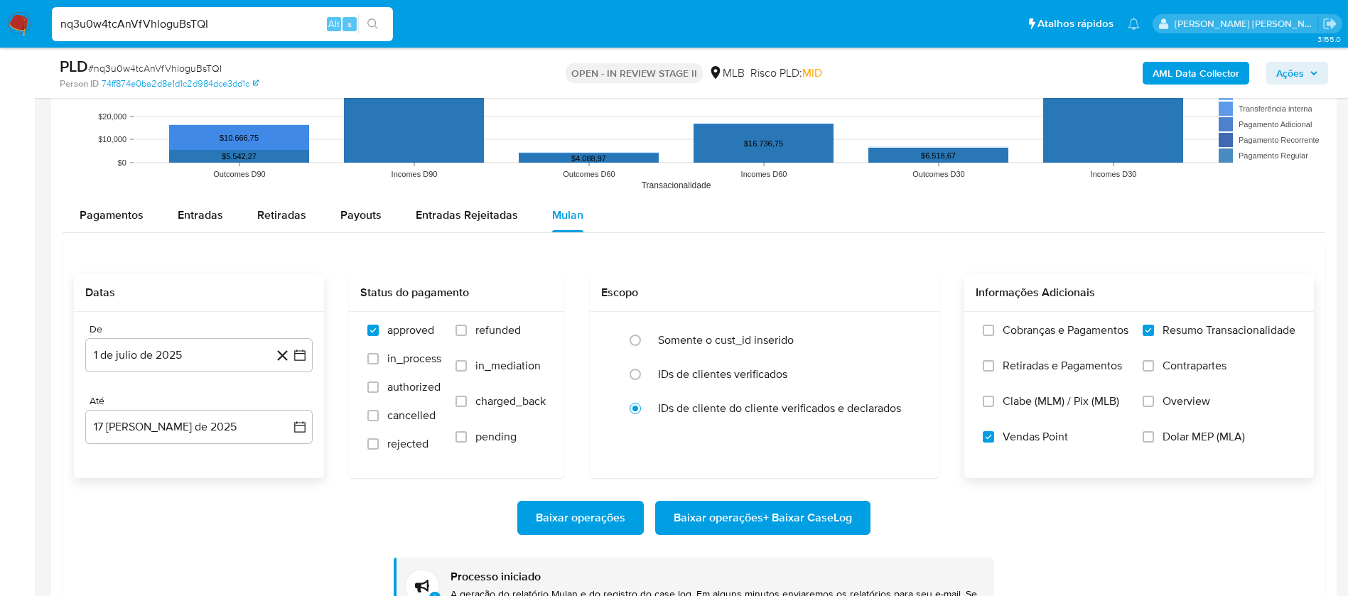
click at [239, 26] on input "nq3u0w4tcAnVfVhloguBsTQI" at bounding box center [222, 24] width 341 height 18
paste input "fKKlRiTJOV1stHe85ALt5bHn"
type input "fKKlRiTJOV1stHe85ALt5bHn"
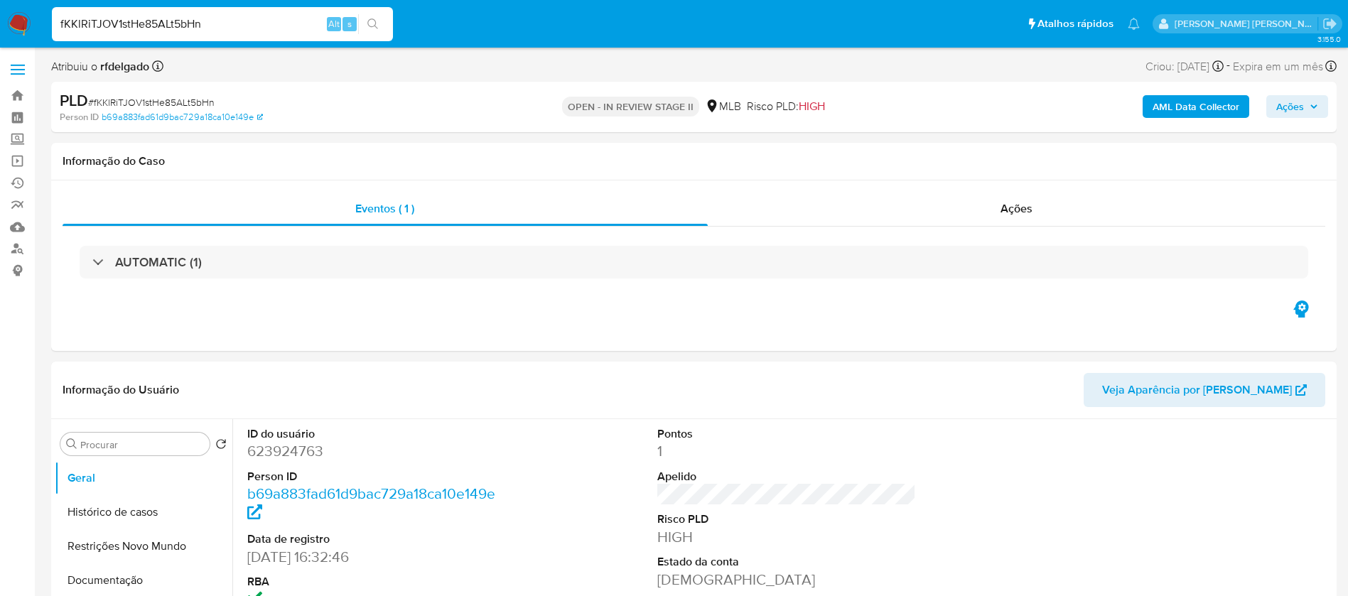
select select "10"
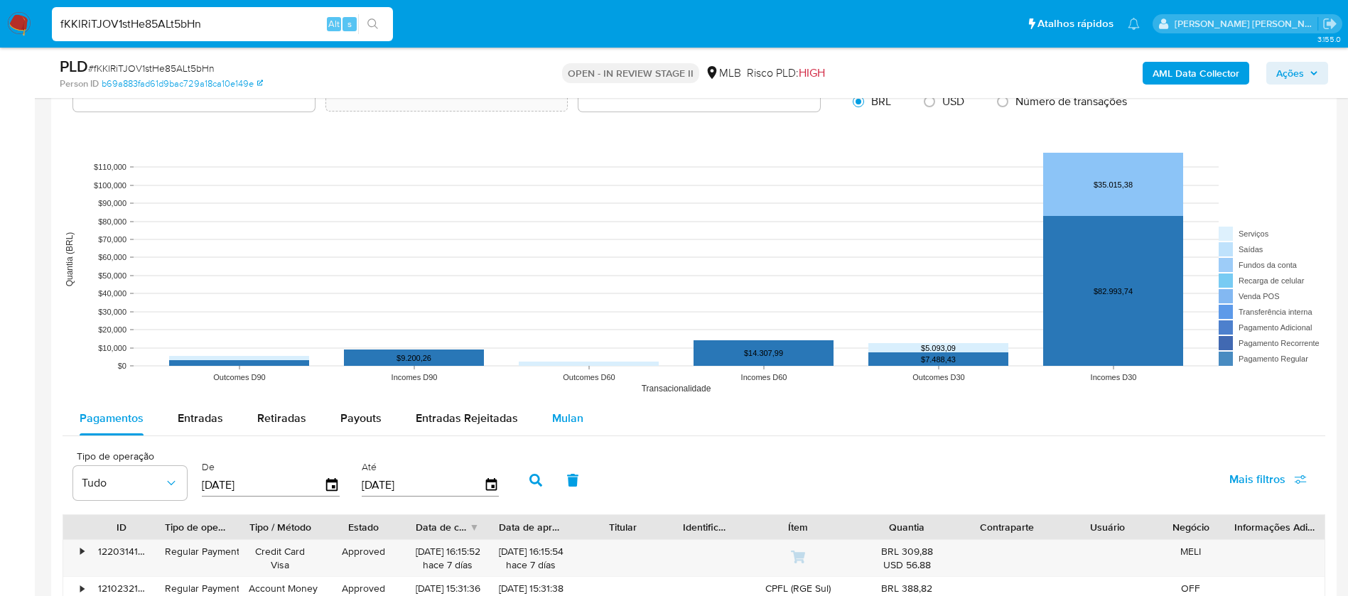
click at [563, 407] on div "Mulan" at bounding box center [567, 418] width 31 height 34
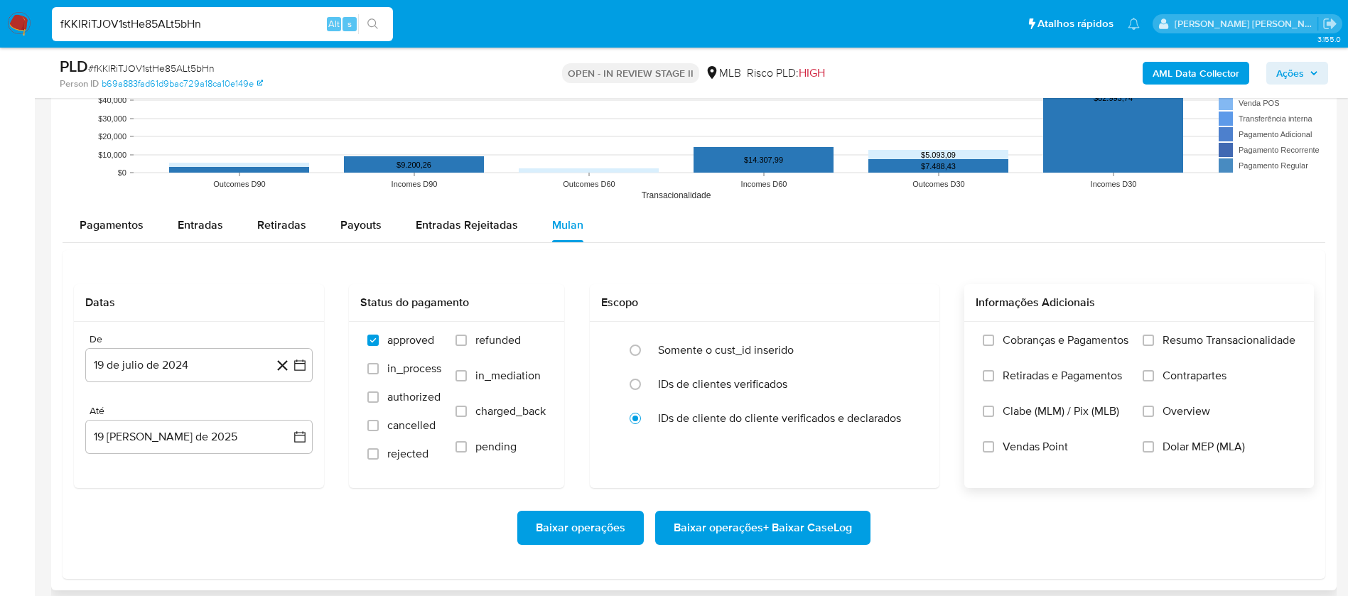
scroll to position [1492, 0]
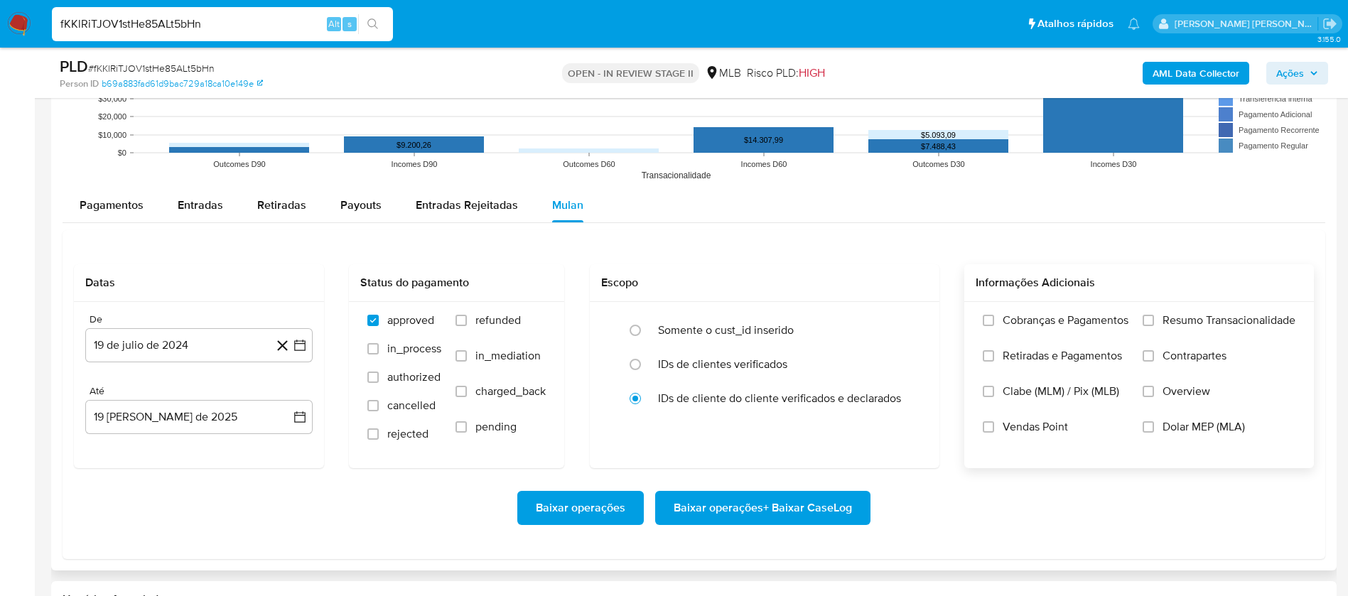
click at [1211, 317] on span "Resumo Transacionalidade" at bounding box center [1229, 320] width 133 height 14
click at [1154, 317] on input "Resumo Transacionalidade" at bounding box center [1148, 320] width 11 height 11
click at [1029, 421] on span "Vendas Point" at bounding box center [1035, 427] width 65 height 14
click at [994, 421] on input "Vendas Point" at bounding box center [988, 426] width 11 height 11
click at [117, 343] on button "19 de julio de 2024" at bounding box center [198, 345] width 227 height 34
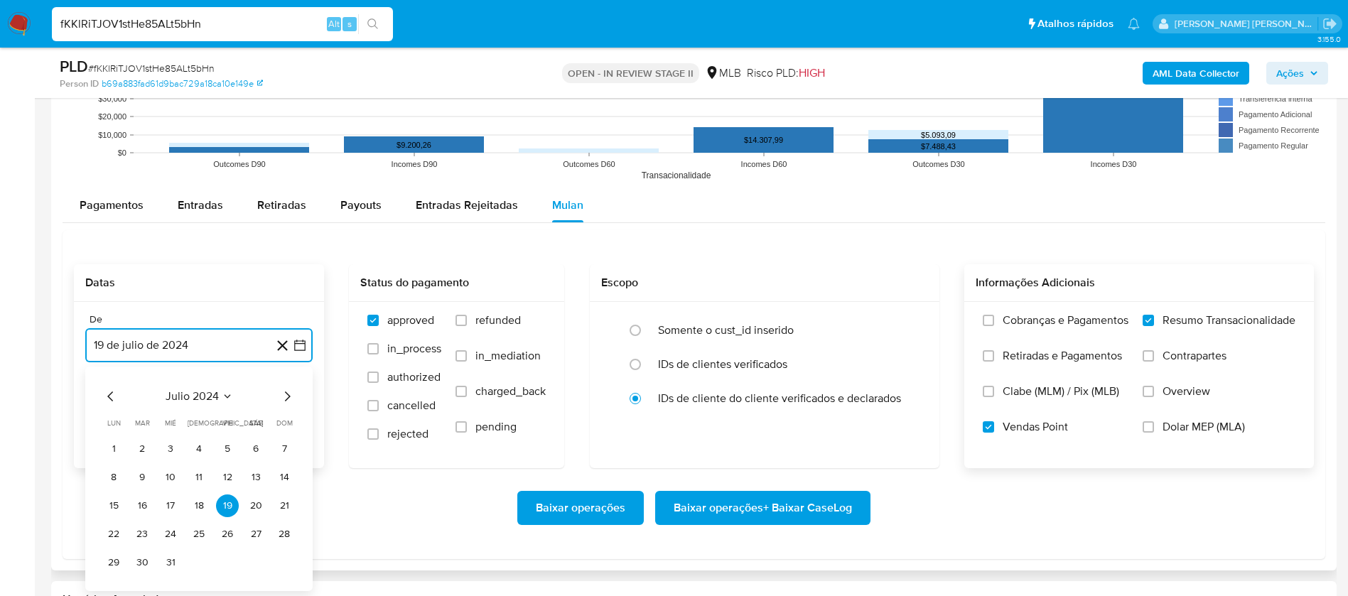
click at [179, 396] on span "julio 2024" at bounding box center [192, 396] width 53 height 14
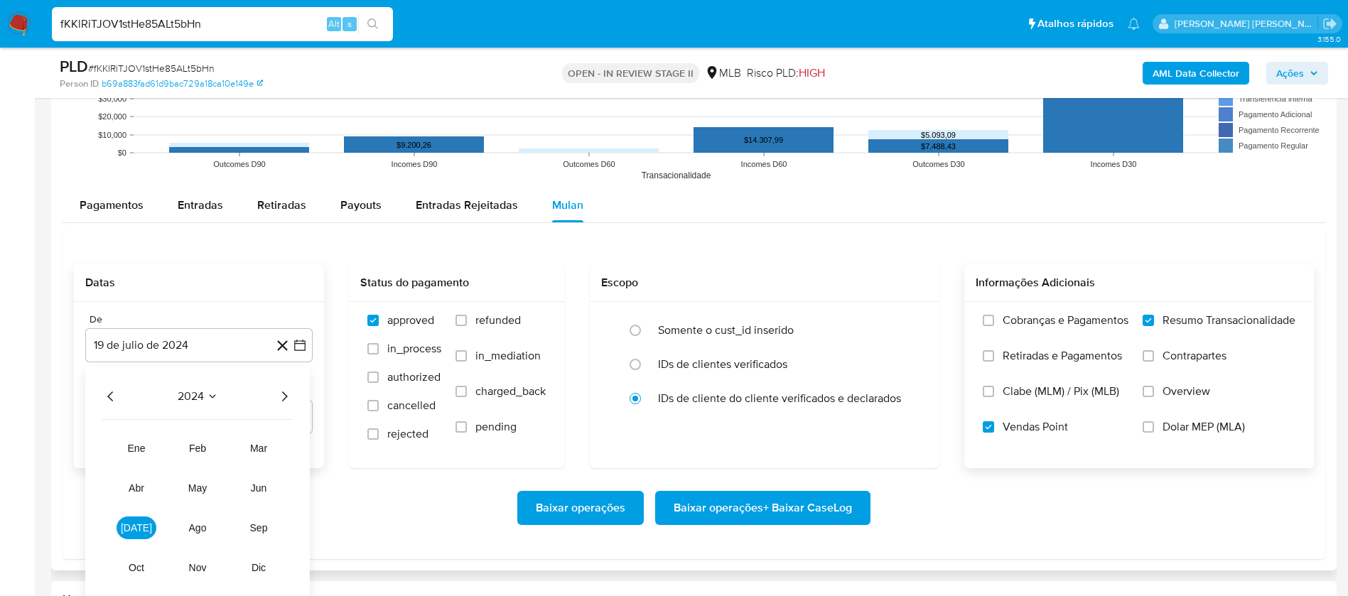
click at [279, 397] on icon "Año siguiente" at bounding box center [284, 396] width 17 height 17
click at [136, 529] on span "jul" at bounding box center [136, 527] width 31 height 11
click at [136, 451] on button "1" at bounding box center [142, 449] width 23 height 23
click at [144, 398] on div "Até 19 de agosto de 2025 19-08-2025" at bounding box center [198, 409] width 227 height 49
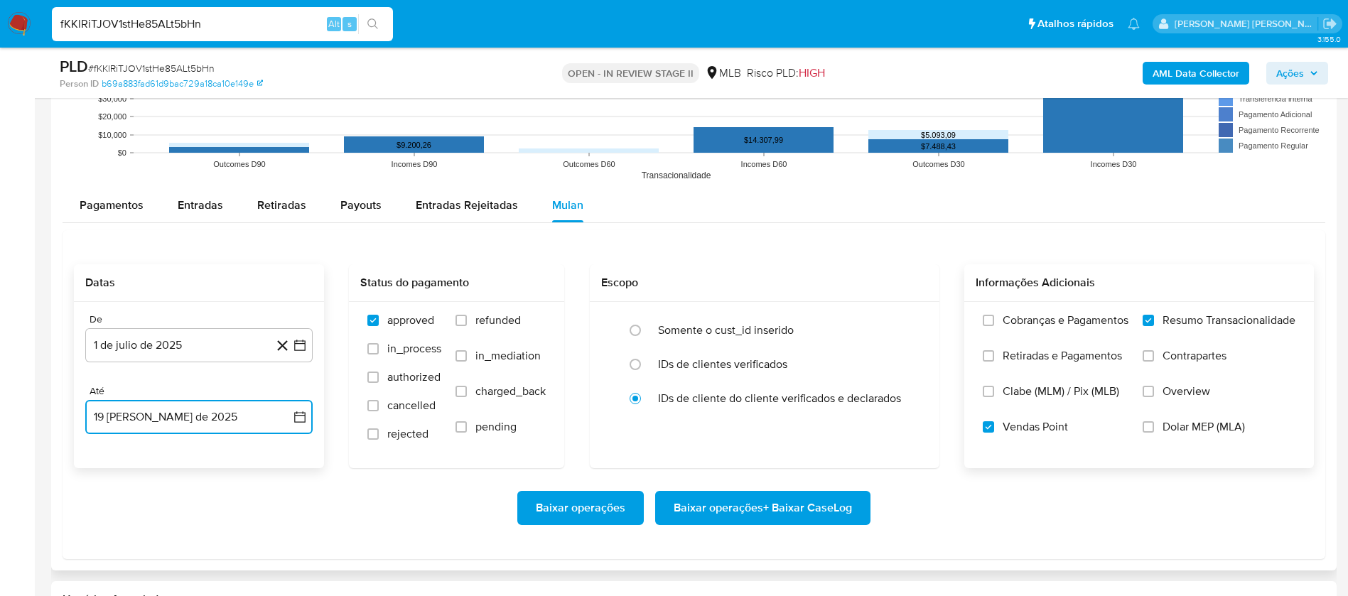
click at [148, 420] on button "19 de agosto de 2025" at bounding box center [198, 417] width 227 height 34
click at [292, 312] on button "17" at bounding box center [284, 310] width 23 height 23
click at [703, 514] on span "Baixar operações + Baixar CaseLog" at bounding box center [763, 507] width 178 height 31
